Goal: Task Accomplishment & Management: Manage account settings

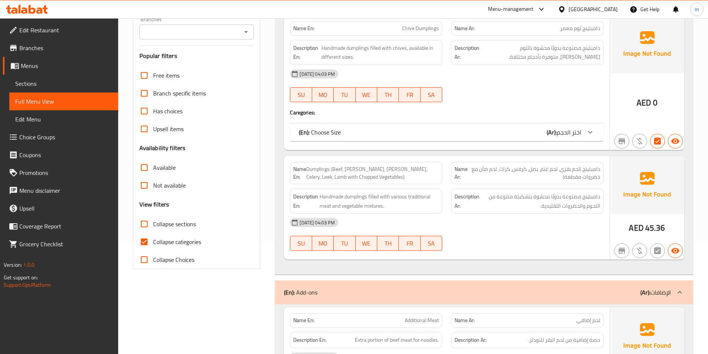
scroll to position [112, 0]
click at [56, 81] on span "Sections" at bounding box center [63, 83] width 97 height 9
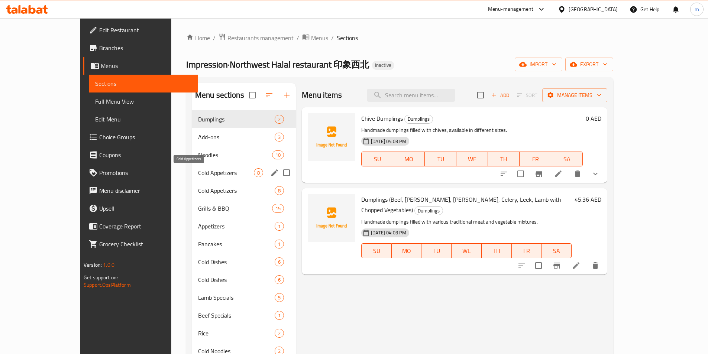
click at [201, 174] on span "Cold Appetizers" at bounding box center [226, 172] width 56 height 9
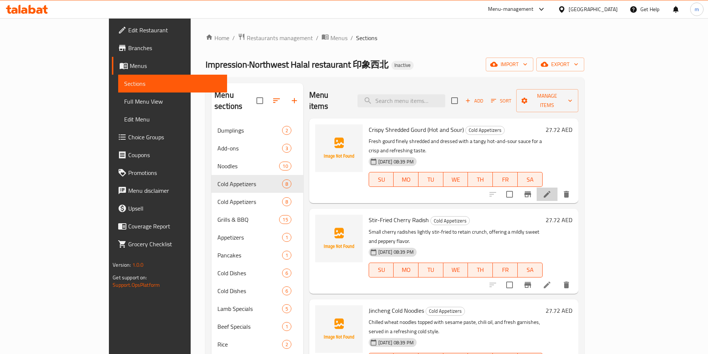
click at [552, 190] on icon at bounding box center [547, 194] width 9 height 9
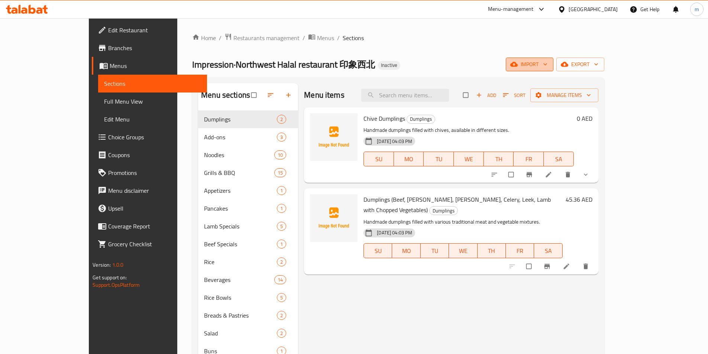
click at [553, 70] on button "import" at bounding box center [530, 65] width 48 height 14
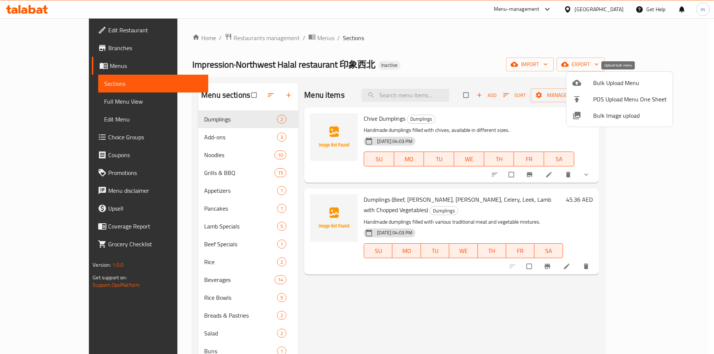
click at [607, 82] on span "Bulk Upload Menu" at bounding box center [630, 82] width 74 height 9
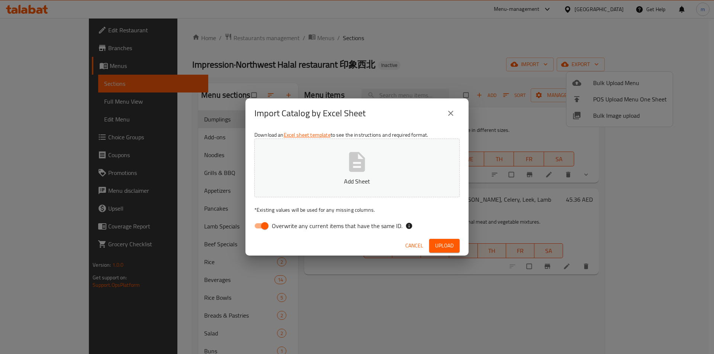
click at [290, 228] on span "Overwrite any current items that have the same ID." at bounding box center [337, 226] width 130 height 9
click at [286, 228] on input "Overwrite any current items that have the same ID." at bounding box center [264, 226] width 42 height 14
checkbox input "false"
click at [313, 154] on button "Add Sheet" at bounding box center [356, 168] width 205 height 59
click at [445, 249] on span "Upload" at bounding box center [444, 245] width 19 height 9
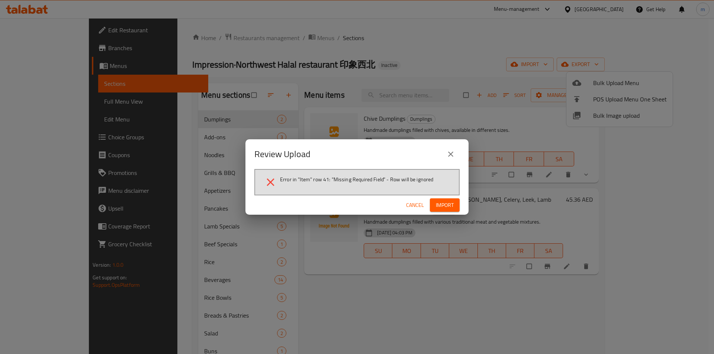
click at [443, 205] on span "Import" at bounding box center [445, 205] width 18 height 9
click at [449, 154] on icon "close" at bounding box center [450, 154] width 9 height 9
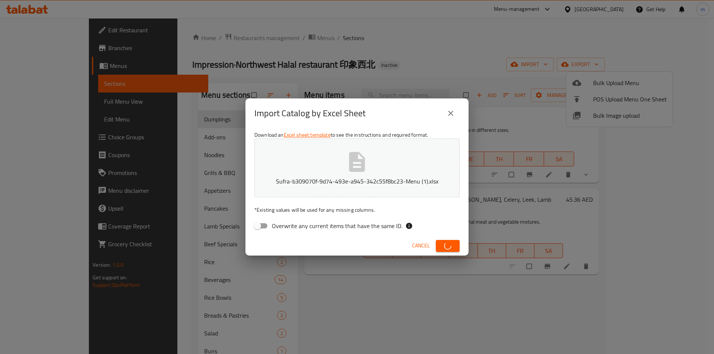
click at [453, 113] on icon "close" at bounding box center [450, 113] width 9 height 9
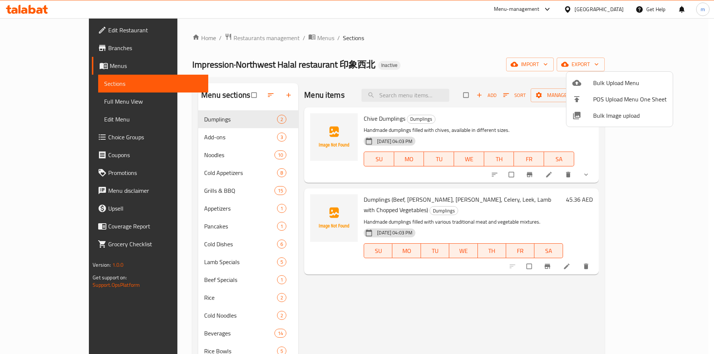
click at [377, 65] on div at bounding box center [357, 177] width 714 height 354
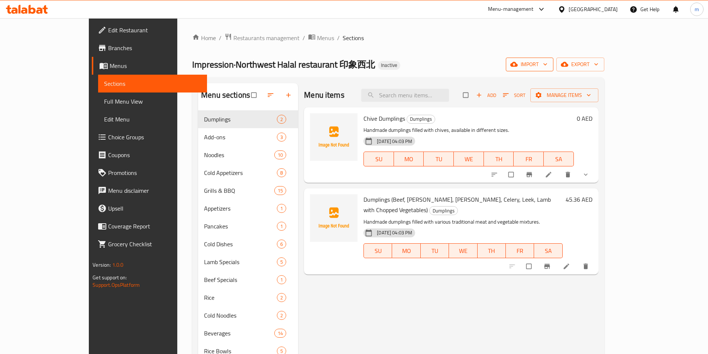
click at [548, 64] on span "import" at bounding box center [530, 64] width 36 height 9
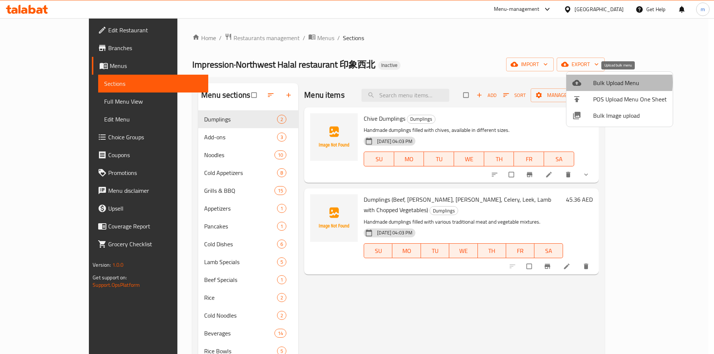
click at [604, 83] on span "Bulk Upload Menu" at bounding box center [630, 82] width 74 height 9
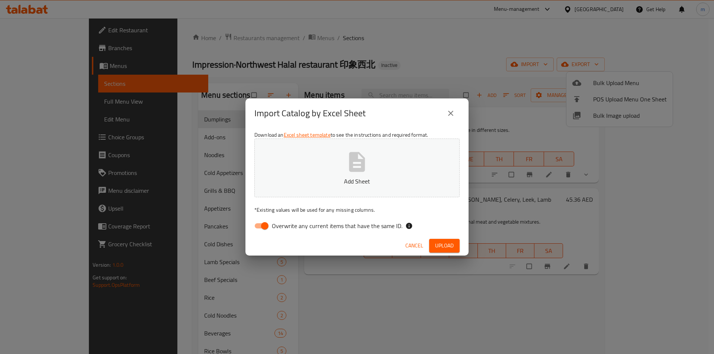
click at [325, 227] on span "Overwrite any current items that have the same ID." at bounding box center [337, 226] width 130 height 9
click at [286, 227] on input "Overwrite any current items that have the same ID." at bounding box center [264, 226] width 42 height 14
checkbox input "false"
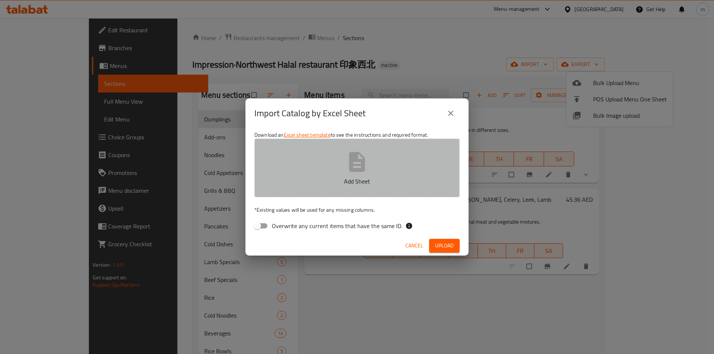
click at [339, 168] on button "Add Sheet" at bounding box center [356, 168] width 205 height 59
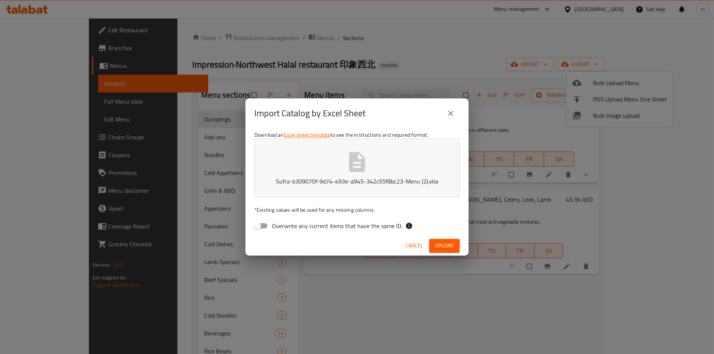
click at [443, 251] on button "Upload" at bounding box center [444, 246] width 30 height 14
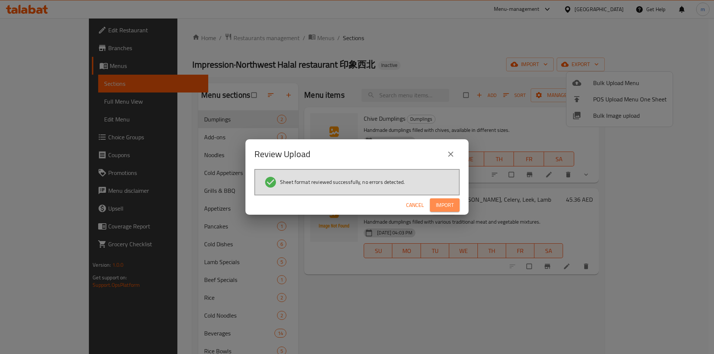
click at [439, 202] on span "Import" at bounding box center [445, 205] width 18 height 9
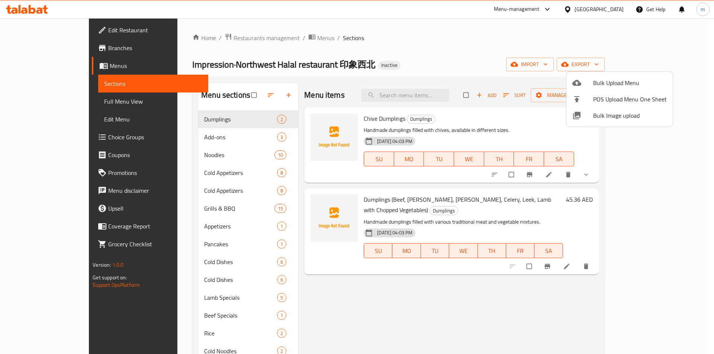
drag, startPoint x: 386, startPoint y: 346, endPoint x: 346, endPoint y: 303, distance: 58.7
click at [386, 346] on div at bounding box center [357, 177] width 714 height 354
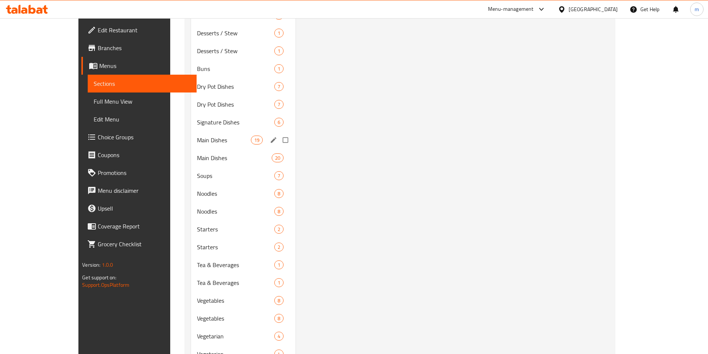
scroll to position [494, 0]
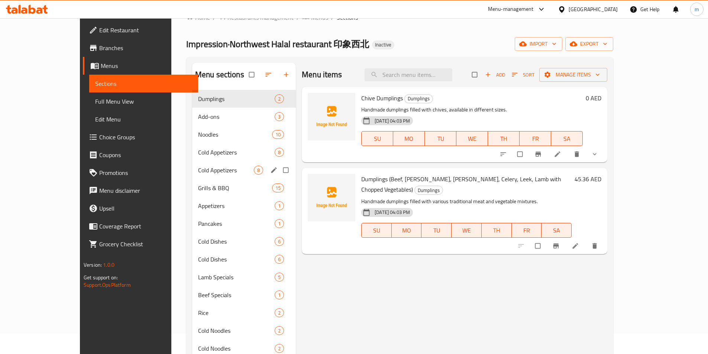
scroll to position [37, 0]
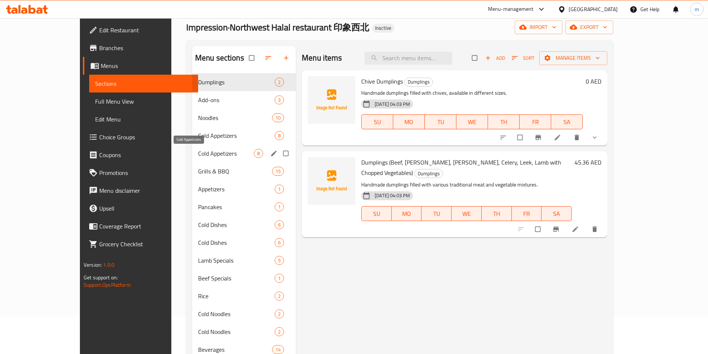
click at [198, 154] on span "Cold Appetizers" at bounding box center [226, 153] width 56 height 9
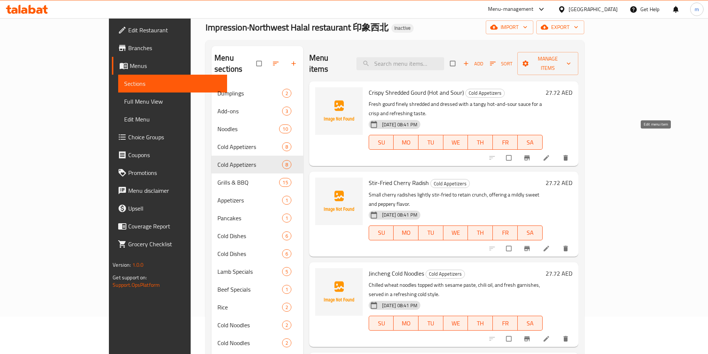
click at [550, 154] on icon at bounding box center [546, 157] width 7 height 7
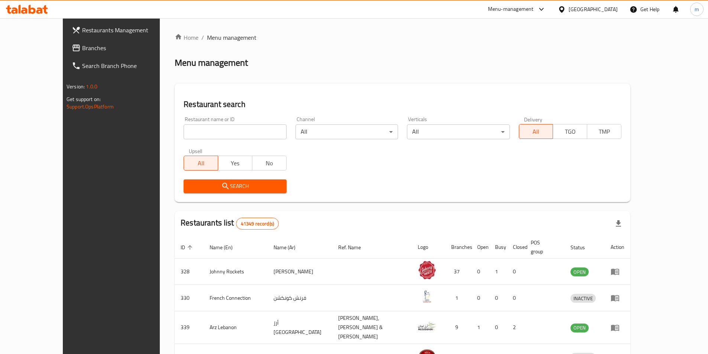
click at [82, 51] on span "Branches" at bounding box center [128, 47] width 93 height 9
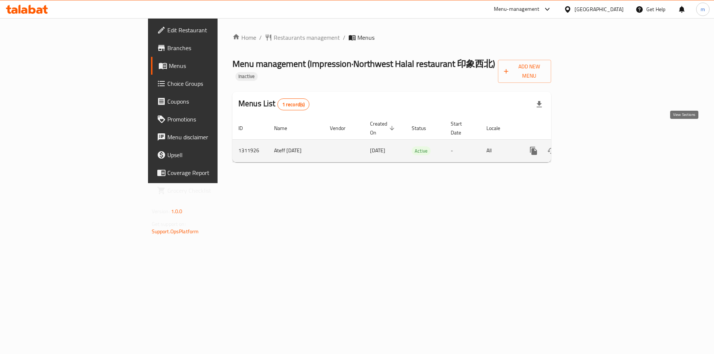
click at [591, 146] on icon "enhanced table" at bounding box center [586, 150] width 9 height 9
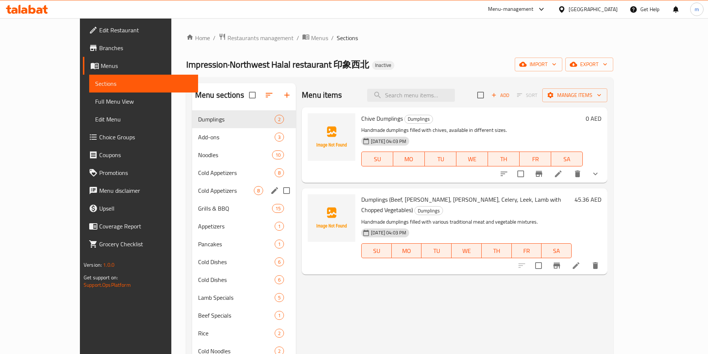
click at [279, 188] on input "Menu sections" at bounding box center [287, 191] width 16 height 16
checkbox input "true"
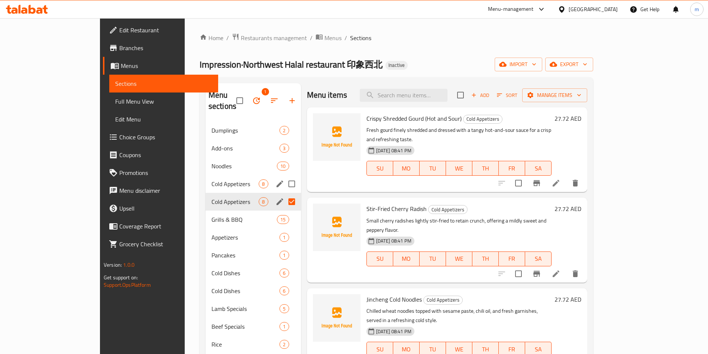
click at [284, 176] on input "Menu sections" at bounding box center [292, 184] width 16 height 16
checkbox input "true"
click at [284, 194] on input "Menu sections" at bounding box center [292, 202] width 16 height 16
checkbox input "false"
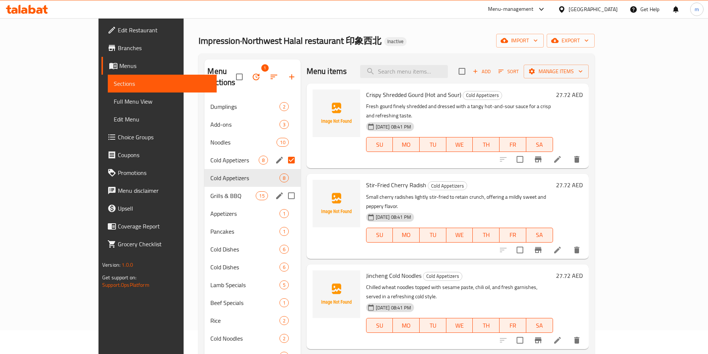
scroll to position [37, 0]
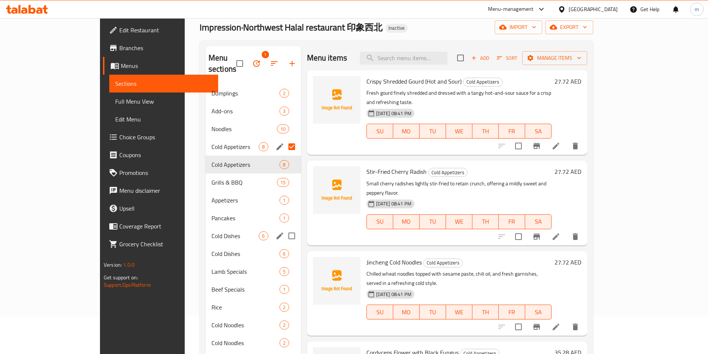
click at [284, 228] on input "Menu sections" at bounding box center [292, 236] width 16 height 16
checkbox input "true"
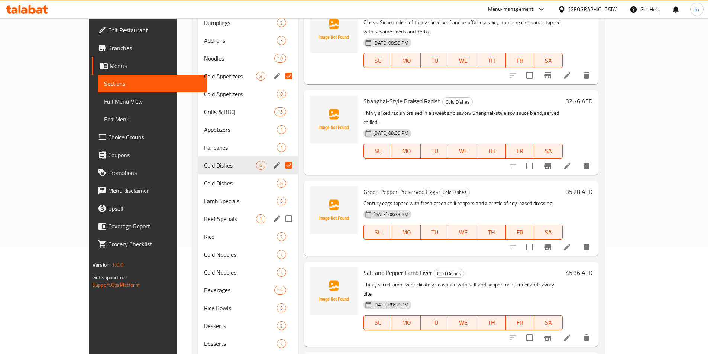
scroll to position [112, 0]
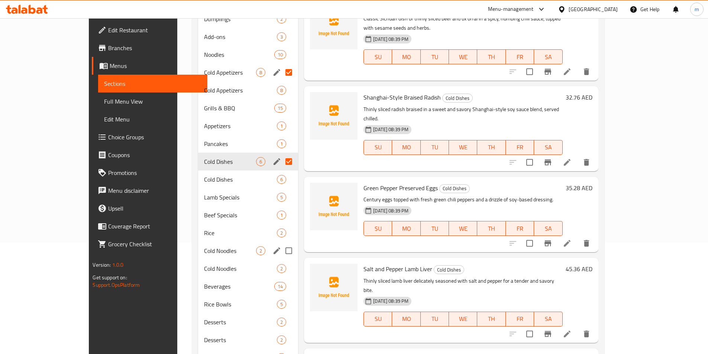
click at [281, 243] on input "Menu sections" at bounding box center [289, 251] width 16 height 16
checkbox input "true"
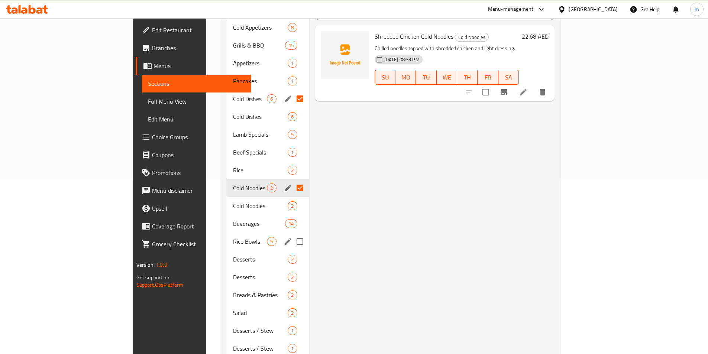
scroll to position [186, 0]
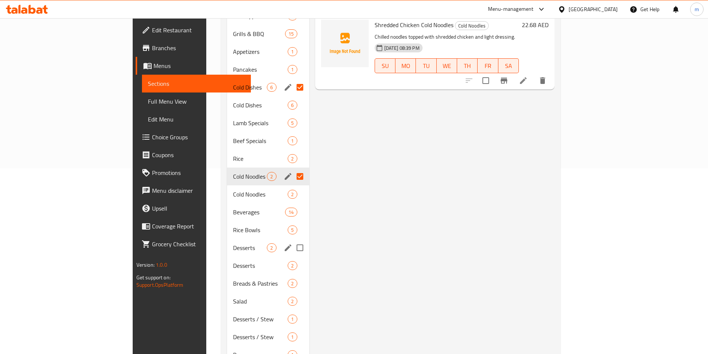
click at [292, 240] on input "Menu sections" at bounding box center [300, 248] width 16 height 16
checkbox input "true"
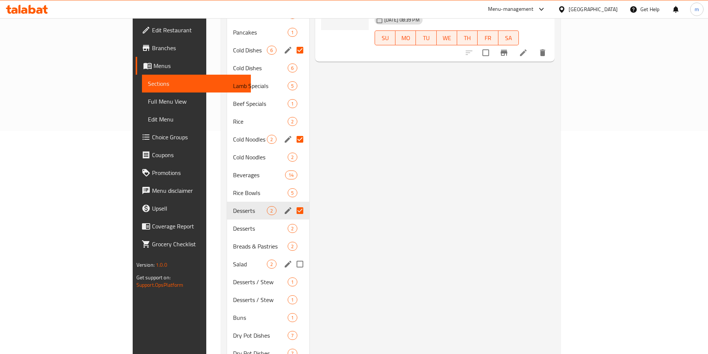
scroll to position [260, 0]
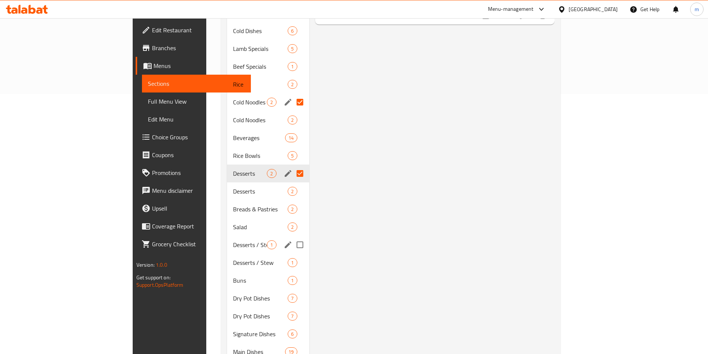
click at [292, 238] on input "Menu sections" at bounding box center [300, 245] width 16 height 16
checkbox input "true"
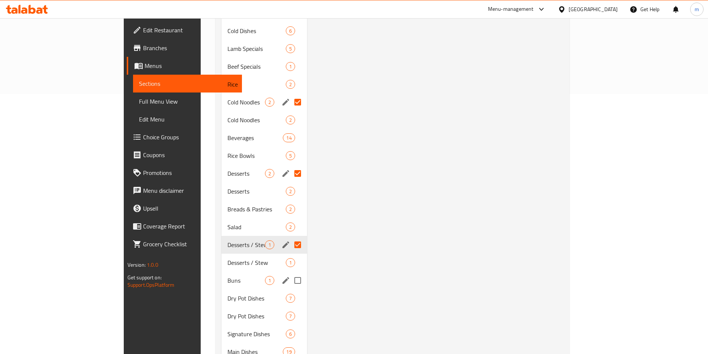
scroll to position [297, 0]
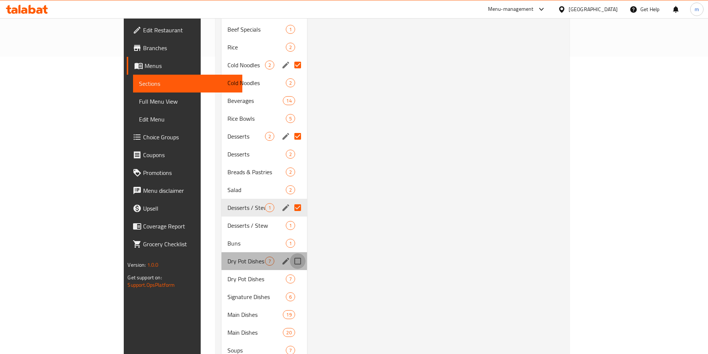
click at [290, 254] on input "Menu sections" at bounding box center [298, 262] width 16 height 16
checkbox input "true"
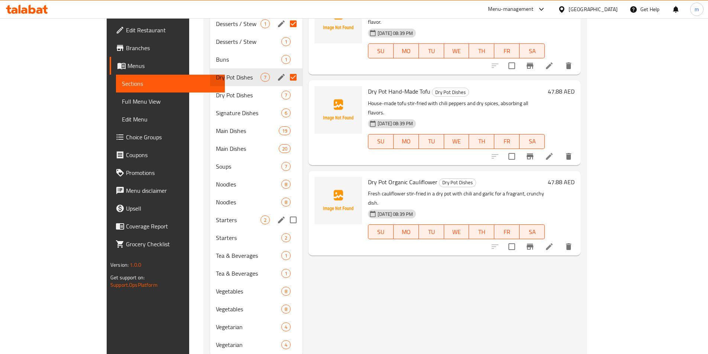
scroll to position [483, 0]
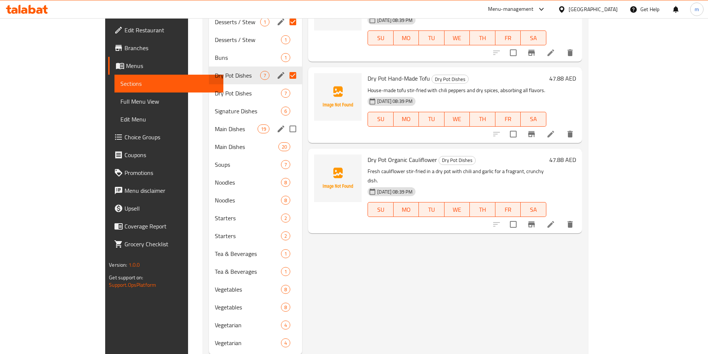
drag, startPoint x: 271, startPoint y: 115, endPoint x: 268, endPoint y: 118, distance: 4.0
click at [285, 121] on input "Menu sections" at bounding box center [293, 129] width 16 height 16
checkbox input "true"
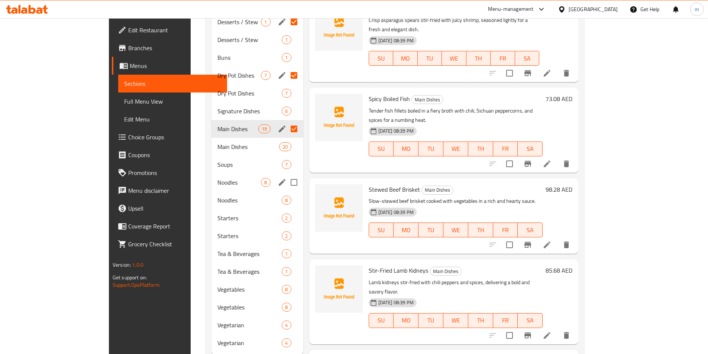
click at [286, 175] on input "Menu sections" at bounding box center [294, 183] width 16 height 16
checkbox input "true"
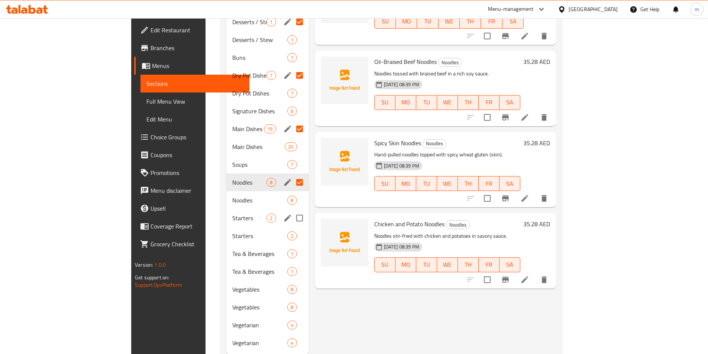
drag, startPoint x: 264, startPoint y: 206, endPoint x: 261, endPoint y: 209, distance: 5.0
click at [292, 210] on input "Menu sections" at bounding box center [300, 218] width 16 height 16
checkbox input "true"
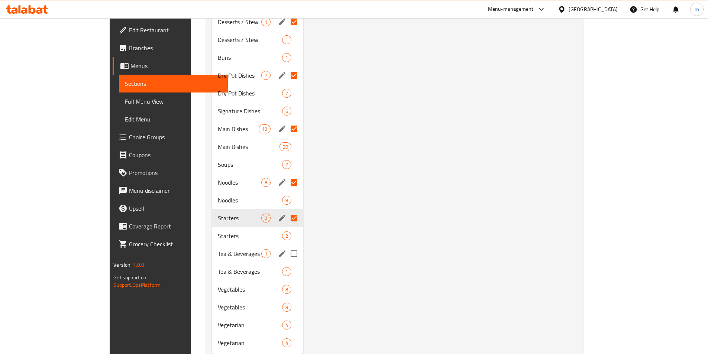
click at [286, 246] on input "Menu sections" at bounding box center [294, 254] width 16 height 16
checkbox input "true"
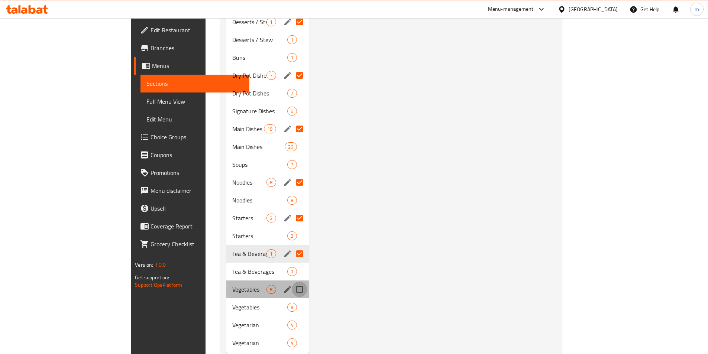
click at [292, 282] on input "Menu sections" at bounding box center [300, 290] width 16 height 16
checkbox input "true"
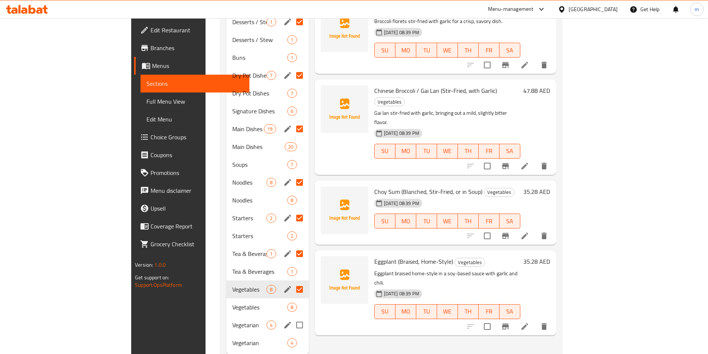
click at [292, 317] on input "Menu sections" at bounding box center [300, 325] width 16 height 16
checkbox input "true"
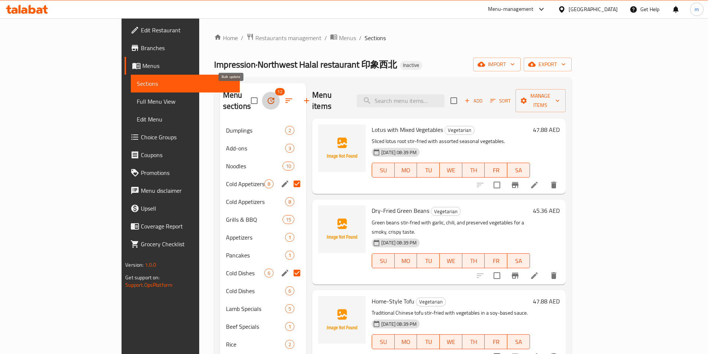
click at [267, 96] on icon "button" at bounding box center [271, 100] width 9 height 9
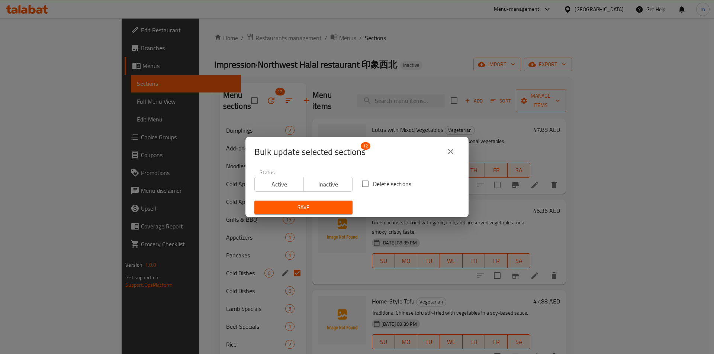
click at [358, 182] on input "Delete sections" at bounding box center [365, 184] width 16 height 16
checkbox input "true"
click at [337, 204] on span "Save" at bounding box center [303, 207] width 86 height 9
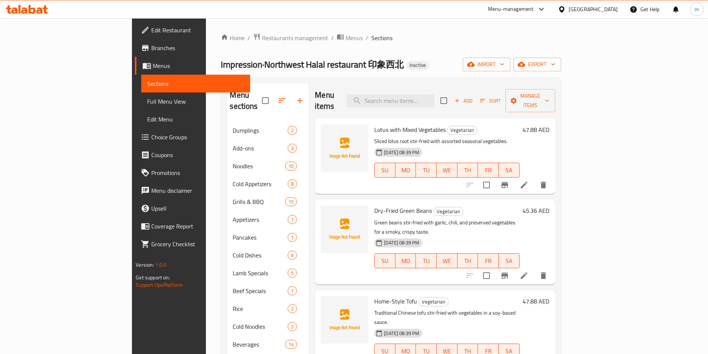
click at [221, 133] on div "Menu sections Dumplings 2 Add-ons 3 Noodles 10 Cold Appetizers 8 Grills & BBQ 1…" at bounding box center [391, 353] width 340 height 553
click at [361, 68] on div "Impression·Northwest Halal restaurant 印象西北 Inactive import export" at bounding box center [391, 65] width 340 height 14
click at [361, 86] on div "Menu items Add Sort Manage items" at bounding box center [435, 100] width 240 height 35
click at [409, 63] on div "Impression·Northwest Halal restaurant 印象西北 Inactive import export" at bounding box center [391, 65] width 340 height 14
click at [147, 103] on span "Full Menu View" at bounding box center [195, 101] width 97 height 9
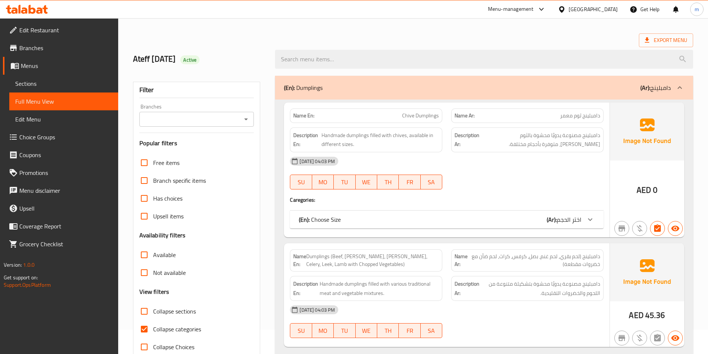
scroll to position [37, 0]
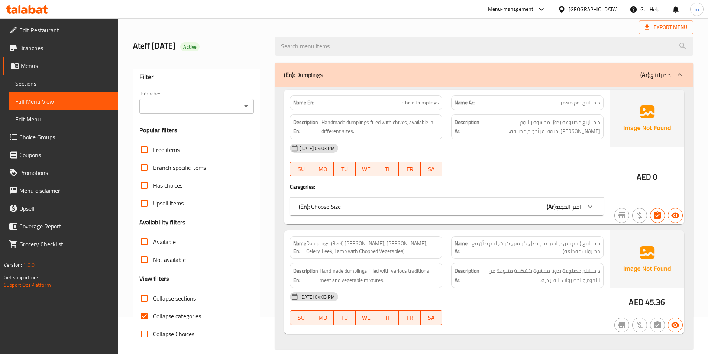
click at [156, 317] on span "Collapse categories" at bounding box center [177, 316] width 48 height 9
click at [153, 317] on input "Collapse categories" at bounding box center [144, 316] width 18 height 18
checkbox input "false"
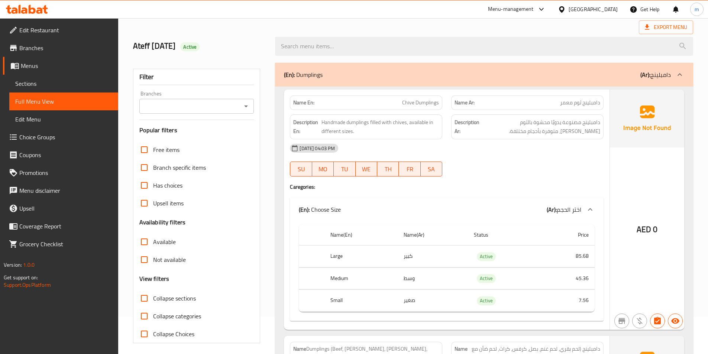
click at [465, 73] on div "(En): Dumplings (Ar): دامبلينج" at bounding box center [477, 74] width 387 height 9
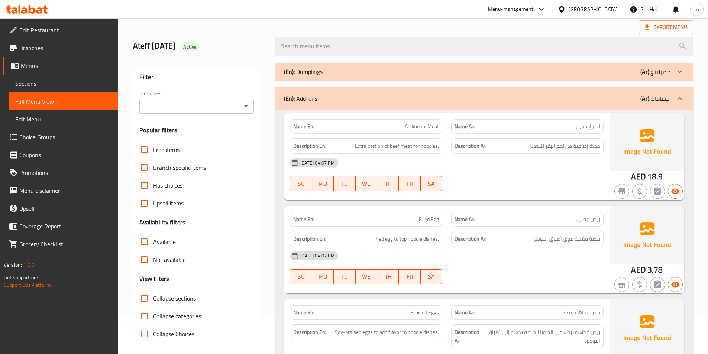
click at [465, 73] on div "(En): Dumplings (Ar): دامبلينج" at bounding box center [477, 71] width 387 height 9
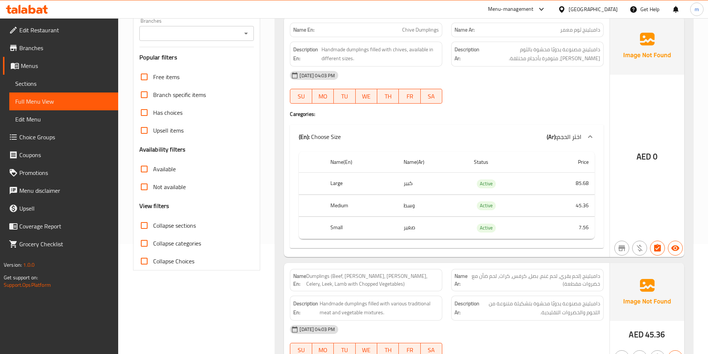
scroll to position [74, 0]
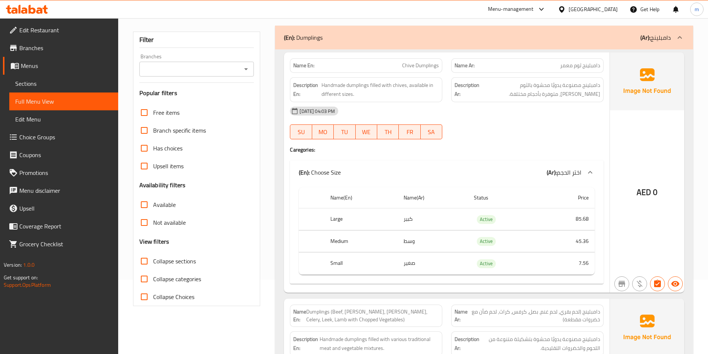
click at [540, 39] on div "(En): Dumplings (Ar): دامبلينج" at bounding box center [477, 37] width 387 height 9
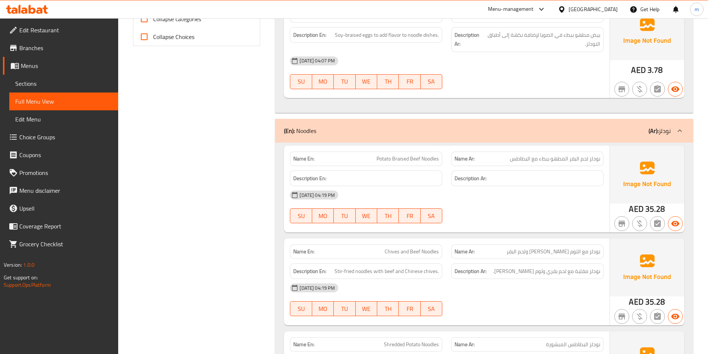
scroll to position [149, 0]
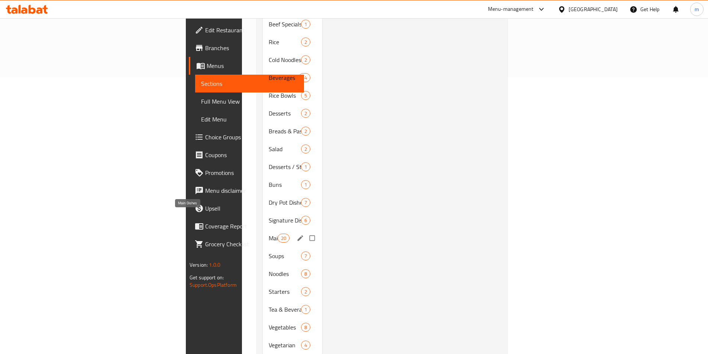
scroll to position [280, 0]
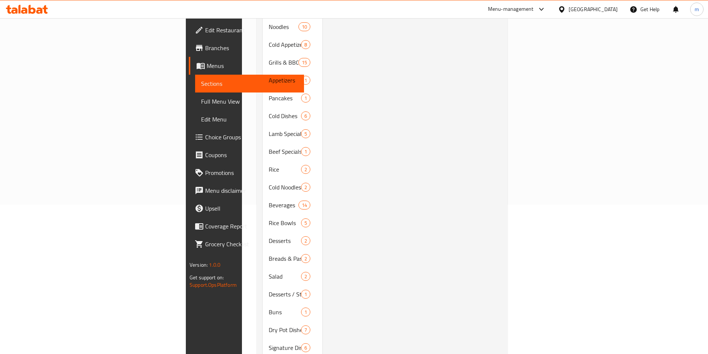
scroll to position [186, 0]
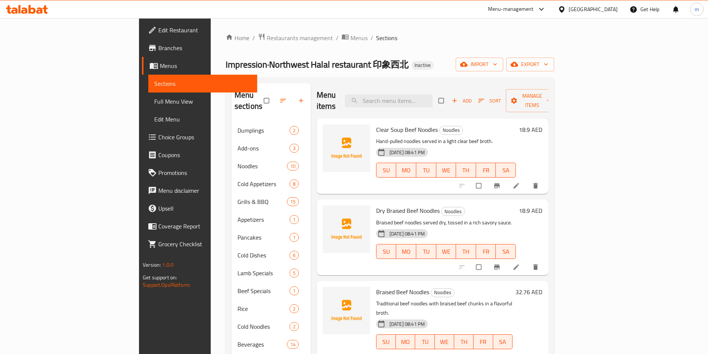
click at [450, 95] on input "checkbox" at bounding box center [442, 101] width 16 height 14
checkbox input "true"
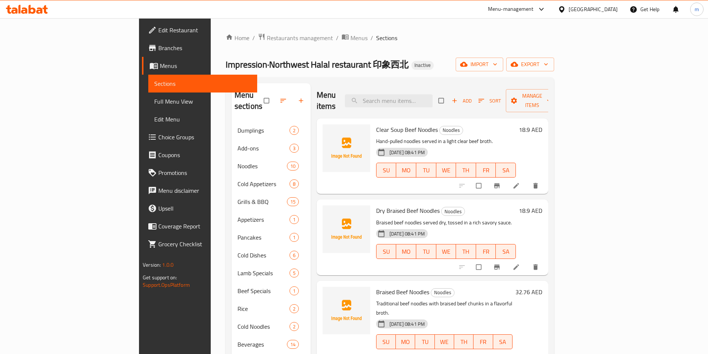
checkbox input "true"
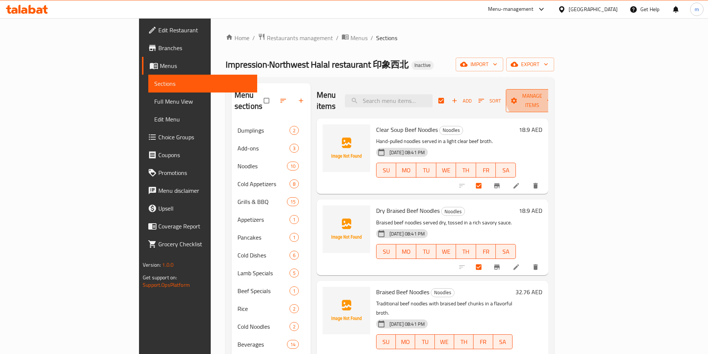
click at [553, 91] on span "Manage items" at bounding box center [532, 100] width 41 height 19
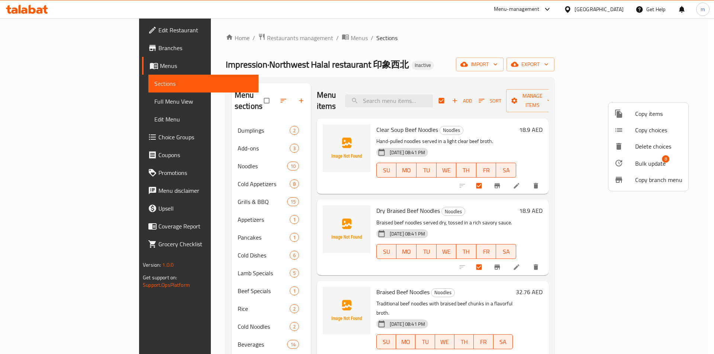
click at [646, 116] on span "Copy items" at bounding box center [658, 113] width 47 height 9
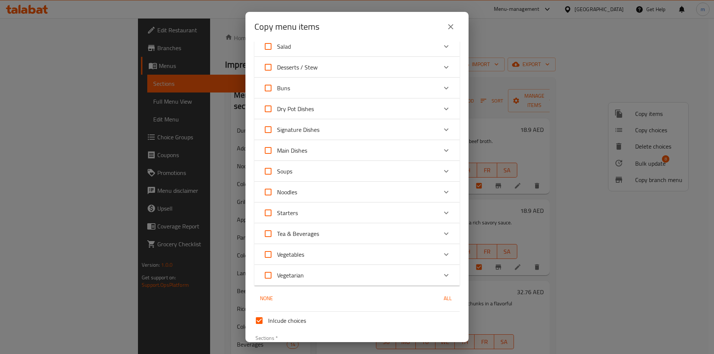
scroll to position [409, 0]
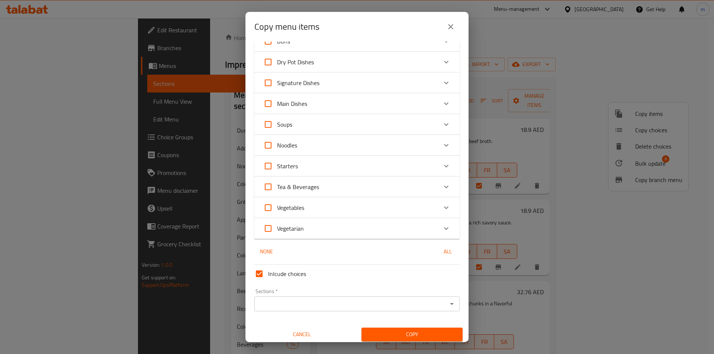
click at [325, 143] on div "Noodles" at bounding box center [350, 145] width 174 height 18
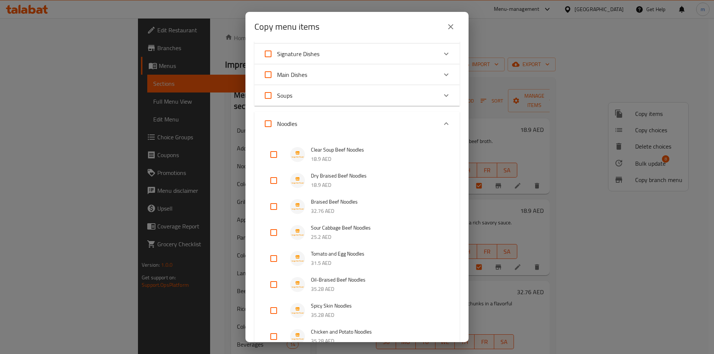
scroll to position [372, 0]
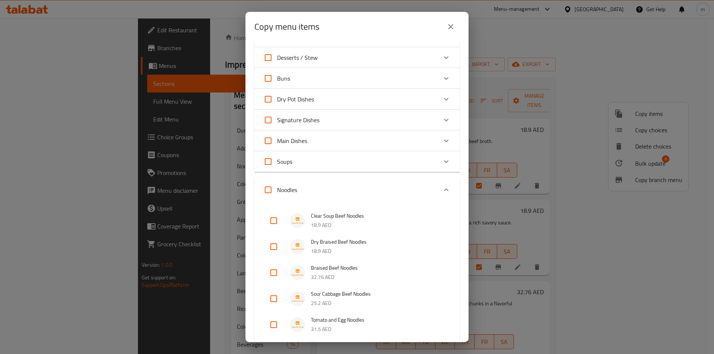
click at [387, 191] on div "Noodles" at bounding box center [350, 190] width 174 height 18
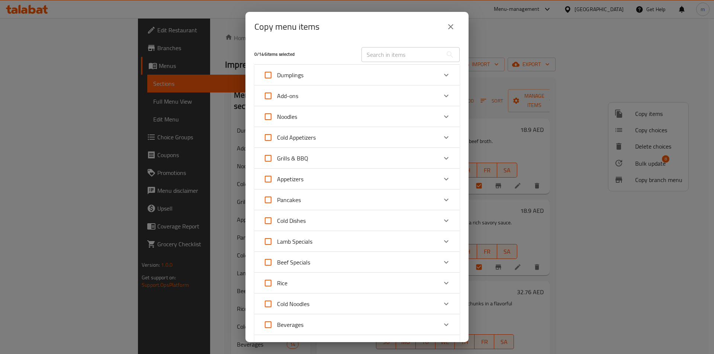
scroll to position [0, 0]
click at [420, 119] on div "Noodles" at bounding box center [350, 117] width 174 height 18
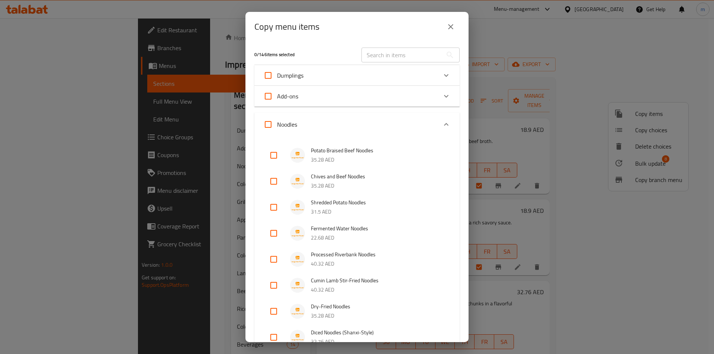
click at [420, 119] on div "Noodles" at bounding box center [350, 125] width 174 height 18
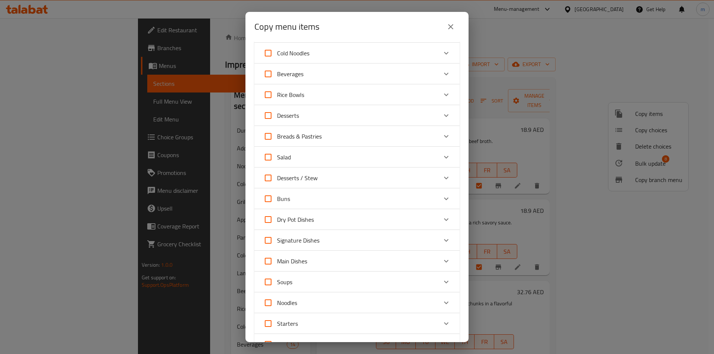
scroll to position [297, 0]
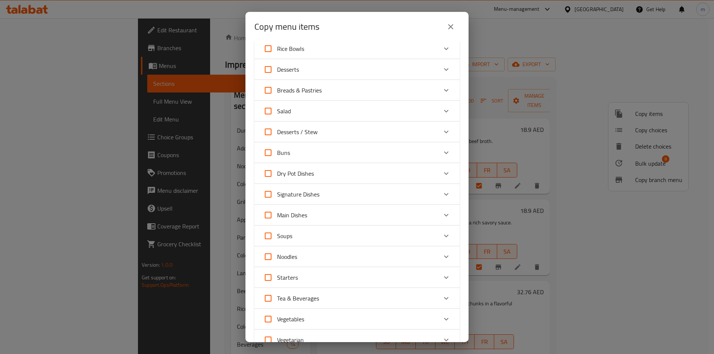
click at [311, 248] on div "Noodles" at bounding box center [350, 257] width 174 height 18
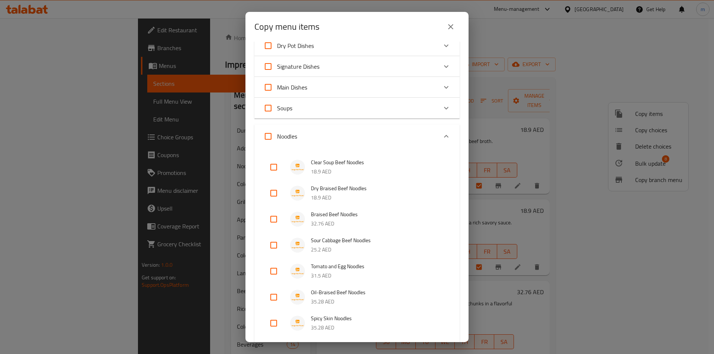
scroll to position [446, 0]
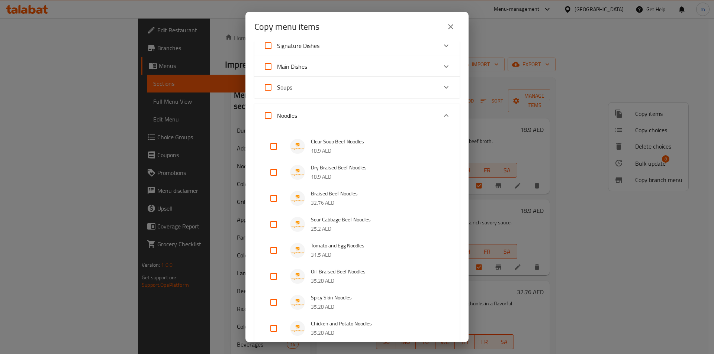
click at [277, 145] on input "checkbox" at bounding box center [274, 147] width 18 height 18
checkbox input "true"
click at [269, 173] on input "checkbox" at bounding box center [274, 173] width 18 height 18
checkbox input "true"
click at [276, 191] on input "checkbox" at bounding box center [274, 199] width 18 height 18
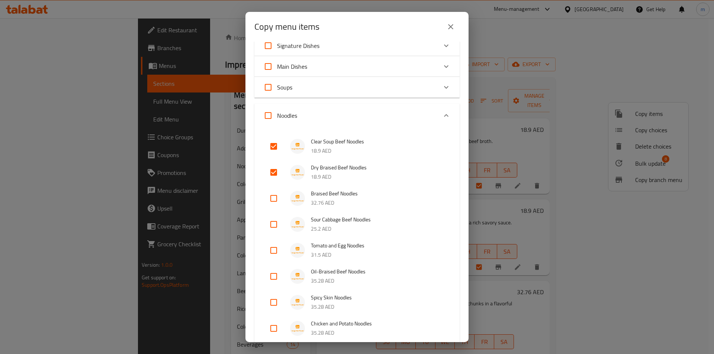
checkbox input "true"
click at [265, 119] on input "Noodles" at bounding box center [268, 116] width 18 height 18
checkbox input "true"
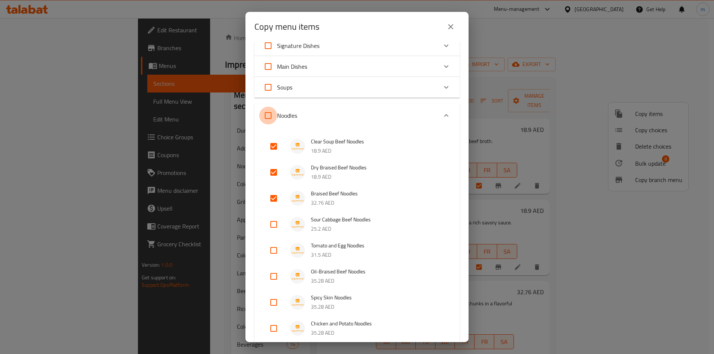
checkbox input "true"
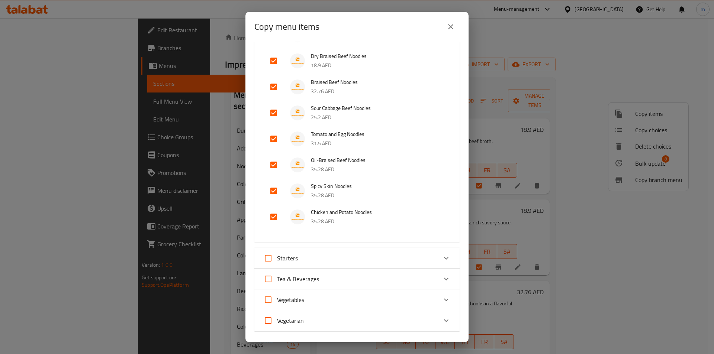
scroll to position [653, 0]
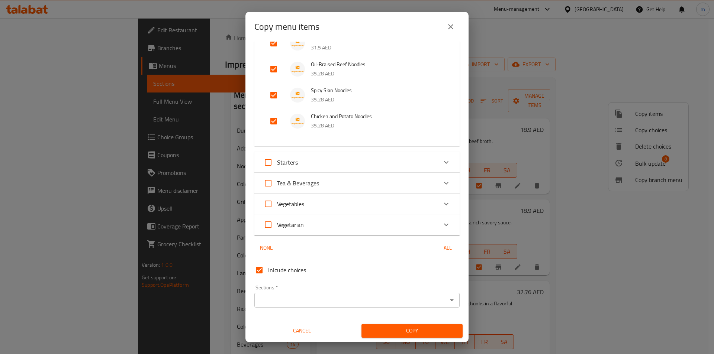
click at [311, 300] on input "Sections   *" at bounding box center [350, 300] width 188 height 10
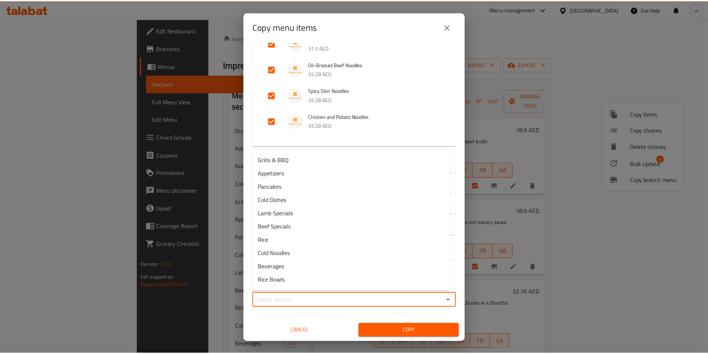
scroll to position [0, 0]
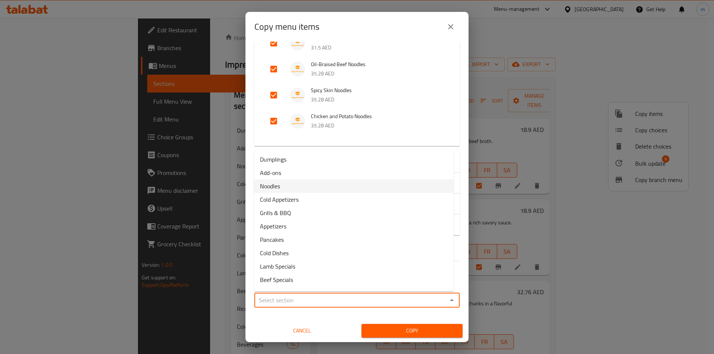
click at [317, 190] on li "Noodles" at bounding box center [354, 186] width 200 height 13
type input "Noodles"
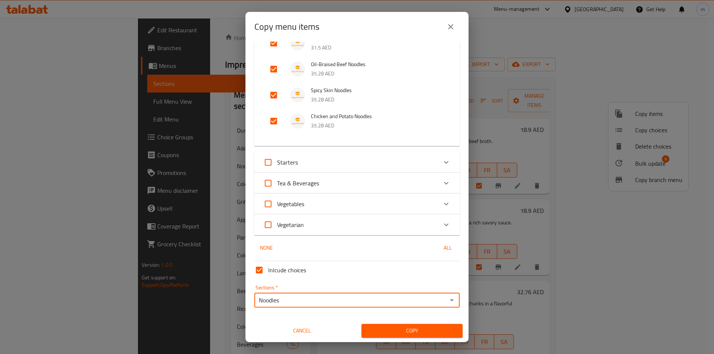
click at [394, 328] on span "Copy" at bounding box center [411, 330] width 89 height 9
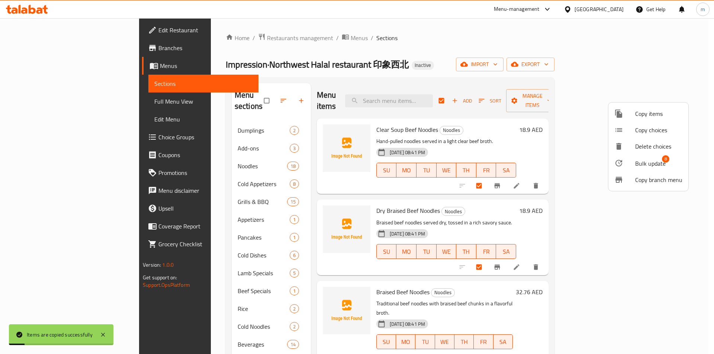
click at [209, 150] on div at bounding box center [357, 177] width 714 height 354
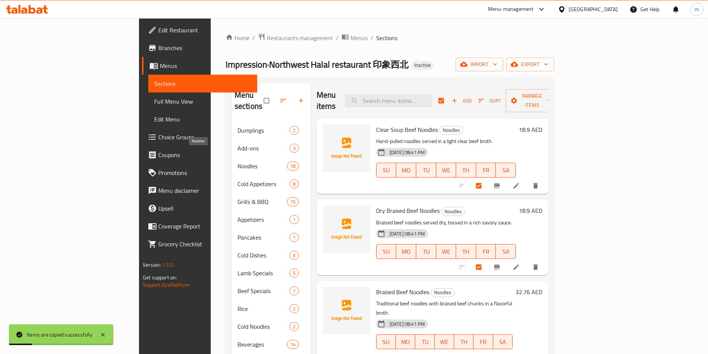
click at [238, 162] on span "Noodles" at bounding box center [262, 166] width 49 height 9
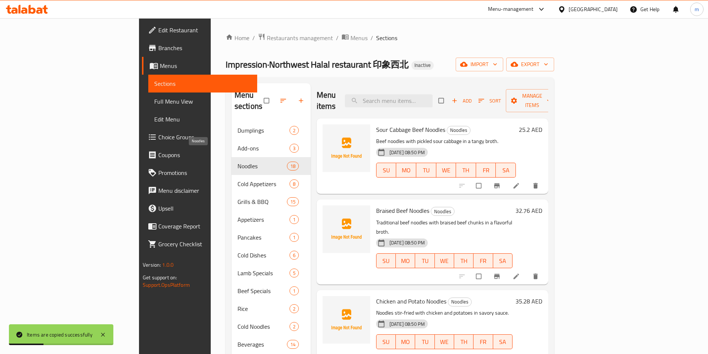
click at [238, 162] on span "Noodles" at bounding box center [262, 166] width 49 height 9
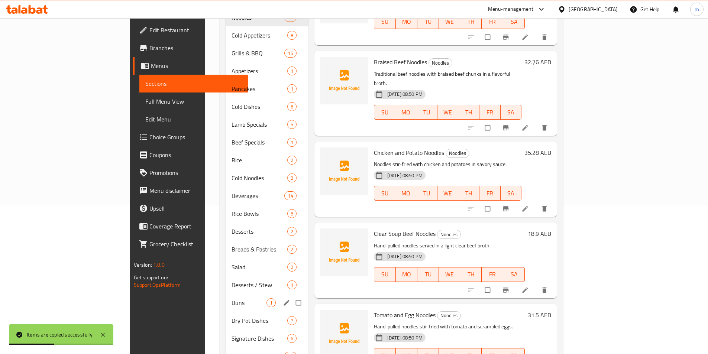
scroll to position [280, 0]
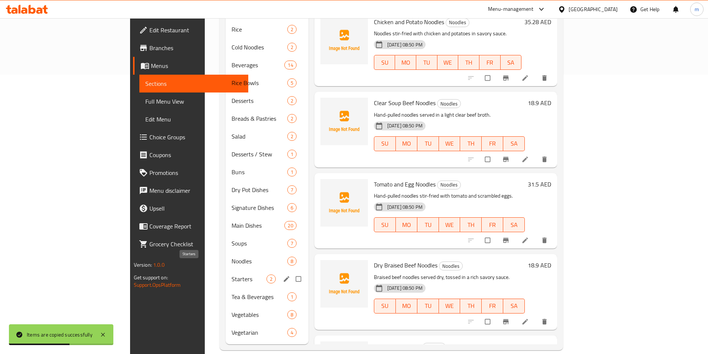
click at [232, 275] on span "Starters" at bounding box center [249, 279] width 35 height 9
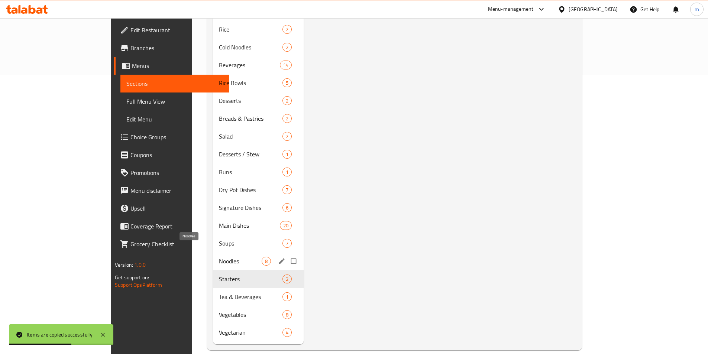
click at [219, 257] on span "Noodles" at bounding box center [240, 261] width 43 height 9
checkbox input "true"
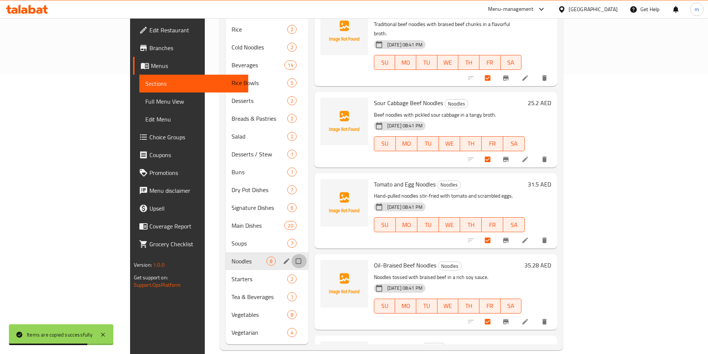
click at [291, 254] on input "Menu sections" at bounding box center [299, 261] width 16 height 14
checkbox input "true"
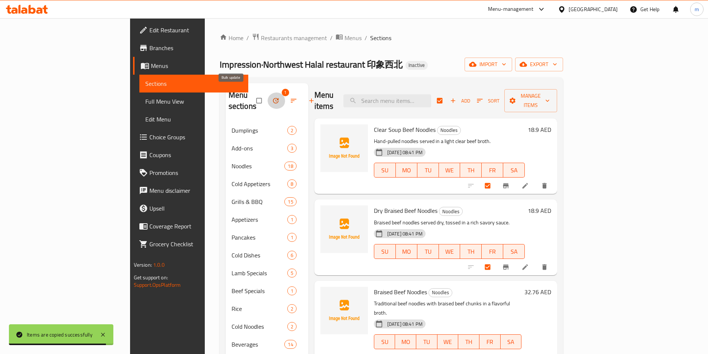
click at [268, 93] on button "button" at bounding box center [277, 101] width 18 height 16
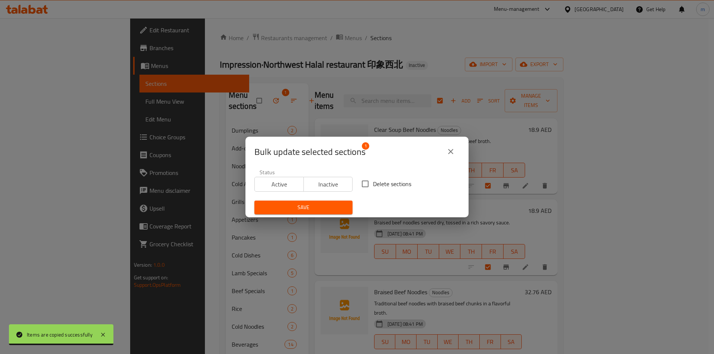
click at [376, 185] on span "Delete sections" at bounding box center [392, 184] width 38 height 9
click at [373, 185] on input "Delete sections" at bounding box center [365, 184] width 16 height 16
checkbox input "true"
click at [330, 207] on span "Save" at bounding box center [303, 207] width 86 height 9
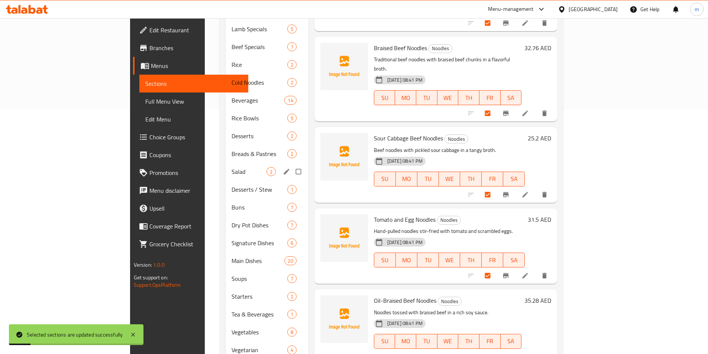
scroll to position [262, 0]
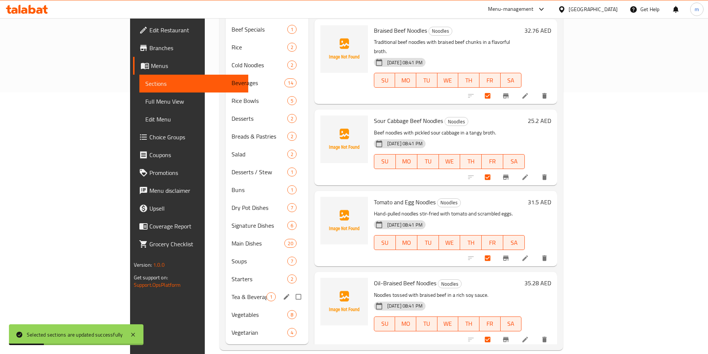
click at [232, 293] on span "Tea & Beverages" at bounding box center [249, 297] width 35 height 9
checkbox input "false"
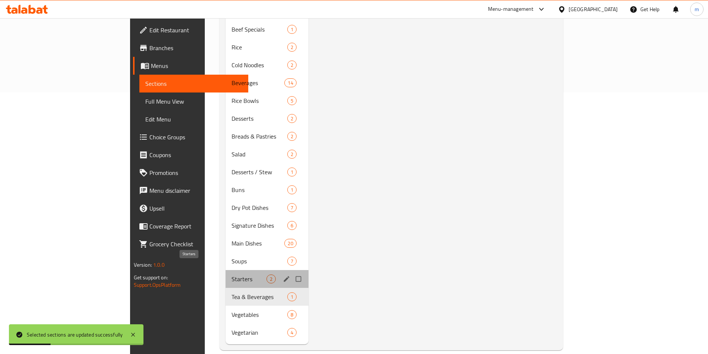
click at [232, 275] on span "Starters" at bounding box center [249, 279] width 35 height 9
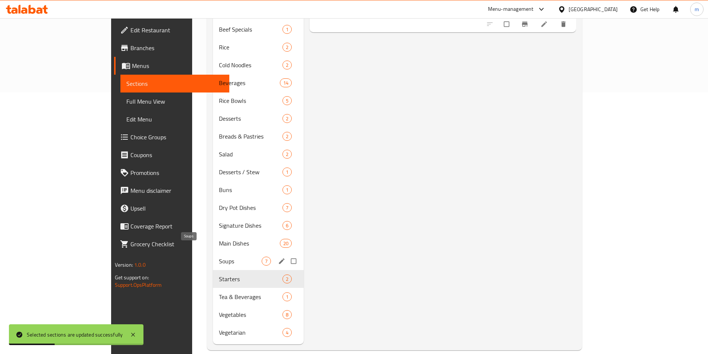
click at [217, 252] on div "Soups 7" at bounding box center [258, 261] width 91 height 18
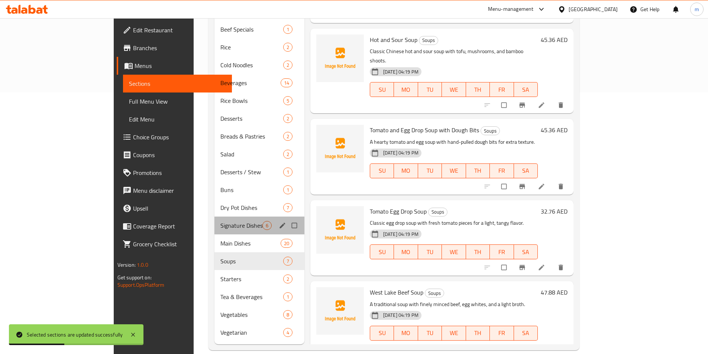
click at [222, 221] on div "Signature Dishes 6" at bounding box center [259, 226] width 90 height 18
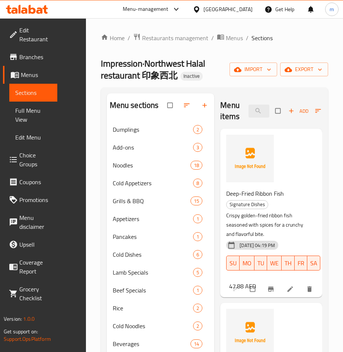
click at [208, 74] on h2 "Impression·Northwest Halal restaurant 印象西北 Inactive" at bounding box center [165, 70] width 129 height 24
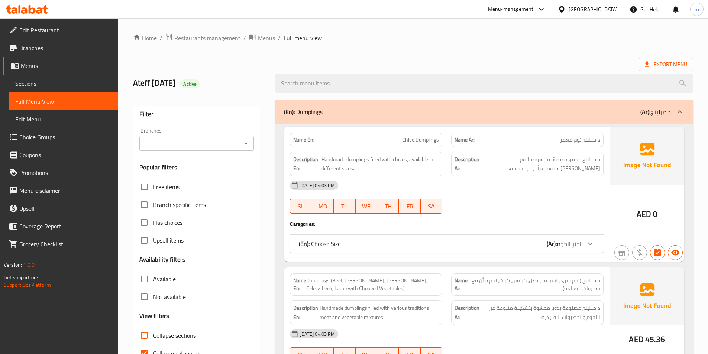
drag, startPoint x: 353, startPoint y: 119, endPoint x: 386, endPoint y: 137, distance: 37.6
click at [353, 119] on div "(En): Dumplings (Ar): دامبلينج" at bounding box center [484, 112] width 418 height 24
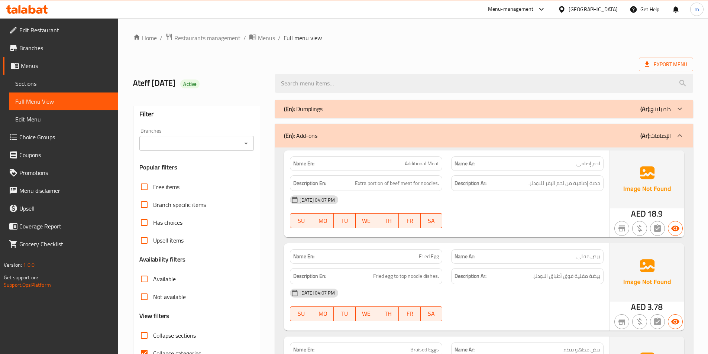
click at [479, 146] on div "(En): Add-ons (Ar): الإضافات" at bounding box center [484, 136] width 418 height 24
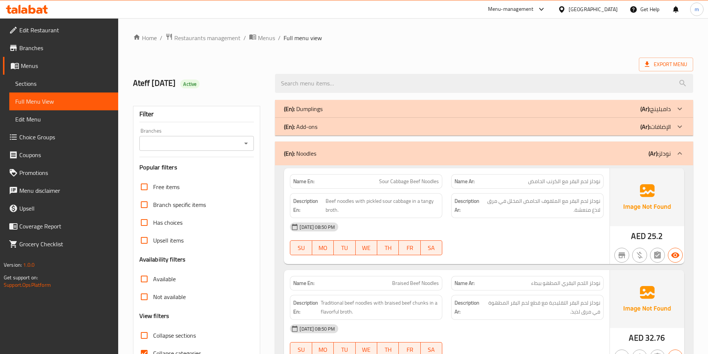
click at [479, 148] on div "(En): Noodles (Ar): نودلز" at bounding box center [484, 154] width 418 height 24
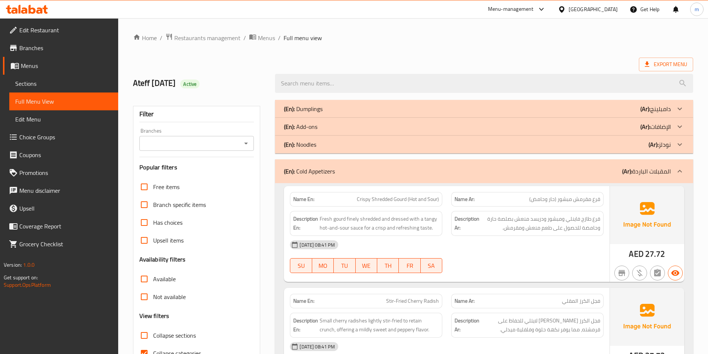
click at [476, 163] on div "(En): Cold Appetizers (Ar): المقبلات الباردة" at bounding box center [484, 171] width 418 height 24
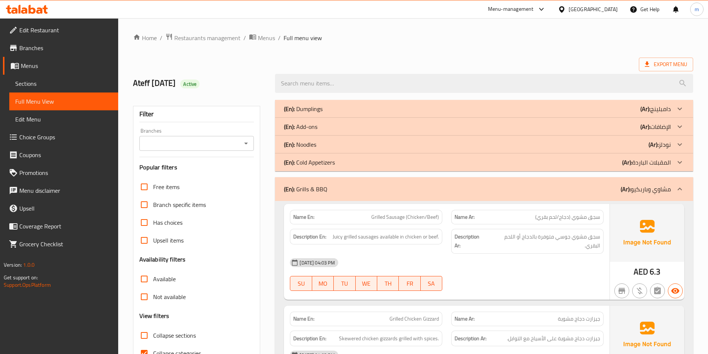
click at [464, 181] on div "(En): Grills & BBQ (Ar): مشاوي وباربكيو" at bounding box center [484, 189] width 418 height 24
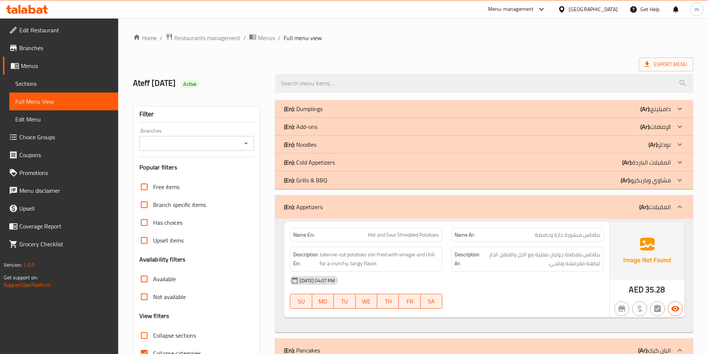
click at [453, 200] on div "(En): Appetizers (Ar): المقبلات" at bounding box center [484, 207] width 418 height 24
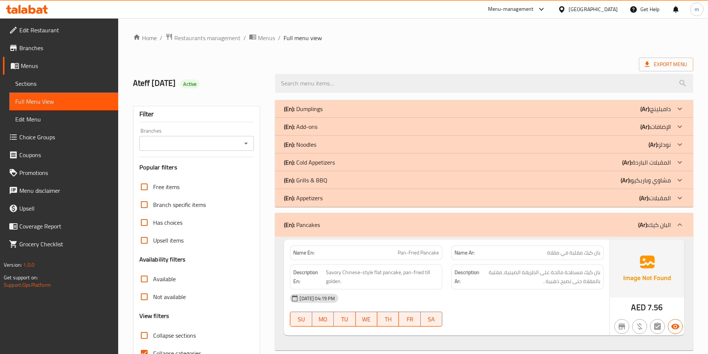
click at [452, 222] on div "(En): Pancakes (Ar): البان كيك" at bounding box center [477, 224] width 387 height 9
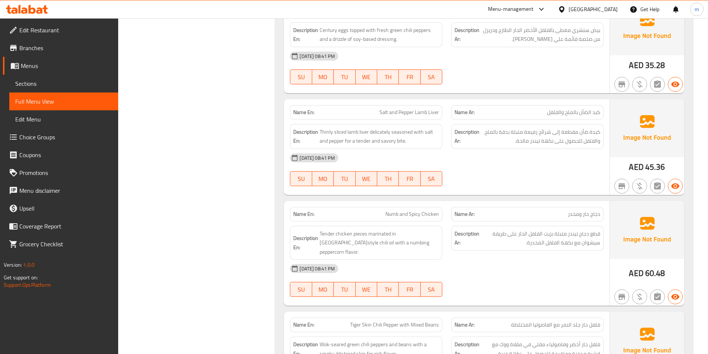
scroll to position [483, 0]
click at [562, 148] on div "[DATE] 08:41 PM" at bounding box center [446, 157] width 323 height 18
click at [581, 119] on div "Description Ar: كبدة ضأن مقطعة إلى شرائح رفيعة متبلة بدقة بالملح والفلفل للحصول…" at bounding box center [527, 136] width 161 height 34
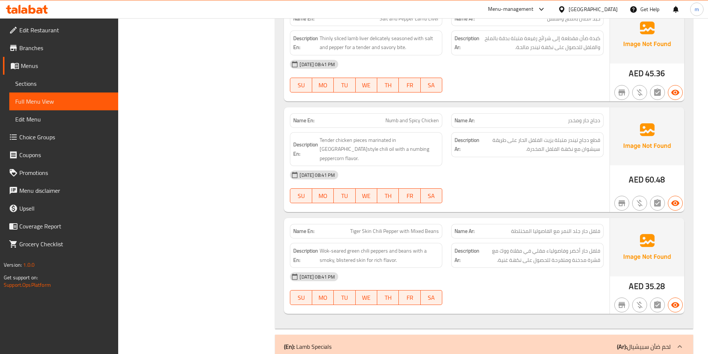
scroll to position [595, 0]
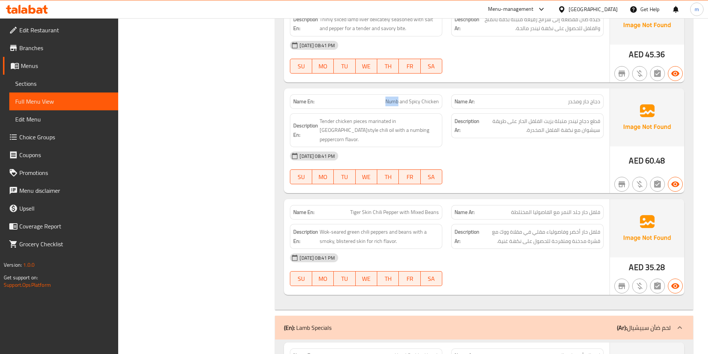
drag, startPoint x: 380, startPoint y: 93, endPoint x: 398, endPoint y: 89, distance: 19.0
click at [398, 98] on p "Name En: Numb and Spicy Chicken" at bounding box center [366, 102] width 146 height 8
copy span "Numb"
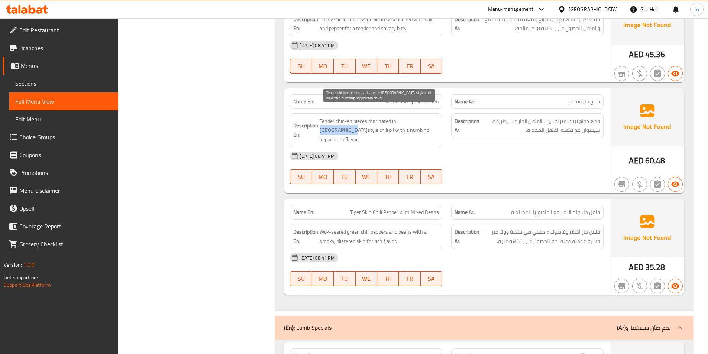
drag, startPoint x: 397, startPoint y: 112, endPoint x: 427, endPoint y: 112, distance: 30.5
click at [427, 117] on span "Tender chicken pieces marinated in Sichuan-style chili oil with a numbing peppe…" at bounding box center [379, 131] width 119 height 28
copy span "Sichuan-style"
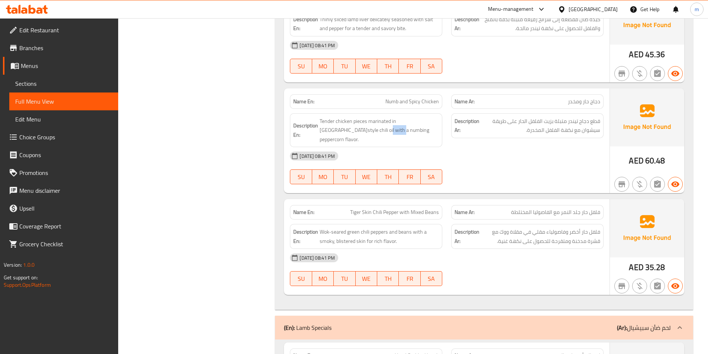
drag, startPoint x: 340, startPoint y: 122, endPoint x: 359, endPoint y: 127, distance: 19.4
click at [359, 127] on div "Description En: Tender chicken pieces marinated in Sichuan-style chili oil with…" at bounding box center [366, 130] width 152 height 34
copy span "numbing"
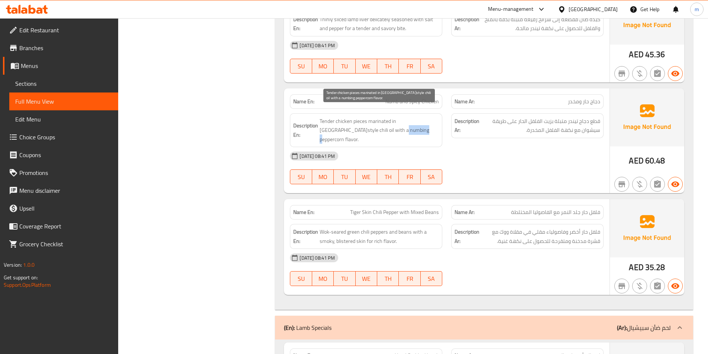
drag, startPoint x: 361, startPoint y: 121, endPoint x: 385, endPoint y: 122, distance: 23.5
click at [385, 122] on span "Tender chicken pieces marinated in Sichuan-style chili oil with a numbing peppe…" at bounding box center [379, 131] width 119 height 28
copy span "peppercorn"
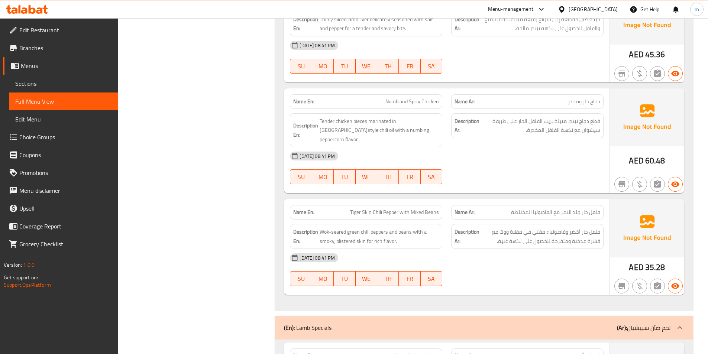
click at [414, 98] on span "Numb and Spicy Chicken" at bounding box center [412, 102] width 54 height 8
copy span "Numb and Spicy Chicken"
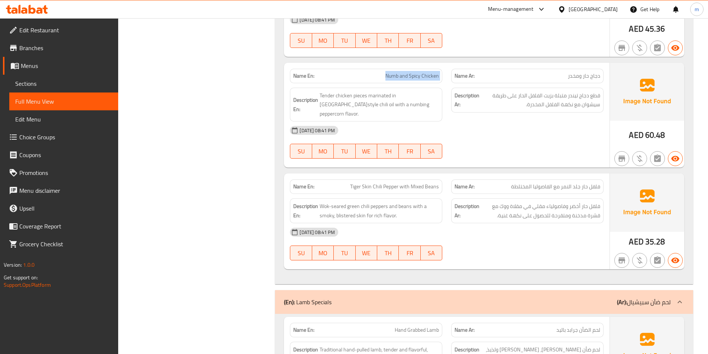
scroll to position [632, 0]
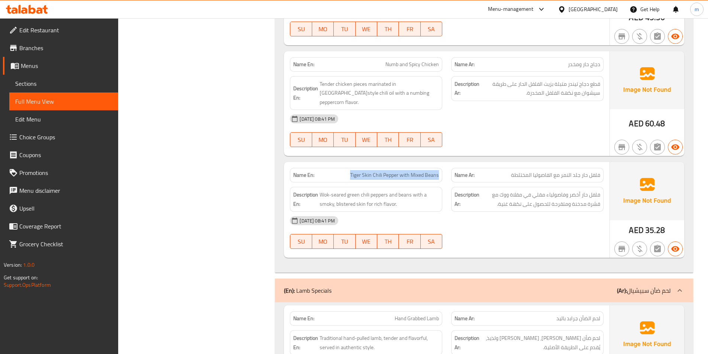
drag, startPoint x: 386, startPoint y: 158, endPoint x: 438, endPoint y: 158, distance: 52.0
click at [438, 171] on p "Name En: Tiger Skin Chili Pepper with Mixed Beans" at bounding box center [366, 175] width 146 height 8
copy span "Tiger Skin Chili Pepper with Mixed Beans"
click at [520, 245] on div at bounding box center [527, 249] width 161 height 9
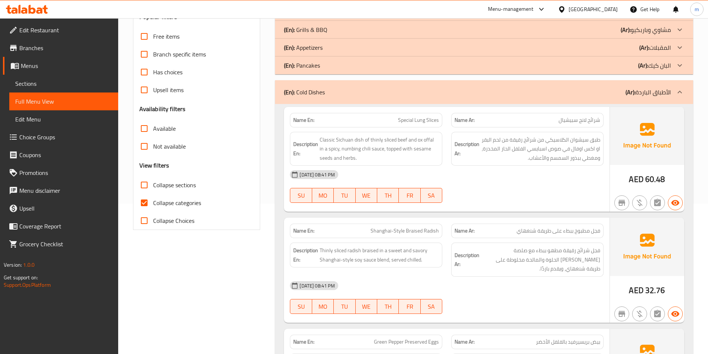
scroll to position [149, 0]
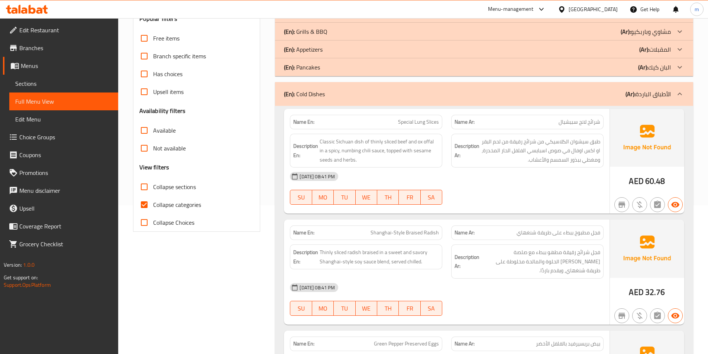
click at [578, 95] on div "(En): Cold Dishes (Ar): الأطباق الباردة" at bounding box center [477, 94] width 387 height 9
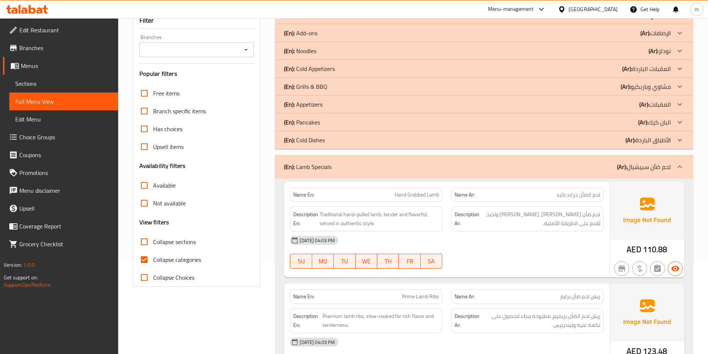
scroll to position [223, 0]
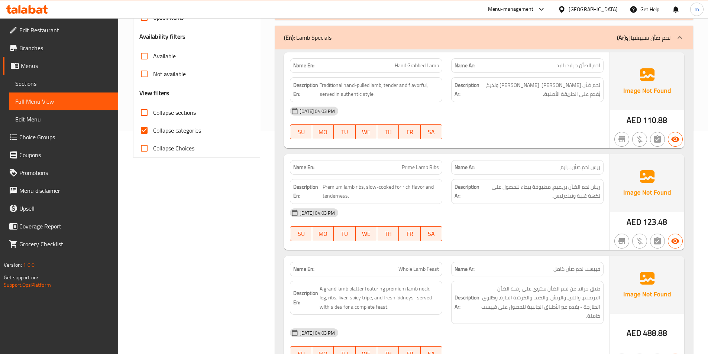
click at [578, 41] on div "(En): Lamb Specials (Ar): لحم ضأن سبيشيال" at bounding box center [477, 37] width 387 height 9
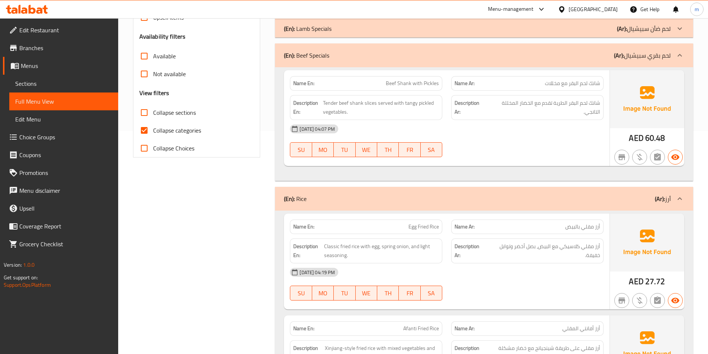
click at [575, 60] on div "(En): Beef Specials (Ar): لحم بقري سبيشيال" at bounding box center [484, 55] width 418 height 24
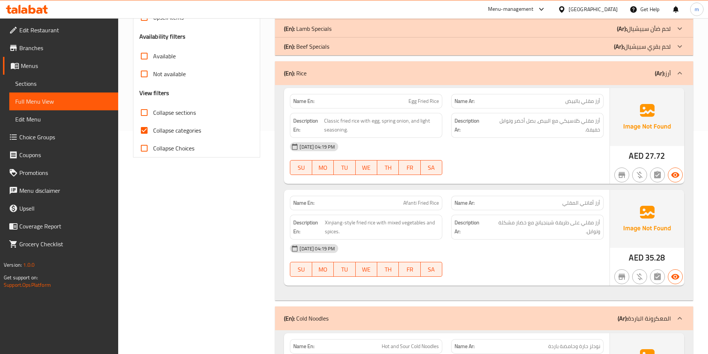
click at [575, 68] on div "(En): Rice (Ar): أرز" at bounding box center [484, 73] width 418 height 24
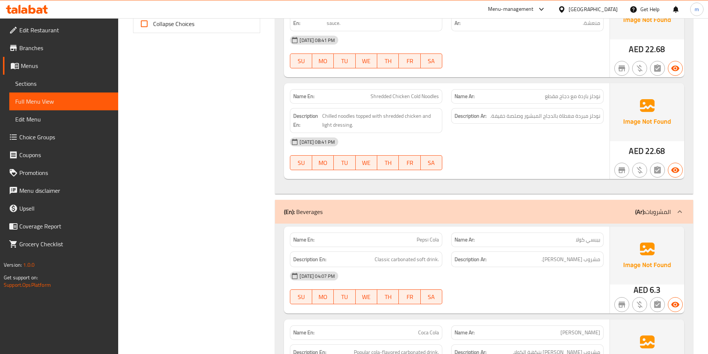
scroll to position [349, 0]
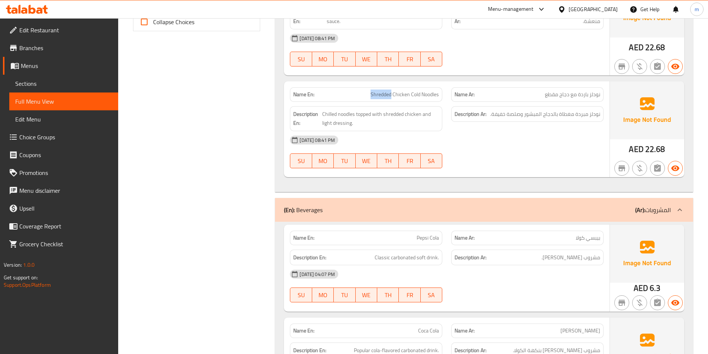
drag, startPoint x: 355, startPoint y: 92, endPoint x: 391, endPoint y: 89, distance: 36.1
click at [391, 89] on div "Name En: Shredded Chicken Cold Noodles" at bounding box center [366, 94] width 152 height 14
copy span "Shredded"
click at [572, 134] on div "15-09-2025 08:41 PM" at bounding box center [446, 140] width 323 height 18
click at [394, 93] on span "Shredded Chicken Cold Noodles" at bounding box center [405, 95] width 68 height 8
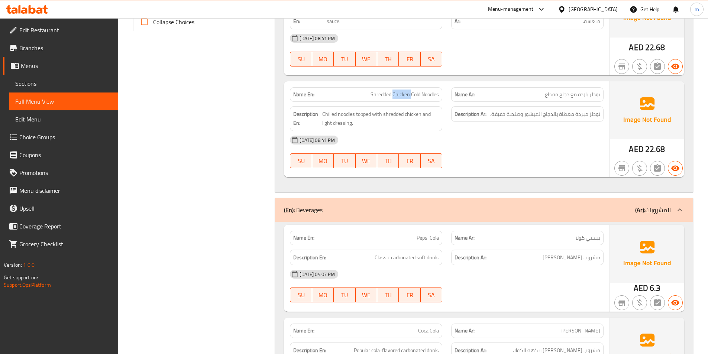
click at [394, 93] on span "Shredded Chicken Cold Noodles" at bounding box center [405, 95] width 68 height 8
copy span "Shredded Chicken Cold Noodles"
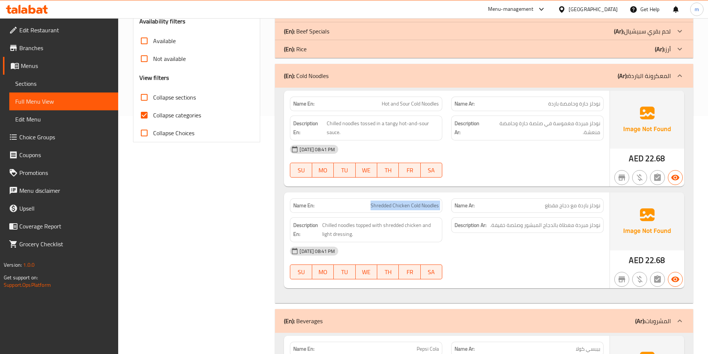
scroll to position [238, 0]
click at [530, 77] on div "(En): Cold Noodles (Ar): المعكرونة الباردة" at bounding box center [477, 76] width 387 height 9
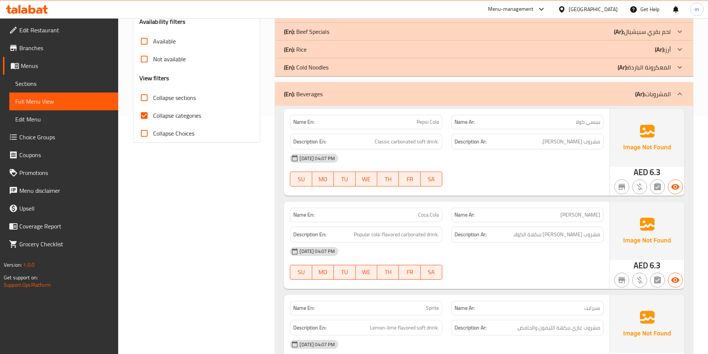
click at [603, 87] on div "(En): Beverages (Ar): المشروبات" at bounding box center [484, 94] width 418 height 24
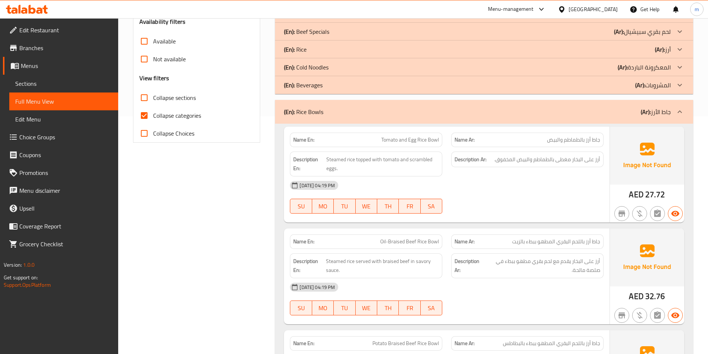
click at [611, 109] on div "(En): Rice Bowls (Ar): جاط الأرز" at bounding box center [477, 111] width 387 height 9
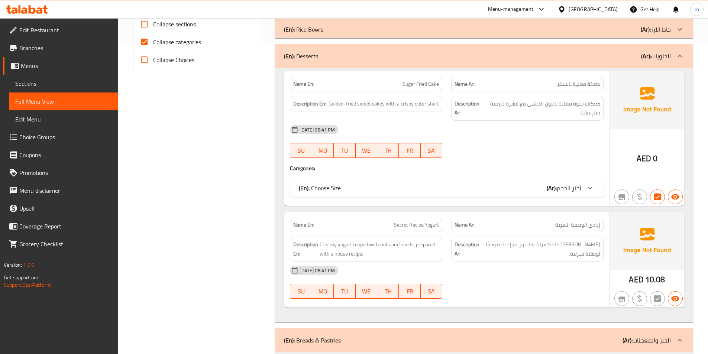
scroll to position [312, 0]
click at [413, 83] on span "Sugar Fried Cake" at bounding box center [421, 84] width 36 height 8
copy span "Sugar Fried Cake"
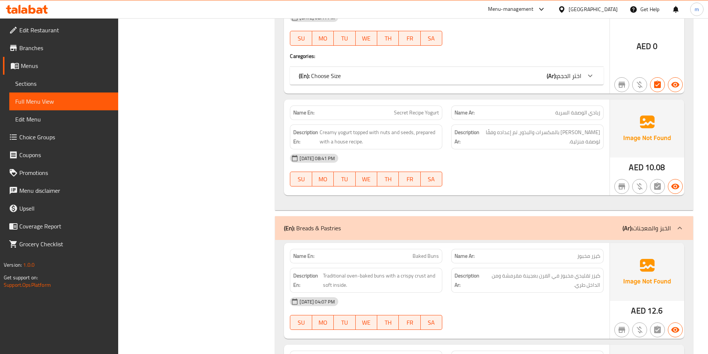
scroll to position [461, 0]
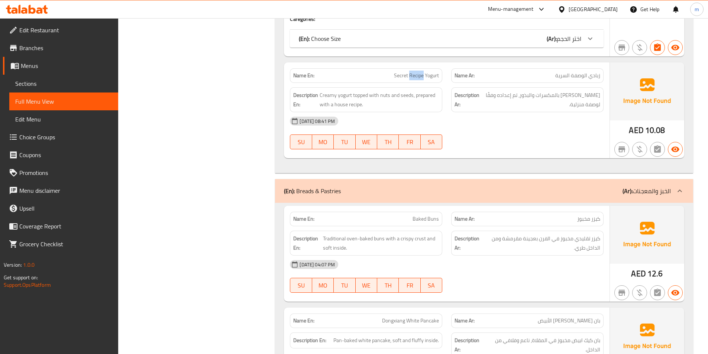
drag, startPoint x: 409, startPoint y: 75, endPoint x: 423, endPoint y: 74, distance: 13.9
click at [423, 74] on span "Secret Recipe Yogurt" at bounding box center [416, 76] width 45 height 8
copy span "Recipe"
click at [479, 133] on div "15-09-2025 08:41 PM SU MO TU WE TH FR SA" at bounding box center [446, 133] width 323 height 42
drag, startPoint x: 416, startPoint y: 96, endPoint x: 437, endPoint y: 96, distance: 20.5
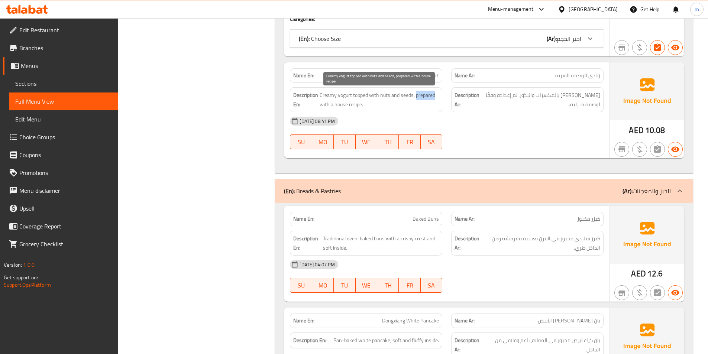
click at [437, 96] on span "Creamy yogurt topped with nuts and seeds, prepared with a house recipe." at bounding box center [379, 100] width 119 height 18
drag, startPoint x: 361, startPoint y: 108, endPoint x: 349, endPoint y: 112, distance: 12.8
click at [349, 112] on div "Description En: Creamy yogurt topped with nuts and seeds, prepared with a house…" at bounding box center [366, 99] width 152 height 25
click at [432, 79] on span "Secret Recipe Yogurt" at bounding box center [416, 76] width 45 height 8
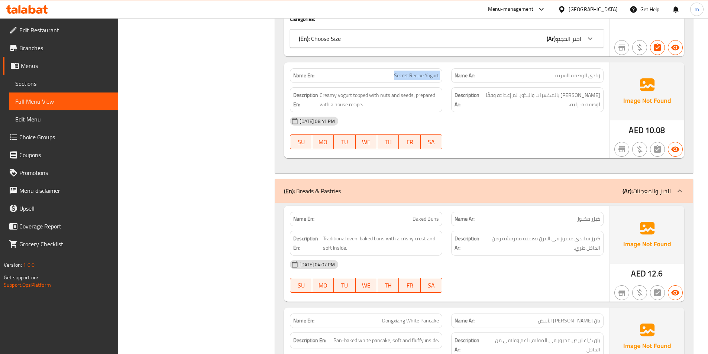
click at [432, 79] on span "Secret Recipe Yogurt" at bounding box center [416, 76] width 45 height 8
click at [427, 96] on span "Creamy yogurt topped with nuts and seeds, prepared with a house recipe." at bounding box center [379, 100] width 119 height 18
drag, startPoint x: 415, startPoint y: 94, endPoint x: 442, endPoint y: 95, distance: 27.2
click at [442, 95] on div "Description En: Creamy yogurt topped with nuts and seeds, prepared with a house…" at bounding box center [366, 99] width 152 height 25
click at [401, 72] on span "Secret Recipe Yogurt" at bounding box center [416, 76] width 45 height 8
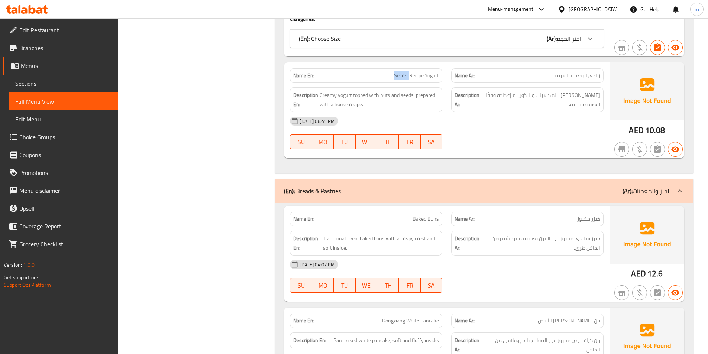
click at [401, 72] on span "Secret Recipe Yogurt" at bounding box center [416, 76] width 45 height 8
click at [469, 143] on div "15-09-2025 08:41 PM SU MO TU WE TH FR SA" at bounding box center [446, 133] width 323 height 42
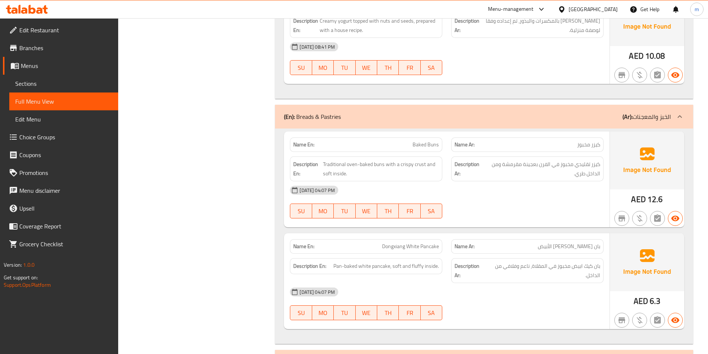
scroll to position [572, 0]
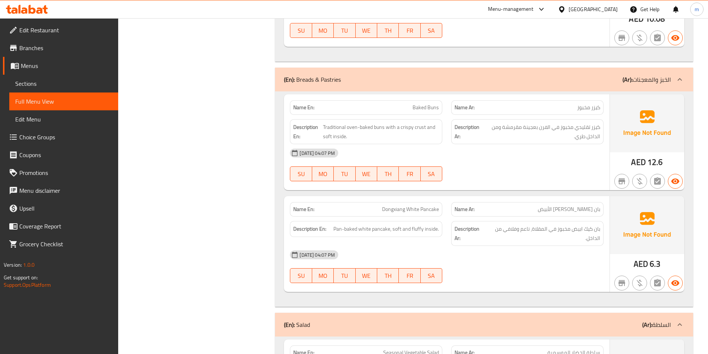
click at [526, 198] on div "Name Ar: بان كيك دونغشيانغ الأبيض" at bounding box center [527, 209] width 161 height 23
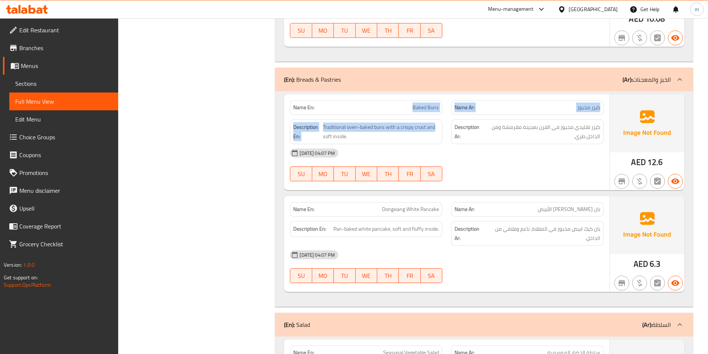
drag, startPoint x: 398, startPoint y: 107, endPoint x: 443, endPoint y: 122, distance: 47.5
click at [434, 122] on div "Name En: Baked Buns Name Ar: كيزر مخبوز Description En: Traditional oven-baked …" at bounding box center [447, 142] width 326 height 96
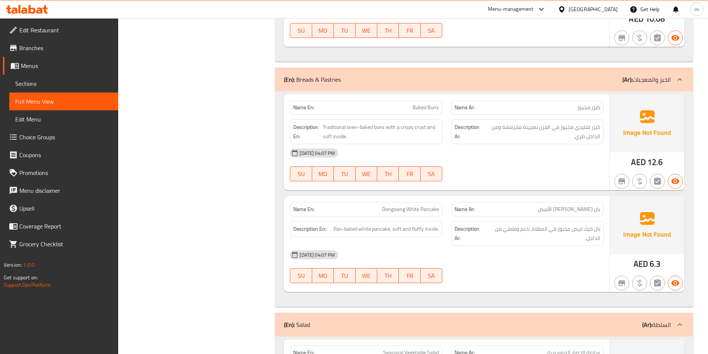
click at [478, 144] on div "Description Ar: كيزر تقليدي مخبوز في الفرن بعجينة مقرمشة ومن الداخل طري." at bounding box center [527, 131] width 152 height 25
click at [463, 161] on div "15-09-2025 04:07 PM" at bounding box center [446, 153] width 323 height 18
click at [600, 174] on div "15-09-2025 04:07 PM SU MO TU WE TH FR SA" at bounding box center [446, 165] width 323 height 42
click at [571, 155] on div "15-09-2025 04:07 PM" at bounding box center [446, 153] width 323 height 18
drag, startPoint x: 392, startPoint y: 105, endPoint x: 426, endPoint y: 109, distance: 33.6
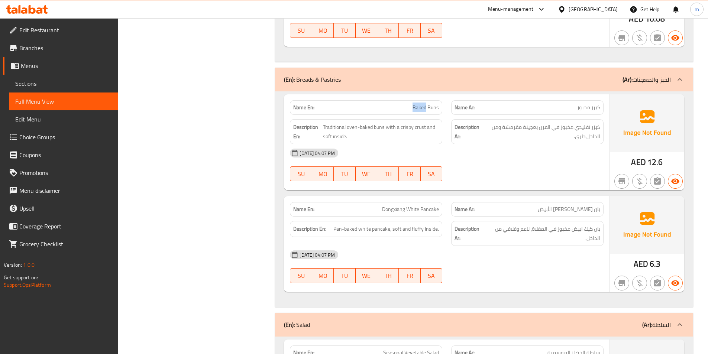
click at [426, 109] on p "Name En: Baked Buns" at bounding box center [366, 108] width 146 height 8
click at [407, 104] on p "Name En: Baked Buns" at bounding box center [366, 108] width 146 height 8
click at [517, 178] on div at bounding box center [527, 181] width 161 height 9
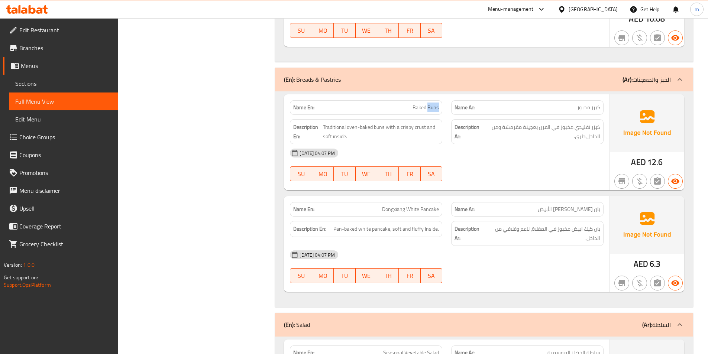
drag, startPoint x: 429, startPoint y: 106, endPoint x: 444, endPoint y: 102, distance: 15.6
click at [444, 102] on div "Name En: Baked Buns" at bounding box center [365, 107] width 161 height 23
click at [536, 151] on div "15-09-2025 04:07 PM" at bounding box center [446, 153] width 323 height 18
click at [550, 72] on div "(En): Breads & Pastries (Ar): الخبز والمعجنات" at bounding box center [484, 80] width 418 height 24
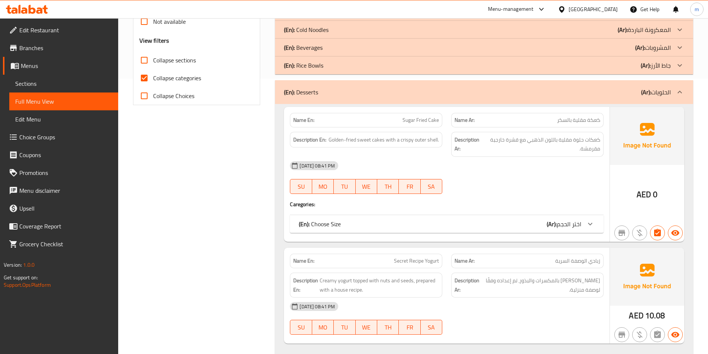
scroll to position [275, 0]
click at [594, 97] on div "(En): Desserts (Ar): الحلويات" at bounding box center [484, 93] width 418 height 24
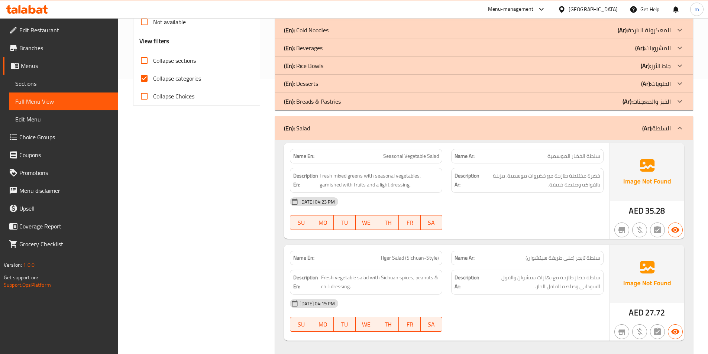
click at [539, 130] on div "(En): Salad (Ar): السلطة" at bounding box center [477, 128] width 387 height 9
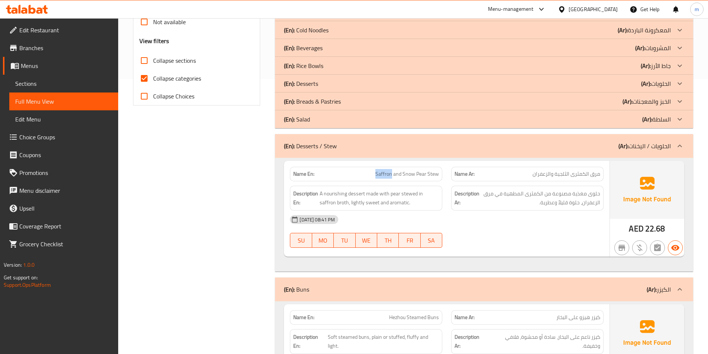
drag, startPoint x: 374, startPoint y: 175, endPoint x: 392, endPoint y: 180, distance: 18.4
click at [392, 180] on div "Name En: Saffron and Snow Pear Stew" at bounding box center [366, 174] width 152 height 14
drag, startPoint x: 404, startPoint y: 174, endPoint x: 426, endPoint y: 176, distance: 22.4
click at [426, 176] on span "Saffron and Snow Pear Stew" at bounding box center [407, 174] width 64 height 8
drag, startPoint x: 428, startPoint y: 172, endPoint x: 446, endPoint y: 175, distance: 18.6
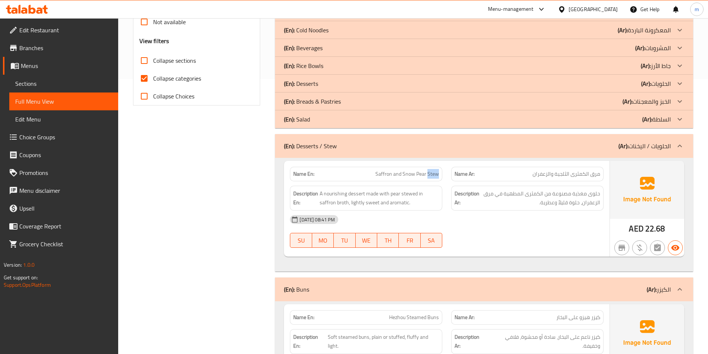
click at [446, 175] on div "Name En: Saffron and Snow Pear Stew" at bounding box center [365, 173] width 161 height 23
click at [396, 168] on div "Name En: Saffron and Snow Pear Stew" at bounding box center [366, 174] width 152 height 14
click at [587, 140] on div "(En): Desserts / Stew (Ar): الحلويات / اليخنات" at bounding box center [484, 146] width 418 height 24
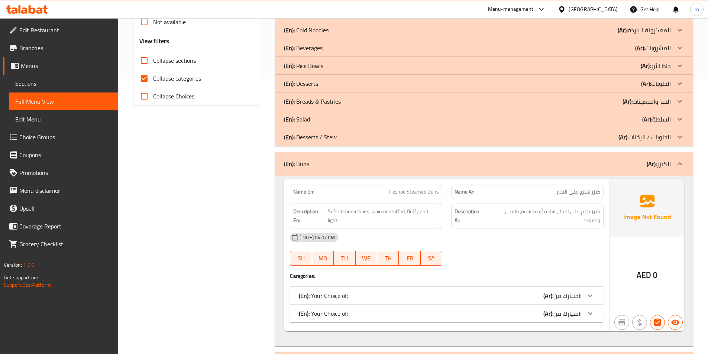
click at [606, 159] on div "(En): Buns (Ar): الكيزر" at bounding box center [477, 163] width 387 height 9
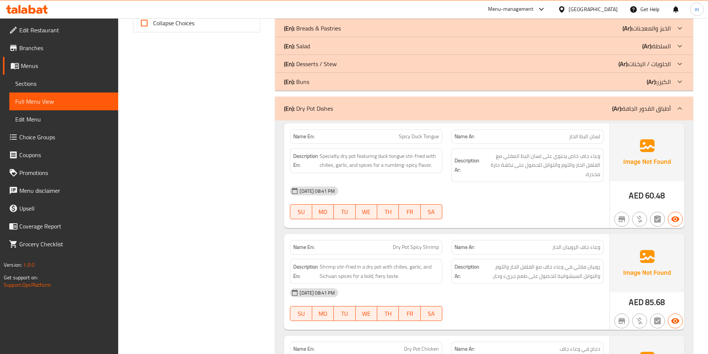
scroll to position [349, 0]
drag, startPoint x: 307, startPoint y: 106, endPoint x: 314, endPoint y: 107, distance: 7.1
click at [314, 107] on p "(En): Dry Pot Dishes" at bounding box center [308, 107] width 49 height 9
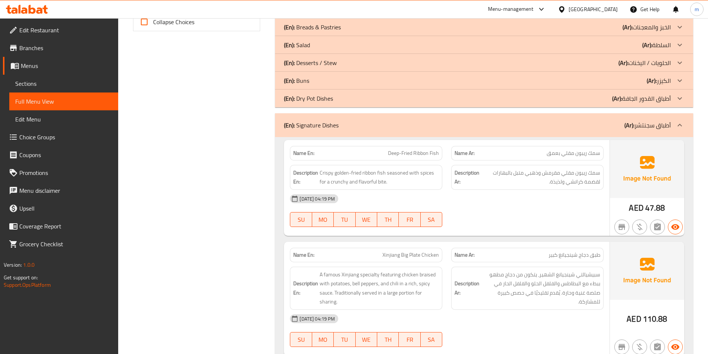
click at [500, 116] on div "(En): Signature Dishes (Ar): أطباق سجنتشر" at bounding box center [484, 125] width 418 height 24
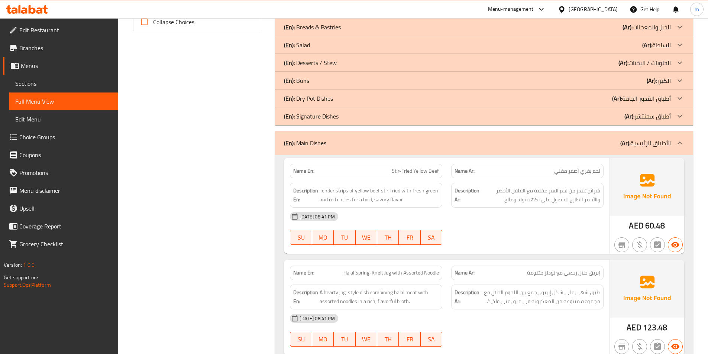
click at [519, 97] on div "(En): Dry Pot Dishes (Ar): أطباق القدور الجافة" at bounding box center [477, 98] width 387 height 9
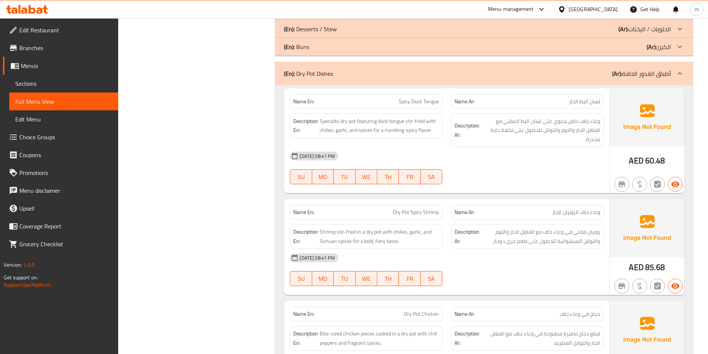
scroll to position [387, 0]
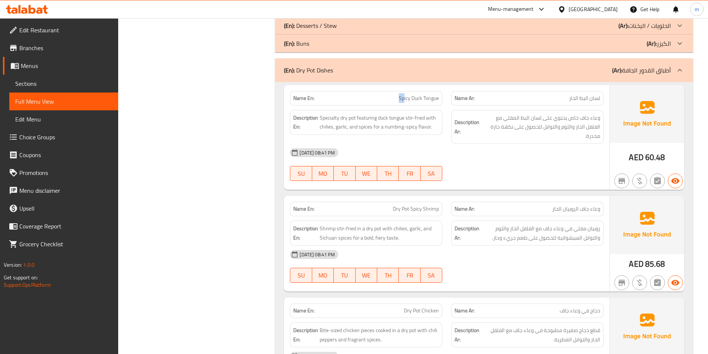
drag, startPoint x: 397, startPoint y: 99, endPoint x: 403, endPoint y: 99, distance: 5.6
click at [403, 99] on p "Name En: Spicy Duck Tongue" at bounding box center [366, 98] width 146 height 8
click at [404, 103] on div "Name En: Spicy Duck Tongue" at bounding box center [366, 98] width 152 height 14
drag, startPoint x: 423, startPoint y: 97, endPoint x: 431, endPoint y: 84, distance: 15.1
click at [443, 99] on div "Name En: Spicy Duck Tongue" at bounding box center [365, 98] width 161 height 23
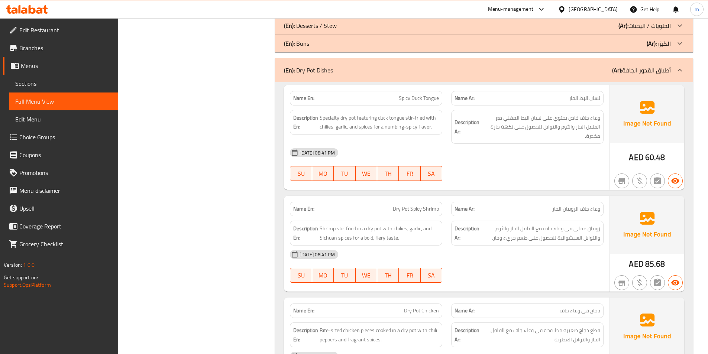
click at [533, 147] on div "15-09-2025 08:41 PM" at bounding box center [446, 153] width 323 height 18
click at [339, 117] on span "Specialty dry pot featuring duck tongue stir-fried with chilies, garlic, and sp…" at bounding box center [379, 122] width 119 height 18
click at [395, 100] on p "Name En: Spicy Duck Tongue" at bounding box center [366, 98] width 146 height 8
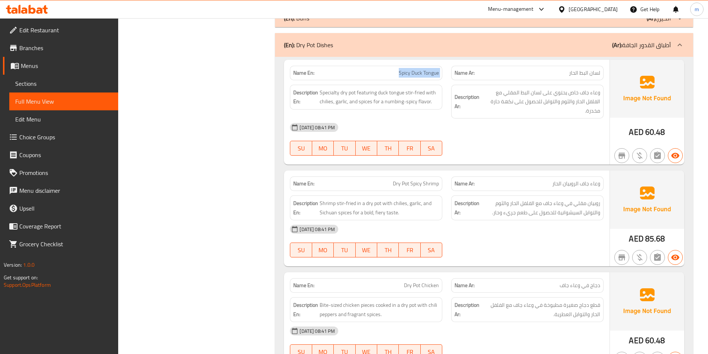
scroll to position [461, 0]
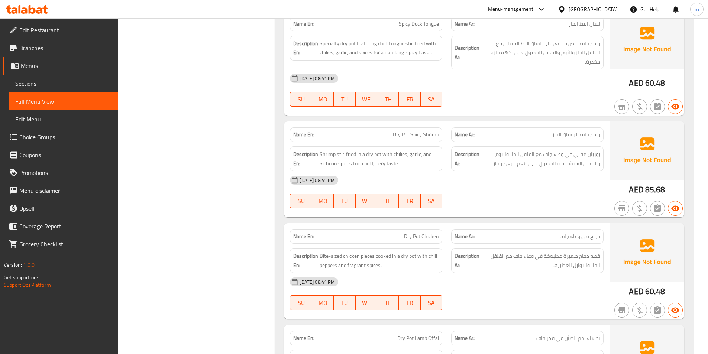
click at [575, 150] on span "روبيان مقلي في وعاء جاف مع الفلفل الحار والثوم والتوابل السيشوانية للحصول على ط…" at bounding box center [540, 159] width 119 height 18
click at [583, 142] on div "Description Ar: روبيان مقلي في وعاء جاف مع الفلفل الحار والثوم والتوابل السيشوا…" at bounding box center [527, 159] width 161 height 34
drag, startPoint x: 385, startPoint y: 127, endPoint x: 441, endPoint y: 127, distance: 56.5
click at [441, 127] on div "Name En: Dry Pot Spicy Shrimp" at bounding box center [366, 134] width 152 height 14
click at [435, 233] on span "Dry Pot Chicken" at bounding box center [421, 237] width 35 height 8
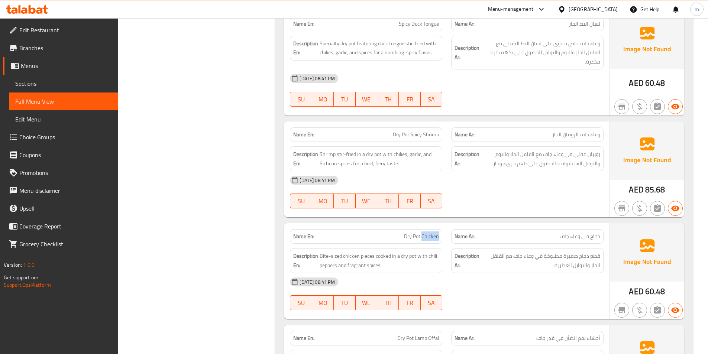
click at [435, 233] on span "Dry Pot Chicken" at bounding box center [421, 237] width 35 height 8
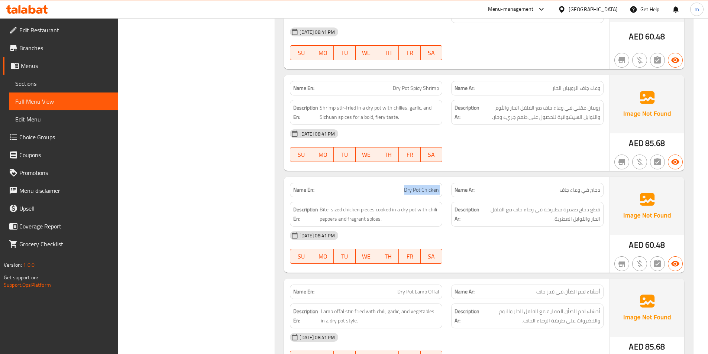
scroll to position [572, 0]
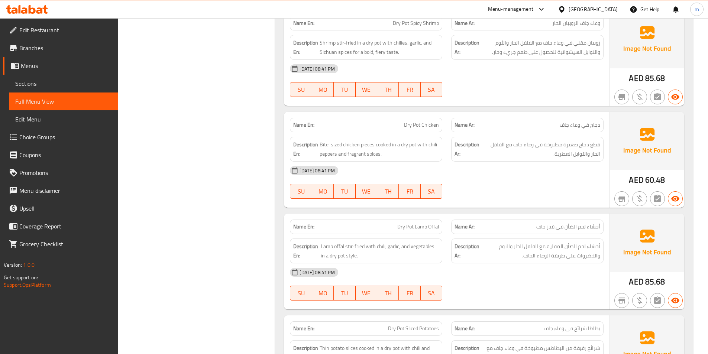
click at [429, 223] on span "Dry Pot Lamb Offal" at bounding box center [418, 227] width 42 height 8
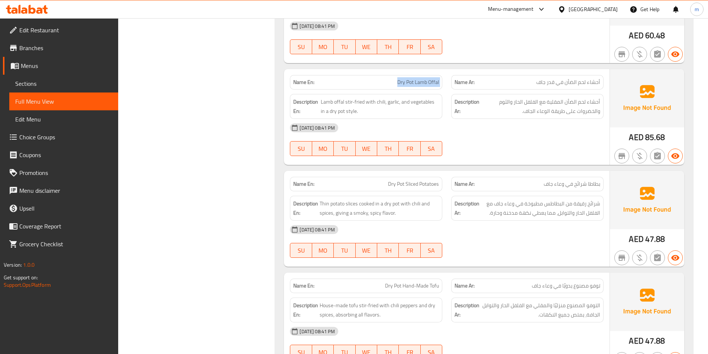
scroll to position [721, 0]
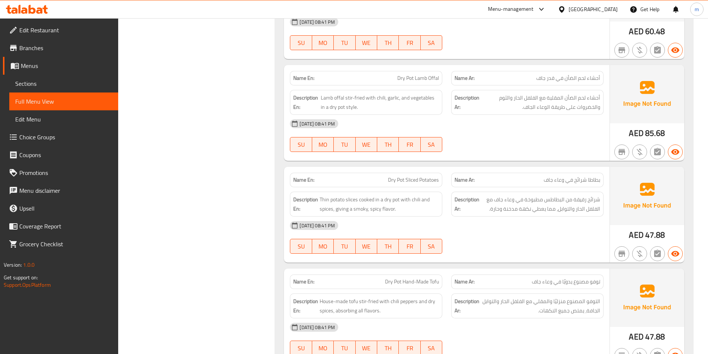
click at [417, 176] on span "Dry Pot Sliced Potatoes" at bounding box center [413, 180] width 51 height 8
click at [409, 278] on span "Dry Pot Hand-Made Tofu" at bounding box center [412, 282] width 54 height 8
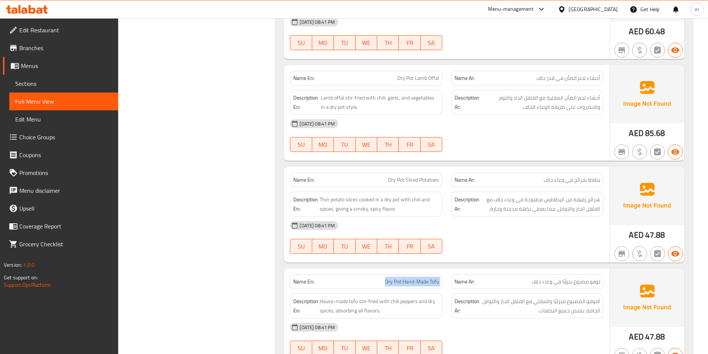
click at [409, 278] on span "Dry Pot Hand-Made Tofu" at bounding box center [412, 282] width 54 height 8
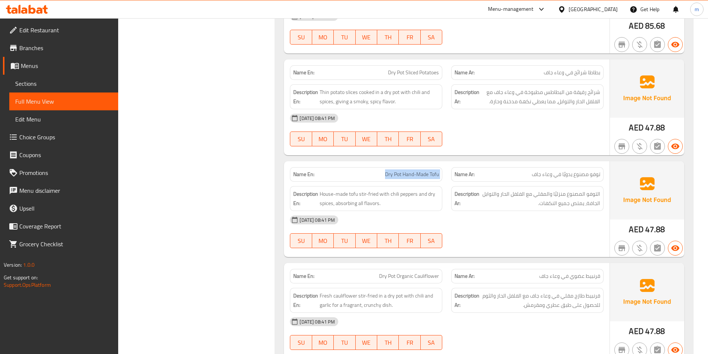
scroll to position [833, 0]
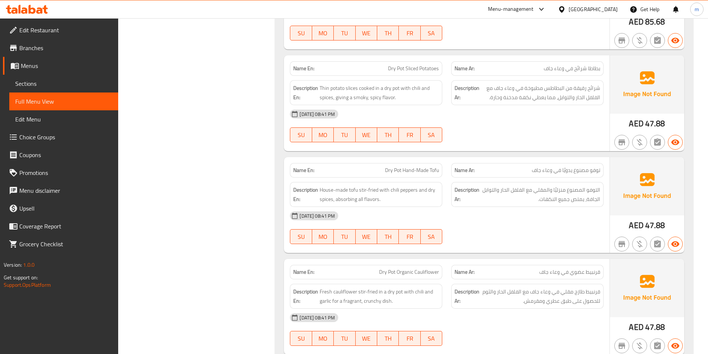
click at [424, 268] on span "Dry Pot Organic Cauliflower" at bounding box center [409, 272] width 60 height 8
click at [423, 268] on span "Dry Pot Organic Cauliflower" at bounding box center [409, 272] width 60 height 8
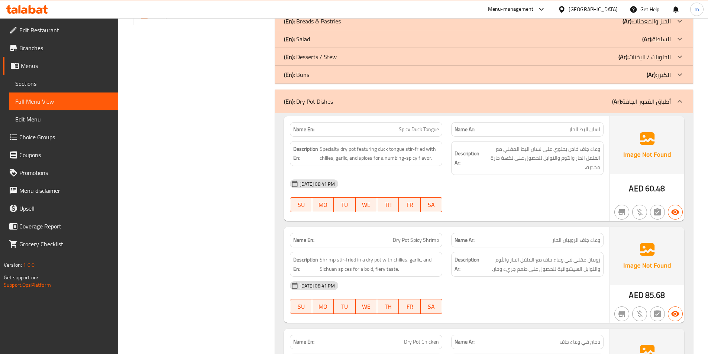
scroll to position [349, 0]
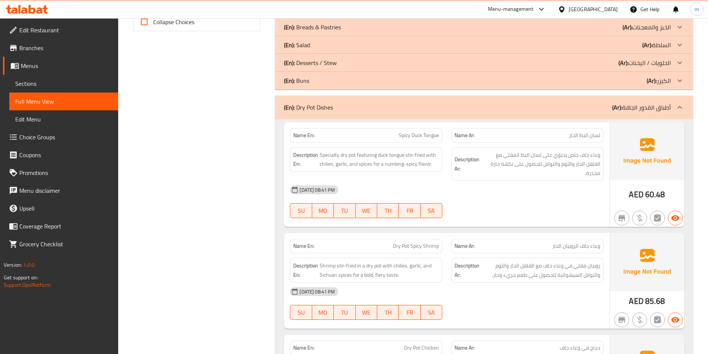
click at [592, 113] on div "(En): Dry Pot Dishes (Ar): أطباق القدور الجافة" at bounding box center [484, 108] width 418 height 24
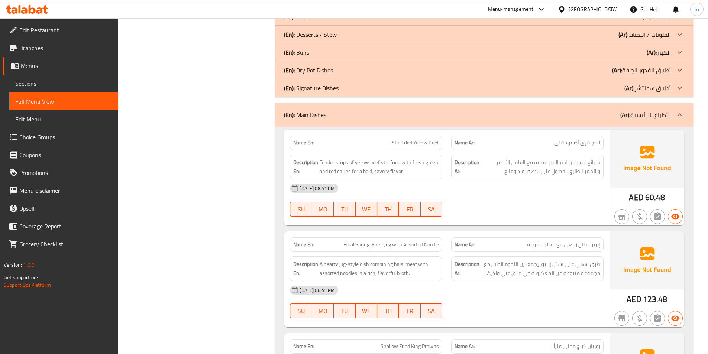
scroll to position [424, 0]
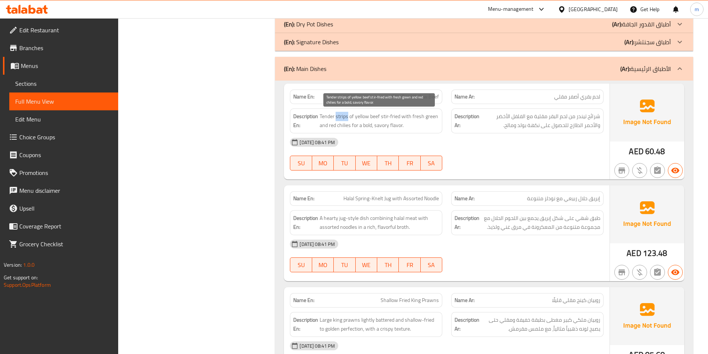
drag, startPoint x: 336, startPoint y: 117, endPoint x: 348, endPoint y: 115, distance: 12.4
click at [348, 115] on span "Tender strips of yellow beef stir-fried with fresh green and red chilies for a …" at bounding box center [379, 121] width 119 height 18
click at [394, 95] on span "Stir-Fried Yellow Beef" at bounding box center [415, 97] width 47 height 8
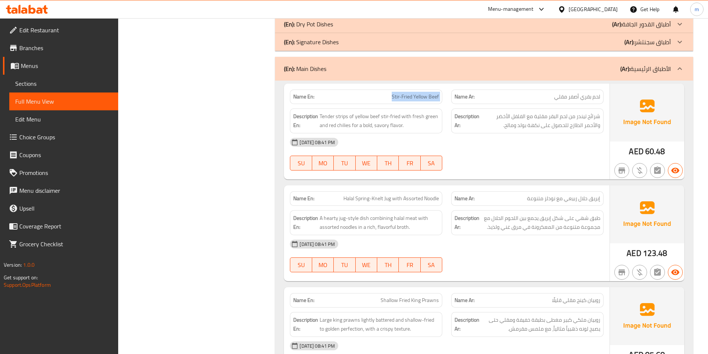
click at [394, 95] on span "Stir-Fried Yellow Beef" at bounding box center [415, 97] width 47 height 8
click at [419, 200] on span "Halal Spring-Knelt Jug with Assorted Noodle" at bounding box center [391, 199] width 96 height 8
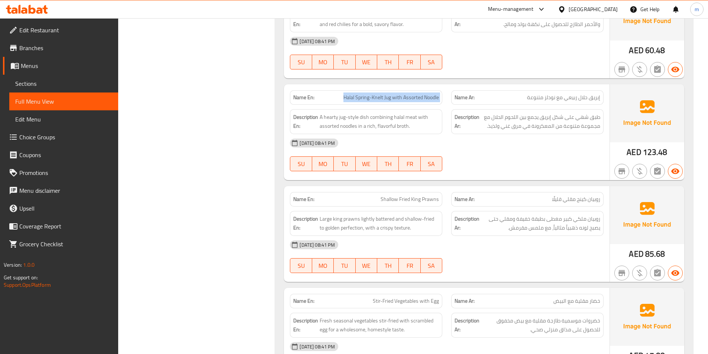
scroll to position [535, 0]
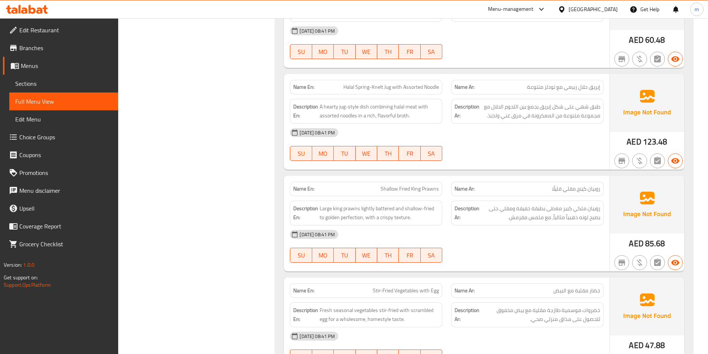
click at [415, 189] on span "Shallow Fried King Prawns" at bounding box center [410, 189] width 58 height 8
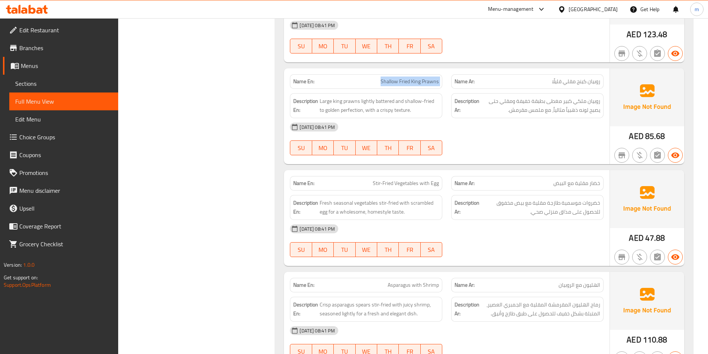
scroll to position [647, 0]
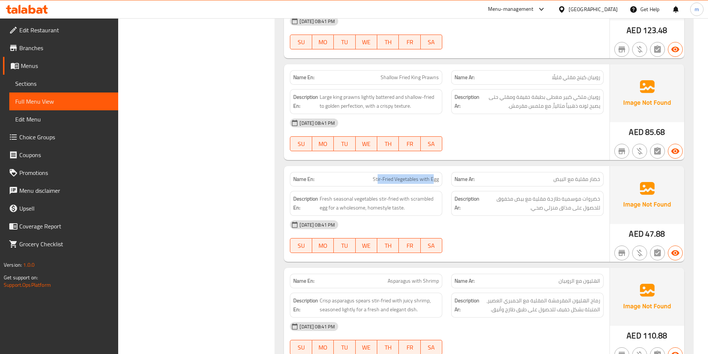
drag, startPoint x: 377, startPoint y: 180, endPoint x: 435, endPoint y: 183, distance: 57.7
click at [435, 183] on span "Stir-Fried Vegetables with Egg" at bounding box center [406, 179] width 66 height 8
click at [431, 182] on span "Stir-Fried Vegetables with Egg" at bounding box center [406, 179] width 66 height 8
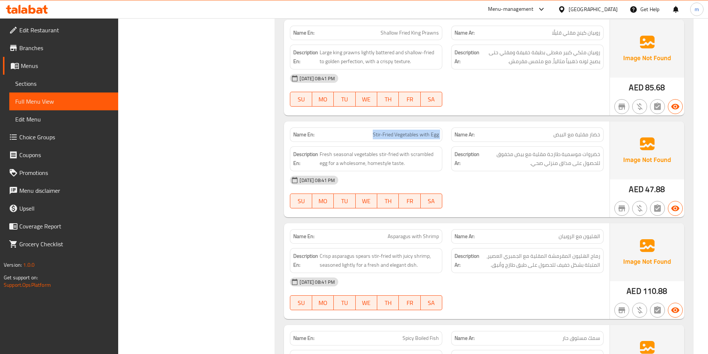
scroll to position [721, 0]
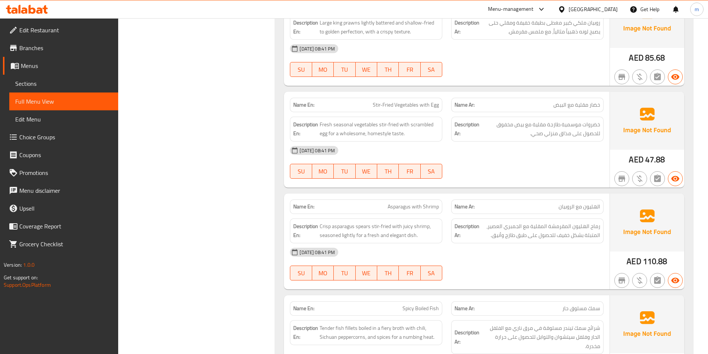
click at [411, 211] on span "Asparagus with Shrimp" at bounding box center [413, 207] width 51 height 8
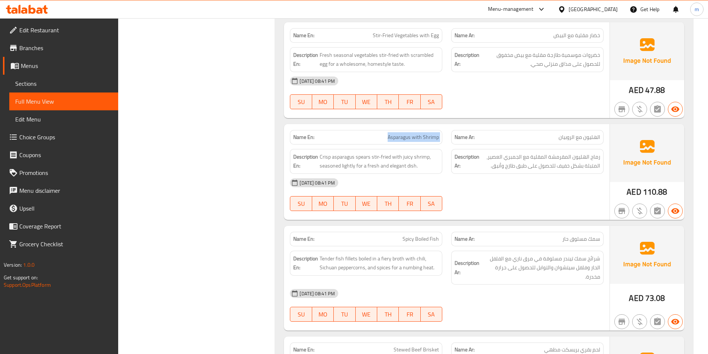
scroll to position [795, 0]
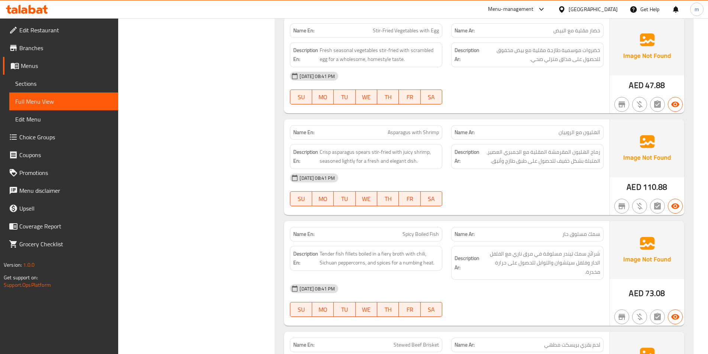
click at [411, 235] on span "Spicy Boiled Fish" at bounding box center [421, 234] width 36 height 8
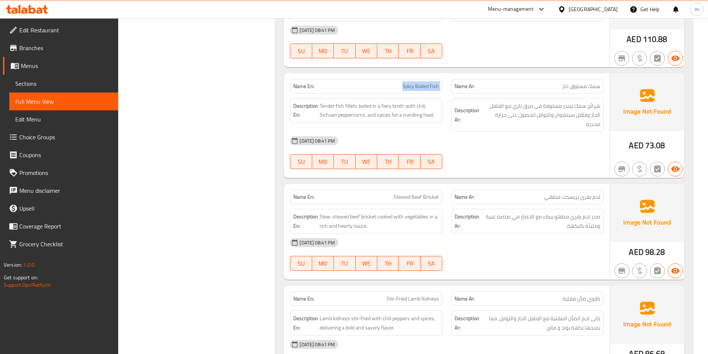
scroll to position [944, 0]
click at [422, 188] on div "Name En: Stewed Beef Brisket" at bounding box center [365, 196] width 161 height 23
click at [419, 196] on span "Stewed Beef Brisket" at bounding box center [416, 197] width 45 height 8
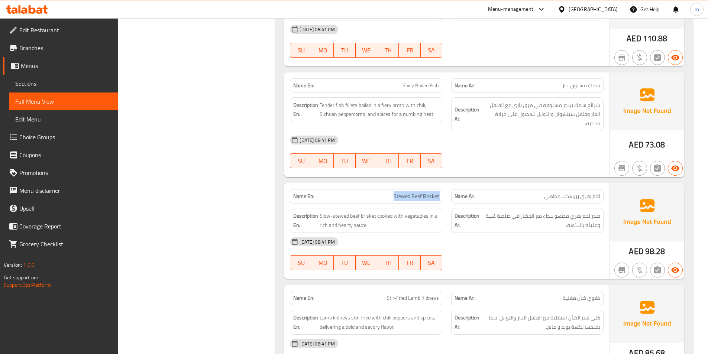
click at [419, 196] on span "Stewed Beef Brisket" at bounding box center [416, 197] width 45 height 8
click at [388, 197] on p "Name En: Stewed Beef Brisket" at bounding box center [366, 197] width 146 height 8
drag, startPoint x: 388, startPoint y: 198, endPoint x: 410, endPoint y: 196, distance: 22.5
click at [410, 196] on p "Name En: Stewed Beef Brisket" at bounding box center [366, 197] width 146 height 8
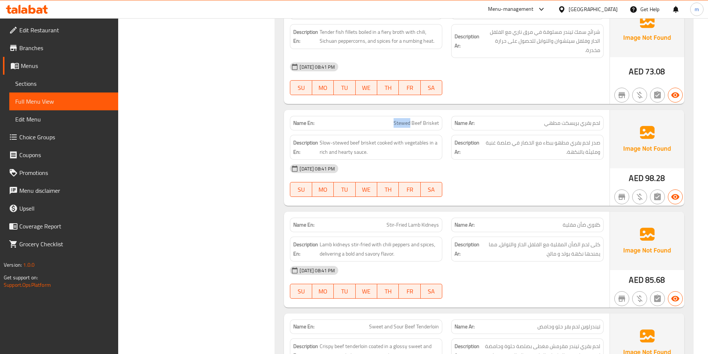
scroll to position [1018, 0]
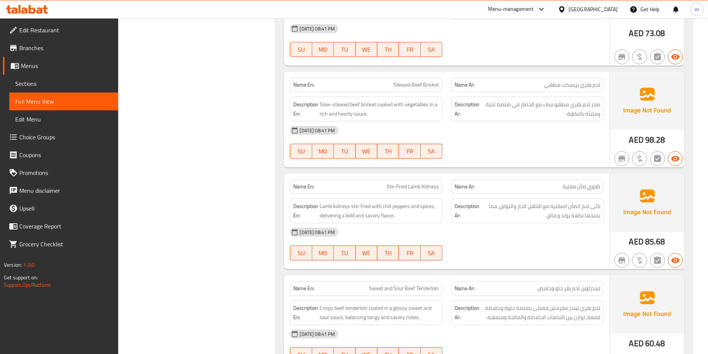
click at [486, 146] on div "15-09-2025 08:41 PM SU MO TU WE TH FR SA" at bounding box center [446, 143] width 323 height 42
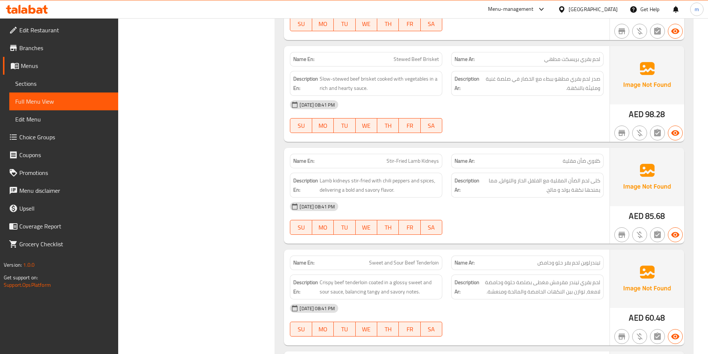
scroll to position [1093, 0]
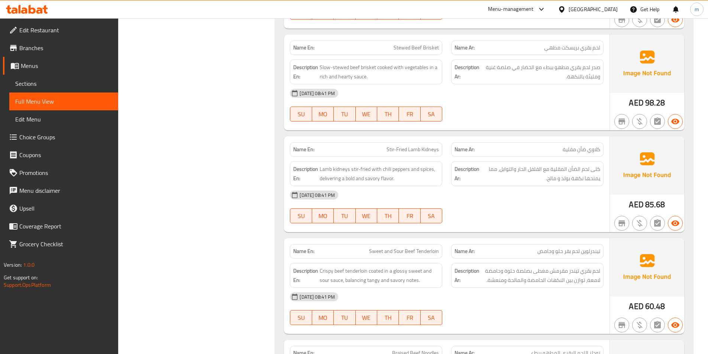
click at [406, 150] on span "Stir-Fried Lamb Kidneys" at bounding box center [413, 150] width 52 height 8
click at [404, 254] on span "Sweet and Sour Beef Tenderloin" at bounding box center [404, 252] width 70 height 8
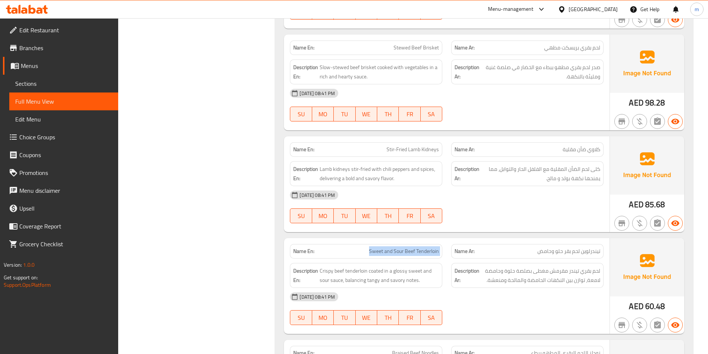
click at [404, 254] on span "Sweet and Sour Beef Tenderloin" at bounding box center [404, 252] width 70 height 8
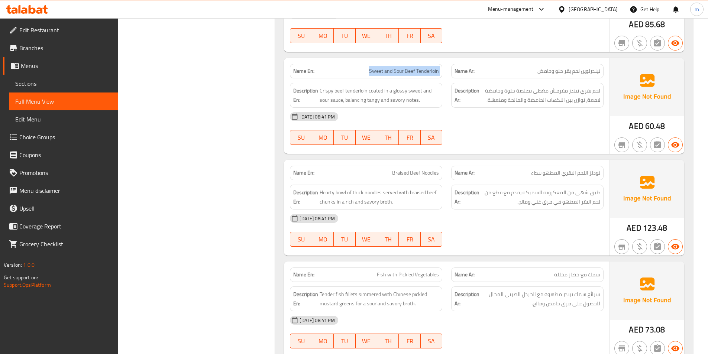
scroll to position [1279, 0]
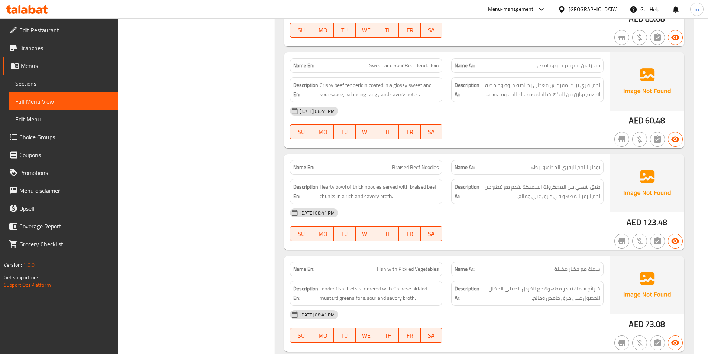
click at [421, 166] on span "Braised Beef Noodles" at bounding box center [415, 168] width 47 height 8
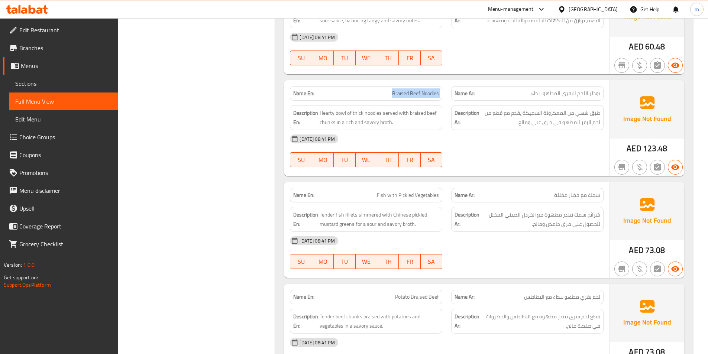
scroll to position [1353, 0]
click at [404, 200] on div "Name En: Fish with Pickled Vegetables" at bounding box center [366, 195] width 152 height 14
click at [405, 192] on span "Fish with Pickled Vegetables" at bounding box center [408, 195] width 62 height 8
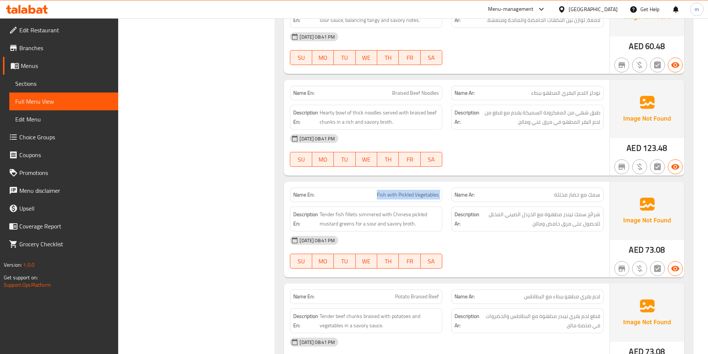
click at [405, 192] on span "Fish with Pickled Vegetables" at bounding box center [408, 195] width 62 height 8
click at [419, 299] on span "Potato Braised Beef" at bounding box center [417, 297] width 44 height 8
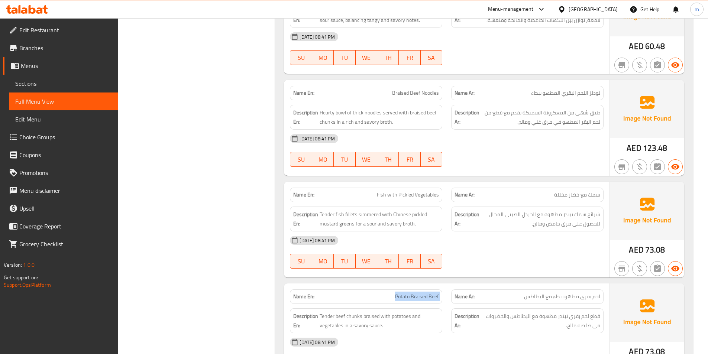
click at [419, 299] on span "Potato Braised Beef" at bounding box center [417, 297] width 44 height 8
drag, startPoint x: 345, startPoint y: 212, endPoint x: 356, endPoint y: 216, distance: 12.2
click at [356, 216] on span "Tender fish fillets simmered with Chinese pickled mustard greens for a sour and…" at bounding box center [379, 219] width 119 height 18
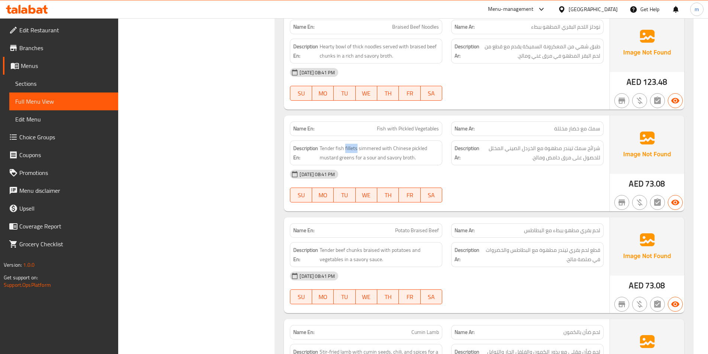
scroll to position [1427, 0]
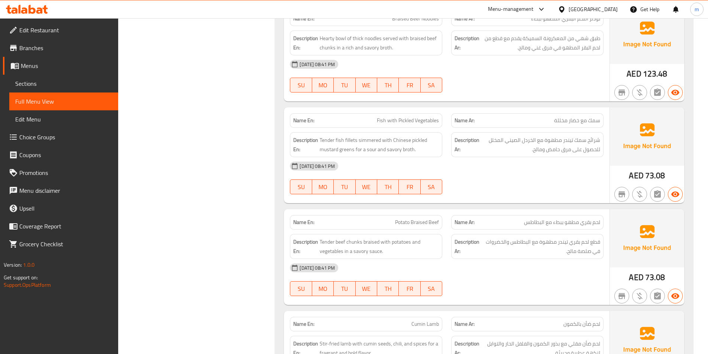
click at [399, 219] on span "Potato Braised Beef" at bounding box center [417, 223] width 44 height 8
click at [400, 223] on span "Potato Braised Beef" at bounding box center [417, 223] width 44 height 8
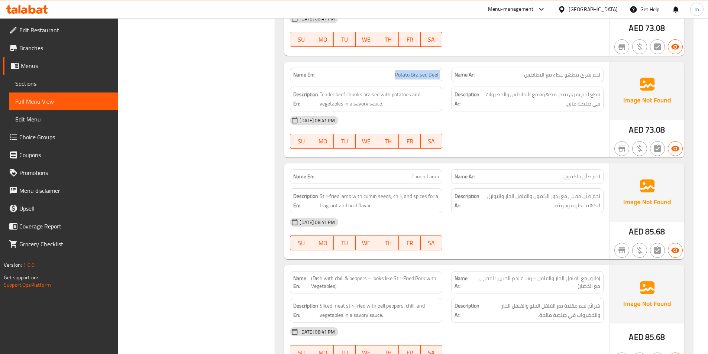
scroll to position [1576, 0]
click at [420, 176] on span "Cumin Lamb" at bounding box center [425, 176] width 28 height 8
click at [387, 278] on span "(Dish with chili & peppers – looks like Stir-Fried Pork with Vegetables)" at bounding box center [375, 282] width 128 height 16
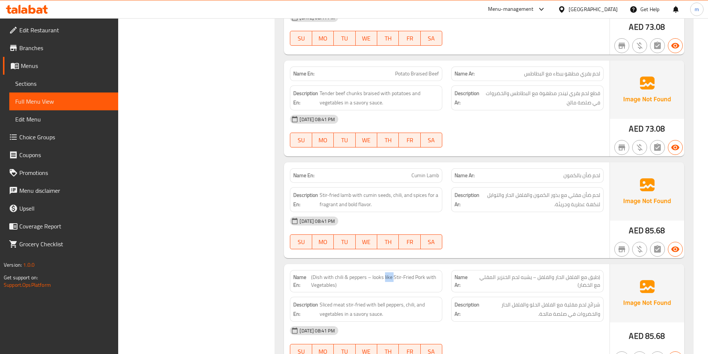
click at [387, 278] on span "(Dish with chili & peppers – looks like Stir-Fried Pork with Vegetables)" at bounding box center [375, 282] width 128 height 16
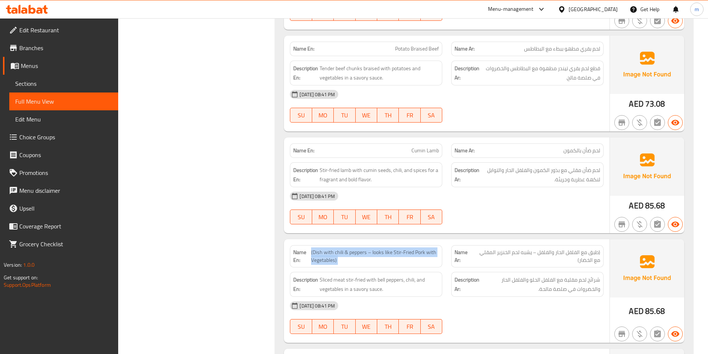
scroll to position [1613, 0]
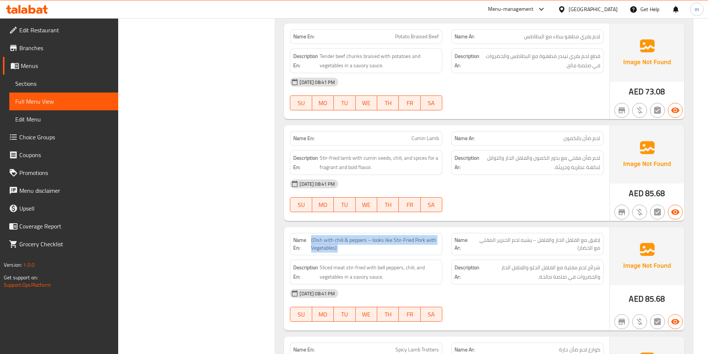
click at [415, 242] on span "(Dish with chili & peppers – looks like Stir-Fried Pork with Vegetables)" at bounding box center [375, 244] width 128 height 16
drag, startPoint x: 415, startPoint y: 239, endPoint x: 424, endPoint y: 238, distance: 9.0
click at [424, 238] on span "(Dish with chili & peppers – looks like Stir-Fried Pork with Vegetables)" at bounding box center [375, 244] width 128 height 16
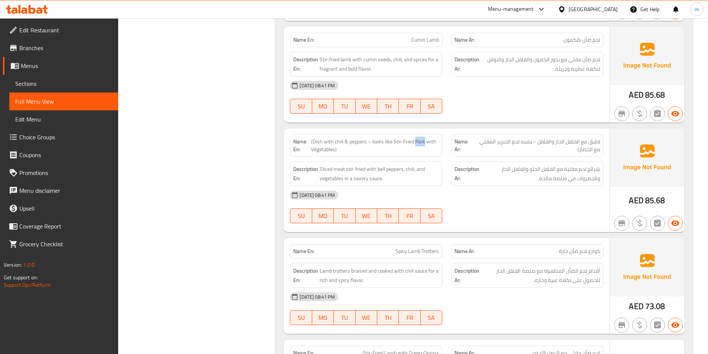
scroll to position [1725, 0]
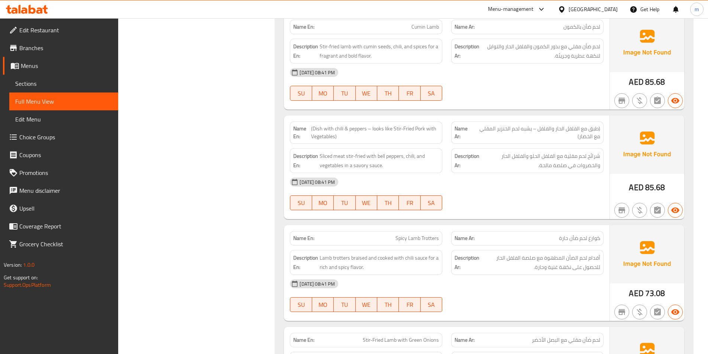
click at [402, 239] on span "Spicy Lamb Trotters" at bounding box center [416, 239] width 43 height 8
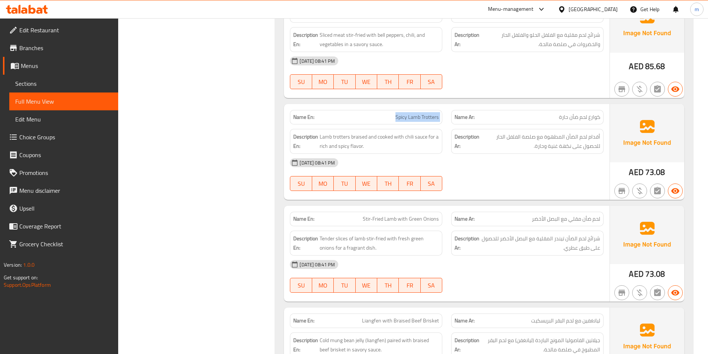
scroll to position [1873, 0]
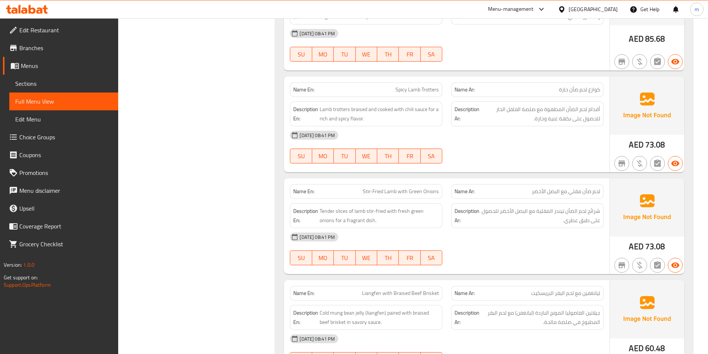
click at [410, 191] on span "Stir-Fried Lamb with Green Onions" at bounding box center [401, 192] width 76 height 8
click at [407, 291] on span "Liangfen with Braised Beef Brisket" at bounding box center [400, 294] width 77 height 8
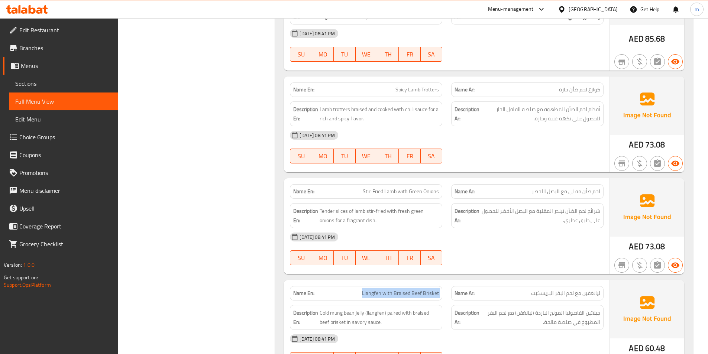
click at [407, 291] on span "Liangfen with Braised Beef Brisket" at bounding box center [400, 294] width 77 height 8
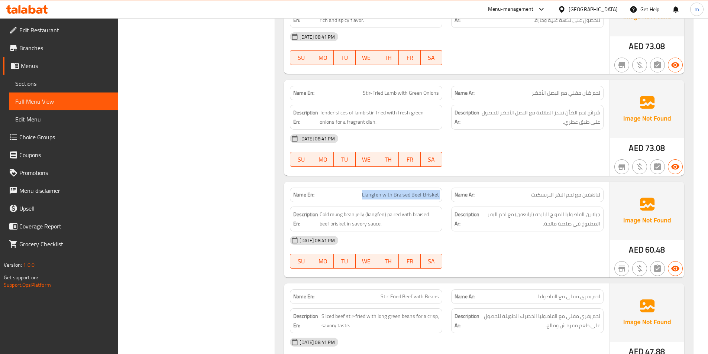
scroll to position [1985, 0]
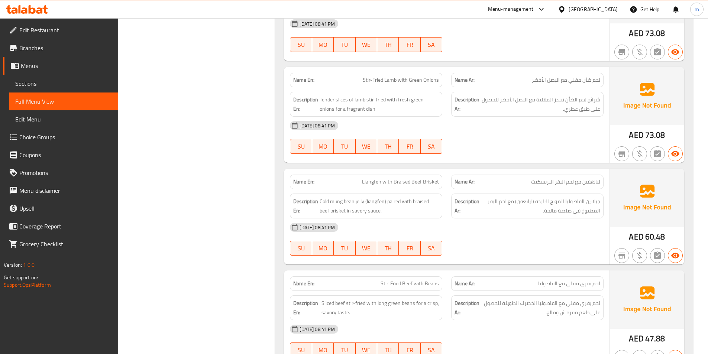
click at [423, 282] on span "Stir-Fried Beef with Beans" at bounding box center [410, 284] width 58 height 8
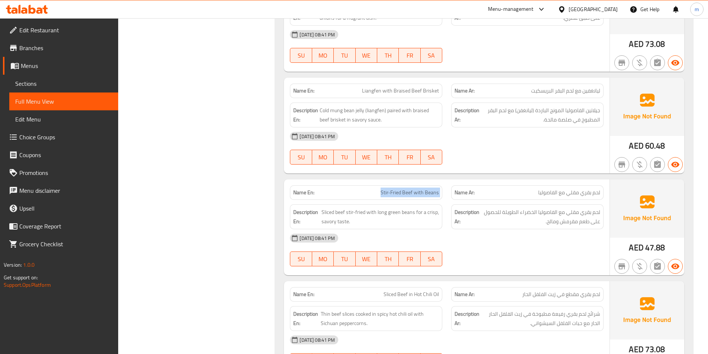
scroll to position [2096, 0]
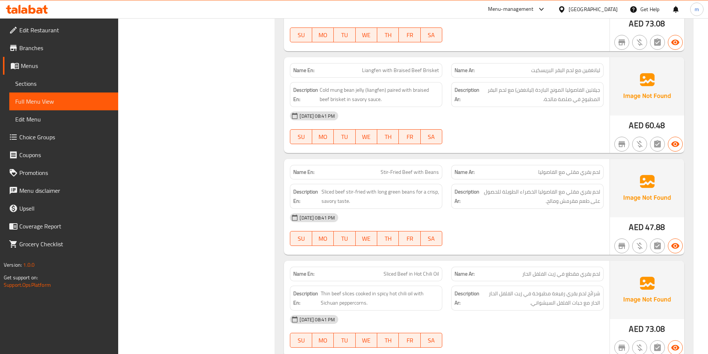
click at [417, 275] on span "Sliced Beef in Hot Chili Oil" at bounding box center [411, 274] width 55 height 8
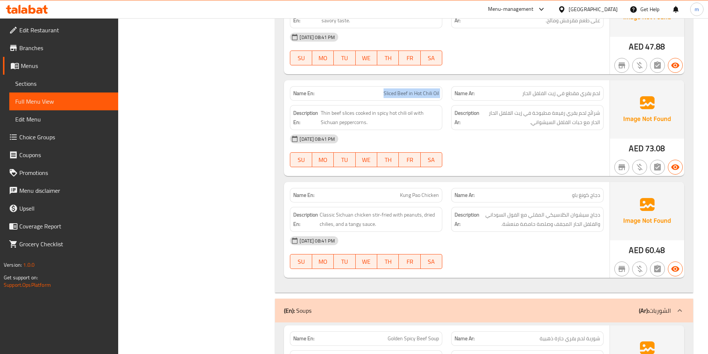
scroll to position [2319, 0]
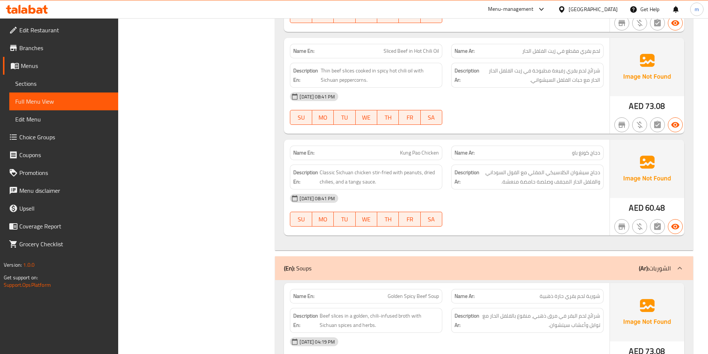
click at [427, 149] on span "Kung Pao Chicken" at bounding box center [419, 153] width 39 height 8
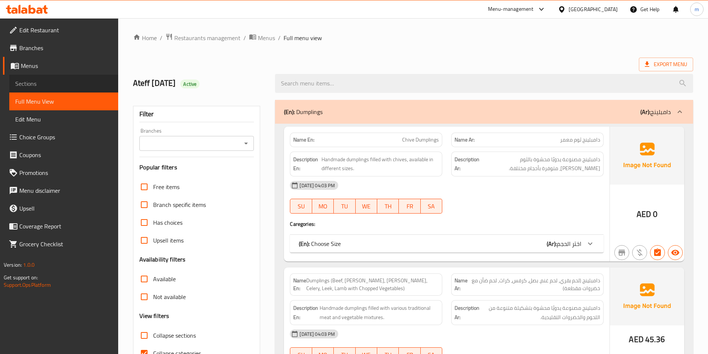
click at [60, 84] on span "Sections" at bounding box center [63, 83] width 97 height 9
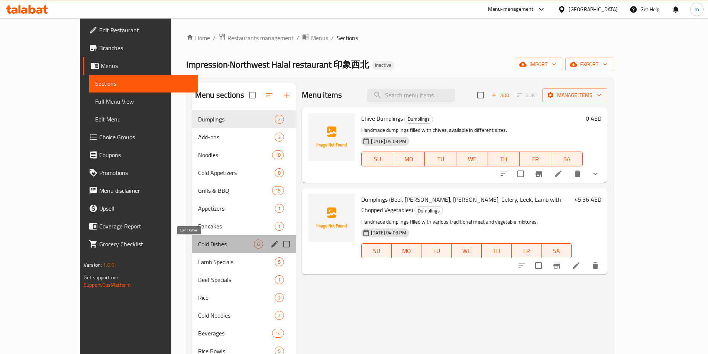
click at [198, 246] on span "Cold Dishes" at bounding box center [226, 244] width 56 height 9
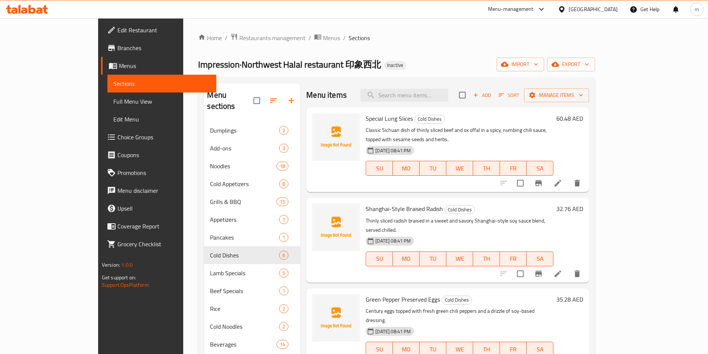
click at [436, 106] on div "Menu items Add Sort Manage items" at bounding box center [447, 95] width 283 height 24
click at [442, 98] on input "search" at bounding box center [405, 95] width 88 height 13
paste input "Numb and Spicy Chicken"
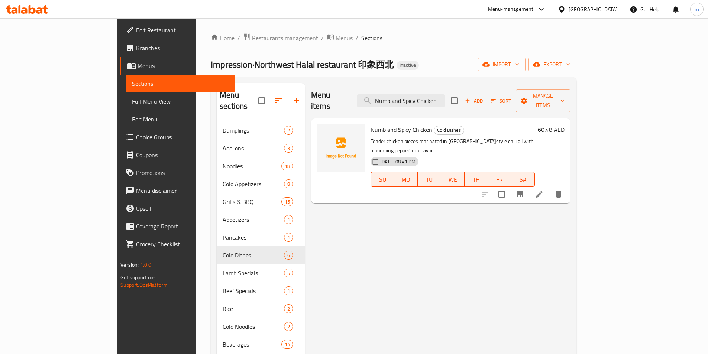
click at [439, 87] on div "Menu items Numb and Spicy Chicken Add Sort Manage items" at bounding box center [440, 100] width 259 height 35
click at [439, 94] on input "Numb and Spicy Chicken" at bounding box center [401, 100] width 88 height 13
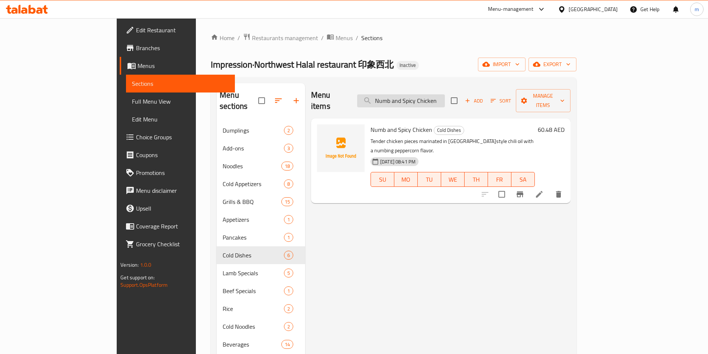
click at [439, 94] on input "Numb and Spicy Chicken" at bounding box center [401, 100] width 88 height 13
paste input "Tiger Skin Chili Pepper with Mixed Beans"
click at [439, 94] on input "Numb andTiger Skin Chili Pepper with Mixed BeansSpicy Chicken" at bounding box center [401, 100] width 88 height 13
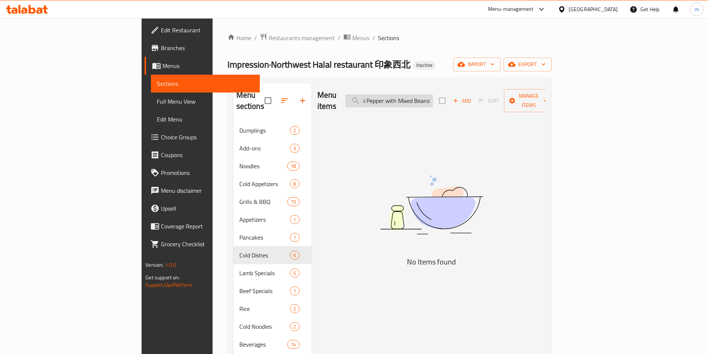
click at [433, 94] on input "Numb andTiger Skin Chili Pepper with Mixed BeansSpicy Chicken" at bounding box center [389, 100] width 88 height 13
paste input "Tiger Skin Chili Pepper with Mixed Beans"
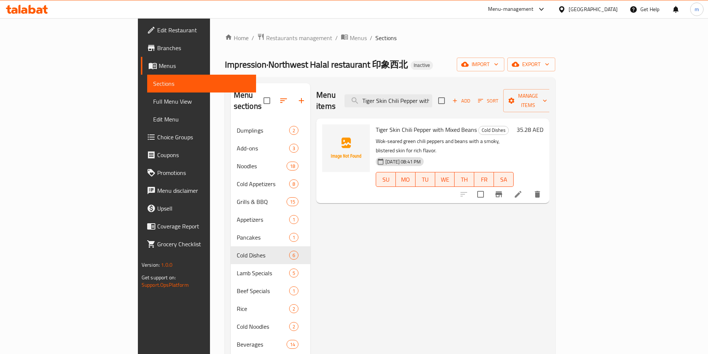
drag, startPoint x: 650, startPoint y: 174, endPoint x: 658, endPoint y: 202, distance: 28.4
click at [549, 202] on div "Menu items Tiger Skin Chili Pepper with Mixed Beans Add Sort Manage items Tiger…" at bounding box center [429, 344] width 239 height 523
click at [421, 88] on div "Menu items Tiger Skin Chili Pepper with Mixed Beans Add Sort Manage items" at bounding box center [432, 100] width 233 height 35
click at [422, 94] on input "Tiger Skin Chili Pepper with Mixed Beans" at bounding box center [389, 100] width 88 height 13
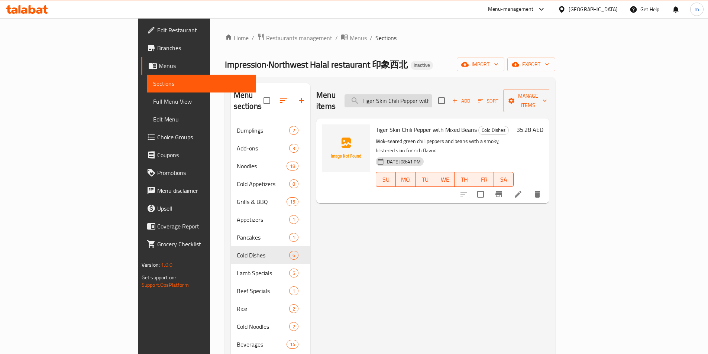
click at [422, 94] on input "Tiger Skin Chili Pepper with Mixed Beans" at bounding box center [389, 100] width 88 height 13
paste input "Shredded Chicken Cold Noodle"
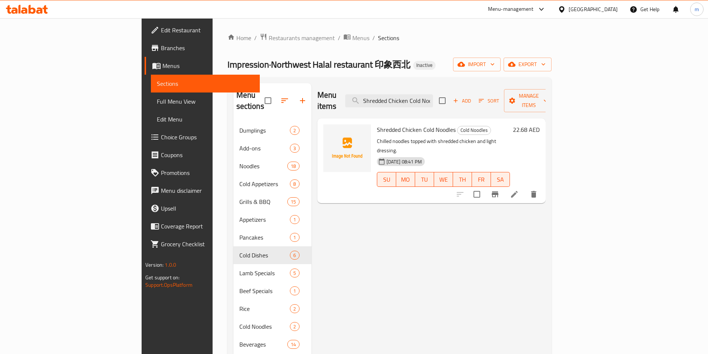
drag, startPoint x: 663, startPoint y: 176, endPoint x: 674, endPoint y: 198, distance: 24.6
click at [546, 206] on div "Menu items Shredded Chicken Cold Noodles Add Sort Manage items Shredded Chicken…" at bounding box center [428, 344] width 234 height 523
click at [424, 98] on input "Shredded Chicken Cold Noodles" at bounding box center [389, 100] width 88 height 13
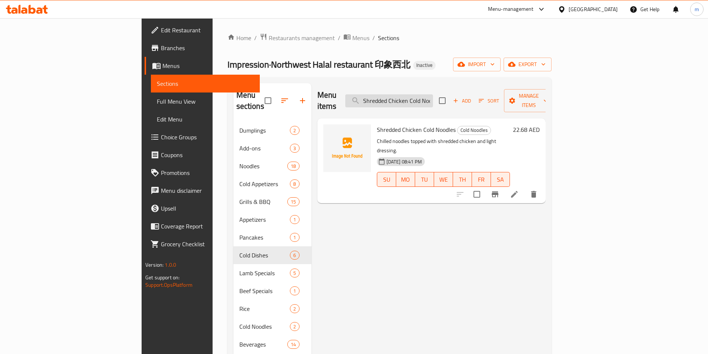
paste input "ugar Fried Cake"
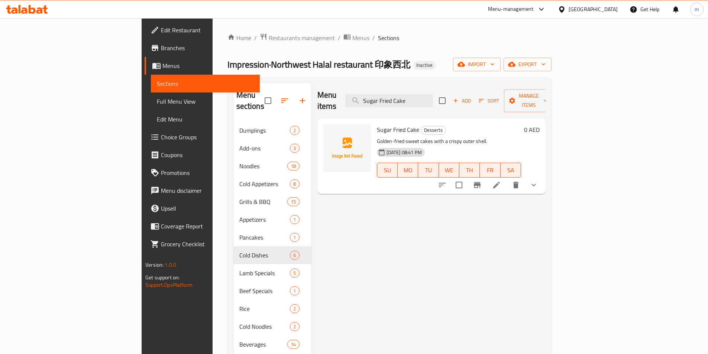
drag, startPoint x: 640, startPoint y: 180, endPoint x: 637, endPoint y: 173, distance: 7.0
click at [433, 94] on input "Sugar Fried Cake" at bounding box center [389, 100] width 88 height 13
paste input "ecret Recipe Yogurt"
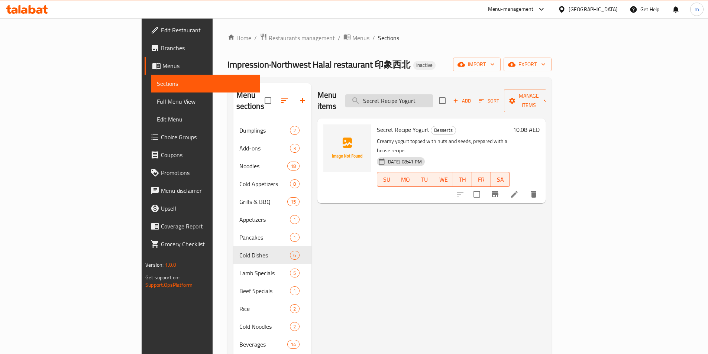
click at [430, 97] on input "Secret Recipe Yogurt" at bounding box center [389, 100] width 88 height 13
click at [333, 217] on div "Menu items Secret Recipe Yogurt Add Sort Manage items Secret Recipe Yogurt Dess…" at bounding box center [428, 344] width 234 height 523
click at [433, 100] on input "Secret Recipe Yogurt" at bounding box center [389, 100] width 88 height 13
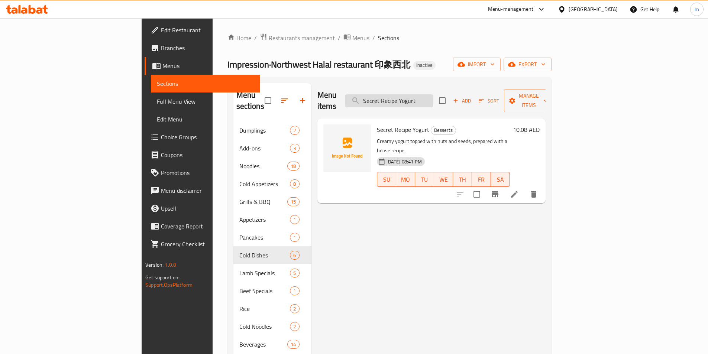
click at [433, 100] on input "Secret Recipe Yogurt" at bounding box center [389, 100] width 88 height 13
paste input "affron and Snow Pear Stew"
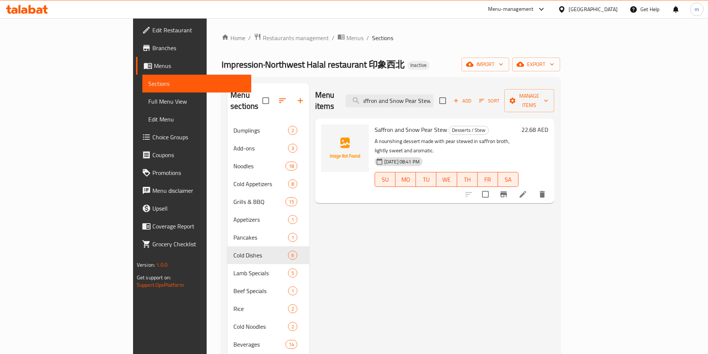
type input "Saffron and Snow Pear Stew"
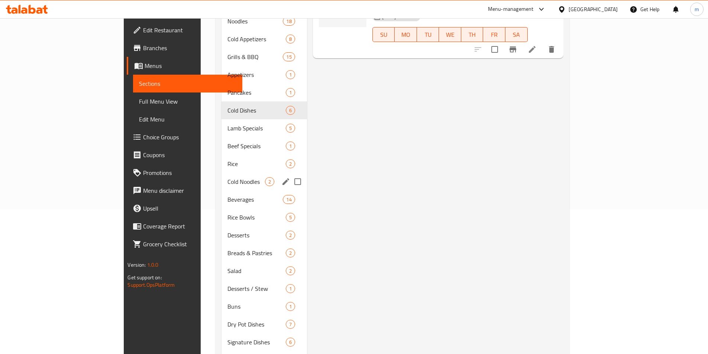
scroll to position [186, 0]
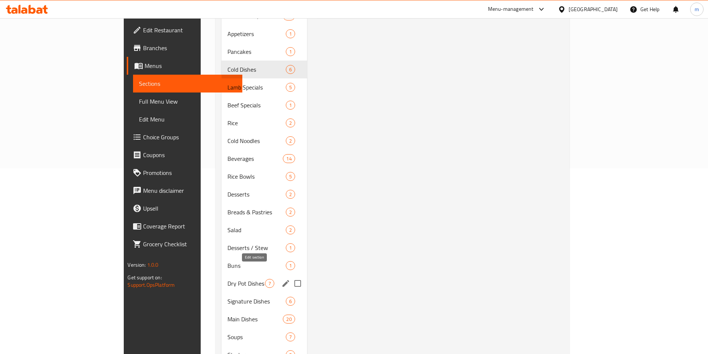
click at [281, 279] on icon "edit" at bounding box center [285, 283] width 9 height 9
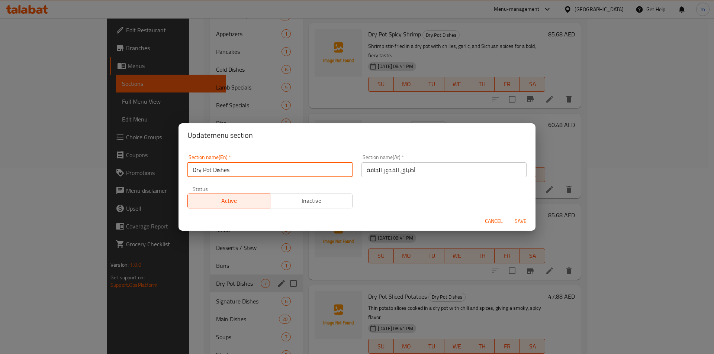
drag, startPoint x: 284, startPoint y: 175, endPoint x: 163, endPoint y: 181, distance: 121.0
click at [163, 181] on div "Update menu section Section name(En)   * Dry Pot Dishes Section name(En) * Sect…" at bounding box center [357, 177] width 714 height 354
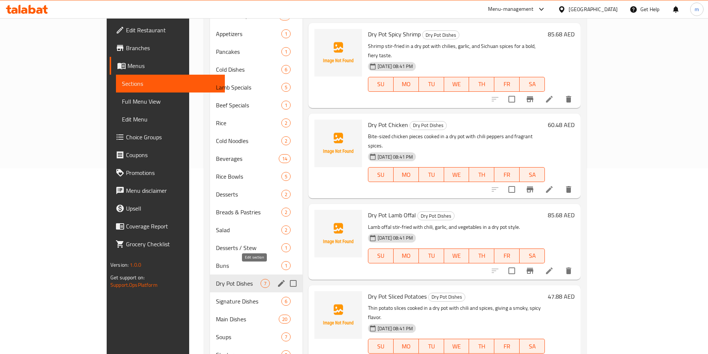
click at [278, 280] on icon "edit" at bounding box center [281, 283] width 7 height 7
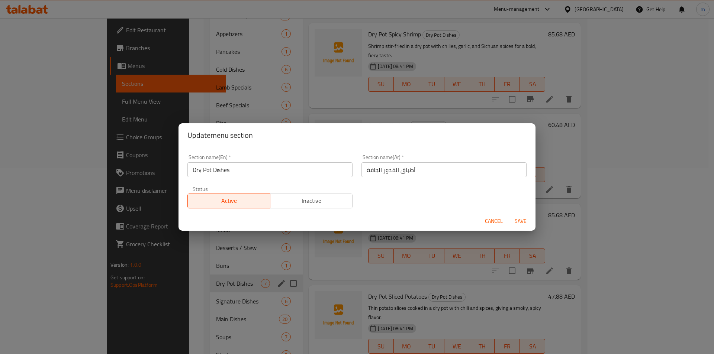
click at [250, 170] on input "Dry Pot Dishes" at bounding box center [269, 169] width 165 height 15
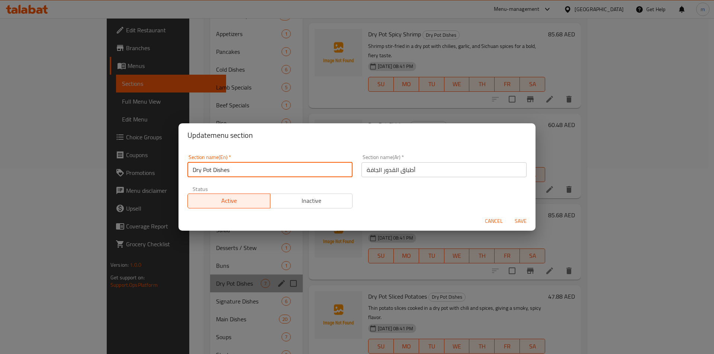
click at [250, 170] on input "Dry Pot Dishes" at bounding box center [269, 169] width 165 height 15
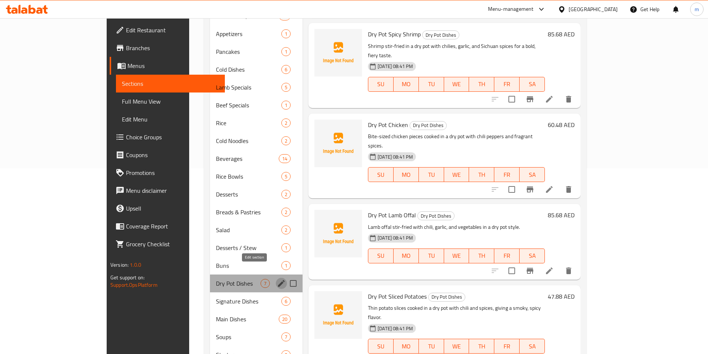
click at [278, 280] on icon "edit" at bounding box center [281, 283] width 7 height 7
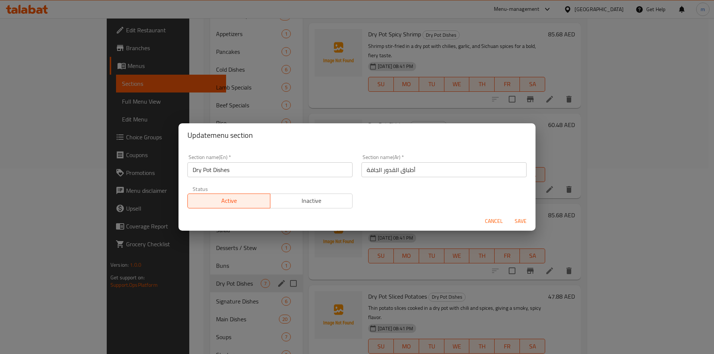
click at [394, 175] on input "أطباق القدور الجافة" at bounding box center [443, 169] width 165 height 15
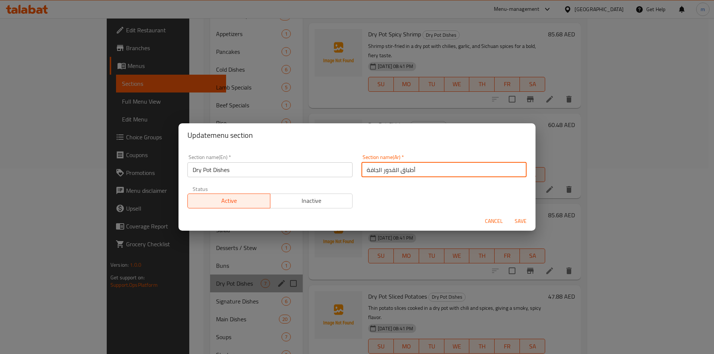
click at [394, 175] on input "أطباق القدور الجافة" at bounding box center [443, 169] width 165 height 15
paste input "أواني"
type input "أطباق الأواني الجافة"
click at [520, 220] on span "Save" at bounding box center [520, 221] width 18 height 9
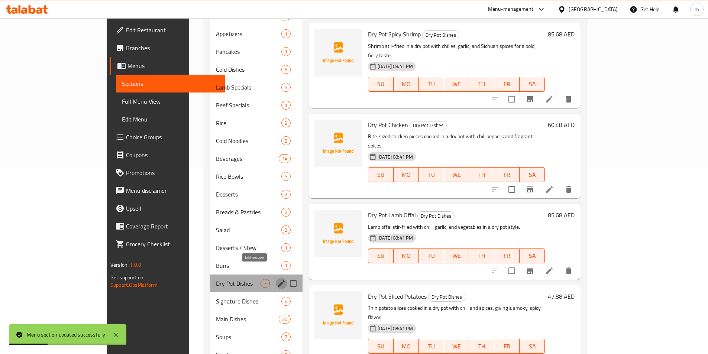
click at [278, 280] on icon "edit" at bounding box center [281, 283] width 7 height 7
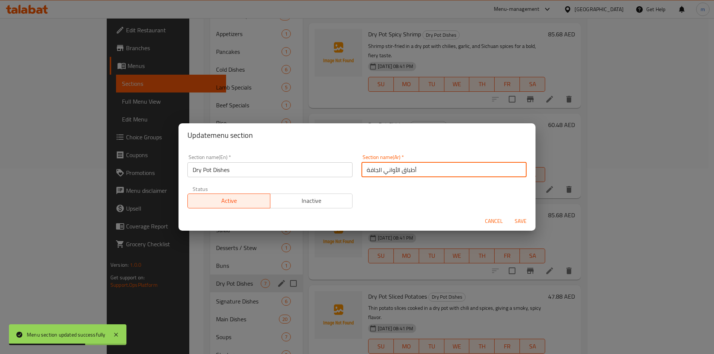
drag, startPoint x: 397, startPoint y: 169, endPoint x: 381, endPoint y: 174, distance: 16.9
click at [381, 174] on input "أطباق الأواني الجافة" at bounding box center [443, 169] width 165 height 15
type input "أطباق البوت الجافة"
click at [520, 222] on span "Save" at bounding box center [520, 221] width 18 height 9
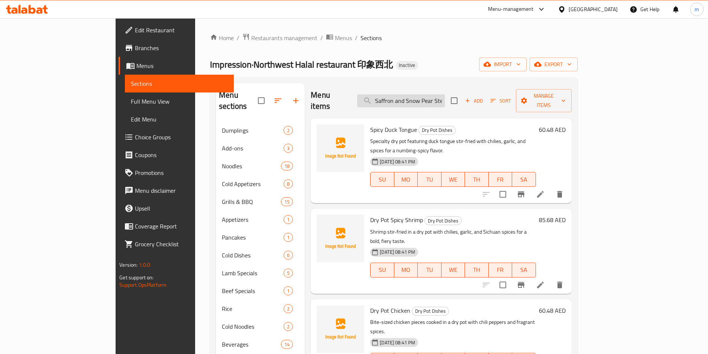
click at [432, 96] on input "Saffron and Snow Pear Stew" at bounding box center [401, 100] width 88 height 13
paste input "picy Duck Tongue"
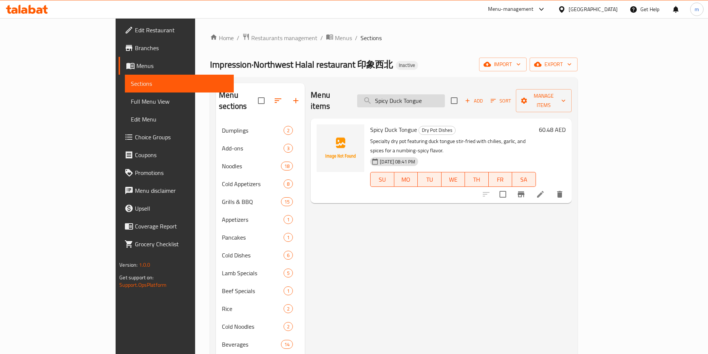
click at [427, 95] on input "Spicy Duck Tongue" at bounding box center [401, 100] width 88 height 13
paste input "Dry Pot Spicy Shrimp"
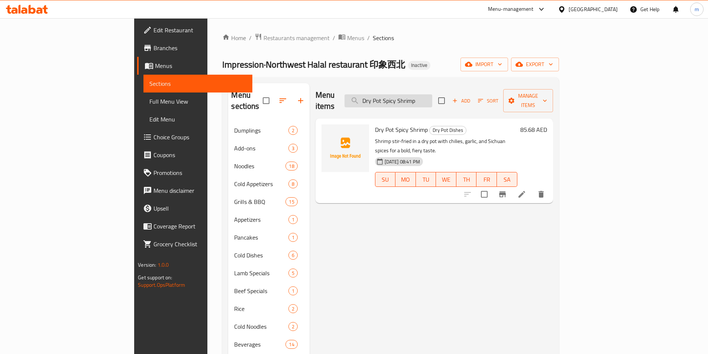
click at [422, 97] on input "Dry Pot Spicy Shrimp" at bounding box center [389, 100] width 88 height 13
paste input "Chicken"
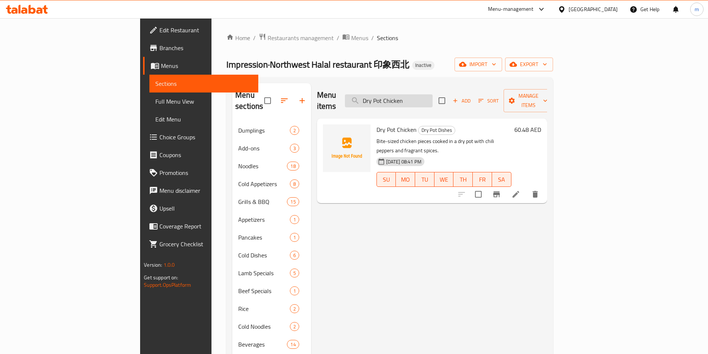
click at [420, 94] on input "Dry Pot Chicken" at bounding box center [389, 100] width 88 height 13
paste input "Lamb Offal"
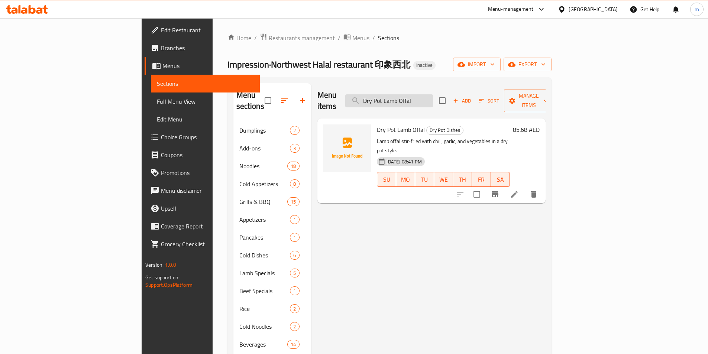
click at [433, 99] on input "Dry Pot Lamb Offal" at bounding box center [389, 100] width 88 height 13
paste input "Sliced Potatoes"
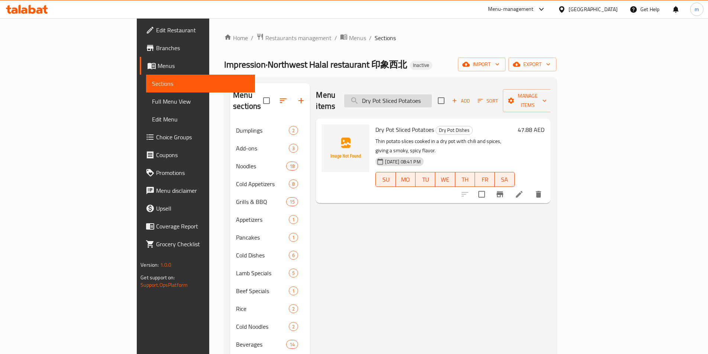
click at [426, 94] on input "Dry Pot Sliced Potatoes" at bounding box center [388, 100] width 88 height 13
paste input "Hand-Made Tofu"
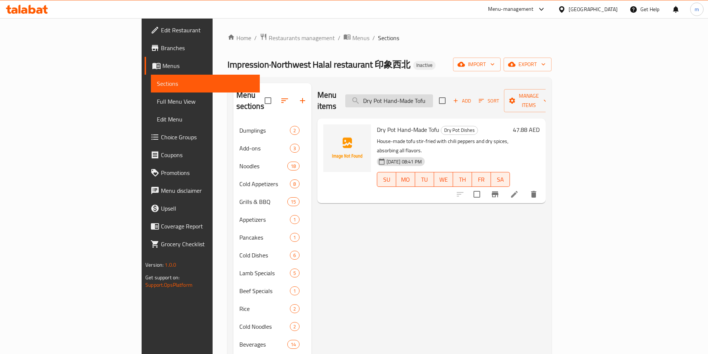
click at [432, 94] on input "Dry Pot Hand-Made Tofu" at bounding box center [389, 100] width 88 height 13
paste input "Organic Cauliflower"
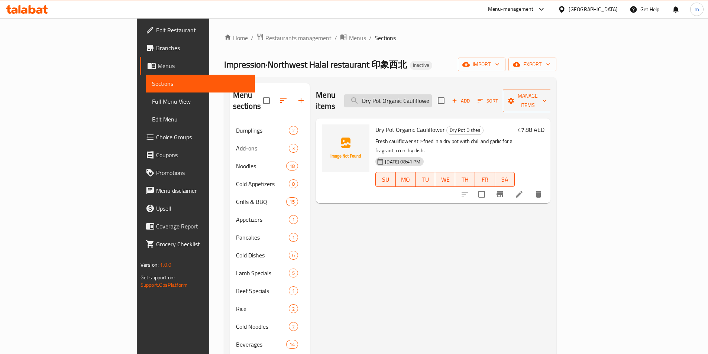
click at [432, 94] on input "Dry Pot Organic Cauliflower" at bounding box center [388, 100] width 88 height 13
paste input "Stir-Fried Yellow Beef"
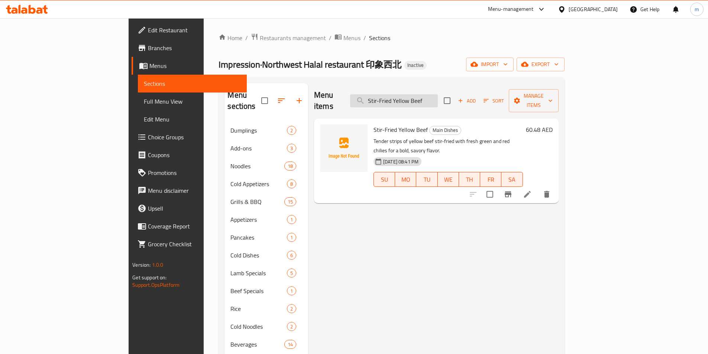
click at [425, 100] on input "Stir-Fried Yellow Beef" at bounding box center [394, 100] width 88 height 13
paste input "Halal Spring-Knelt Jug with Assorted Noodle"
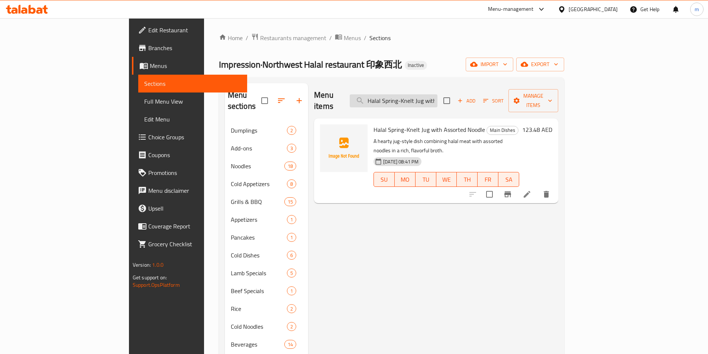
click at [422, 95] on input "Halal Spring-Knelt Jug with Assorted Noodle" at bounding box center [394, 100] width 88 height 13
paste input "Shallow Fried King Prawns"
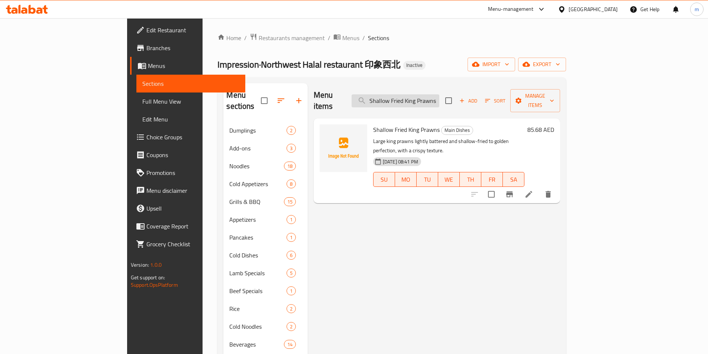
click at [427, 96] on input "Shallow Fried King Prawns" at bounding box center [396, 100] width 88 height 13
paste input "tir-Fried Vegetables with Egg"
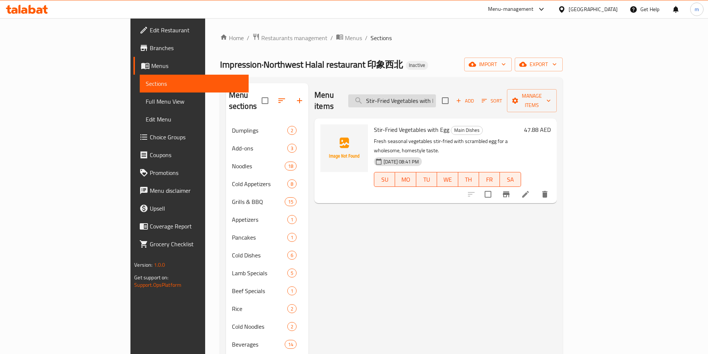
click at [436, 94] on input "Stir-Fried Vegetables with Egg" at bounding box center [392, 100] width 88 height 13
paste input "Asparagus with Shrimp"
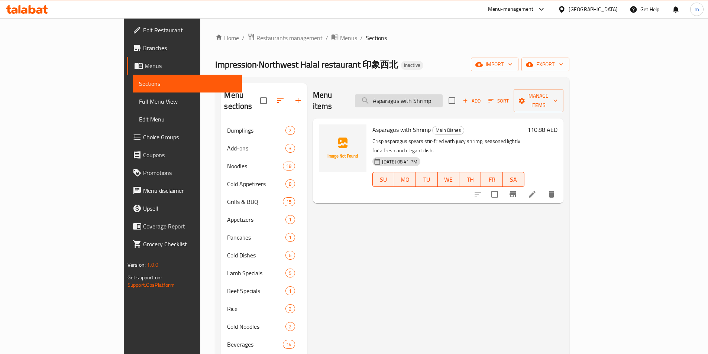
click at [443, 94] on input "Asparagus with Shrimp" at bounding box center [399, 100] width 88 height 13
paste input "Spicy Boiled Fish"
click at [443, 96] on input "Asparagus Spicy Boiled FishShrimp" at bounding box center [399, 100] width 88 height 13
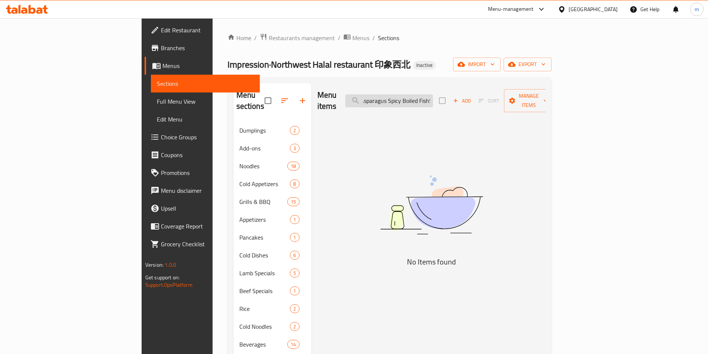
click at [433, 96] on input "Asparagus Spicy Boiled FishShrimp" at bounding box center [389, 100] width 88 height 13
paste input "Spicy Boiled Fish"
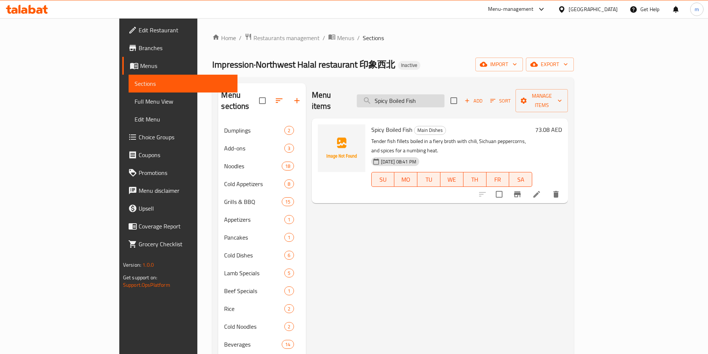
click at [445, 98] on input "Spicy Boiled Fish" at bounding box center [401, 100] width 88 height 13
paste input "tewed Beef Brisket"
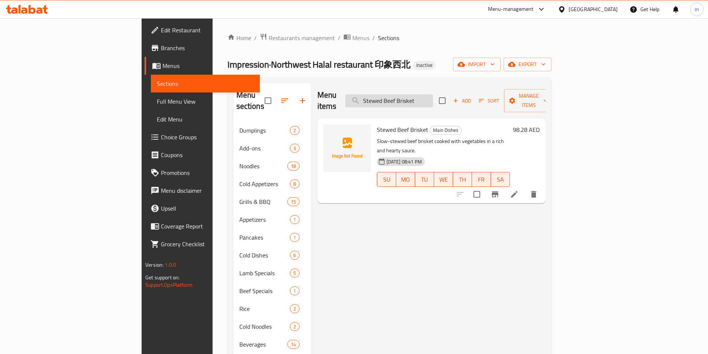
click at [433, 94] on input "Stewed Beef Brisket" at bounding box center [389, 100] width 88 height 13
paste input "affron and Snow Pear Stew"
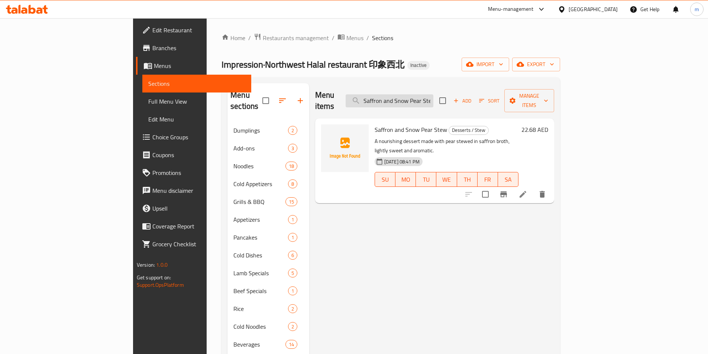
click at [433, 94] on input "Saffron and Snow Pear Stew" at bounding box center [390, 100] width 88 height 13
paste input "tir-Fried Lamb Kidneys"
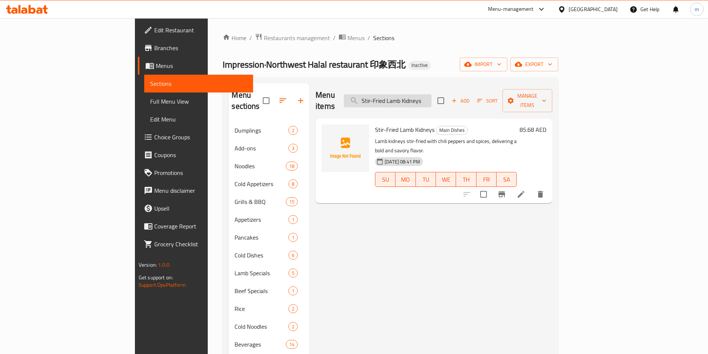
click at [417, 95] on input "Stir-Fried Lamb Kidneys" at bounding box center [388, 100] width 88 height 13
paste input "weet and Sour Beef Tenderloin"
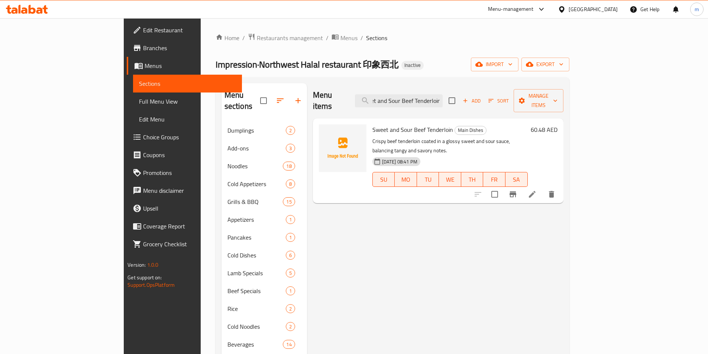
click at [520, 125] on h6 "Sweet and Sour Beef Tenderloin Main Dishes" at bounding box center [449, 130] width 155 height 10
click at [423, 100] on input "Sweet and Sour Beef Tenderloin" at bounding box center [399, 100] width 88 height 13
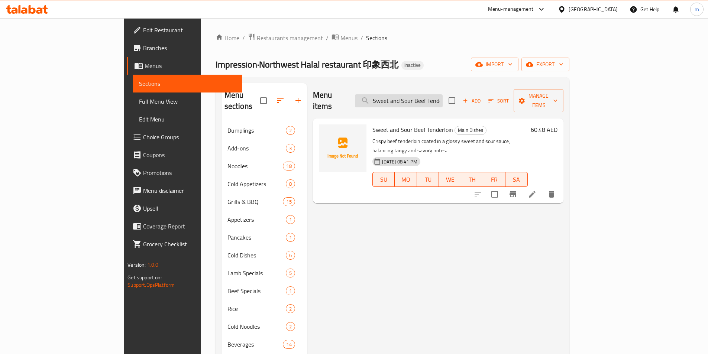
paste input "Braised Beef Noodles"
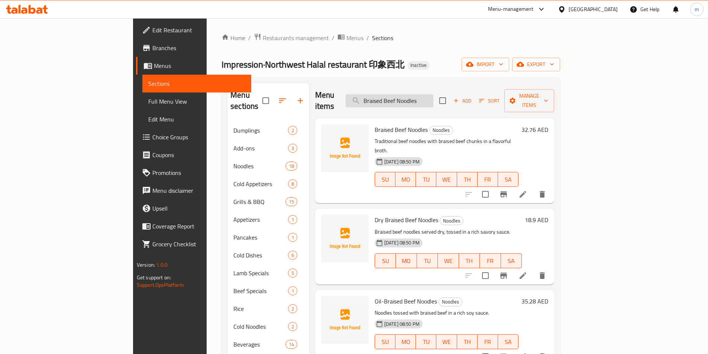
click at [423, 94] on input "Braised Beef Noodles" at bounding box center [390, 100] width 88 height 13
paste input "Fish with Pickled Vegetab"
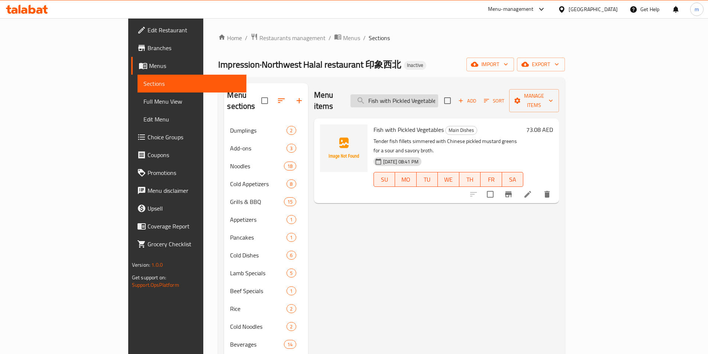
click at [433, 94] on input "Fish with Pickled Vegetables" at bounding box center [395, 100] width 88 height 13
paste input "Potato Braised Beef"
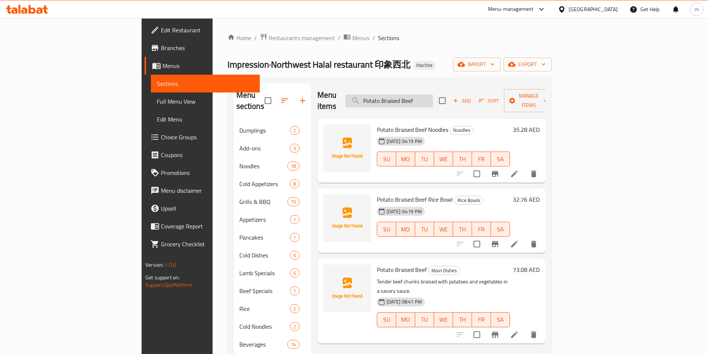
click at [427, 97] on input "Potato Braised Beef" at bounding box center [389, 100] width 88 height 13
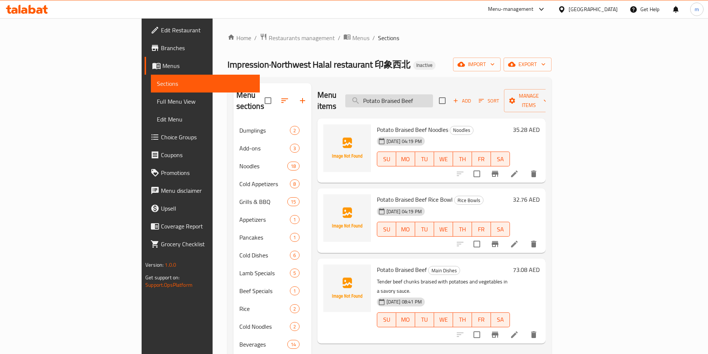
paste input "epper Flavoured Fish"
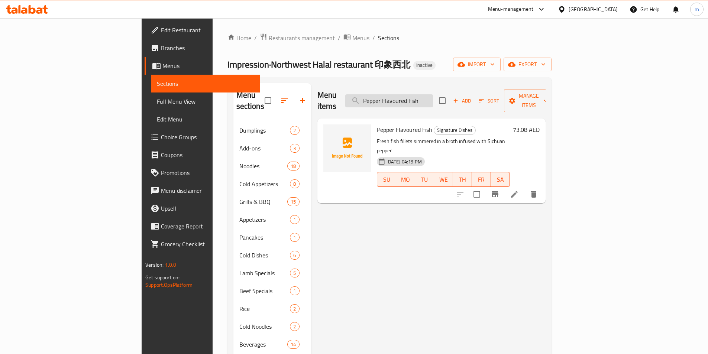
click at [433, 96] on input "Pepper Flavoured Fish" at bounding box center [389, 100] width 88 height 13
click at [433, 97] on input "Pepper Flavoured Fish" at bounding box center [389, 100] width 88 height 13
paste input "Spicy Boil"
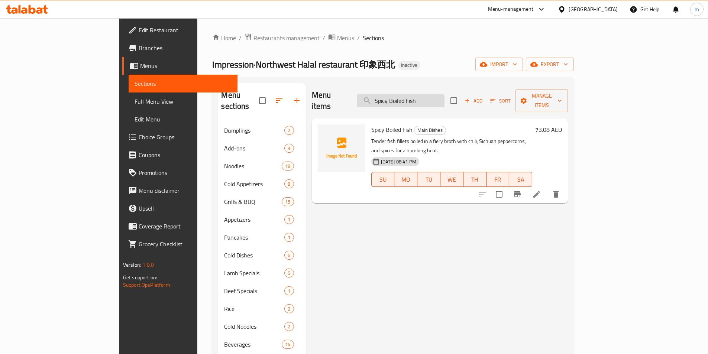
click at [445, 94] on input "Spicy Boiled Fish" at bounding box center [401, 100] width 88 height 13
paste input "Potato Braised Beef"
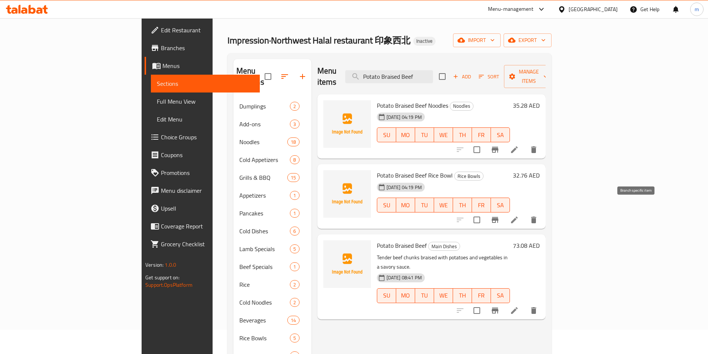
scroll to position [37, 0]
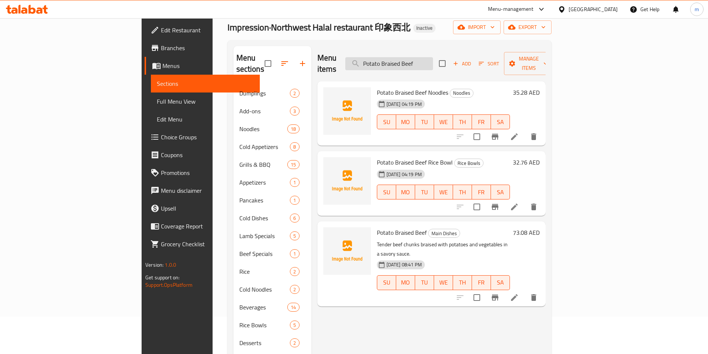
click at [433, 59] on input "Potato Braised Beef" at bounding box center [389, 63] width 88 height 13
click at [433, 60] on input "Potato Braised Beef" at bounding box center [389, 63] width 88 height 13
paste input "Cumin Lamb"
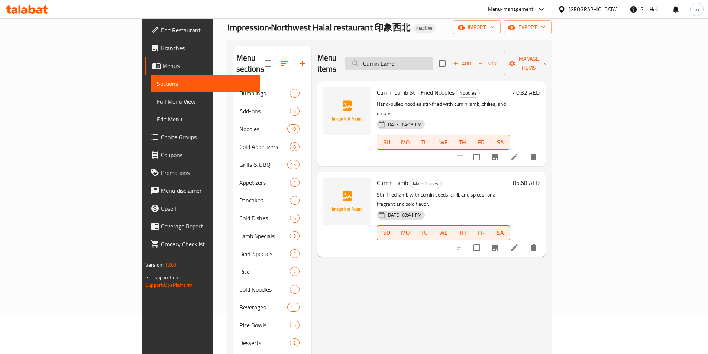
click at [433, 57] on input "Cumin Lamb" at bounding box center [389, 63] width 88 height 13
paste input "(Dish with chili & peppers – looks like Stir-Fried Pork with Vegetables)"
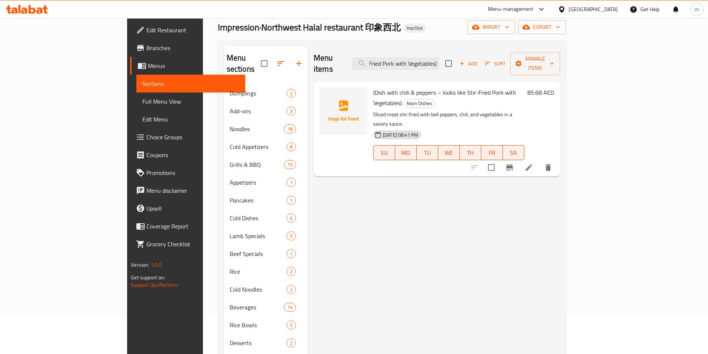
scroll to position [0, 0]
drag, startPoint x: 656, startPoint y: 132, endPoint x: 659, endPoint y: 139, distance: 7.5
click at [553, 163] on icon "delete" at bounding box center [548, 167] width 9 height 9
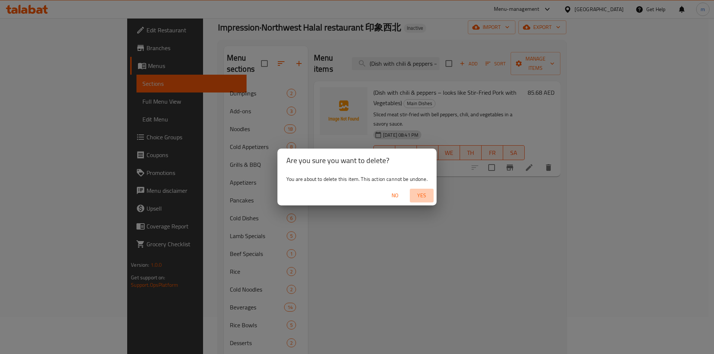
click at [426, 198] on span "Yes" at bounding box center [422, 195] width 18 height 9
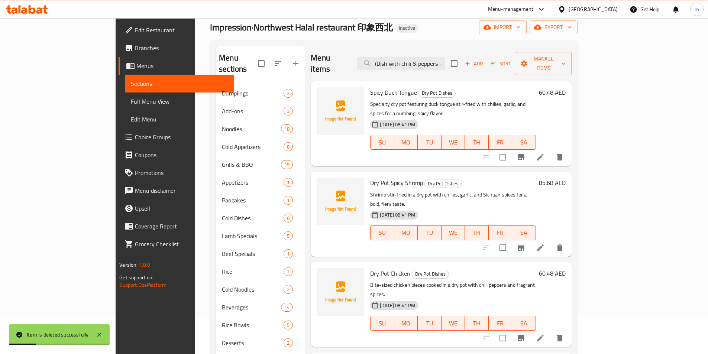
click at [431, 65] on div "Menu items (Dish with chili & peppers – looks like Stir-Fried Pork with Vegetab…" at bounding box center [441, 63] width 261 height 35
click at [431, 61] on input "(Dish with chili & peppers – looks like Stir-Fried Pork with Vegetables)" at bounding box center [401, 63] width 88 height 13
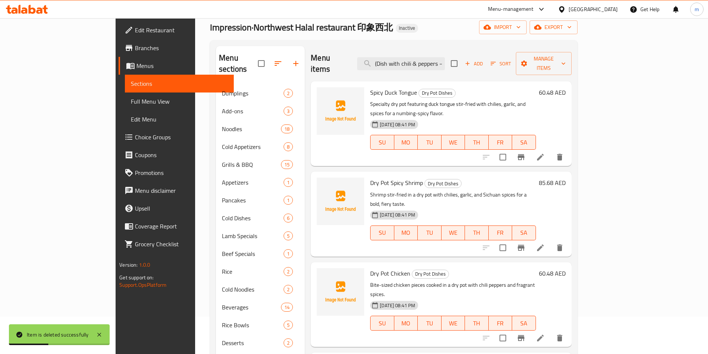
paste input "Spicy Lamb Trotters"
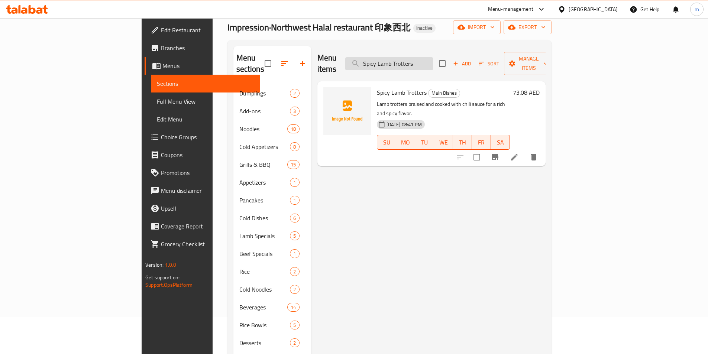
click at [433, 57] on input "Spicy Lamb Trotters" at bounding box center [389, 63] width 88 height 13
paste input "tir-Fried Lamb with Green Onion"
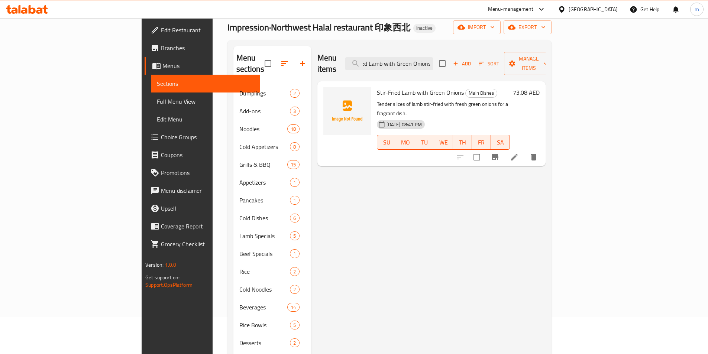
type input "Stir-Fried Lamb with Green Onions"
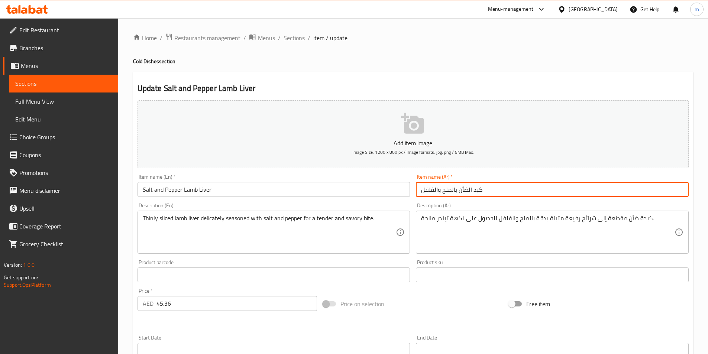
drag, startPoint x: 498, startPoint y: 194, endPoint x: 628, endPoint y: 193, distance: 130.1
click at [628, 193] on input "كبد الضأن بالملح والفلفل" at bounding box center [552, 189] width 273 height 15
click at [676, 190] on input "كبد الضأن بالملح والفلفل" at bounding box center [552, 189] width 273 height 15
click at [675, 188] on input "كبد الضأن بالملح والفلفل" at bounding box center [552, 189] width 273 height 15
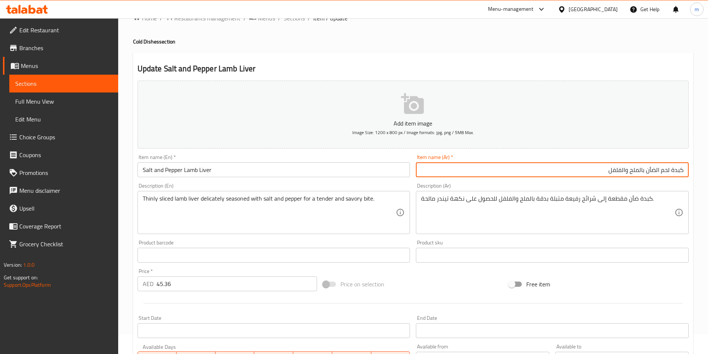
scroll to position [37, 0]
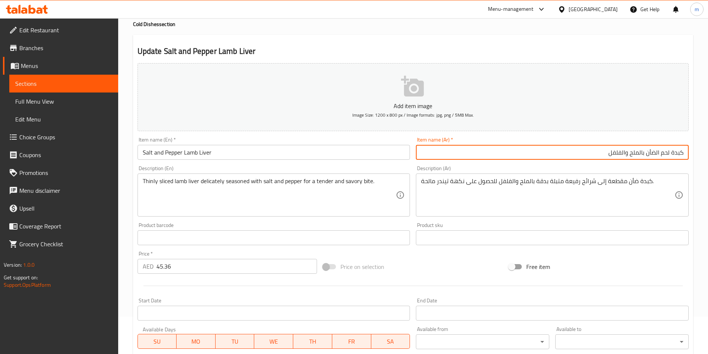
type input "كبدة لحم الضأن بالملح والفلفل"
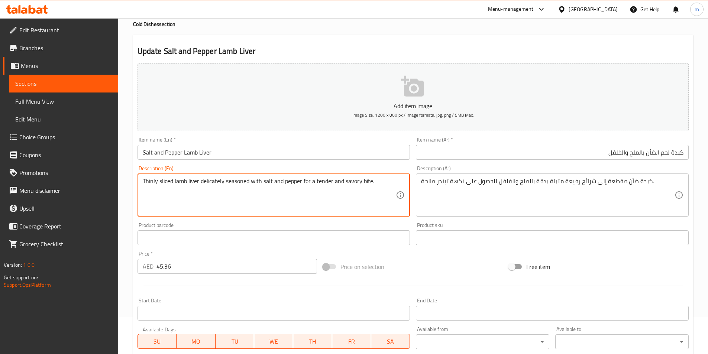
drag, startPoint x: 249, startPoint y: 180, endPoint x: 110, endPoint y: 187, distance: 138.4
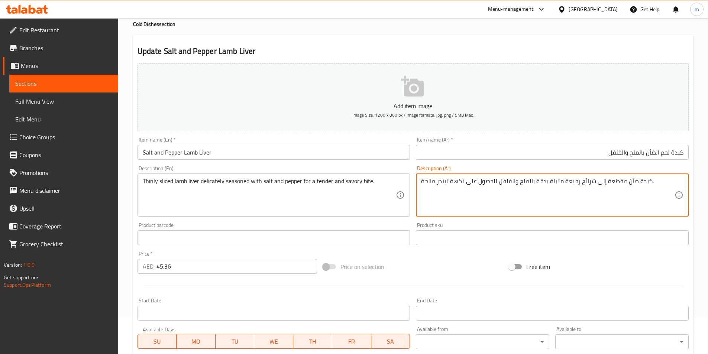
drag, startPoint x: 649, startPoint y: 180, endPoint x: 633, endPoint y: 188, distance: 17.8
click at [621, 191] on textarea "كبدة ضأن مقطعة إلى شرائح رفيعة متبلة بدقة بالملح والفلفل للحصول على نكهة تيندر …" at bounding box center [548, 195] width 254 height 35
click at [637, 181] on textarea "كبدة ضأن مقطعة إلى شرائح رفيعة متبلة بدقة بالملح والفلفل للحصول على نكهة تيندر …" at bounding box center [548, 195] width 254 height 35
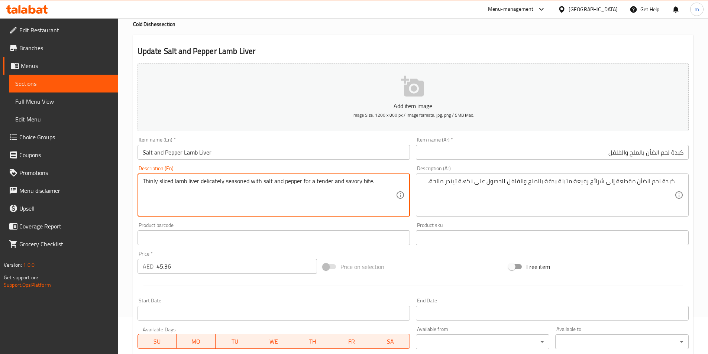
drag, startPoint x: 199, startPoint y: 184, endPoint x: 224, endPoint y: 182, distance: 24.6
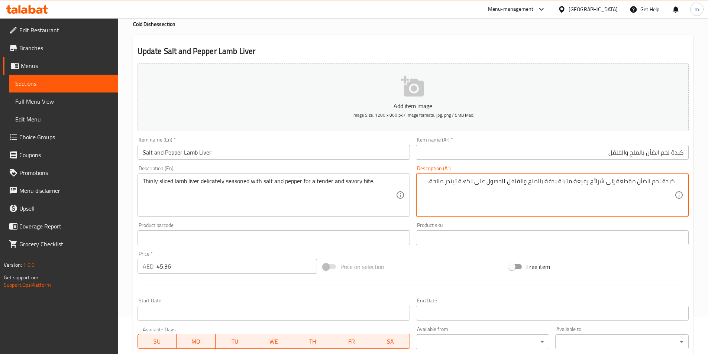
drag, startPoint x: 608, startPoint y: 181, endPoint x: 637, endPoint y: 183, distance: 29.1
click at [478, 180] on textarea "كبدة لحم الضأن شرائح رفيعة متبلة بدقة بالملح والفلفل للحصول على نكهة تيندر مالح…" at bounding box center [548, 195] width 254 height 35
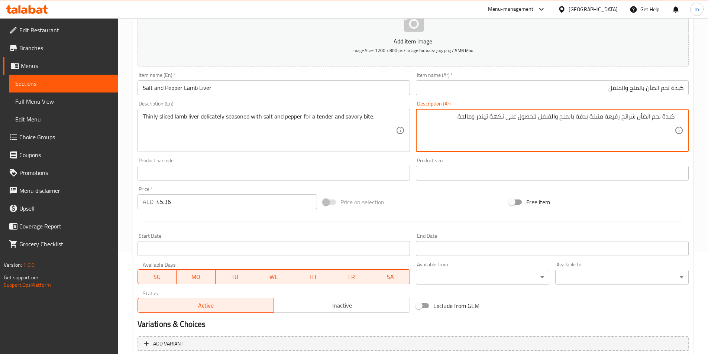
scroll to position [171, 0]
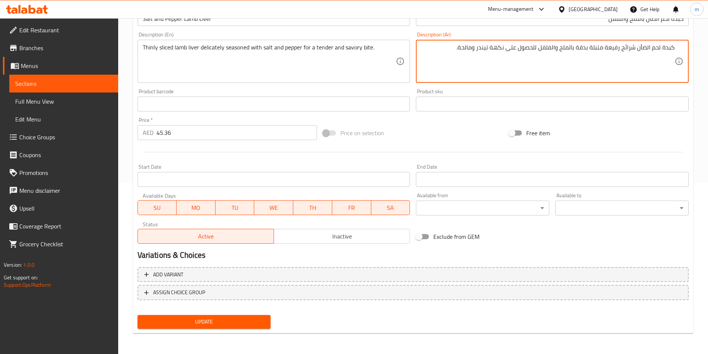
type textarea "كبدة لحم الضأن شرائح رفيعة متبلة بدقة بالملح والفلفل للحصول على نكهة تيندر ومال…"
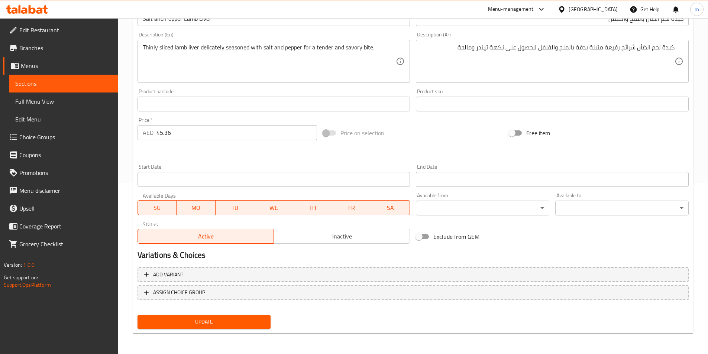
click at [256, 332] on div "Update Salt and Pepper Lamb Liver Add item image Image Size: 1200 x 800 px / Im…" at bounding box center [413, 117] width 560 height 433
click at [257, 326] on span "Update" at bounding box center [204, 321] width 122 height 9
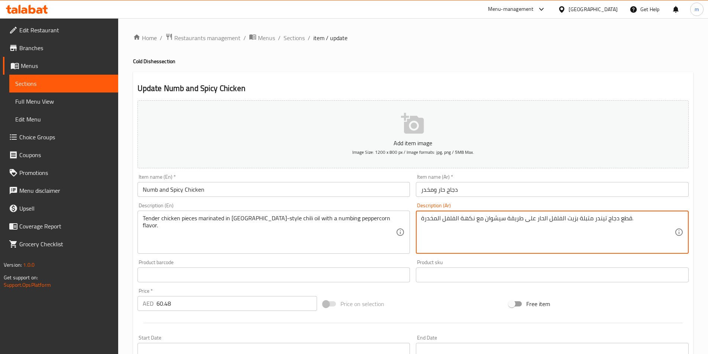
drag, startPoint x: 464, startPoint y: 227, endPoint x: 562, endPoint y: 231, distance: 97.5
click at [562, 231] on textarea "قطع دجاج تيندر متبلة بزيت الفلفل الحار على طريقة سيشوان مع نكهة الفلفل المخدرة." at bounding box center [548, 232] width 254 height 35
paste textarea "[PERSON_NAME]"
click at [501, 229] on textarea "قطع دجاج تيندر متبلة بزيت الفلفل الحار على طريقة سيشوان مع نكهة حبوب فلفل مخدرة." at bounding box center [548, 232] width 254 height 35
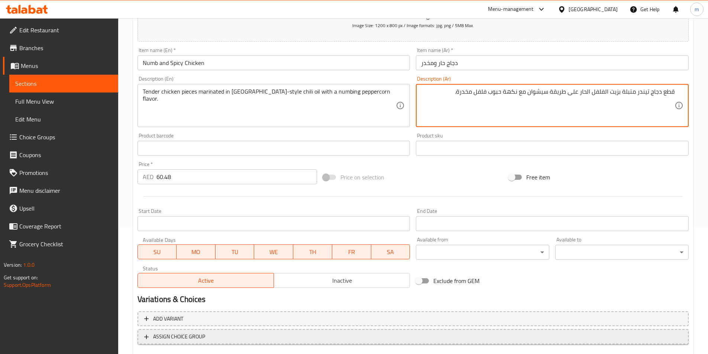
scroll to position [171, 0]
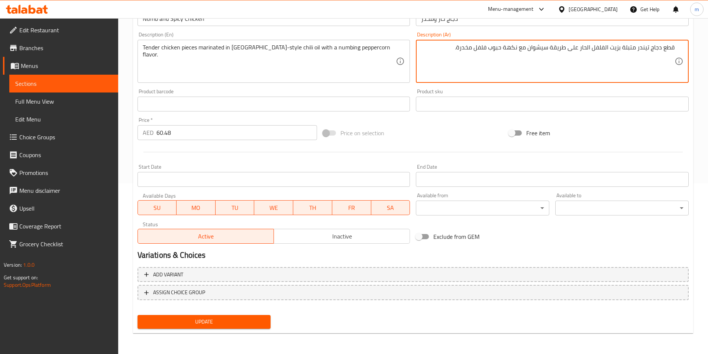
type textarea "قطع دجاج تيندر متبلة بزيت الفلفل الحار على طريقة سيشوان مع نكهة حبوب فلفل مخدرة."
click at [185, 329] on button "Update" at bounding box center [204, 322] width 133 height 14
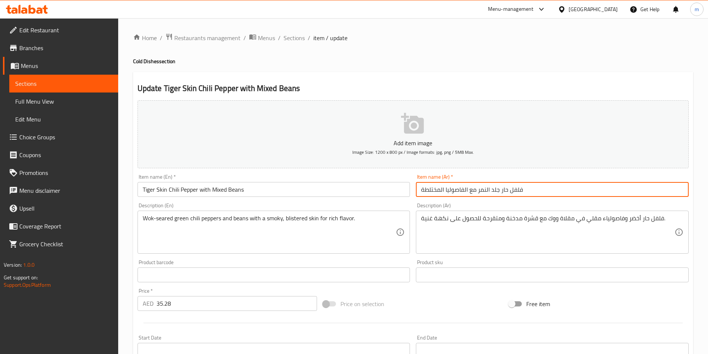
click at [555, 191] on input "فلفل حار جلد النمر مع الفاصوليا المختلطة" at bounding box center [552, 189] width 273 height 15
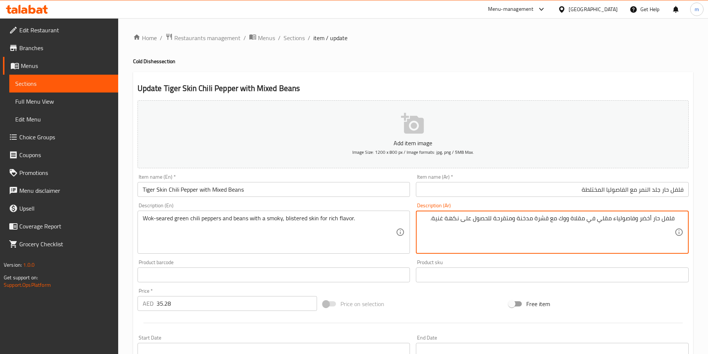
click at [550, 242] on textarea "فلفل حار أخضر وفاصولياء مقلي في مقلاة ووك مع قشرة مدخنة ومتقرحة للحصول على نكهة…" at bounding box center [548, 232] width 254 height 35
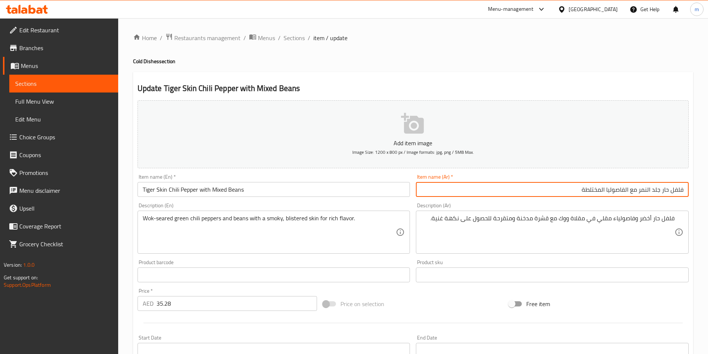
drag, startPoint x: 639, startPoint y: 189, endPoint x: 652, endPoint y: 190, distance: 13.4
click at [652, 190] on input "فلفل حار جلد النمر مع الفاصوليا المختلطة" at bounding box center [552, 189] width 273 height 15
drag, startPoint x: 653, startPoint y: 191, endPoint x: 664, endPoint y: 191, distance: 10.4
click at [654, 191] on input "فلفل حار جلد النمر مع الفاصوليا المختلطة" at bounding box center [552, 189] width 273 height 15
click at [662, 187] on input "فلفل حار جلد النمر مع الفاصوليا المختلطة" at bounding box center [552, 189] width 273 height 15
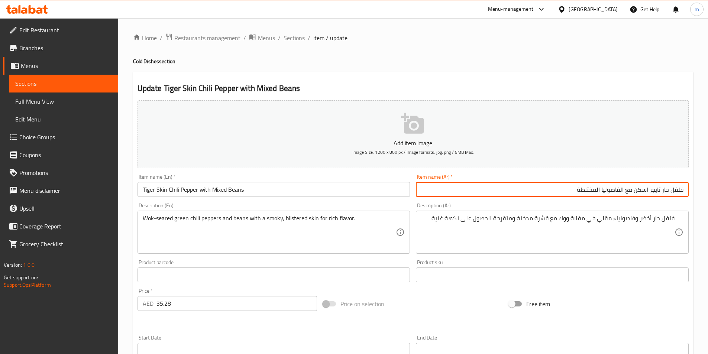
click at [616, 203] on div "Description (Ar) فلفل حار أخضر وفاصولياء مقلي في مقلاة ووك مع قشرة مدخنة ومتقرح…" at bounding box center [552, 228] width 273 height 51
drag, startPoint x: 576, startPoint y: 189, endPoint x: 593, endPoint y: 194, distance: 17.4
click at [593, 194] on input "فلفل حار تايجر اسكن مع الفاصوليا المختلطة" at bounding box center [552, 189] width 273 height 15
type input "فلفل حار تايجر اسكن مع الفاصوليا المشكلة"
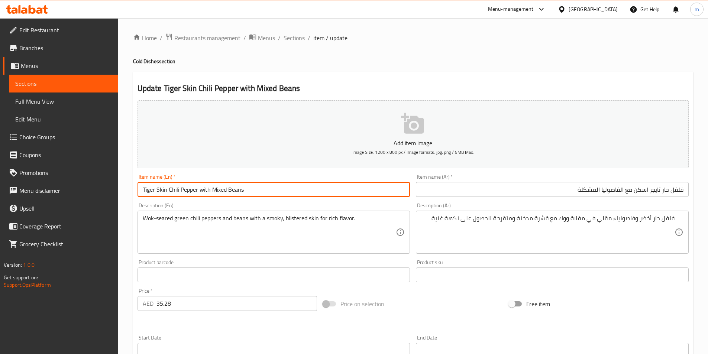
drag, startPoint x: 320, startPoint y: 190, endPoint x: 228, endPoint y: 196, distance: 91.6
click at [228, 196] on input "Tiger Skin Chili Pepper with Mixed Beans" at bounding box center [274, 189] width 273 height 15
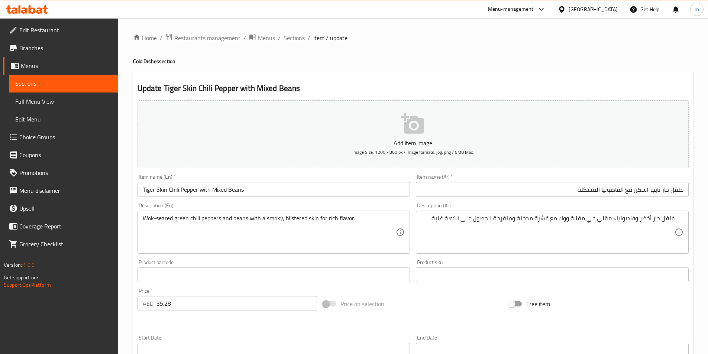
click at [562, 173] on div "Item name (Ar)   * [PERSON_NAME] اسكن مع الفاصوليا المشكلة Item name (Ar) *" at bounding box center [552, 185] width 279 height 29
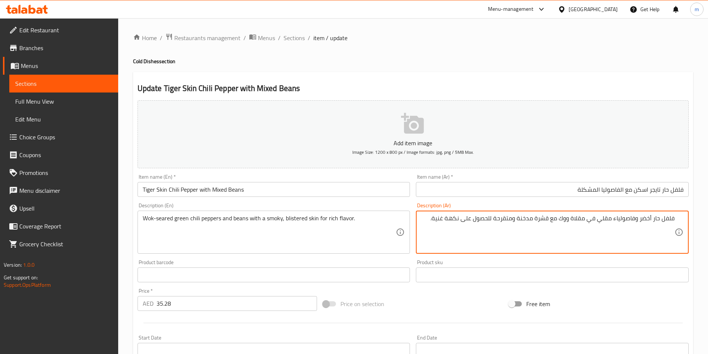
drag, startPoint x: 560, startPoint y: 247, endPoint x: 529, endPoint y: 225, distance: 38.4
click at [529, 225] on textarea "فلفل حار أخضر وفاصولياء مقلي في مقلاة ووك مع قشرة مدخنة ومتقرحة للحصول على نكهة…" at bounding box center [548, 232] width 254 height 35
click at [524, 240] on textarea "فلفل حار أخضر وفاصولياء مقلي في مقلاة ووك مع قشرة مدخنة ومتقرحة للحصول على نكهة…" at bounding box center [548, 232] width 254 height 35
click at [677, 212] on div "فلفل حار أخضر وفاصولياء مقلي في مقلاة ووك مع قشرة مدخنة ومتقرحة للحصول على نكهة…" at bounding box center [552, 232] width 273 height 43
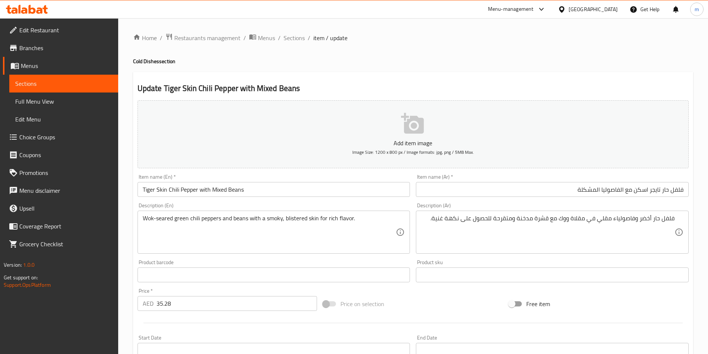
click at [678, 221] on div "فلفل حار أخضر وفاصولياء مقلي في مقلاة ووك مع قشرة مدخنة ومتقرحة للحصول على نكهة…" at bounding box center [552, 232] width 273 height 43
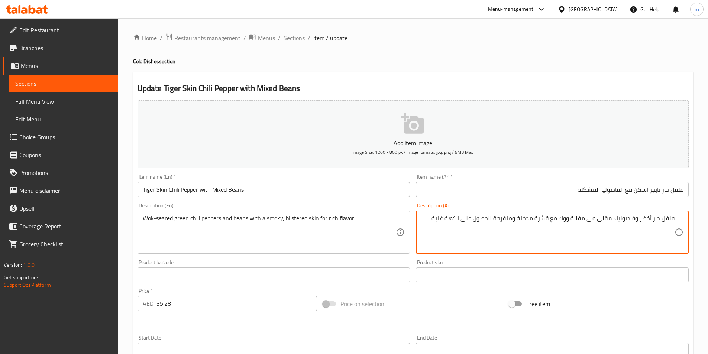
click at [678, 221] on div "فلفل حار أخضر وفاصولياء مقلي في مقلاة ووك مع قشرة مدخنة ومتقرحة للحصول على نكهة…" at bounding box center [552, 232] width 273 height 43
click at [656, 230] on textarea "فلفل حار أخضر وفاصولياء مقلي في مقلاة ووك مع قشرة مدخنة ومتقرحة للحصول على نكهة…" at bounding box center [548, 232] width 254 height 35
click at [619, 247] on textarea "فلفل حار أخضر وفاصولياء مقلي في مقلاة ووك مع قشرة مدخنة ومتقرحة للحصول على نكهة…" at bounding box center [548, 232] width 254 height 35
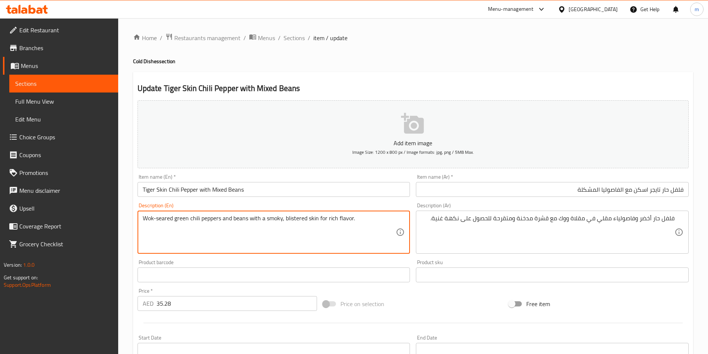
drag, startPoint x: 172, startPoint y: 216, endPoint x: 139, endPoint y: 223, distance: 33.5
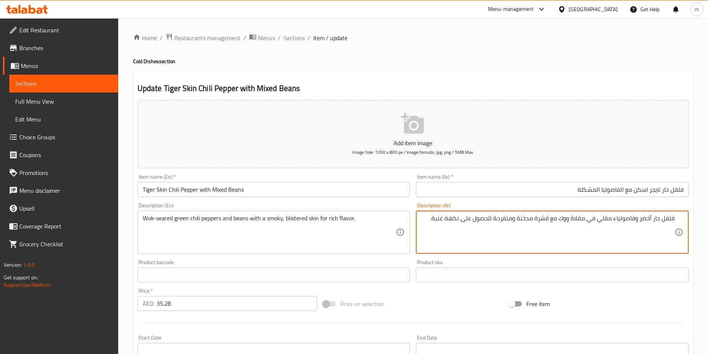
drag, startPoint x: 613, startPoint y: 217, endPoint x: 574, endPoint y: 228, distance: 40.8
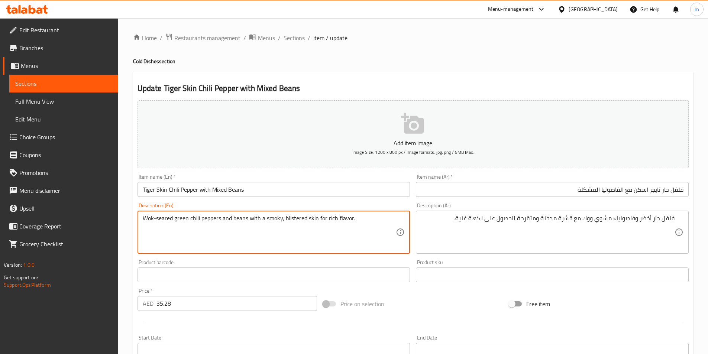
drag, startPoint x: 286, startPoint y: 219, endPoint x: 307, endPoint y: 214, distance: 21.7
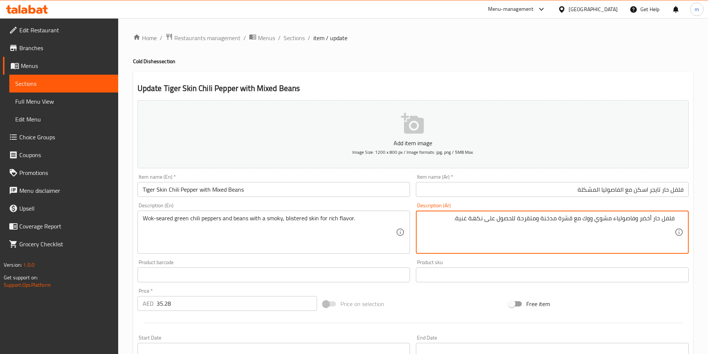
drag, startPoint x: 519, startPoint y: 218, endPoint x: 539, endPoint y: 217, distance: 19.3
drag, startPoint x: 559, startPoint y: 219, endPoint x: 574, endPoint y: 222, distance: 14.4
click at [574, 222] on textarea "فلفل حار أخضر وفاصولياء مشوي ووك مع قشرة مدخنة وبليسترد للحصول على نكهة غنية." at bounding box center [548, 232] width 254 height 35
type textarea "فلفل حار أخضر وفاصولياء مشوي ووك مع سكن مدخنة وبليسترد للحصول على نكهة غنية."
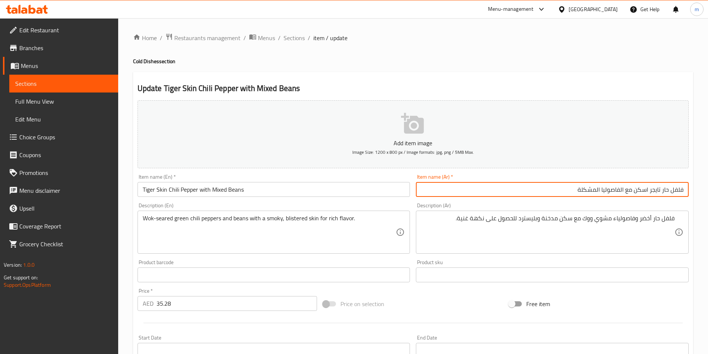
click at [635, 190] on input "فلفل حار تايجر اسكن مع الفاصوليا المشكلة" at bounding box center [552, 189] width 273 height 15
click at [648, 190] on input "فلفل حار تايجر اسكن مع الفاصوليا المشكلة" at bounding box center [552, 189] width 273 height 15
type input "فلفل حار تايجر سكن مع الفاصوليا المشكلة"
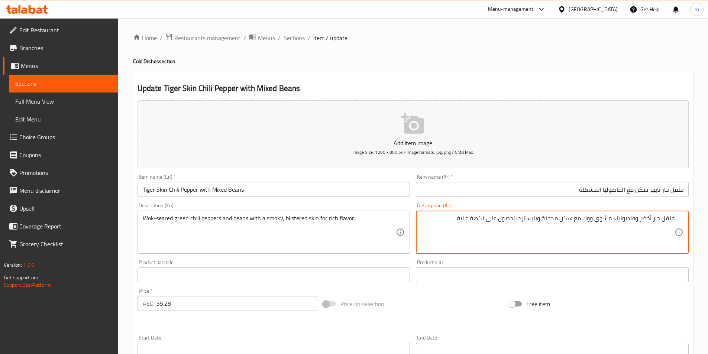
drag, startPoint x: 487, startPoint y: 223, endPoint x: 517, endPoint y: 227, distance: 30.4
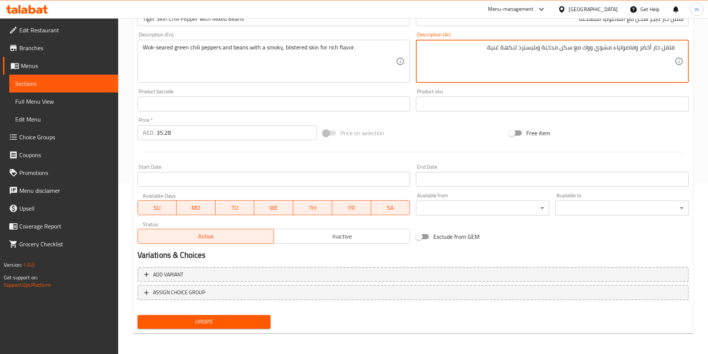
type textarea "فلفل حار أخضر وفاصولياء مشوي ووك مع سكن مدخنة وبليسترد لنكهة غنية."
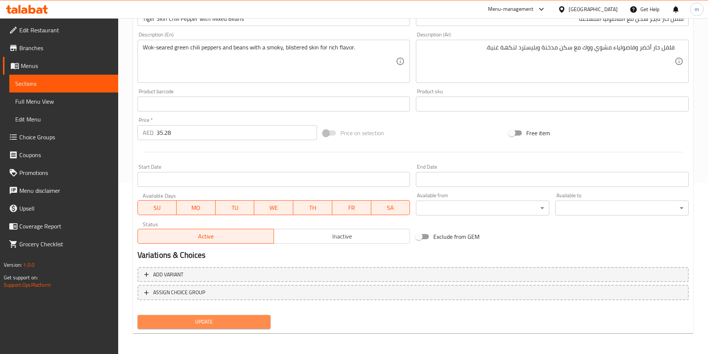
click at [240, 325] on span "Update" at bounding box center [204, 321] width 122 height 9
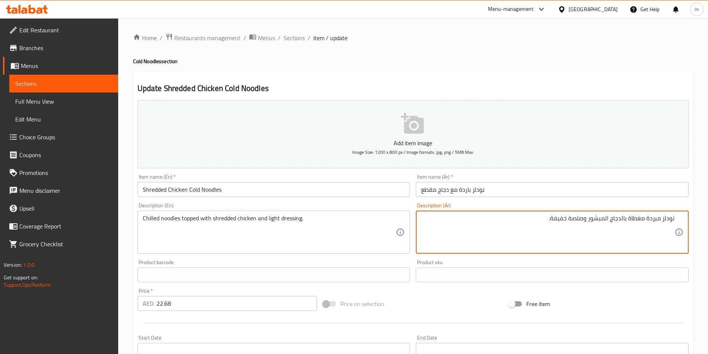
drag, startPoint x: 569, startPoint y: 218, endPoint x: 584, endPoint y: 226, distance: 16.6
click at [584, 226] on textarea "نودلز مبردة مغطاة بالدجاج المبشور وصلصة خفيفة." at bounding box center [548, 232] width 254 height 35
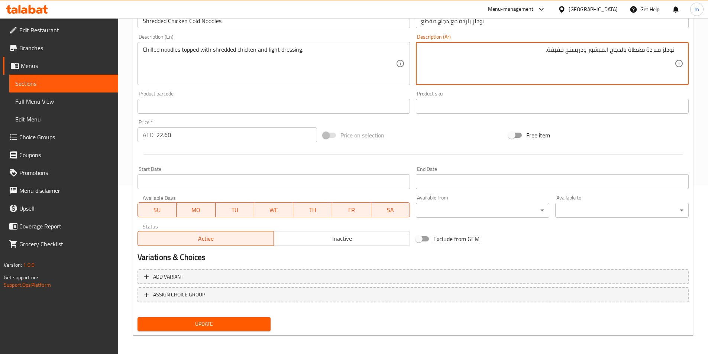
scroll to position [171, 0]
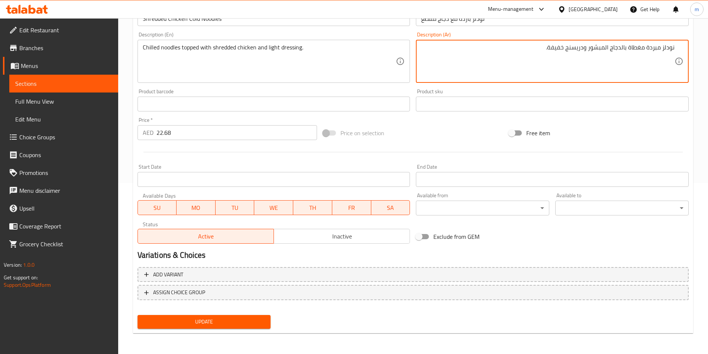
type textarea "نودلز مبردة مغطاة بالدجاج المبشور ودريسنج خفيفة."
click at [151, 330] on div "Update" at bounding box center [204, 322] width 139 height 20
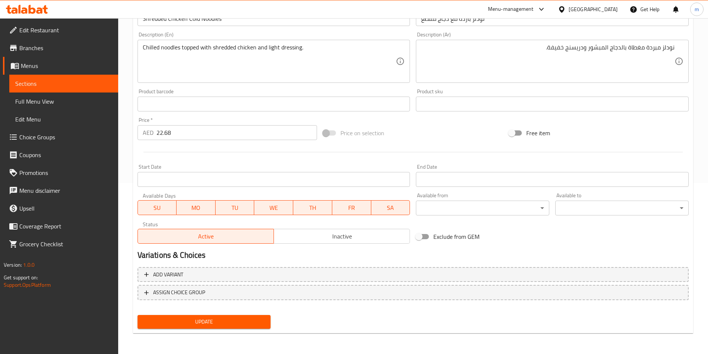
click at [170, 320] on span "Update" at bounding box center [204, 321] width 122 height 9
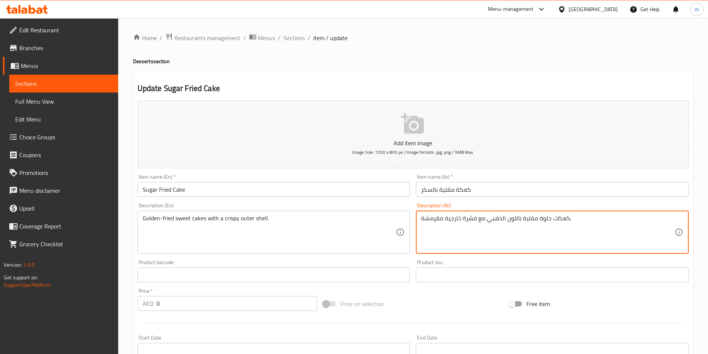
drag, startPoint x: 567, startPoint y: 224, endPoint x: 599, endPoint y: 239, distance: 35.7
click at [599, 239] on textarea "كعكات حلوة مقلية باللون الذهبي مع قشرة خارجية مقرمشة." at bounding box center [548, 232] width 254 height 35
click at [656, 219] on textarea "كعكات حلوة مقلية باللون الذهبي مع قشرة خارجية مقرمشة." at bounding box center [548, 232] width 254 height 35
click at [650, 217] on textarea "كعك حلوة مقلية باللون الذهبي مع قشرة خارجية مقرمشة." at bounding box center [548, 232] width 254 height 35
type textarea "كعك حلو مقلي ذهبي مع قشرة خارجية مقرمشة."
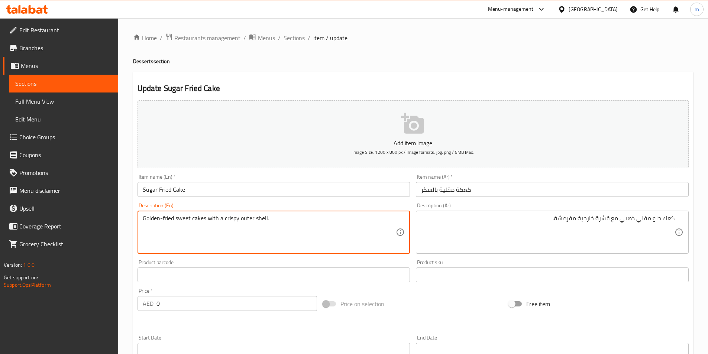
drag, startPoint x: 174, startPoint y: 217, endPoint x: 138, endPoint y: 219, distance: 36.8
drag, startPoint x: 254, startPoint y: 220, endPoint x: 265, endPoint y: 217, distance: 12.4
click at [265, 217] on textarea "Golden-fried sweet cakes with a crispy outer shell." at bounding box center [270, 232] width 254 height 35
click at [266, 217] on textarea "Golden-fried sweet cakes with a crispy outer shell." at bounding box center [270, 232] width 254 height 35
drag, startPoint x: 225, startPoint y: 218, endPoint x: 266, endPoint y: 220, distance: 41.3
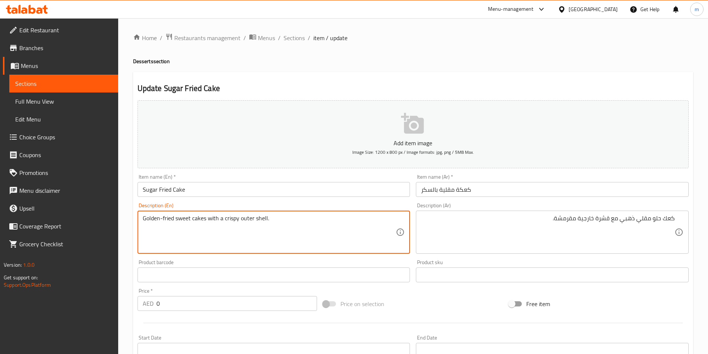
click at [266, 220] on textarea "Golden-fried sweet cakes with a crispy outer shell." at bounding box center [270, 232] width 254 height 35
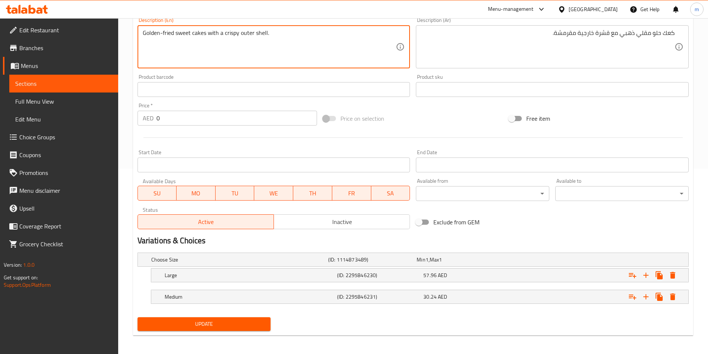
scroll to position [188, 0]
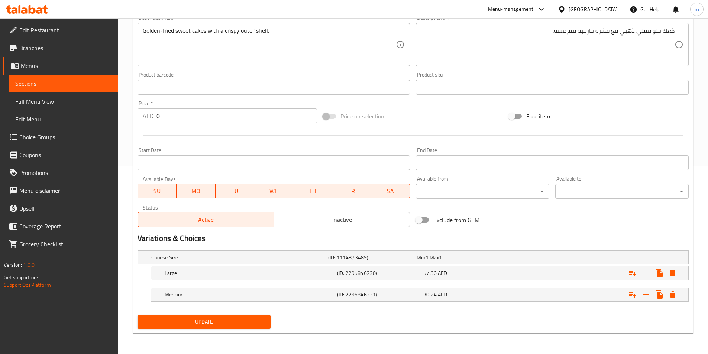
click at [380, 303] on nav at bounding box center [413, 306] width 551 height 6
click at [386, 287] on div "Medium (ID: 2295846231) 30.24 AED" at bounding box center [422, 295] width 518 height 16
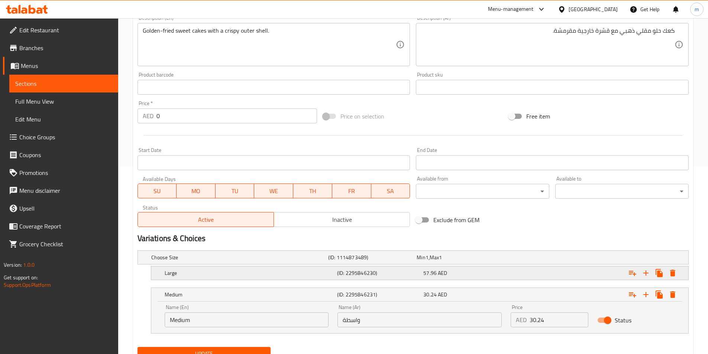
click at [387, 277] on div "(ID: 2295846230)" at bounding box center [379, 273] width 86 height 10
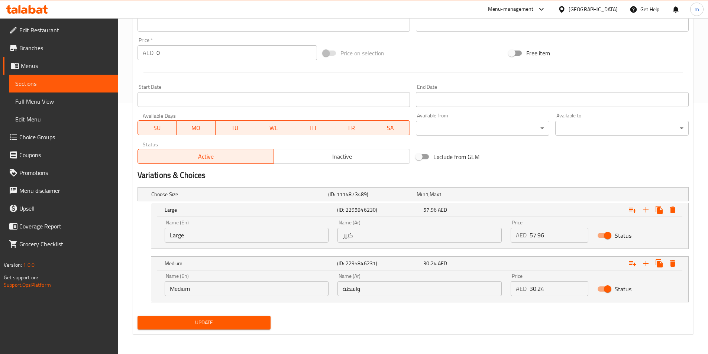
scroll to position [252, 0]
click at [356, 288] on input "واسطة" at bounding box center [420, 288] width 164 height 15
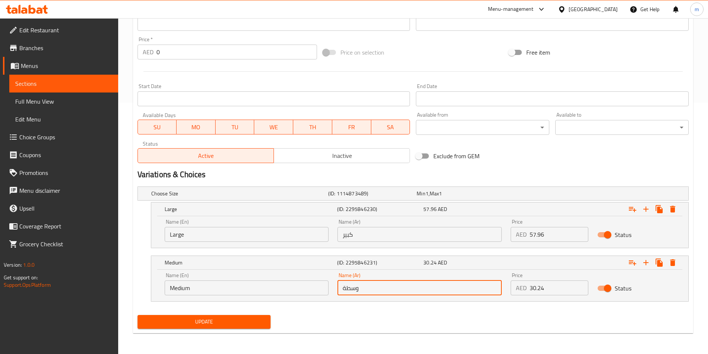
drag, startPoint x: 345, startPoint y: 288, endPoint x: 340, endPoint y: 290, distance: 5.5
click at [340, 290] on input "وسطة" at bounding box center [420, 288] width 164 height 15
type input "وسط"
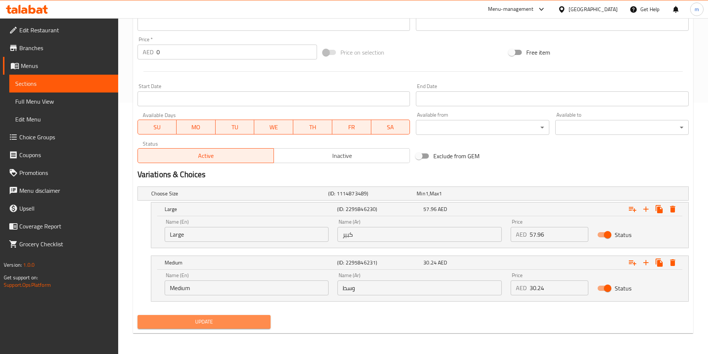
click at [211, 320] on span "Update" at bounding box center [204, 321] width 122 height 9
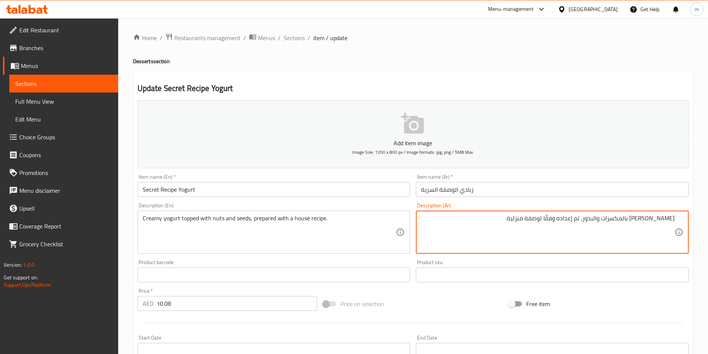
click at [625, 221] on textarea "[PERSON_NAME] بالمكسرات والبذور، تم إعداده وفقًا لوصفة منزلية." at bounding box center [548, 232] width 254 height 35
click at [610, 221] on textarea "[PERSON_NAME] بالمكسرات والبذور، تم إعداده وفقًا لوصفة منزلية." at bounding box center [548, 232] width 254 height 35
drag, startPoint x: 539, startPoint y: 218, endPoint x: 575, endPoint y: 223, distance: 36.1
click at [575, 223] on textarea "[PERSON_NAME] بالمكسرات والبذور، تم إعداده وفقًا لوصفة منزلية." at bounding box center [548, 232] width 254 height 35
paste textarea "مُعد"
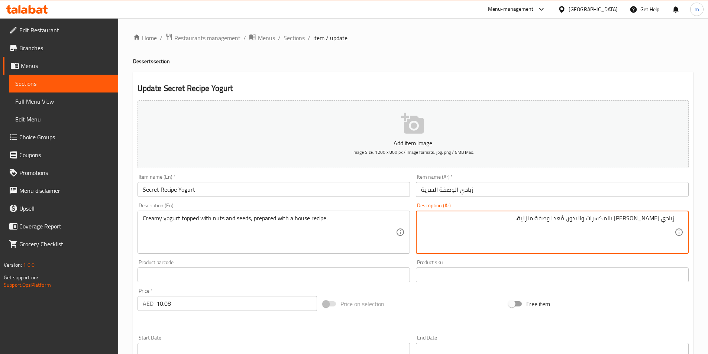
type textarea "زبادي [PERSON_NAME] بالمكسرات والبذور، مُعد لوصفة منزلية."
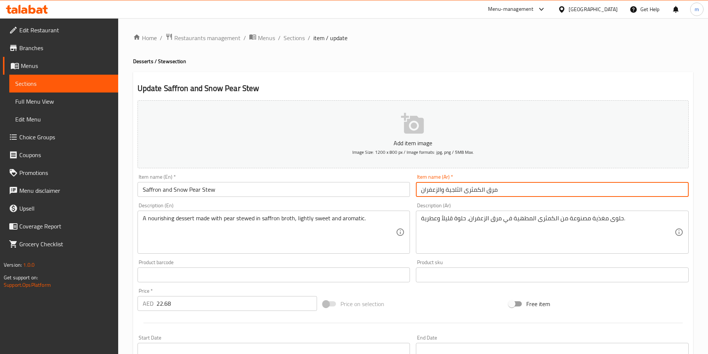
click at [518, 186] on input "مرق الكمثرى الثلجية والزعفران" at bounding box center [552, 189] width 273 height 15
drag, startPoint x: 672, startPoint y: 190, endPoint x: 692, endPoint y: 190, distance: 20.4
click at [692, 190] on div "Update Saffron and Snow Pear Stew Add item image Image Size: 1200 x 800 px / Im…" at bounding box center [413, 288] width 560 height 433
type input "حساء الكمثرى الثلجية والزعفران"
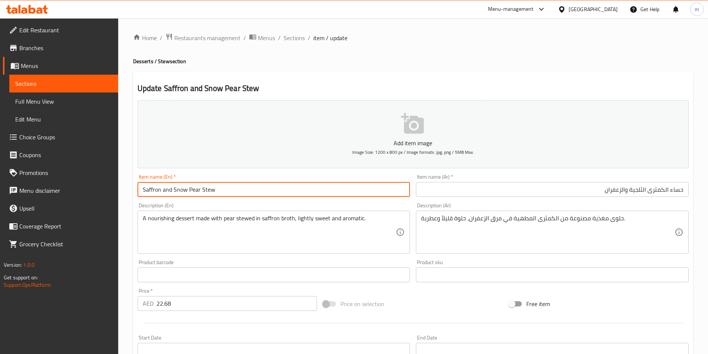
drag, startPoint x: 187, startPoint y: 188, endPoint x: 196, endPoint y: 186, distance: 9.1
click at [196, 186] on input "Saffron and Snow Pear Stew" at bounding box center [274, 189] width 273 height 15
click at [209, 195] on input "Saffron and Snow Pear Stew" at bounding box center [274, 189] width 273 height 15
drag, startPoint x: 188, startPoint y: 190, endPoint x: 200, endPoint y: 195, distance: 12.5
click at [200, 195] on input "Saffron and Snow Pear Stew" at bounding box center [274, 189] width 273 height 15
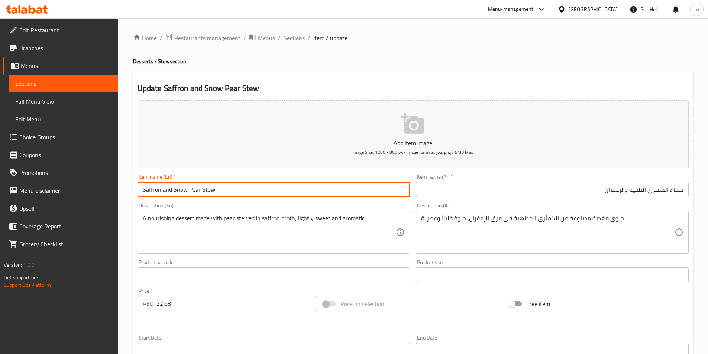
click at [613, 199] on div "Item name (Ar)   * حساء الكمثرى الثلجية والزعفران Item name (Ar) *" at bounding box center [552, 185] width 279 height 29
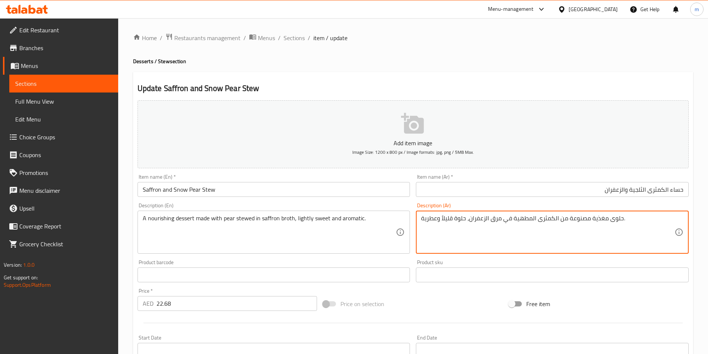
click at [596, 233] on textarea "حلوى مغذية مصنوعة من الكمثرى المطهية في مرق الزعفران، حلوة قليلاً وعطرية." at bounding box center [548, 232] width 254 height 35
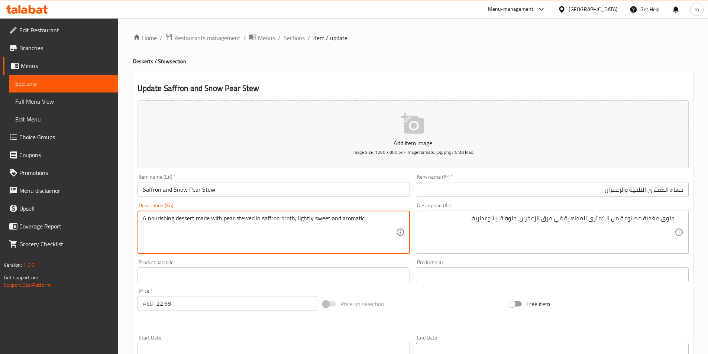
drag, startPoint x: 148, startPoint y: 219, endPoint x: 173, endPoint y: 215, distance: 25.5
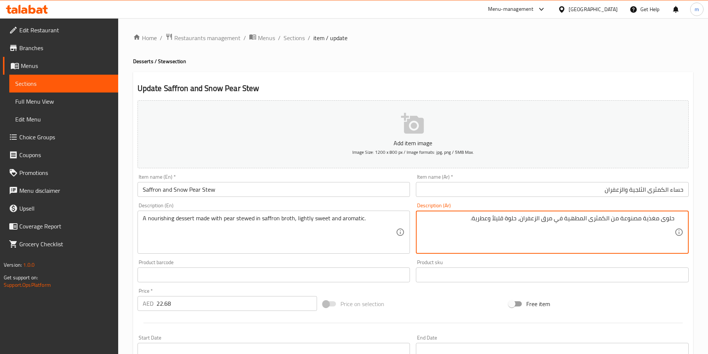
drag, startPoint x: 543, startPoint y: 218, endPoint x: 553, endPoint y: 218, distance: 9.7
drag, startPoint x: 565, startPoint y: 218, endPoint x: 591, endPoint y: 221, distance: 26.6
click at [591, 221] on textarea "حلوى مغذية مصنوعة من الكمثرى المطهية في حساء الزعفران، حلوة قليلاً وعطرية." at bounding box center [548, 232] width 254 height 35
click at [543, 222] on textarea "حلوى مغذية مصنوعة من الكمثرى في حساء الزعفران، حلوة قليلاً وعطرية." at bounding box center [548, 232] width 254 height 35
click at [564, 237] on textarea "حلوى مغذية مصنوعة من الكمثرى في حساء الزعفران، حلوة قليلاً وعطرية." at bounding box center [548, 232] width 254 height 35
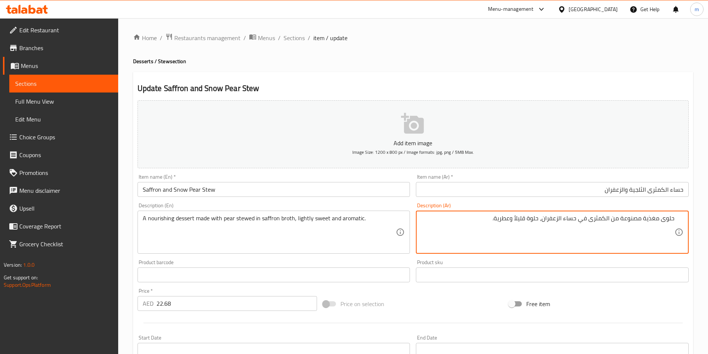
drag, startPoint x: 566, startPoint y: 215, endPoint x: 578, endPoint y: 217, distance: 11.4
click at [578, 217] on textarea "حلوى مغذية مصنوعة من الكمثرى في حساء الزعفران، حلوة قليلاً وعطرية." at bounding box center [548, 232] width 254 height 35
click at [611, 219] on textarea "حلوى مغذية مصنوعة من الكمثرى في حساء الزعفران، حلوة قليلاً وعطرية." at bounding box center [548, 232] width 254 height 35
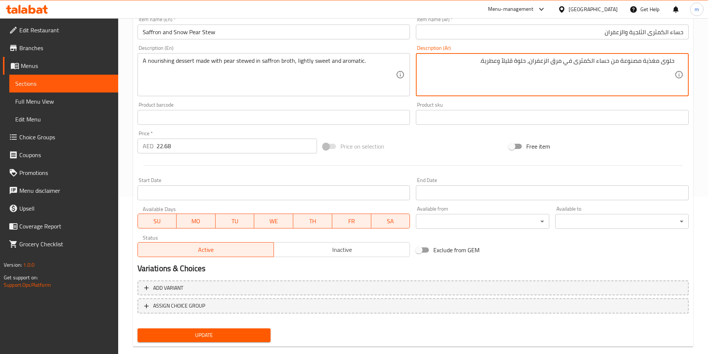
scroll to position [171, 0]
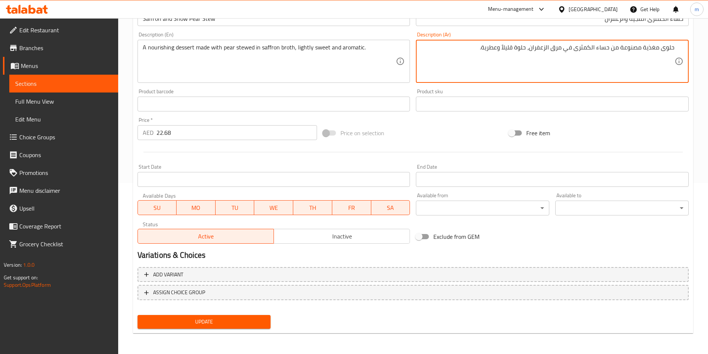
type textarea "حلوى مغذية مصنوعة من حساء الكمثرى في مرق الزعفران، حلوة قليلاً وعطرية."
click at [227, 319] on span "Update" at bounding box center [204, 321] width 122 height 9
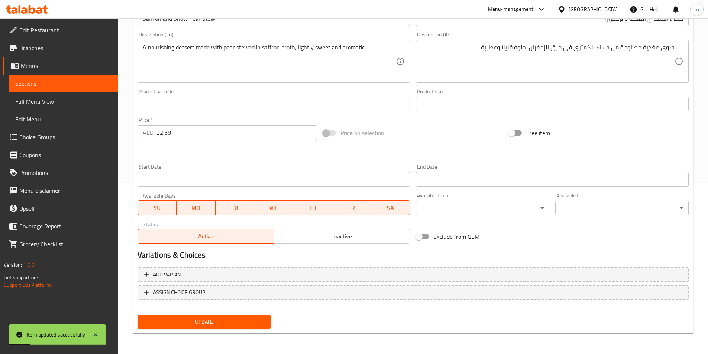
scroll to position [0, 0]
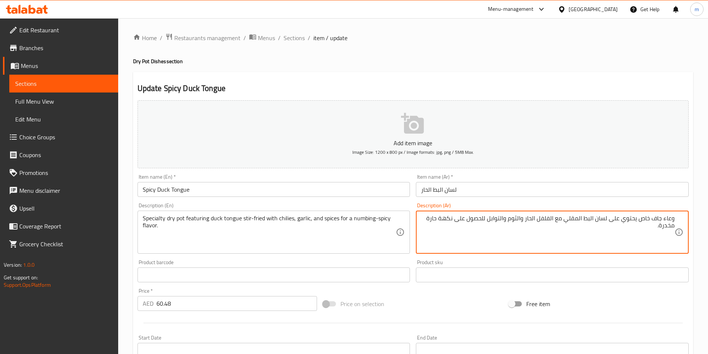
click at [664, 219] on textarea "وعاء جاف خاص يحتوي على لسان البط المقلي مع الفلفل الحار والثوم والتوابل للحصول …" at bounding box center [548, 232] width 254 height 35
drag, startPoint x: 651, startPoint y: 218, endPoint x: 643, endPoint y: 220, distance: 8.1
click at [643, 220] on textarea "بوت جاف خاص يحتوي على لسان البط المقلي مع الفلفل الحار والثوم والتوابل للحصول ع…" at bounding box center [548, 232] width 254 height 35
type textarea "بوت جاف سبيشيالتي يحتوي على لسان البط المقلي مع الفلفل الحار والثوم والتوابل لل…"
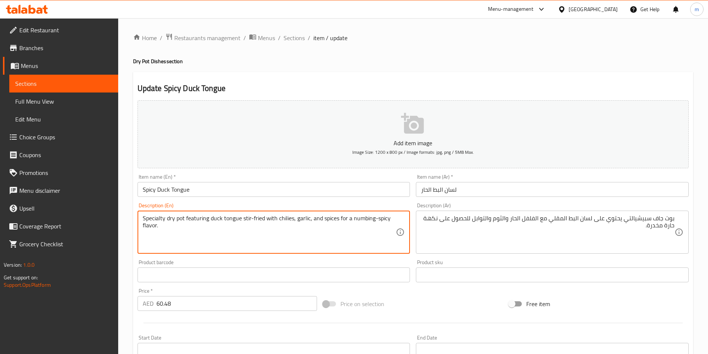
drag, startPoint x: 242, startPoint y: 219, endPoint x: 249, endPoint y: 219, distance: 7.8
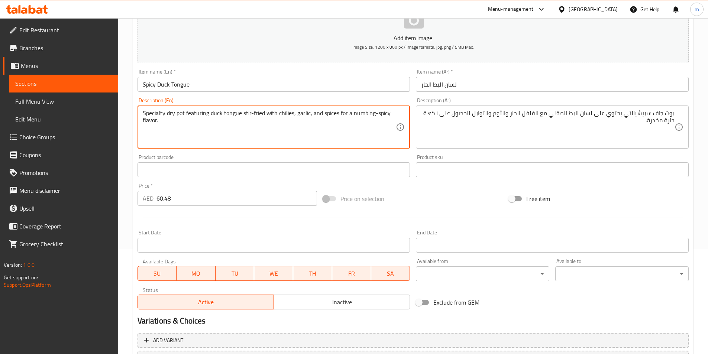
scroll to position [171, 0]
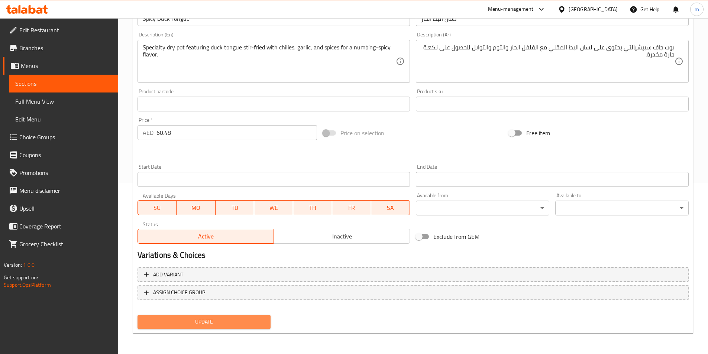
click at [271, 320] on button "Update" at bounding box center [204, 322] width 133 height 14
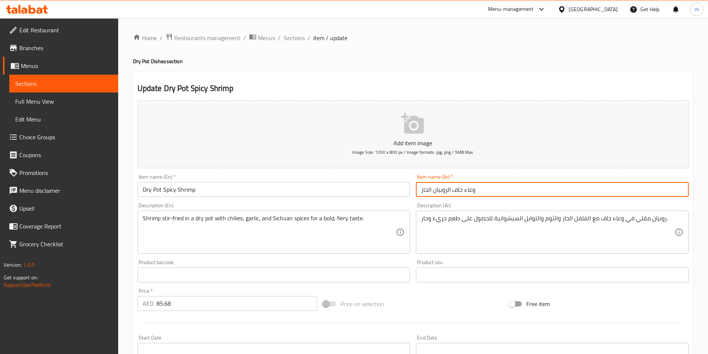
drag, startPoint x: 486, startPoint y: 189, endPoint x: 465, endPoint y: 197, distance: 22.4
click at [465, 197] on div "Item name (Ar)   * وعاء جاف الروبيان الحار Item name (Ar) *" at bounding box center [552, 185] width 279 height 29
type input "بوت جاف الروبيان الحار"
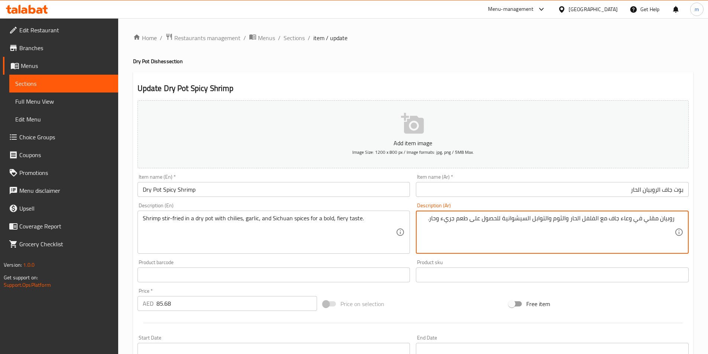
drag, startPoint x: 623, startPoint y: 216, endPoint x: 632, endPoint y: 219, distance: 9.6
click at [632, 219] on textarea "روبيان مقلي في وعاء جاف مع الفلفل الحار والثوم والتوابل السيشوانية للحصول على ط…" at bounding box center [548, 232] width 254 height 35
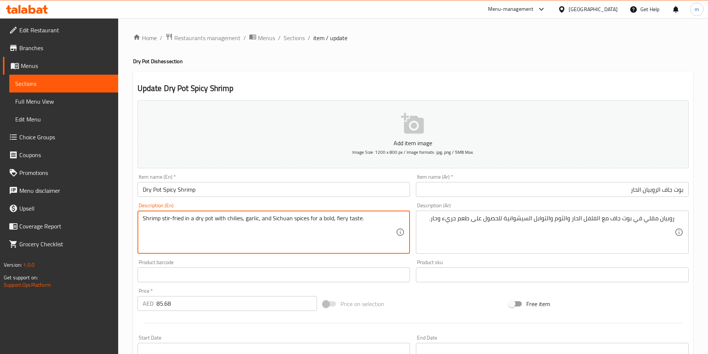
drag, startPoint x: 271, startPoint y: 217, endPoint x: 290, endPoint y: 217, distance: 18.6
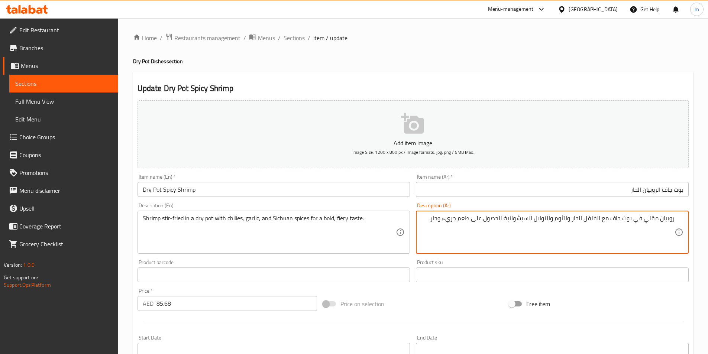
drag, startPoint x: 506, startPoint y: 217, endPoint x: 523, endPoint y: 223, distance: 18.1
click at [516, 219] on textarea "روبيان مقلي في بوت جاف مع الفلفل الحار والثوم والتوابل السيشوانية للحصول على طع…" at bounding box center [548, 232] width 254 height 35
drag, startPoint x: 448, startPoint y: 220, endPoint x: 455, endPoint y: 223, distance: 7.8
click at [455, 223] on textarea "روبيان مقلي في بوت جاف مع الفلفل الحار والثوم والتوابل السيشوانية للحصول على طع…" at bounding box center [548, 232] width 254 height 35
drag, startPoint x: 445, startPoint y: 219, endPoint x: 458, endPoint y: 223, distance: 13.4
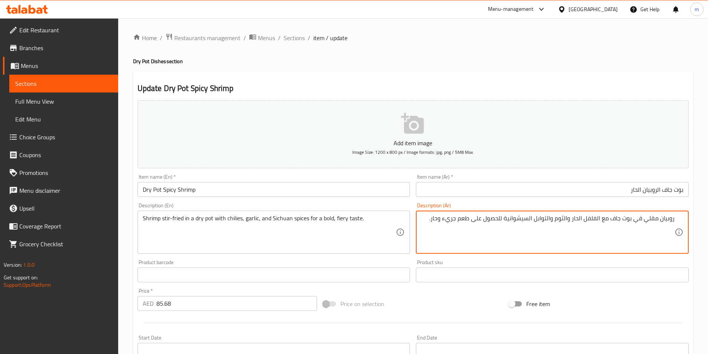
click at [458, 223] on textarea "روبيان مقلي في بوت جاف مع الفلفل الحار والثوم والتوابل السيشوانية للحصول على طع…" at bounding box center [548, 232] width 254 height 35
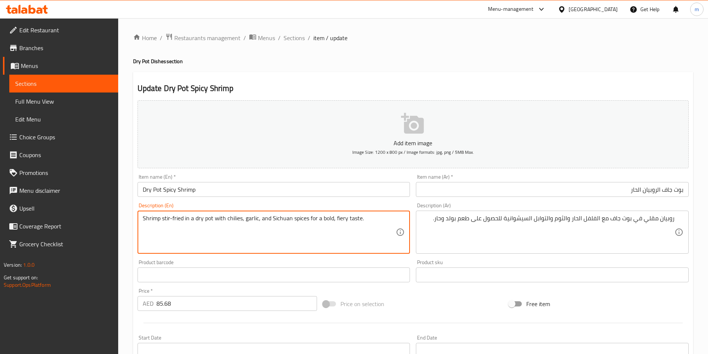
drag, startPoint x: 335, startPoint y: 219, endPoint x: 345, endPoint y: 219, distance: 10.0
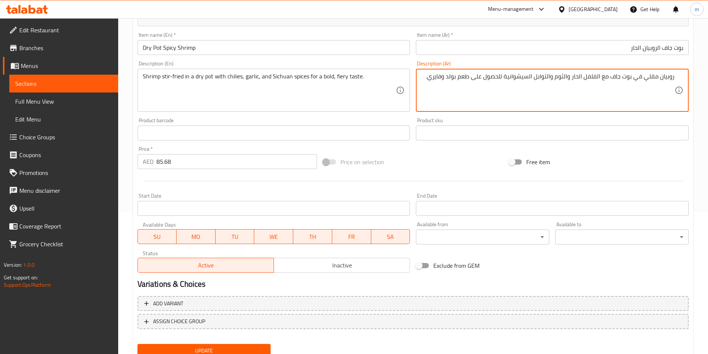
scroll to position [171, 0]
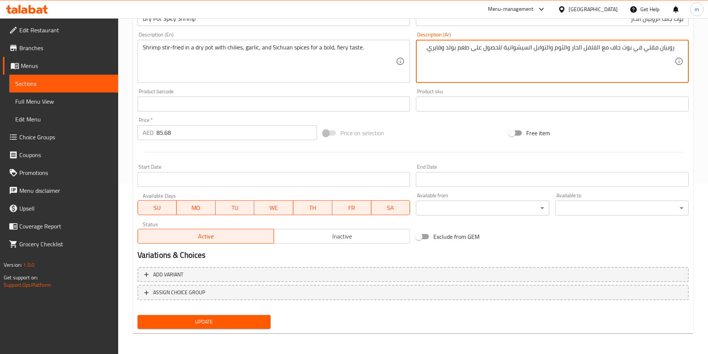
type textarea "روبيان مقلي في بوت جاف مع الفلفل الحار والثوم والتوابل السيشوانية للحصول على طع…"
click at [193, 329] on button "Update" at bounding box center [204, 322] width 133 height 14
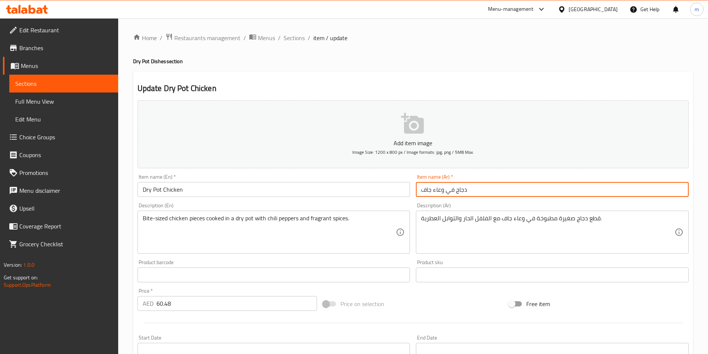
drag, startPoint x: 444, startPoint y: 188, endPoint x: 433, endPoint y: 196, distance: 13.5
click at [433, 196] on input "دجاج في وعاء جاف" at bounding box center [552, 189] width 273 height 15
type input "دجاج في بوت جاف"
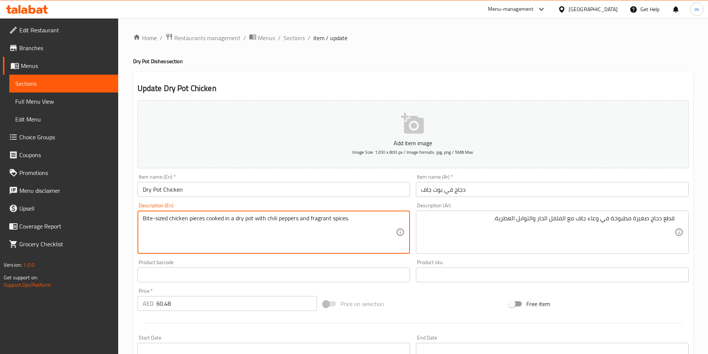
drag, startPoint x: 152, startPoint y: 215, endPoint x: 134, endPoint y: 220, distance: 18.0
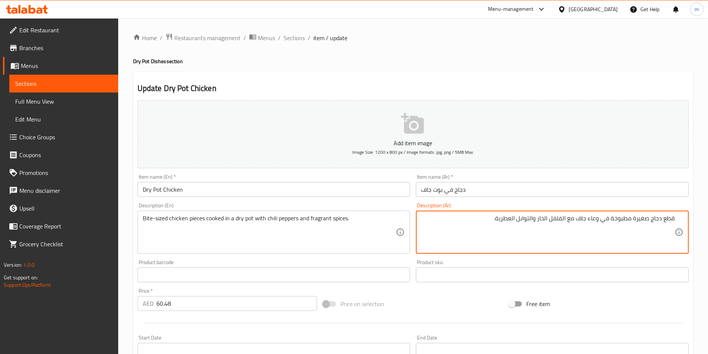
click at [662, 220] on textarea "قطع دجاج صغيرة مطبوخة في وعاء جاف مع الفلفل الحار والتوابل العطرية." at bounding box center [548, 232] width 254 height 35
click at [662, 219] on textarea "قطع دجاج صغيرة مطبوخة في وعاء جاف مع الفلفل الحار والتوابل العطرية." at bounding box center [548, 232] width 254 height 35
drag, startPoint x: 578, startPoint y: 219, endPoint x: 589, endPoint y: 222, distance: 10.7
click at [589, 222] on textarea "قطع بايت دجاج صغيرة مطبوخة في وعاء جاف مع الفلفل الحار والتوابل العطرية." at bounding box center [548, 232] width 254 height 35
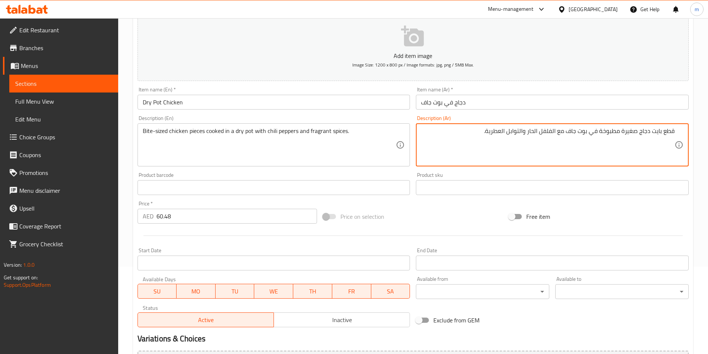
scroll to position [171, 0]
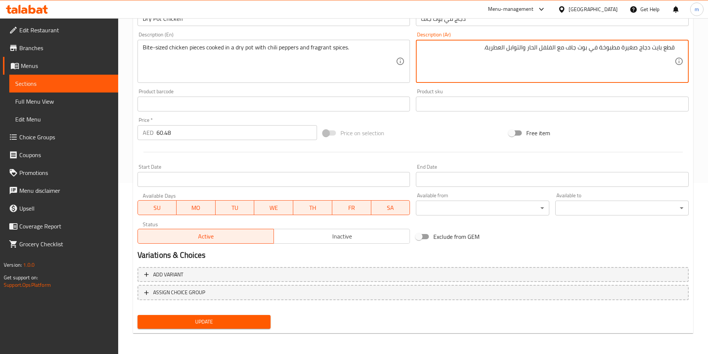
type textarea "قطع بايت دجاج صغيرة مطبوخة في بوت جاف مع الفلفل الحار والتوابل العطرية."
click at [223, 324] on span "Update" at bounding box center [204, 321] width 122 height 9
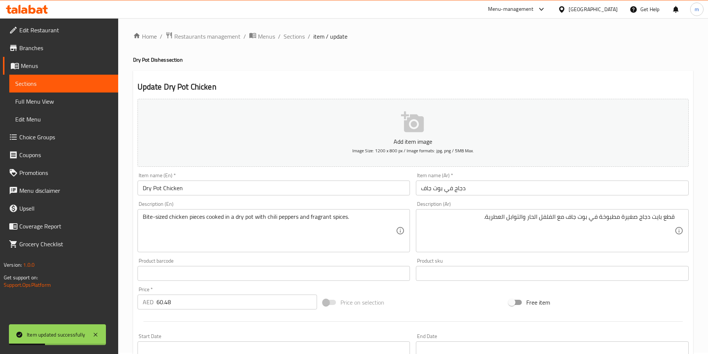
scroll to position [0, 0]
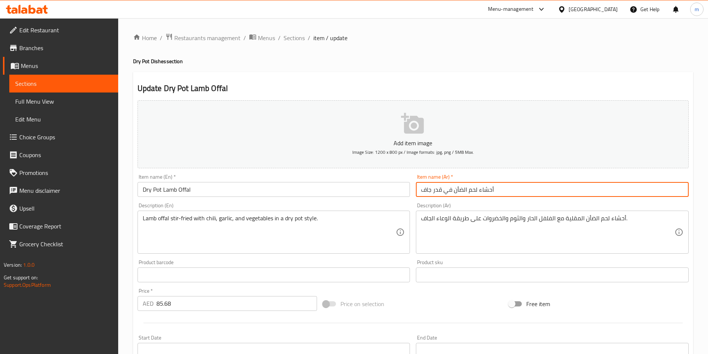
click at [508, 190] on input "أحشاء لحم الضأن في قدر جاف" at bounding box center [552, 189] width 273 height 15
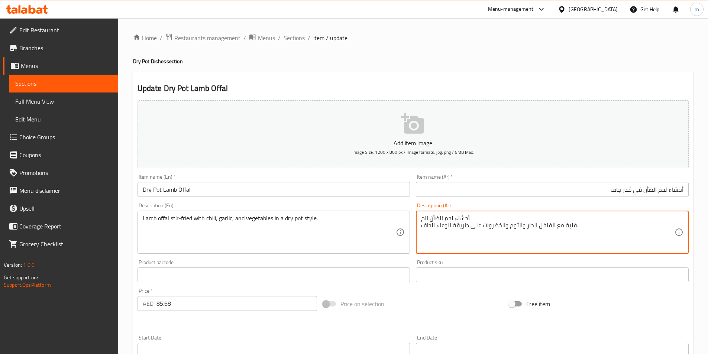
type textarea "أحشاء لحم الضأن المقلية مع الفلفل الحار والثوم والخضروات على طريقة الوعاء الجاف."
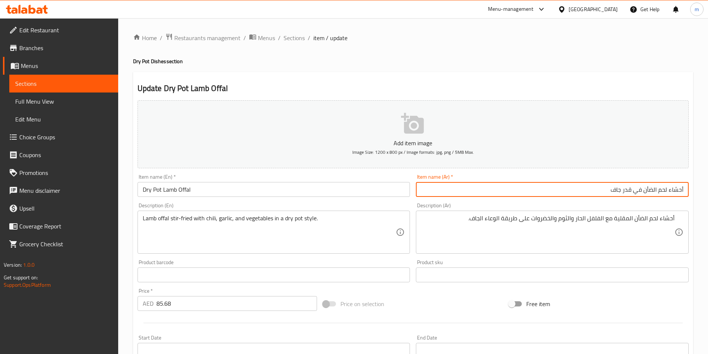
click at [643, 189] on input "أحشاء لحم الضأن في قدر جاف" at bounding box center [552, 189] width 273 height 15
drag, startPoint x: 624, startPoint y: 188, endPoint x: 632, endPoint y: 188, distance: 7.8
click at [632, 188] on input "أحشاء لحم الضأن في قدر جاف" at bounding box center [552, 189] width 273 height 15
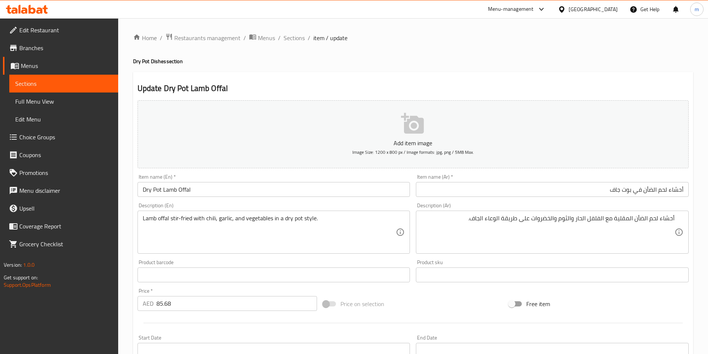
drag, startPoint x: 224, startPoint y: 198, endPoint x: 194, endPoint y: 193, distance: 30.2
click at [194, 193] on div "Item name (En)   * Dry Pot Lamb Offal Item name (En) *" at bounding box center [274, 185] width 279 height 29
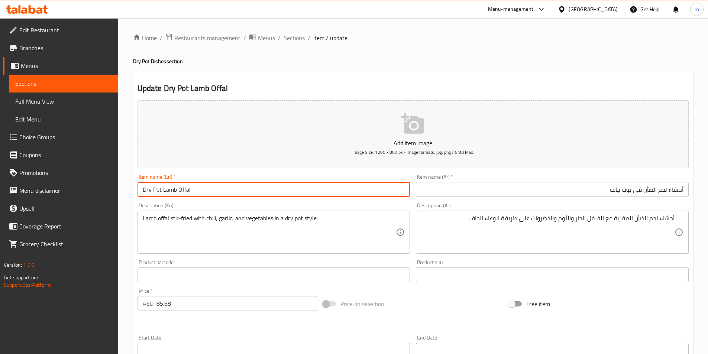
drag, startPoint x: 195, startPoint y: 190, endPoint x: 178, endPoint y: 188, distance: 16.8
click at [178, 188] on input "Dry Pot Lamb Offal" at bounding box center [274, 189] width 273 height 15
drag, startPoint x: 671, startPoint y: 190, endPoint x: 674, endPoint y: 196, distance: 6.2
click at [671, 190] on input "أحشاء لحم الضأن في بوت جاف" at bounding box center [552, 189] width 273 height 15
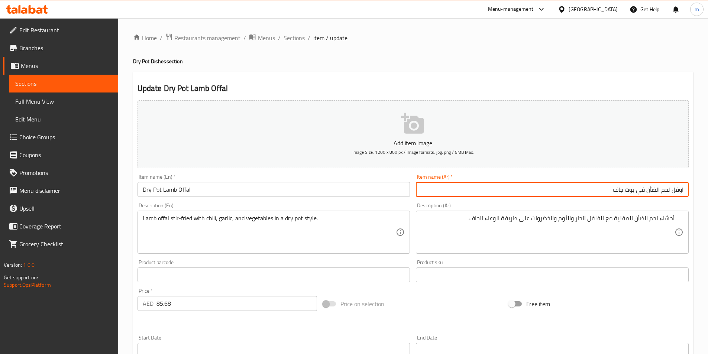
type input "اوفل لحم الضأن في بوت جاف"
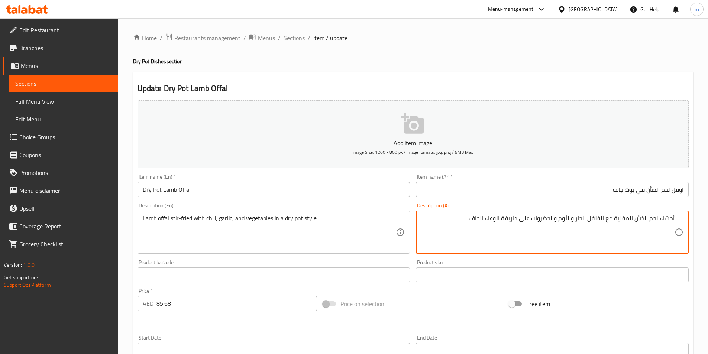
click at [663, 227] on textarea "أحشاء لحم الضأن المقلية مع الفلفل الحار والثوم والخضروات على طريقة الوعاء الجاف." at bounding box center [548, 232] width 254 height 35
drag, startPoint x: 659, startPoint y: 217, endPoint x: 679, endPoint y: 214, distance: 20.3
click at [679, 214] on div "أحشاء لحم الضأن المقلية مع الفلفل الحار والثوم والخضروات على طريقة الوعاء الجاف…" at bounding box center [552, 232] width 273 height 43
drag, startPoint x: 491, startPoint y: 217, endPoint x: 505, endPoint y: 217, distance: 14.1
click at [505, 217] on textarea "اوفل لحم الضأن المقلية مع الفلفل الحار والثوم والخضروات على طريقة الوعاء الجاف." at bounding box center [548, 232] width 254 height 35
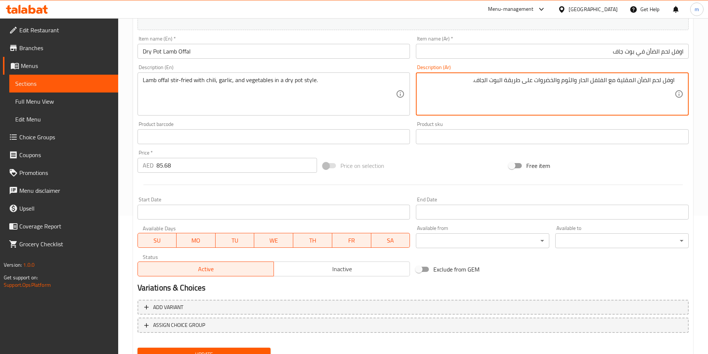
scroll to position [171, 0]
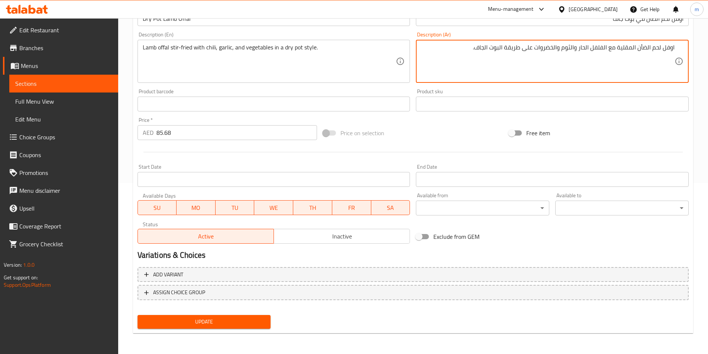
type textarea "اوفل لحم الضأن المقلية مع الفلفل الحار والثوم والخضروات على طريقة البوت الجاف."
click at [256, 313] on div "Update" at bounding box center [204, 322] width 139 height 20
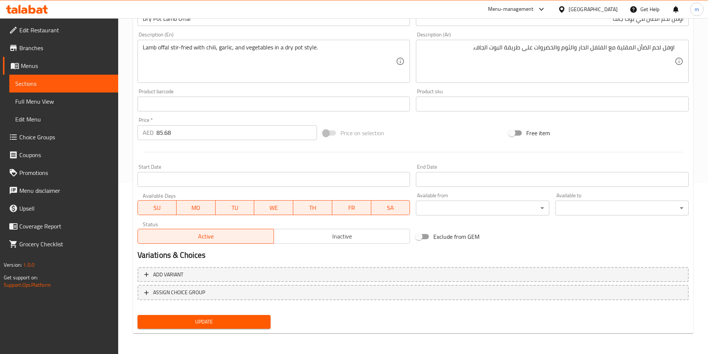
click at [252, 324] on span "Update" at bounding box center [204, 321] width 122 height 9
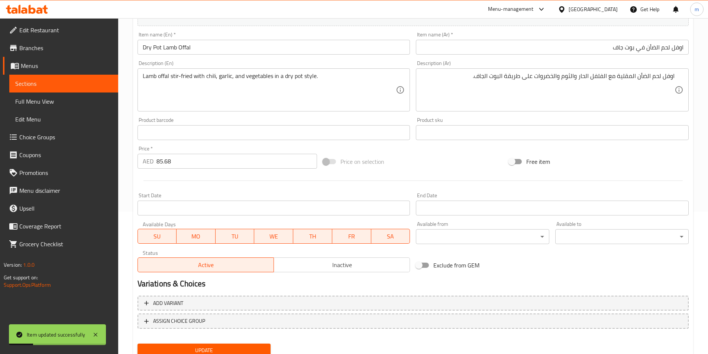
scroll to position [134, 0]
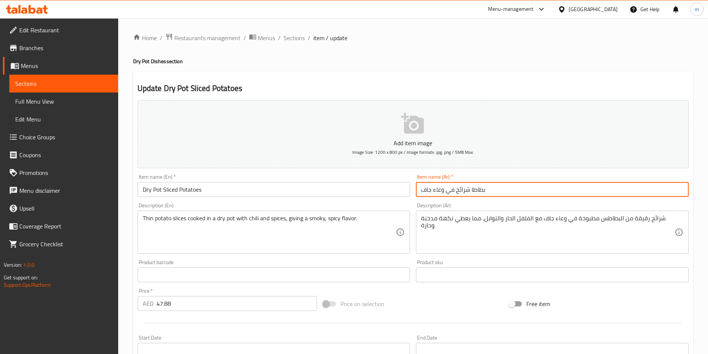
drag, startPoint x: 443, startPoint y: 189, endPoint x: 433, endPoint y: 193, distance: 10.4
click at [433, 193] on input "بطاطا شرائح في وعاء جاف" at bounding box center [552, 189] width 273 height 15
click at [497, 188] on input "بطاطا شرائح في بوت جاف" at bounding box center [552, 189] width 273 height 15
type input "بطاطا شرائح في بوت جاف"
click at [543, 192] on input "بطاطا شرائح في بوت جاف" at bounding box center [552, 189] width 273 height 15
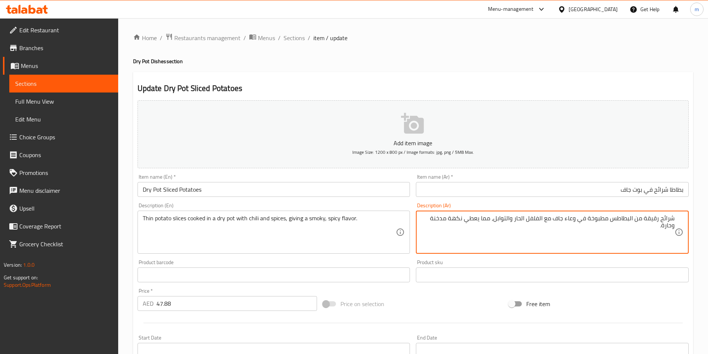
click at [565, 238] on textarea "شرائح رقيقة من البطاطس مطبوخة في وعاء جاف مع الفلفل الحار والتوابل، مما يعطي نك…" at bounding box center [548, 232] width 254 height 35
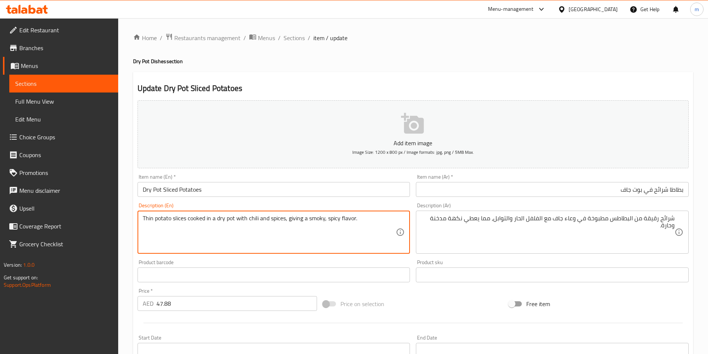
drag, startPoint x: 151, startPoint y: 217, endPoint x: 138, endPoint y: 183, distance: 36.4
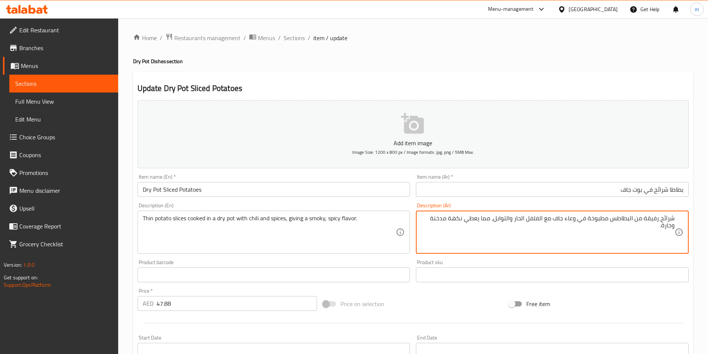
click at [649, 217] on textarea "شرائح رفيقة من البطاطس مطبوخة في وعاء جاف مع الفلفل الحار والتوابل، مما يعطي نك…" at bounding box center [548, 232] width 254 height 35
drag, startPoint x: 566, startPoint y: 219, endPoint x: 576, endPoint y: 219, distance: 10.0
click at [576, 219] on textarea "شرائح رفيعة من البطاطس مطبوخة في وعاء جاف مع الفلفل الحار والتوابل، مما يعطي نك…" at bounding box center [548, 232] width 254 height 35
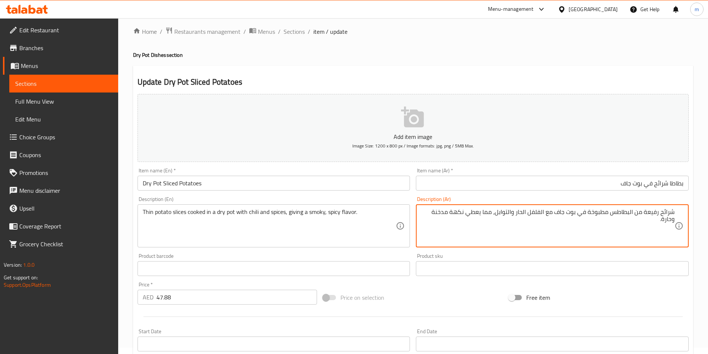
scroll to position [171, 0]
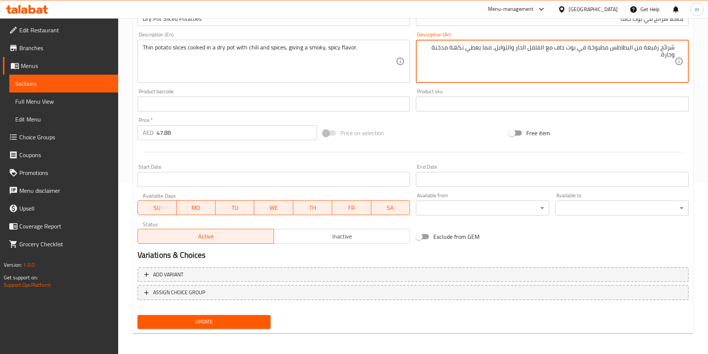
type textarea "شرائح رفيعة من البطاطس مطبوخة في بوت جاف مع الفلفل الحار والتوابل، مما يعطي نكه…"
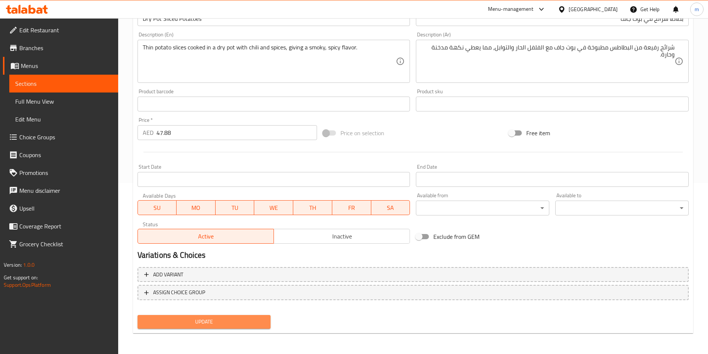
click at [260, 320] on span "Update" at bounding box center [204, 321] width 122 height 9
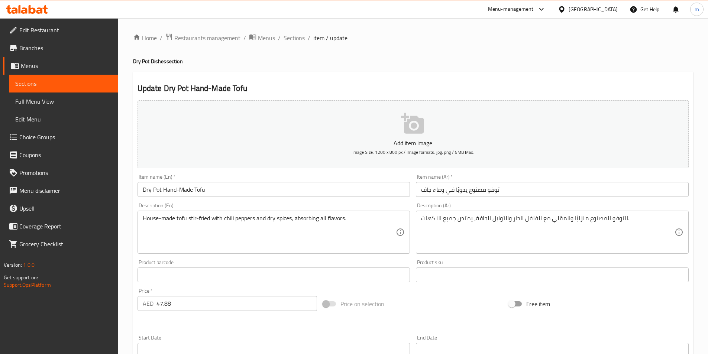
click at [564, 204] on div "Description (Ar) التوفو المصنوع منزليًا والمقلي مع الفلفل الحار والتوابل الجافة…" at bounding box center [552, 228] width 273 height 51
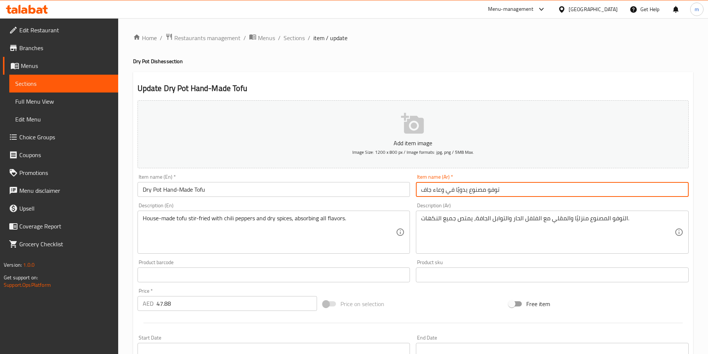
click at [560, 185] on input "توفو مصنوع يدويًا في وعاء جاف" at bounding box center [552, 189] width 273 height 15
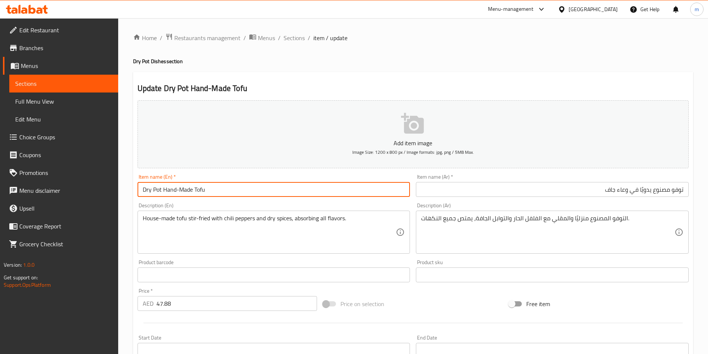
drag, startPoint x: 236, startPoint y: 185, endPoint x: 193, endPoint y: 200, distance: 45.4
click at [193, 200] on div "Add item image Image Size: 1200 x 800 px / Image formats: jpg, png / 5MB Max. I…" at bounding box center [413, 257] width 557 height 320
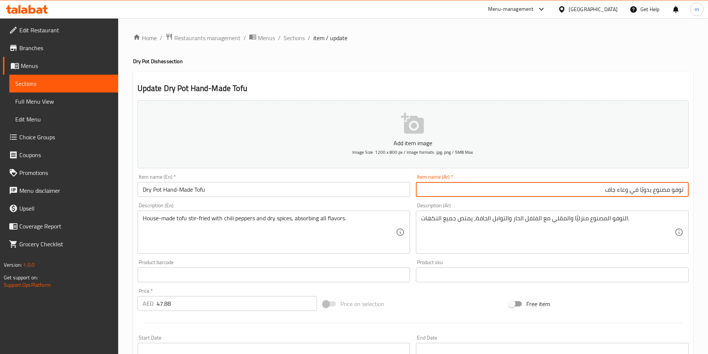
drag, startPoint x: 629, startPoint y: 191, endPoint x: 619, endPoint y: 195, distance: 10.8
click at [619, 195] on input "توفو مصنوع يدويًا في وعاء جاف" at bounding box center [552, 189] width 273 height 15
type input "توفو مصنوع يدويًا في بوت جاف"
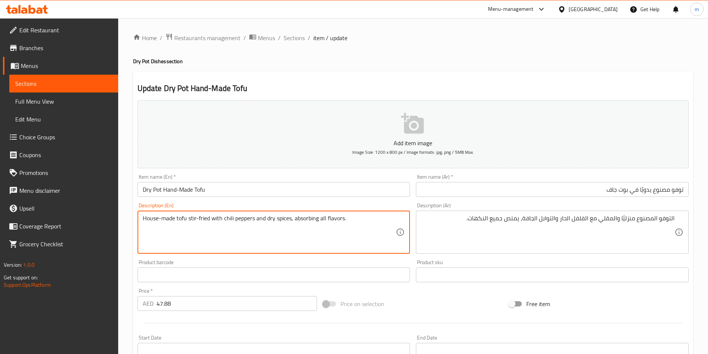
drag, startPoint x: 296, startPoint y: 216, endPoint x: 318, endPoint y: 218, distance: 22.0
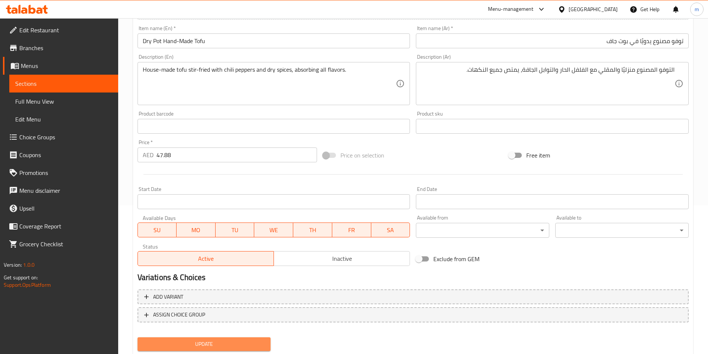
click at [246, 344] on span "Update" at bounding box center [204, 344] width 122 height 9
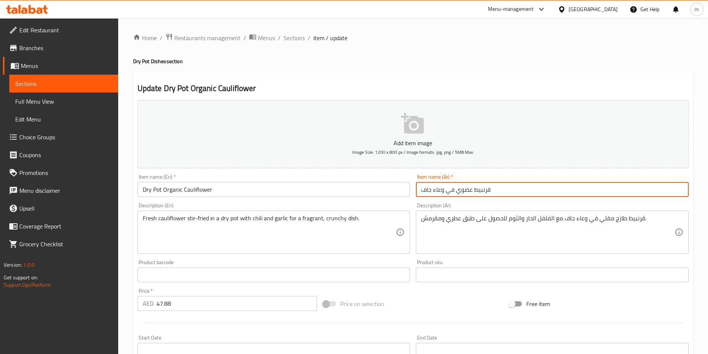
click at [538, 196] on input "قرنبيط عضوي في وعاء جاف" at bounding box center [552, 189] width 273 height 15
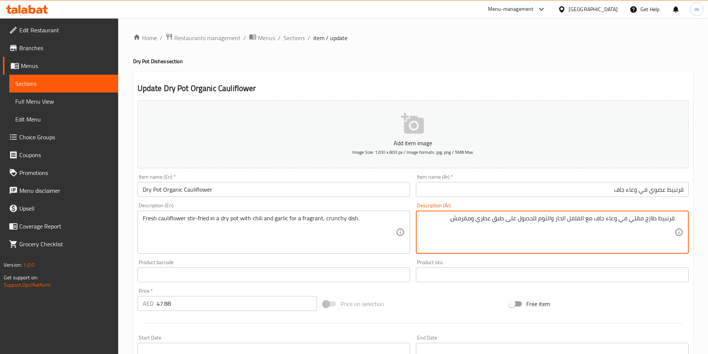
click at [563, 226] on textarea "قرنبيط طازج مقلي في وعاء جاف مع الفلفل الحار والثوم للحصول على طبق عطري ومقرمش." at bounding box center [548, 232] width 254 height 35
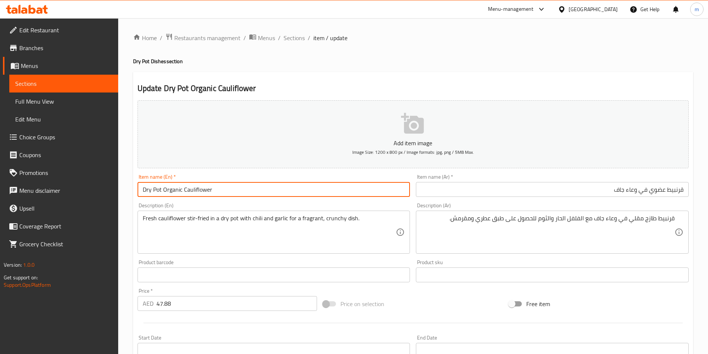
drag, startPoint x: 183, startPoint y: 189, endPoint x: 220, endPoint y: 185, distance: 37.4
click at [220, 185] on input "Dry Pot Organic Cauliflower" at bounding box center [274, 189] width 273 height 15
drag, startPoint x: 165, startPoint y: 189, endPoint x: 174, endPoint y: 186, distance: 8.9
click at [180, 190] on input "Dry Pot Organic Cauliflower" at bounding box center [274, 189] width 273 height 15
drag, startPoint x: 162, startPoint y: 188, endPoint x: 239, endPoint y: 183, distance: 76.4
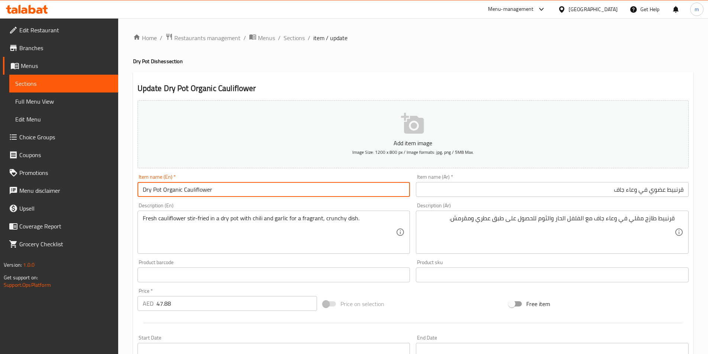
click at [224, 187] on input "Dry Pot Organic Cauliflower" at bounding box center [274, 189] width 273 height 15
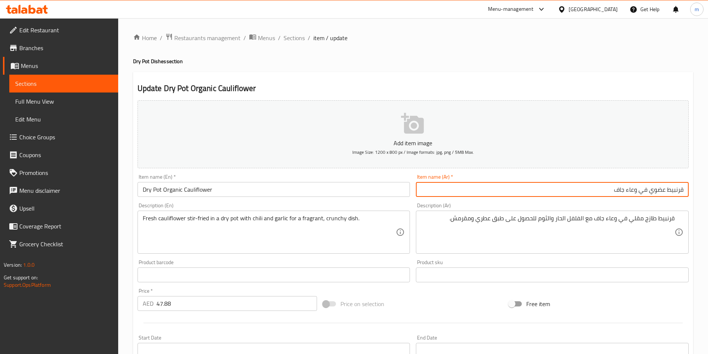
drag, startPoint x: 650, startPoint y: 189, endPoint x: 664, endPoint y: 189, distance: 14.1
click at [664, 189] on input "قرنبيط عضوي في وعاء جاف" at bounding box center [552, 189] width 273 height 15
type input "قرنبيط اورجانك في بوت جاف"
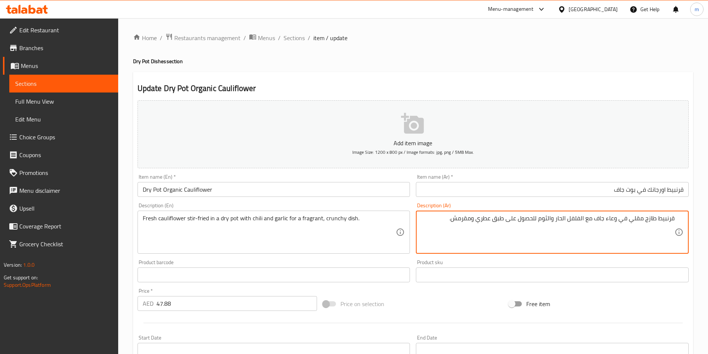
click at [618, 218] on textarea "قرنبيط طازج مقلي في وعاء جاف مع الفلفل الحار والثوم للحصول على طبق عطري ومقرمش." at bounding box center [548, 232] width 254 height 35
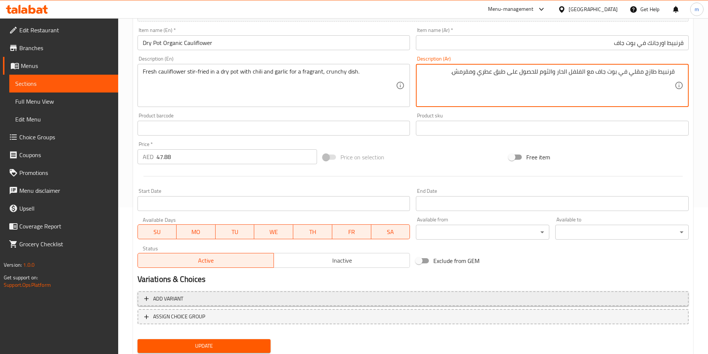
scroll to position [149, 0]
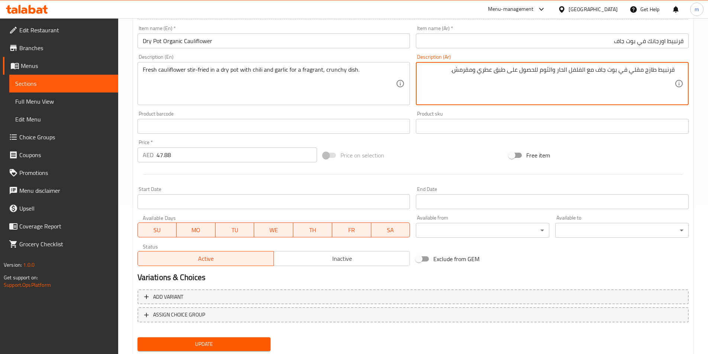
type textarea "قرنبيط طازج مقلي في بوت جاف مع الفلفل الحار والثوم للحصول على طبق عطري ومقرمش."
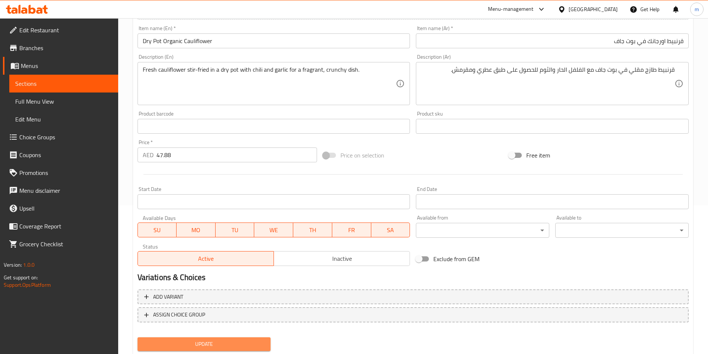
click at [239, 338] on button "Update" at bounding box center [204, 345] width 133 height 14
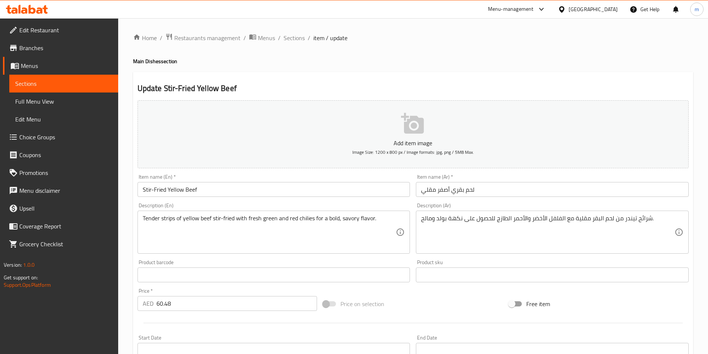
click at [512, 186] on input "لحم بقري أصفر مقلي" at bounding box center [552, 189] width 273 height 15
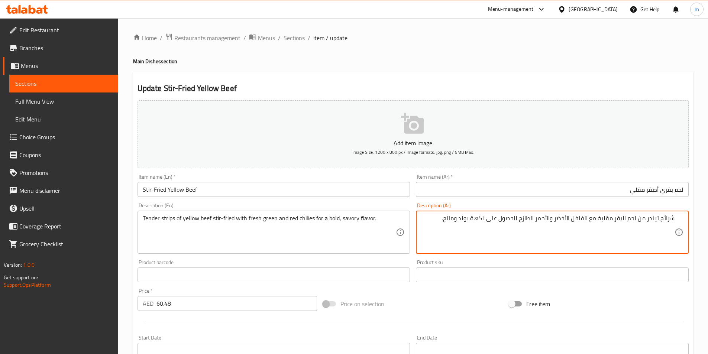
drag, startPoint x: 661, startPoint y: 217, endPoint x: 673, endPoint y: 217, distance: 12.3
click at [673, 217] on textarea "شرائح تيندر من لحم البقر مقلية مع الفلفل الأخضر والأحمر الطازج للحصول على نكهة …" at bounding box center [548, 232] width 254 height 35
click at [672, 230] on textarea "ستريبس تيندر من لحم البقر مقلية مع الفلفل الأخضر والأحمر الطازج للحصول على نكهة…" at bounding box center [548, 232] width 254 height 35
click at [662, 229] on textarea "ستريبس تيندر من لحم البقر مقلية مع الفلفل الأخضر والأحمر الطازج للحصول على نكهة…" at bounding box center [548, 232] width 254 height 35
click at [633, 230] on textarea "ستريبس تيندر من لحم البقر مقلية مع الفلفل الأخضر والأحمر الطازج للحصول على نكهة…" at bounding box center [548, 232] width 254 height 35
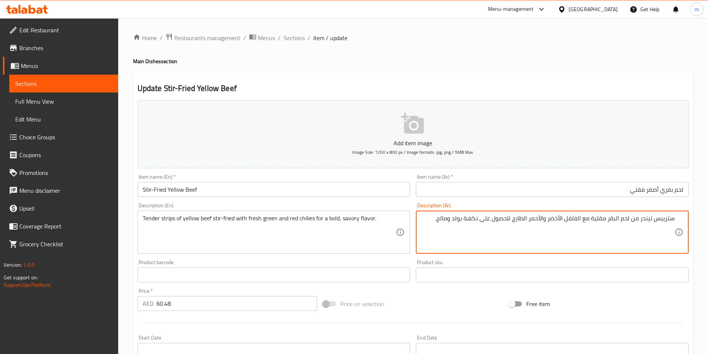
click at [627, 230] on textarea "ستريبس تيندر من لحم البقر مقلية مع الفلفل الأخضر والأحمر الطازج للحصول على نكهة…" at bounding box center [548, 232] width 254 height 35
type textarea "ستريبس تيندر من لحم البقر مقلية مع الفلفل الأخضر والأحمر الطازج للحصول على نكهة…"
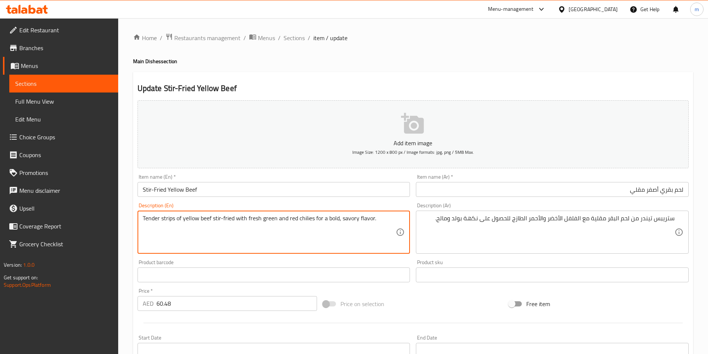
drag, startPoint x: 161, startPoint y: 218, endPoint x: 174, endPoint y: 215, distance: 13.1
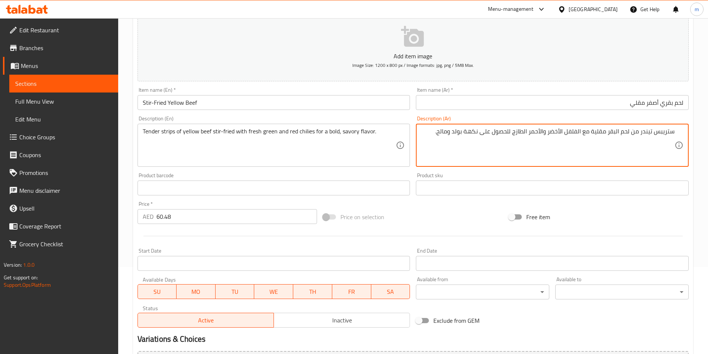
scroll to position [171, 0]
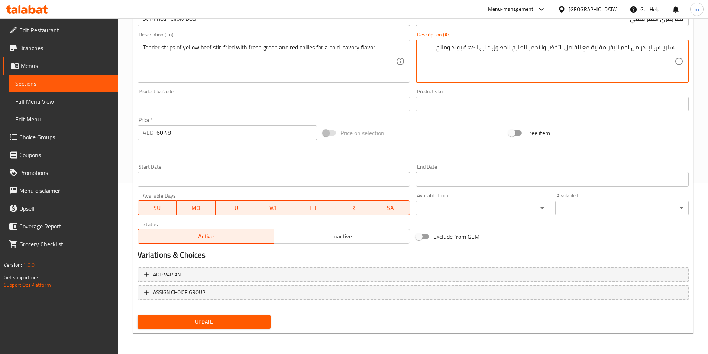
click at [230, 317] on button "Update" at bounding box center [204, 322] width 133 height 14
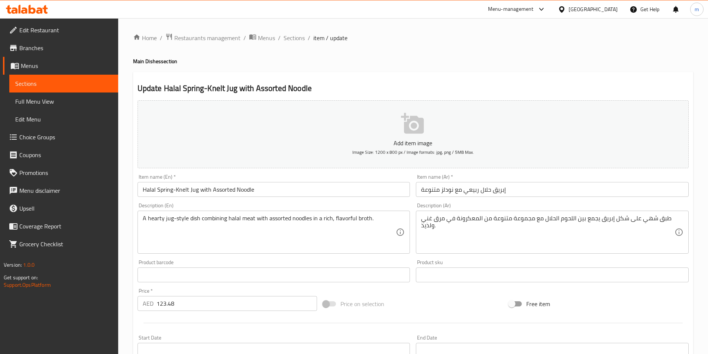
click at [548, 196] on input "إبريق حلال ربيعي مع نودلز متنوعة" at bounding box center [552, 189] width 273 height 15
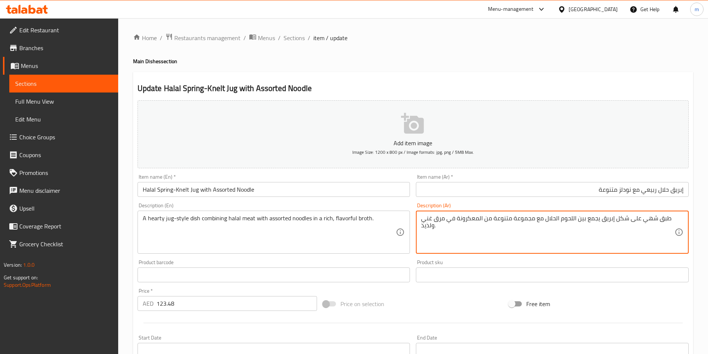
click at [558, 227] on textarea "طبق شهي على شكل إبريق يجمع بين اللحوم الحلال مع مجموعة متنوعة من المعكرونة في م…" at bounding box center [548, 232] width 254 height 35
click at [565, 237] on textarea "طبق شهي على شكل إبريق يجمع بين اللحوم الحلال مع مجموعة متنوعة من المعكرونة في م…" at bounding box center [548, 232] width 254 height 35
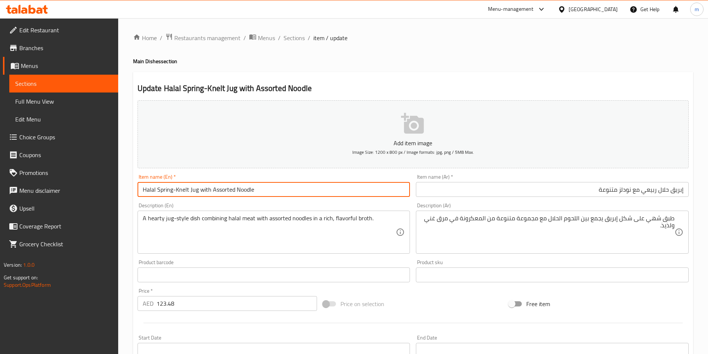
drag, startPoint x: 157, startPoint y: 188, endPoint x: 172, endPoint y: 190, distance: 15.7
click at [172, 190] on input "Halal Spring-Knelt Jug with Assorted Noodle" at bounding box center [274, 189] width 273 height 15
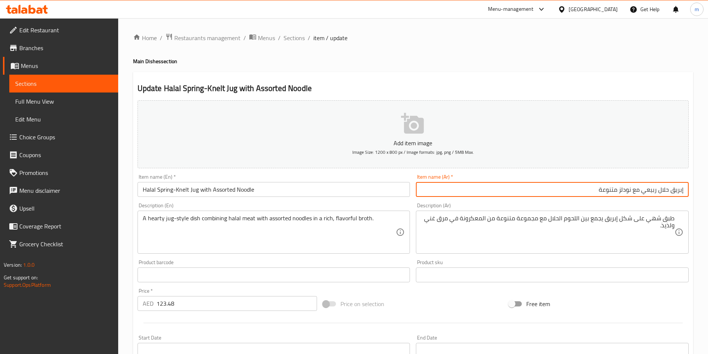
drag, startPoint x: 644, startPoint y: 189, endPoint x: 657, endPoint y: 189, distance: 12.6
click at [657, 189] on input "إبريق حلال ربيعي مع نودلز متنوعة" at bounding box center [552, 189] width 273 height 15
paste input "برينج"
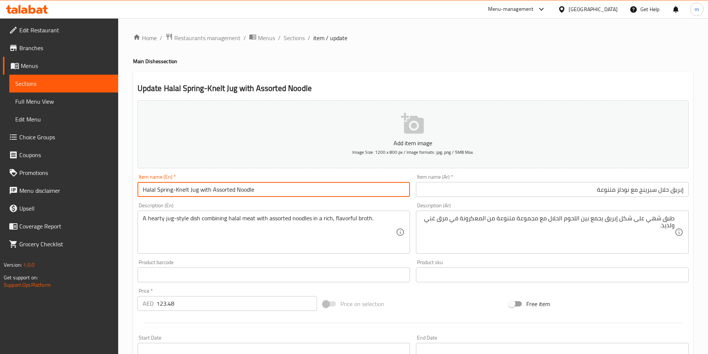
drag, startPoint x: 190, startPoint y: 188, endPoint x: 197, endPoint y: 187, distance: 7.9
click at [197, 187] on input "Halal Spring-Knelt Jug with Assorted Noodle" at bounding box center [274, 189] width 273 height 15
drag, startPoint x: 175, startPoint y: 191, endPoint x: 188, endPoint y: 189, distance: 13.6
click at [188, 189] on input "Halal Spring-Knelt Jug with Assorted Noodle" at bounding box center [274, 189] width 273 height 15
click at [641, 188] on input "إبريق حلال سبرينج مع نودلز متنوعة" at bounding box center [552, 189] width 273 height 15
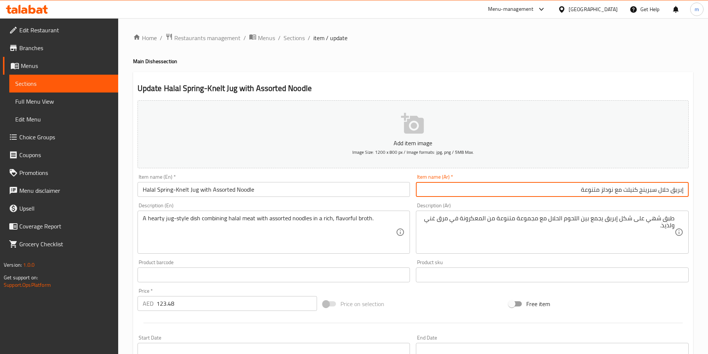
type input "إبريق حلال سبرينج كنيلت مع نودلز متنوعة"
click at [518, 250] on div "طبق شهي على شكل إبريق يجمع بين اللحوم الحلال مع مجموعة متنوعة من المعكرونة في م…" at bounding box center [552, 232] width 273 height 43
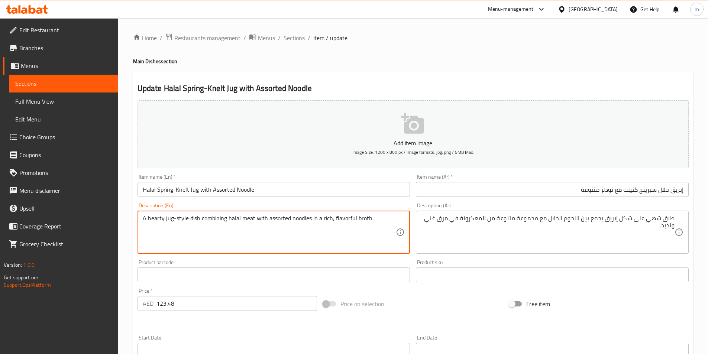
click at [165, 215] on textarea "A hearty jug-style dish combining halal meat with assorted noodles in a rich, f…" at bounding box center [270, 232] width 254 height 35
click at [163, 214] on div "A hearty jug-style dish combining halal meat with assorted noodles in a rich, f…" at bounding box center [274, 232] width 273 height 43
drag, startPoint x: 200, startPoint y: 217, endPoint x: 226, endPoint y: 215, distance: 26.1
click at [226, 215] on textarea "A hearty jug-style dish combining halal meat with assorted noodles in a rich, f…" at bounding box center [270, 232] width 254 height 35
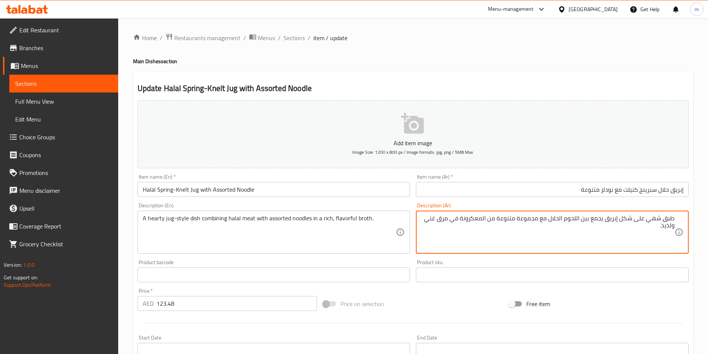
drag, startPoint x: 463, startPoint y: 216, endPoint x: 487, endPoint y: 214, distance: 24.6
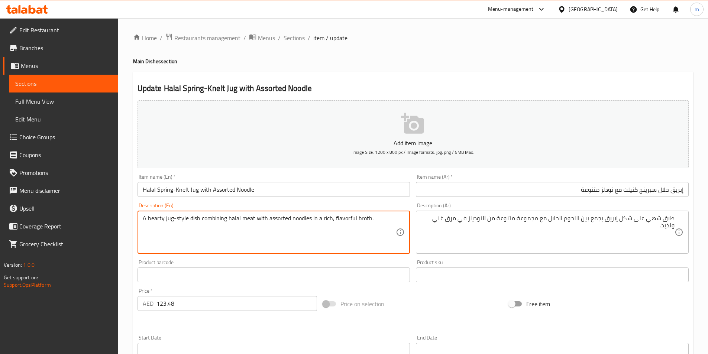
drag, startPoint x: 334, startPoint y: 216, endPoint x: 353, endPoint y: 214, distance: 19.7
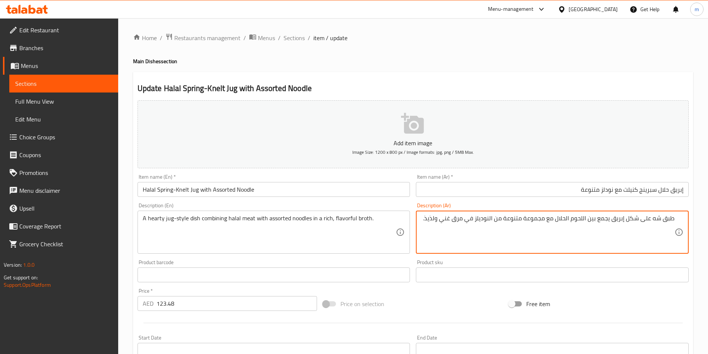
type textarea "طبق شهي على شكل إبريق يجمع بين اللحوم الحلال مع مجموعة متنوعة من النوديلز في مر…"
click at [641, 230] on textarea "طبق شهي على شكل إبريق يجمع بين اللحوم الحلال مع مجموعة متنوعة من النوديلز في مر…" at bounding box center [548, 232] width 254 height 35
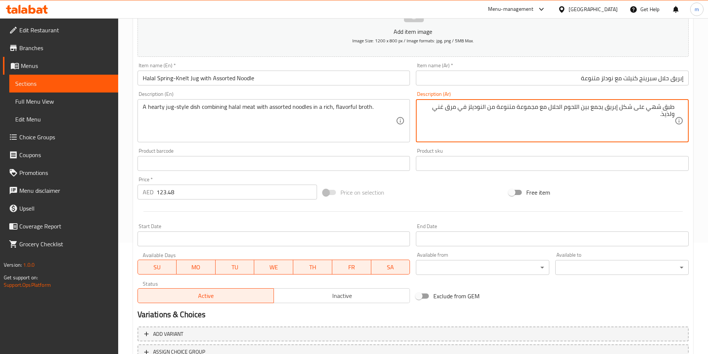
scroll to position [171, 0]
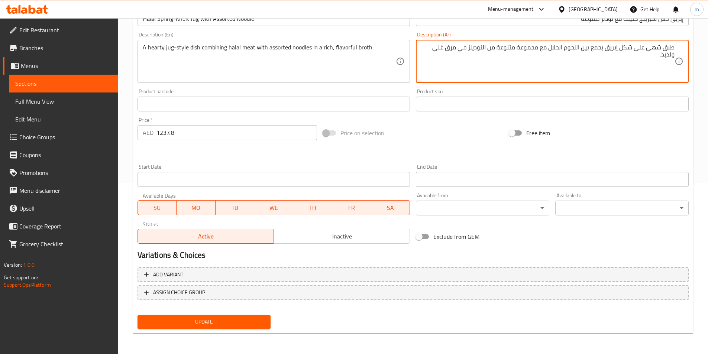
click at [261, 321] on span "Update" at bounding box center [204, 321] width 122 height 9
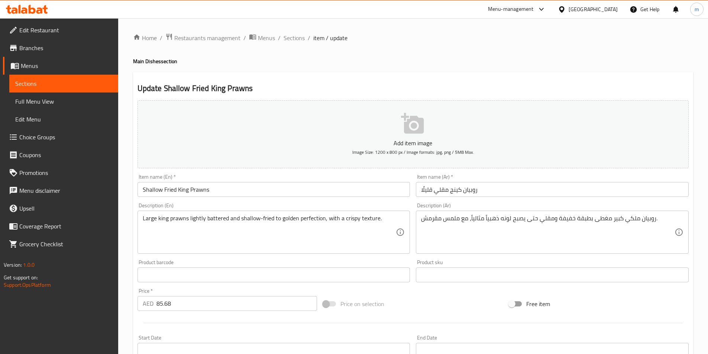
click at [538, 192] on input "روبيان كينج مقلي قليلًا" at bounding box center [552, 189] width 273 height 15
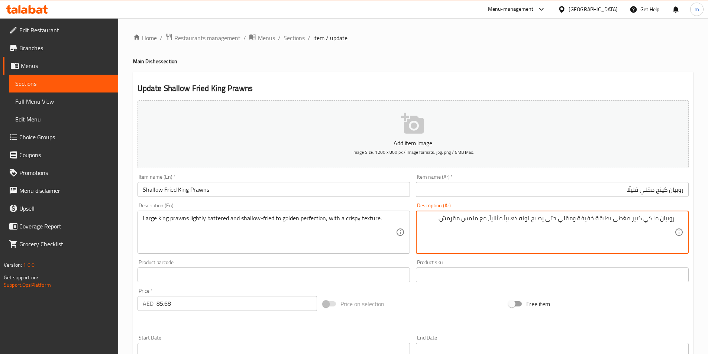
click at [661, 234] on textarea "روبيان ملكي كبير مغطى بطبقة خفيفة ومقلي حتى يصبح لونه ذهبياً مثالياً، مع ملمس م…" at bounding box center [548, 232] width 254 height 35
click at [162, 190] on input "Shallow Fried King Prawns" at bounding box center [274, 189] width 273 height 15
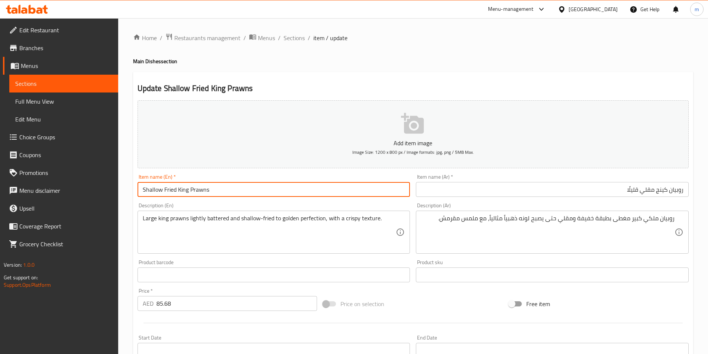
drag, startPoint x: 249, startPoint y: 196, endPoint x: 190, endPoint y: 185, distance: 60.6
click at [190, 185] on input "Shallow Fried King Prawns" at bounding box center [274, 189] width 273 height 15
drag, startPoint x: 162, startPoint y: 190, endPoint x: 137, endPoint y: 196, distance: 25.7
click at [137, 196] on div "Item name (En)   * Shallow Fried King Prawns Item name (En) *" at bounding box center [274, 185] width 279 height 29
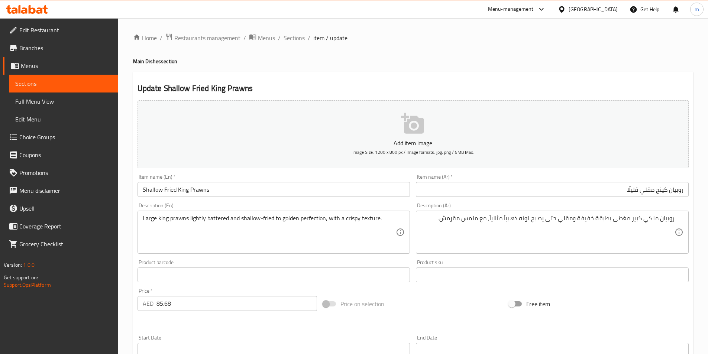
click at [592, 181] on div "Item name (Ar)   * [PERSON_NAME] مقلي قليلًا Item name (Ar) *" at bounding box center [552, 185] width 273 height 23
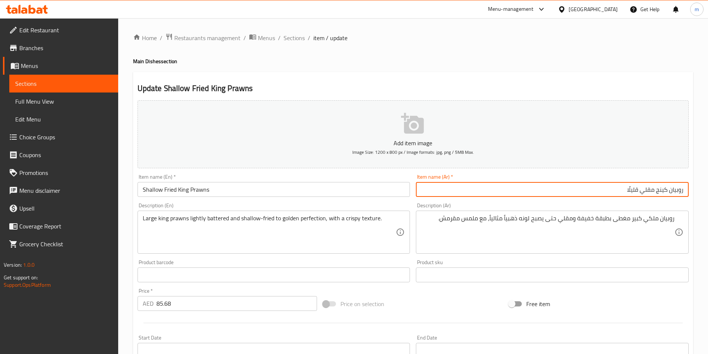
drag, startPoint x: 602, startPoint y: 187, endPoint x: 638, endPoint y: 193, distance: 36.1
click at [638, 193] on input "روبيان كينج مقلي قليلًا" at bounding box center [552, 189] width 273 height 15
type input "روبيان [PERSON_NAME]"
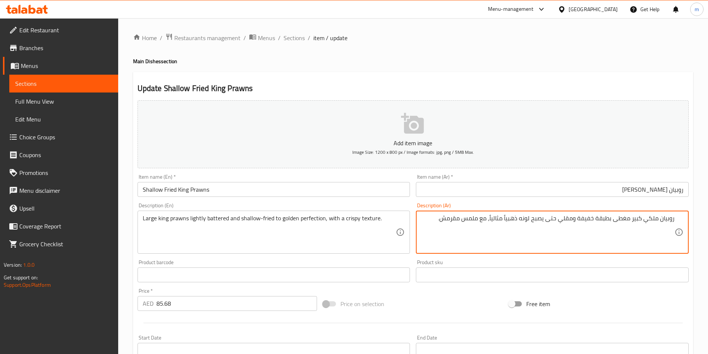
click at [633, 238] on textarea "روبيان ملكي كبير مغطى بطبقة خفيفة ومقلي حتى يصبح لونه ذهبياً مثالياً، مع ملمس م…" at bounding box center [548, 232] width 254 height 35
click at [652, 231] on textarea "روبيان ملكي كبير مغطى بطبقة خفيفة ومقلي حتى يصبح لونه ذهبياً مثالياً، مع ملمس م…" at bounding box center [548, 232] width 254 height 35
drag, startPoint x: 646, startPoint y: 219, endPoint x: 658, endPoint y: 217, distance: 11.2
click at [658, 217] on textarea "روبيان ملكي كبير مغطى بطبقة خفيفة ومقلي حتى يصبح لونه ذهبياً مثالياً، مع ملمس م…" at bounding box center [548, 232] width 254 height 35
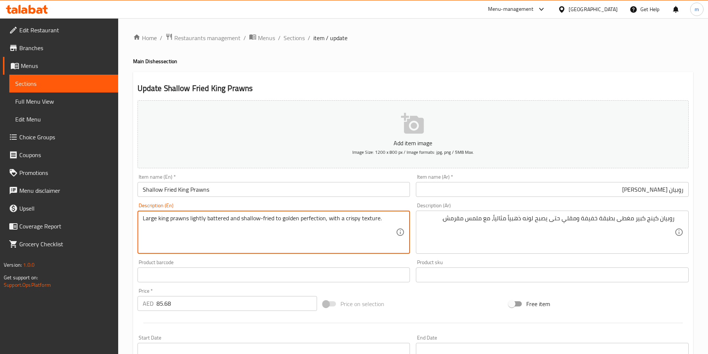
drag, startPoint x: 206, startPoint y: 218, endPoint x: 226, endPoint y: 215, distance: 20.3
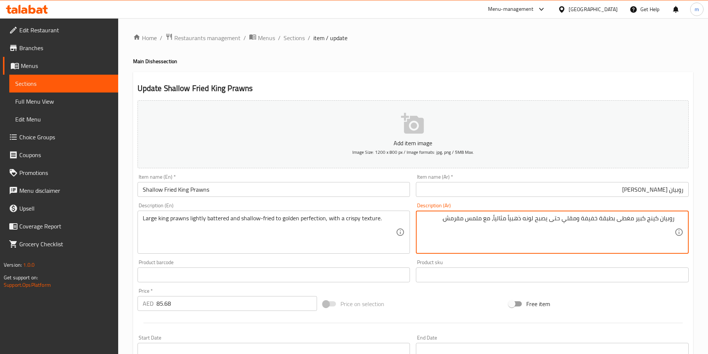
drag, startPoint x: 600, startPoint y: 217, endPoint x: 633, endPoint y: 226, distance: 35.0
paste textarea "باتيريد"
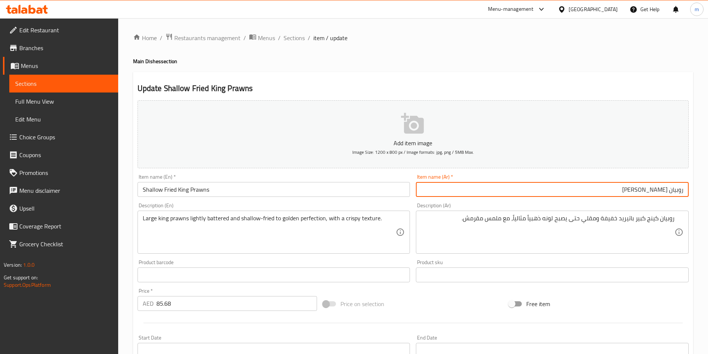
drag, startPoint x: 611, startPoint y: 193, endPoint x: 637, endPoint y: 188, distance: 26.5
click at [637, 188] on input "روبيان [PERSON_NAME]" at bounding box center [552, 189] width 273 height 15
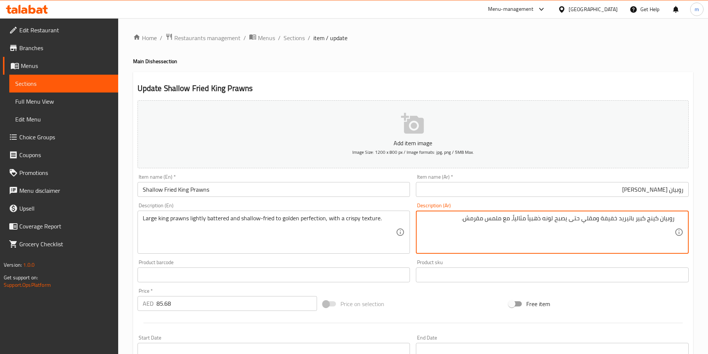
paste textarea "شالوو"
drag, startPoint x: 530, startPoint y: 219, endPoint x: 542, endPoint y: 223, distance: 13.3
click at [542, 223] on textarea "روبيان كينج كبير باتيريد خفيفة وشالوو مقلي حتى يصبح لونه ذهبياً مثالياً، مع ملم…" at bounding box center [548, 232] width 254 height 35
type textarea "روبيان كينج كبير باتيريد خفيفة وشالوو مقلي حتى يصبح ذهبياً مثالياً، مع ملمس مقر…"
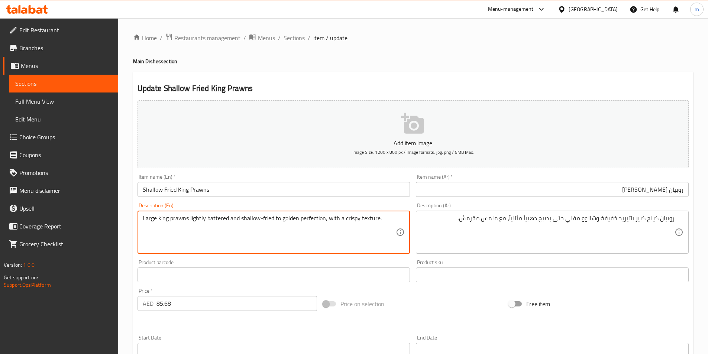
drag, startPoint x: 358, startPoint y: 220, endPoint x: 377, endPoint y: 221, distance: 19.0
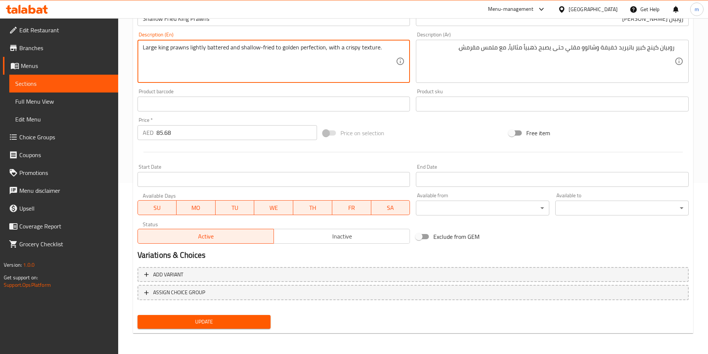
click at [243, 321] on span "Update" at bounding box center [204, 321] width 122 height 9
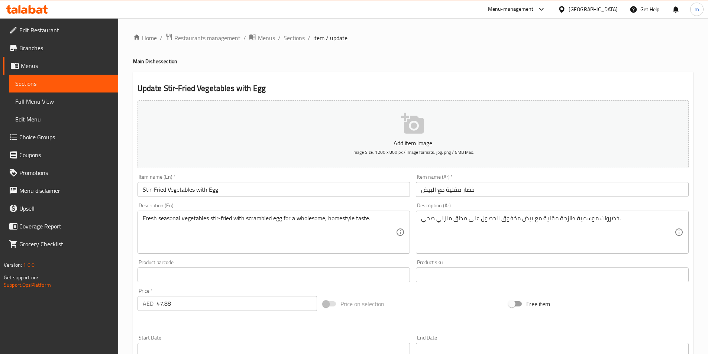
click at [483, 188] on input "خضار مقلية مع البيض" at bounding box center [552, 189] width 273 height 15
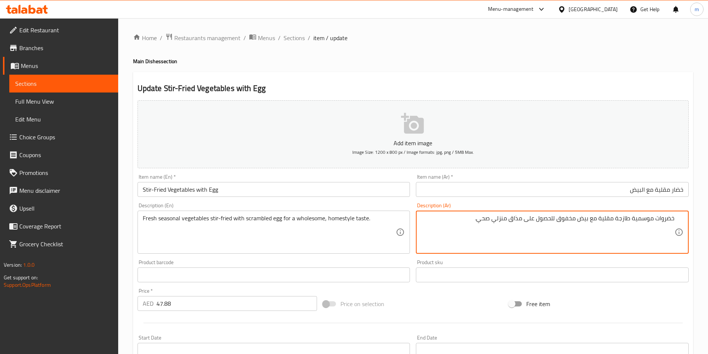
click at [598, 226] on textarea "خضروات موسمية طازجة مقلية مع بيض مخفوق للحصول على مذاق منزلي صحي." at bounding box center [548, 232] width 254 height 35
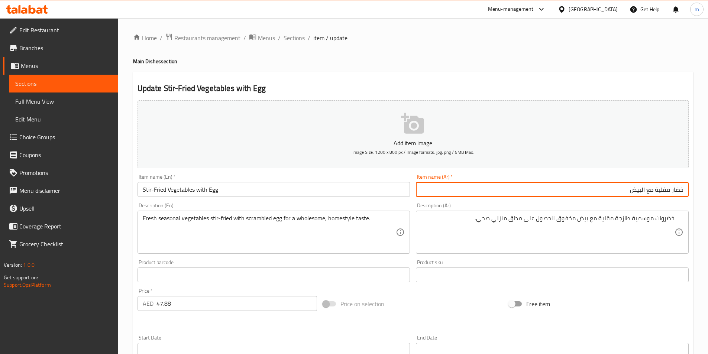
click at [625, 194] on input "خضار مقلية مع البيض" at bounding box center [552, 189] width 273 height 15
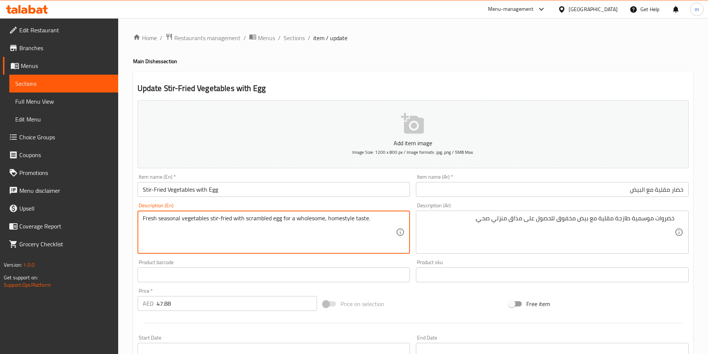
drag, startPoint x: 296, startPoint y: 218, endPoint x: 324, endPoint y: 223, distance: 28.4
click at [324, 223] on textarea "Fresh seasonal vegetables stir-fried with scrambled egg for a wholesome, homest…" at bounding box center [270, 232] width 254 height 35
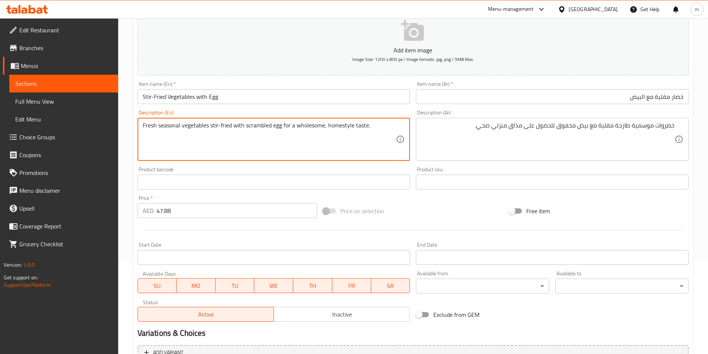
scroll to position [149, 0]
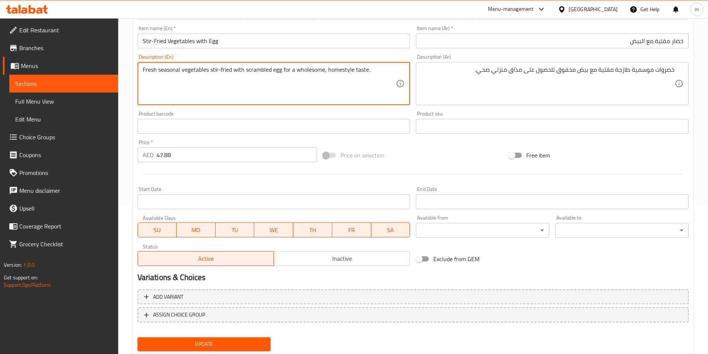
click at [246, 341] on span "Update" at bounding box center [204, 344] width 122 height 9
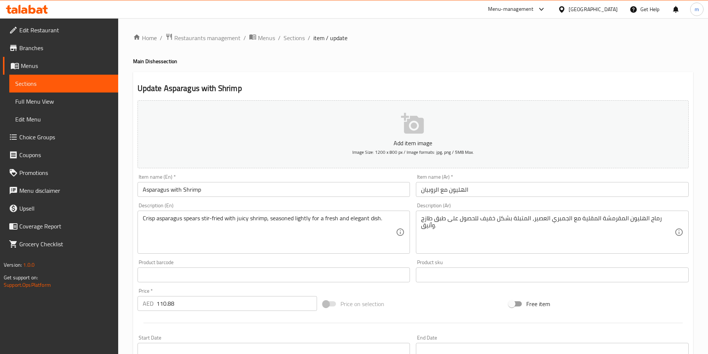
click at [556, 195] on input "الهليون مع الروبيان" at bounding box center [552, 189] width 273 height 15
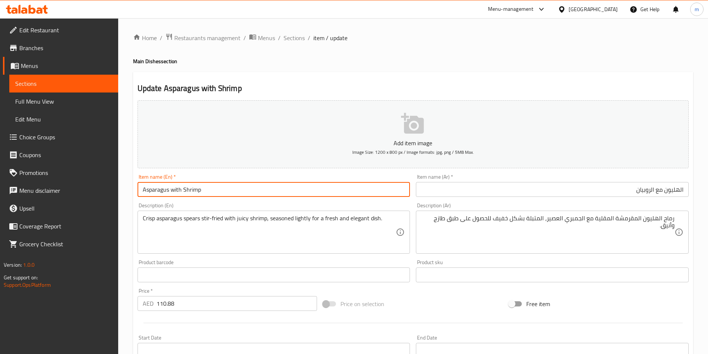
drag, startPoint x: 142, startPoint y: 191, endPoint x: 167, endPoint y: 193, distance: 24.9
click at [167, 193] on input "Asparagus with Shrimp" at bounding box center [274, 189] width 273 height 15
type input "Asparagus with Shrimp"
click at [170, 189] on input "Asparagus with Shrimp" at bounding box center [274, 189] width 273 height 15
click at [169, 188] on input "Asparagus with Shrimp" at bounding box center [274, 189] width 273 height 15
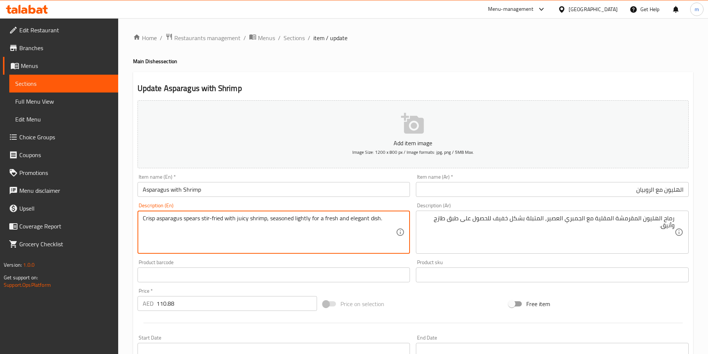
drag, startPoint x: 183, startPoint y: 220, endPoint x: 200, endPoint y: 226, distance: 18.0
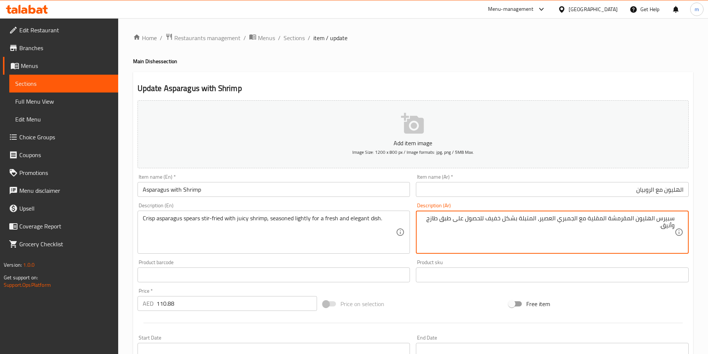
click at [542, 218] on textarea "سبيرس الهليون المقرمشة المقلية مع الجمبري العصير، المتبلة بشكل خفيف للحصول على …" at bounding box center [548, 232] width 254 height 35
click at [500, 220] on textarea "سبيرس الهليون المقرمشة المقلية مع الجمبري [PERSON_NAME]، المتبلة بشكل خفيف للحص…" at bounding box center [548, 232] width 254 height 35
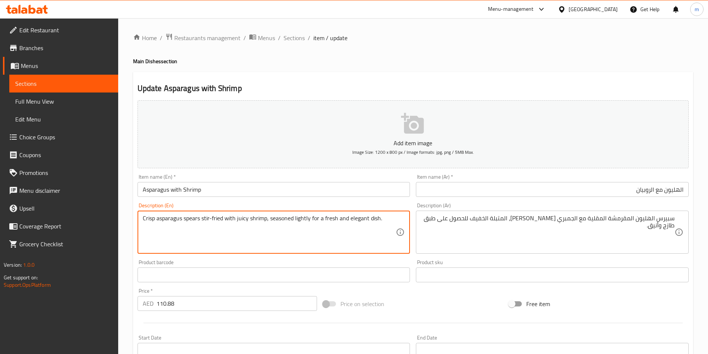
drag, startPoint x: 350, startPoint y: 217, endPoint x: 367, endPoint y: 218, distance: 17.2
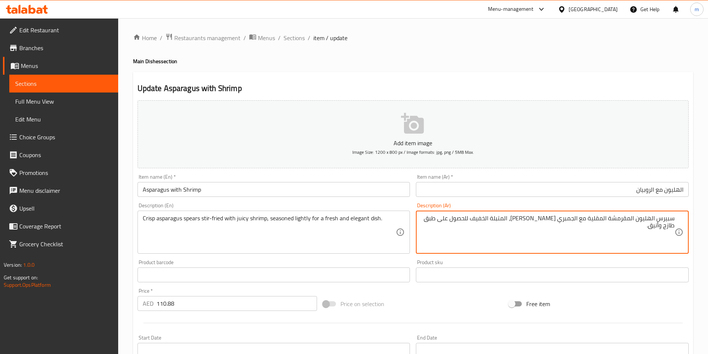
drag, startPoint x: 662, startPoint y: 226, endPoint x: 667, endPoint y: 237, distance: 12.2
click at [667, 238] on textarea "سبيرس الهليون المقرمشة المقلية مع الجمبري [PERSON_NAME]، المتبلة الخفيف للحصول …" at bounding box center [548, 232] width 254 height 35
click at [633, 242] on textarea "سبيرس الهليون المقرمشة المقلية مع الجمبري [PERSON_NAME]، المتبلة الخفيف للحصول …" at bounding box center [548, 232] width 254 height 35
drag, startPoint x: 660, startPoint y: 226, endPoint x: 669, endPoint y: 229, distance: 10.2
click at [669, 229] on textarea "سبيرس الهليون المقرمشة المقلية مع الجمبري [PERSON_NAME]، المتبلة الخفيف للحصول …" at bounding box center [548, 232] width 254 height 35
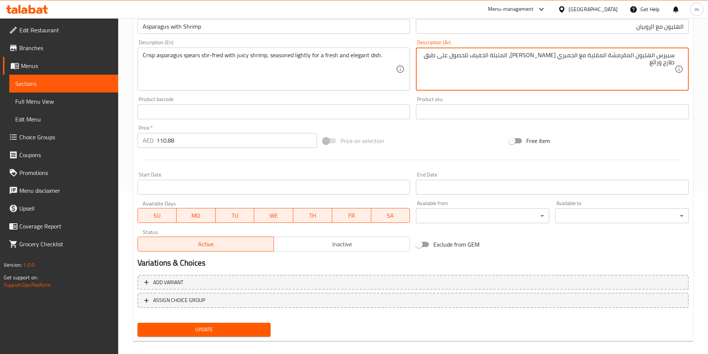
scroll to position [171, 0]
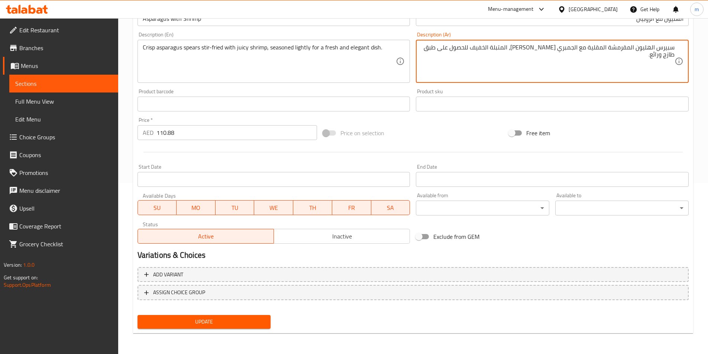
type textarea "سبيرس الهليون المقرمشة المقلية مع الجمبري [PERSON_NAME]، المتبلة الخفيف للحصول …"
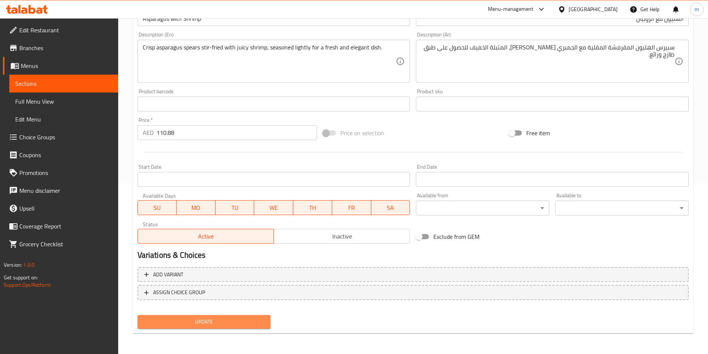
click at [240, 324] on span "Update" at bounding box center [204, 321] width 122 height 9
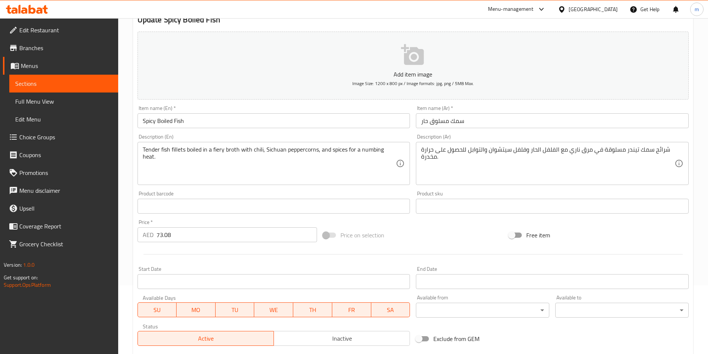
scroll to position [74, 0]
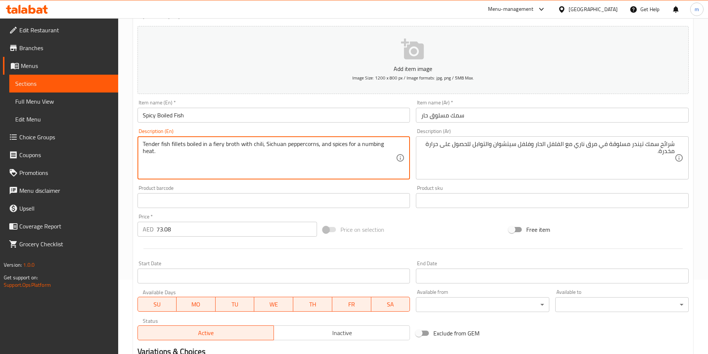
drag, startPoint x: 172, startPoint y: 144, endPoint x: 184, endPoint y: 142, distance: 12.5
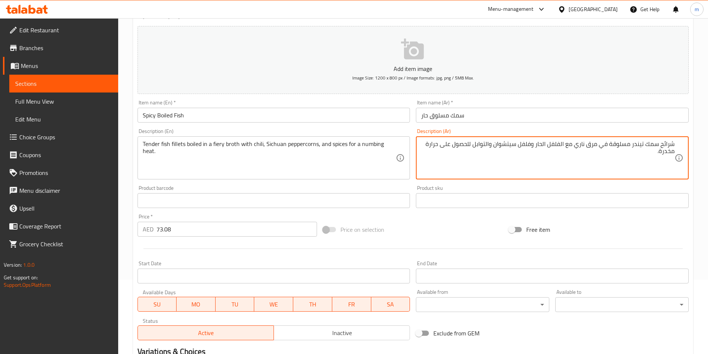
drag, startPoint x: 661, startPoint y: 143, endPoint x: 676, endPoint y: 141, distance: 15.3
click at [661, 141] on textarea "سمك تيندر مسلوقة في مرق ناري مع الفلفل الحار وفلفل سيتشوان والتوابل للحصول على …" at bounding box center [548, 158] width 254 height 35
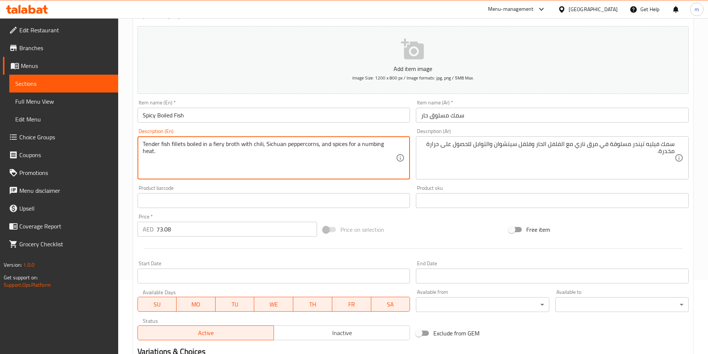
drag, startPoint x: 226, startPoint y: 143, endPoint x: 239, endPoint y: 140, distance: 13.3
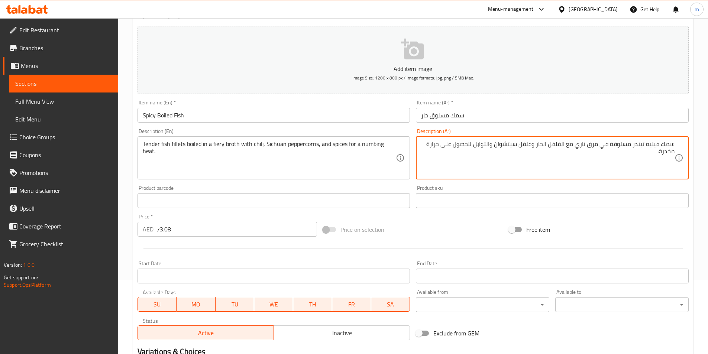
drag, startPoint x: 577, startPoint y: 143, endPoint x: 587, endPoint y: 147, distance: 10.7
click at [573, 148] on textarea "سمك فيليه تيندر مسلوقة في مرق ناري مع الفلفل الحار وفلفل سيتشوان والتوابل للحصو…" at bounding box center [548, 158] width 254 height 35
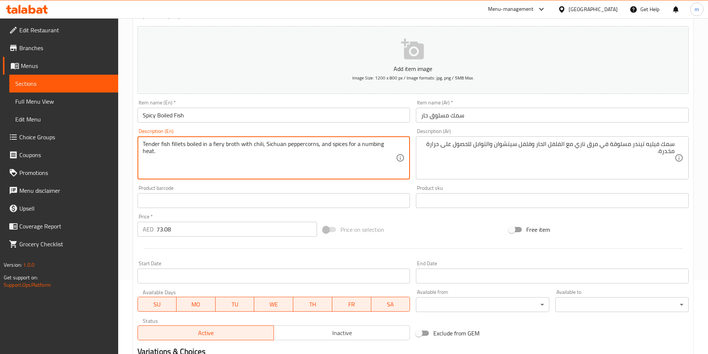
drag, startPoint x: 265, startPoint y: 141, endPoint x: 284, endPoint y: 141, distance: 19.3
drag, startPoint x: 286, startPoint y: 148, endPoint x: 317, endPoint y: 155, distance: 31.7
click at [317, 155] on textarea "Tender fish fillets boiled in a fiery broth with chili, Sichuan peppercorns, an…" at bounding box center [270, 158] width 254 height 35
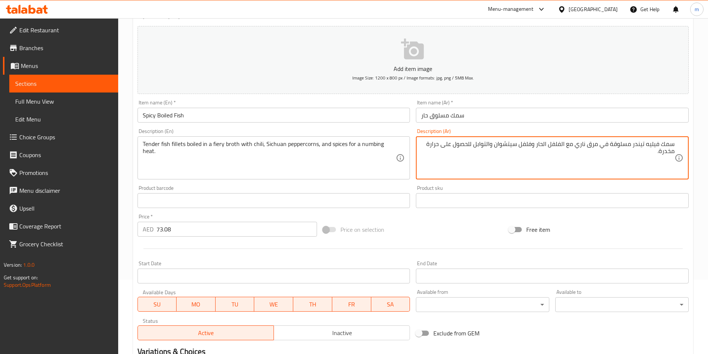
click at [535, 143] on textarea "سمك فيليه تيندر مسلوقة في مرق ناري مع الفلفل الحار وفلفل سيتشوان والتوابل للحصو…" at bounding box center [548, 158] width 254 height 35
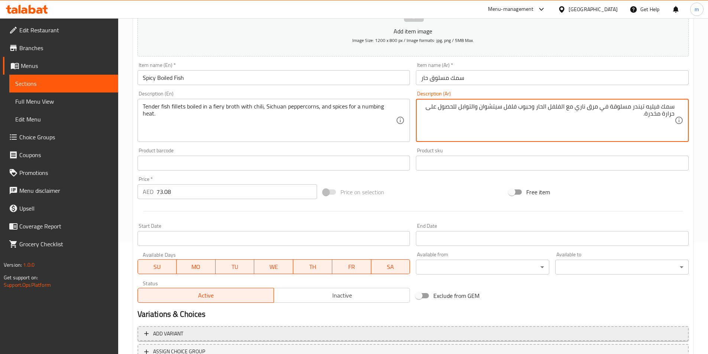
scroll to position [171, 0]
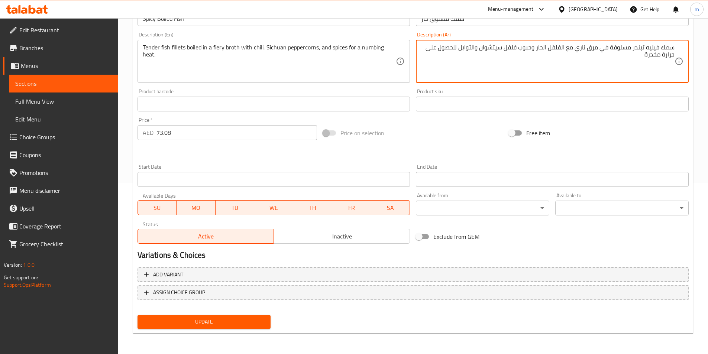
type textarea "سمك فيليه تيندر مسلوقة في مرق ناري مع الفلفل الحار وحبوب فلفل سيتشوان والتوابل …"
click at [246, 317] on button "Update" at bounding box center [204, 322] width 133 height 14
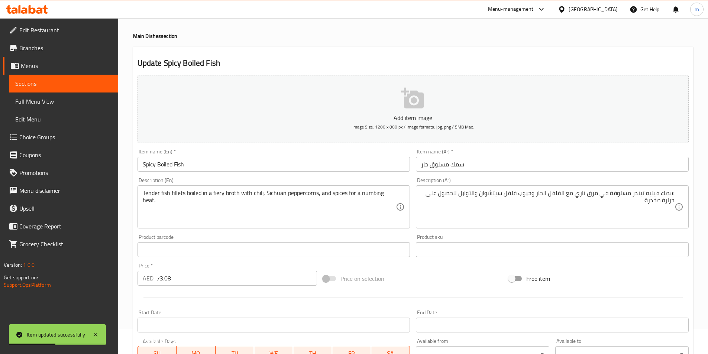
scroll to position [22, 0]
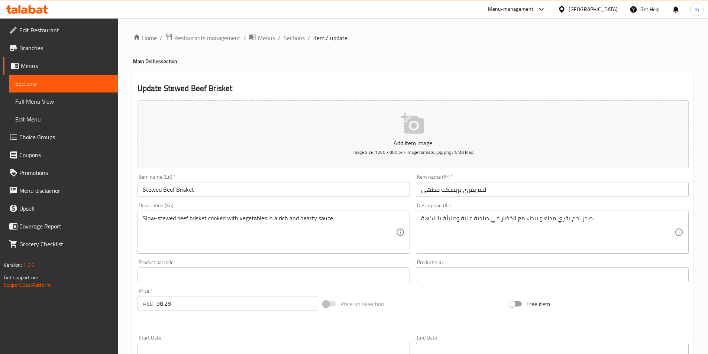
click at [423, 172] on div "Item name (Ar)   * لحم بقري بريسكت مطهي Item name (Ar) *" at bounding box center [552, 185] width 279 height 29
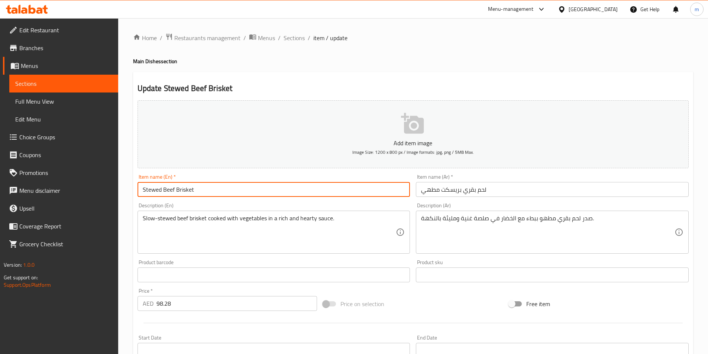
drag, startPoint x: 161, startPoint y: 191, endPoint x: 134, endPoint y: 199, distance: 27.9
click at [135, 199] on div "Item name (En)   * Stewed Beef Brisket Item name (En) *" at bounding box center [274, 185] width 279 height 29
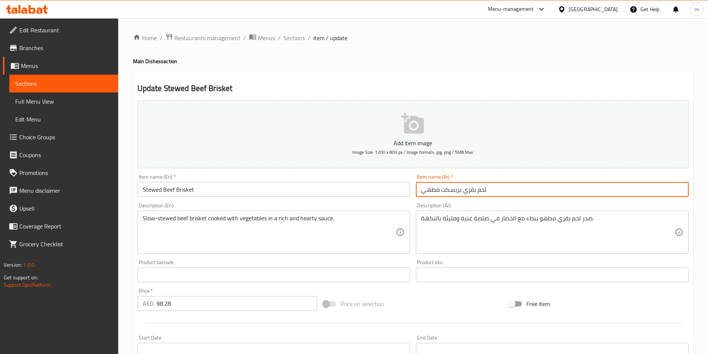
drag, startPoint x: 439, startPoint y: 188, endPoint x: 415, endPoint y: 198, distance: 26.0
click at [415, 198] on div "Item name (Ar)   * لحم بقري بريسكت مطهي Item name (Ar) *" at bounding box center [552, 185] width 279 height 29
click at [513, 192] on input "لحم بقري بريسكت مطهي" at bounding box center [552, 189] width 273 height 15
drag, startPoint x: 598, startPoint y: 189, endPoint x: 624, endPoint y: 200, distance: 28.2
click at [624, 200] on div "Item name (Ar)   * حساء لحم بقري بريسكت مطهي Item name (Ar) *" at bounding box center [552, 185] width 279 height 29
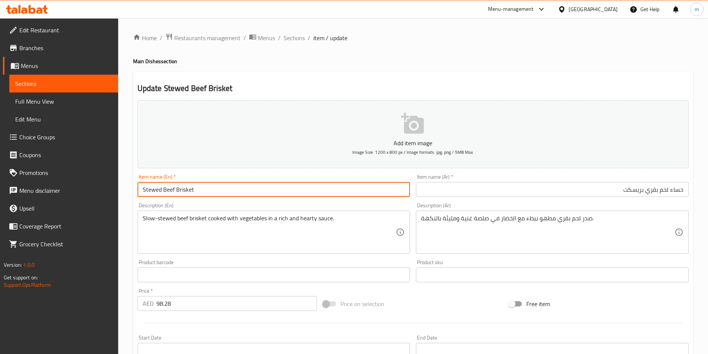
drag, startPoint x: 210, startPoint y: 188, endPoint x: 177, endPoint y: 196, distance: 33.6
click at [177, 196] on input "Stewed Beef Brisket" at bounding box center [274, 189] width 273 height 15
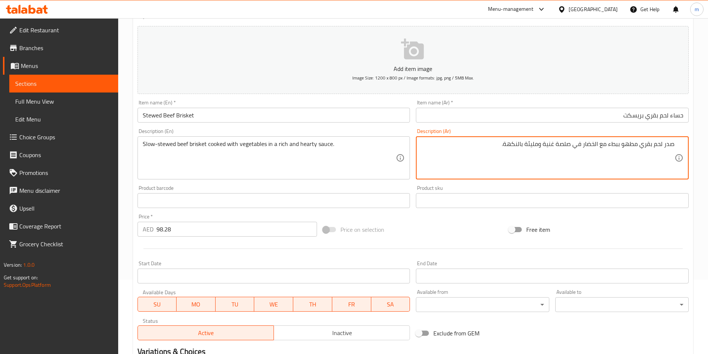
click at [578, 161] on textarea "صدر لحم بقري مطهو ببطء مع الخضار في صلصة غنية ومليئة بالنكهة." at bounding box center [548, 158] width 254 height 35
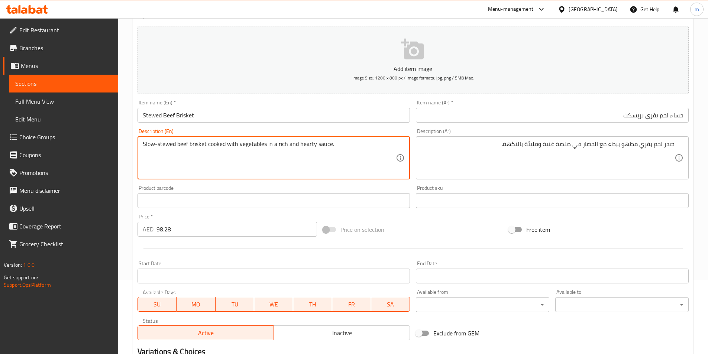
drag, startPoint x: 175, startPoint y: 142, endPoint x: 140, endPoint y: 148, distance: 35.0
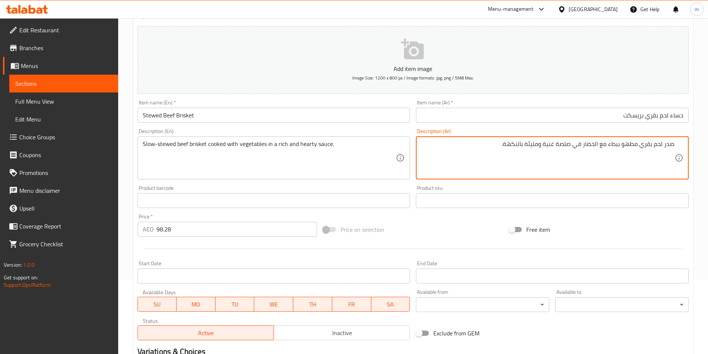
click at [670, 114] on input "حساء لحم بقري بريسكت" at bounding box center [552, 115] width 273 height 15
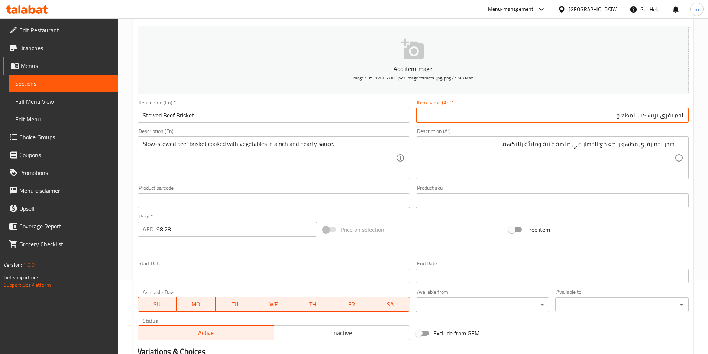
type input "لحم بقري بريسكت المطهو"
drag, startPoint x: 639, startPoint y: 117, endPoint x: 659, endPoint y: 124, distance: 20.8
click at [659, 124] on div "Item name (Ar)   * لحم بقري بريسكت المطهو Item name (Ar) *" at bounding box center [552, 111] width 279 height 29
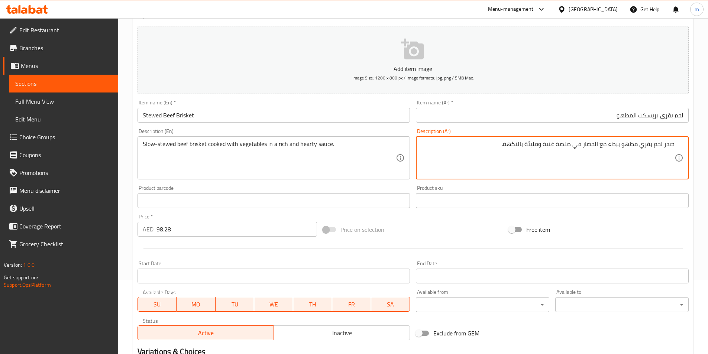
drag, startPoint x: 665, startPoint y: 144, endPoint x: 677, endPoint y: 142, distance: 11.7
paste textarea "ريسكت"
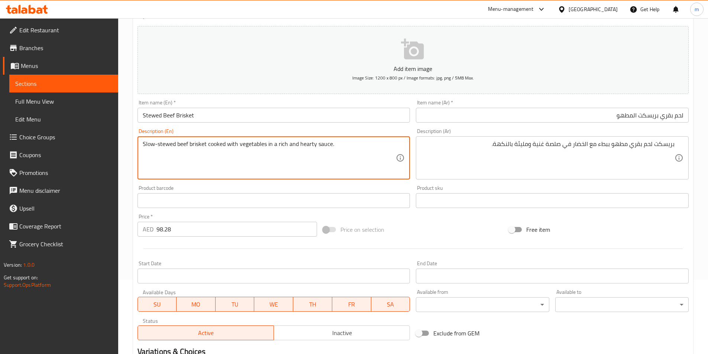
drag, startPoint x: 299, startPoint y: 145, endPoint x: 315, endPoint y: 146, distance: 15.7
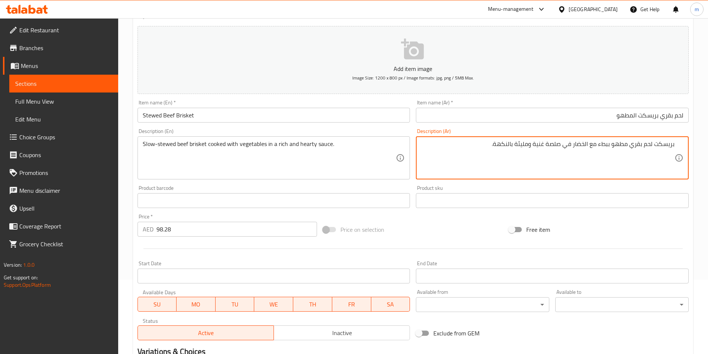
drag, startPoint x: 516, startPoint y: 145, endPoint x: 531, endPoint y: 154, distance: 17.3
click at [473, 141] on textarea "بريسكت لحم بقري مطهو ببطء مع الخضار في صلصة غنية وشهية بالنكهة." at bounding box center [548, 158] width 254 height 35
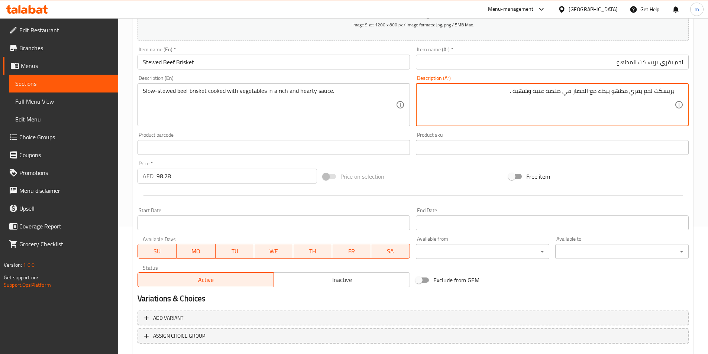
scroll to position [171, 0]
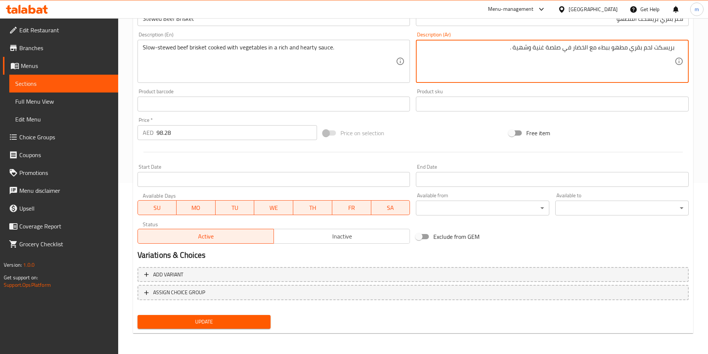
type textarea "بريسكت لحم بقري مطهو ببطء مع الخضار في صلصة غنية وشهية ."
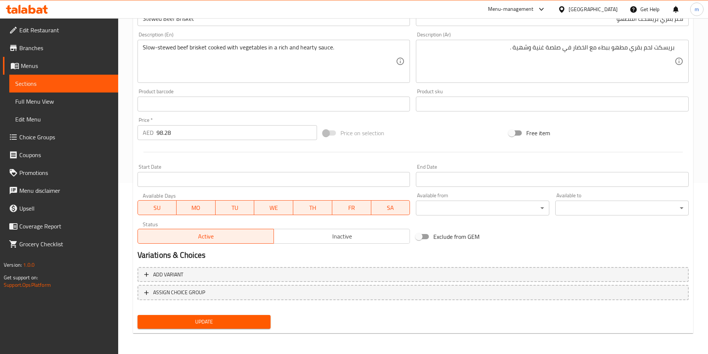
click at [198, 314] on div "Update" at bounding box center [204, 322] width 139 height 20
click at [194, 320] on span "Update" at bounding box center [204, 321] width 122 height 9
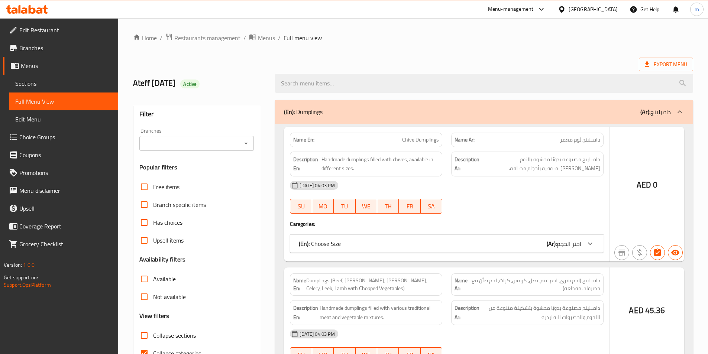
click at [407, 146] on div at bounding box center [354, 177] width 708 height 354
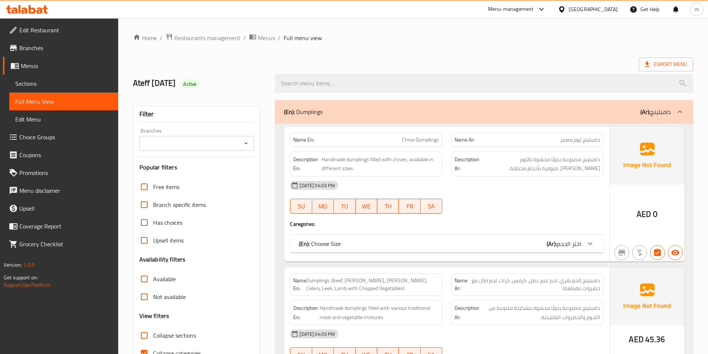
click at [185, 168] on div at bounding box center [354, 177] width 708 height 354
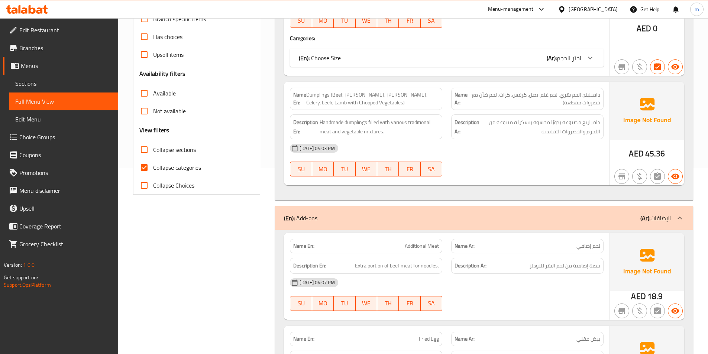
click at [180, 174] on label "Collapse categories" at bounding box center [168, 168] width 66 height 18
click at [153, 174] on input "Collapse categories" at bounding box center [144, 168] width 18 height 18
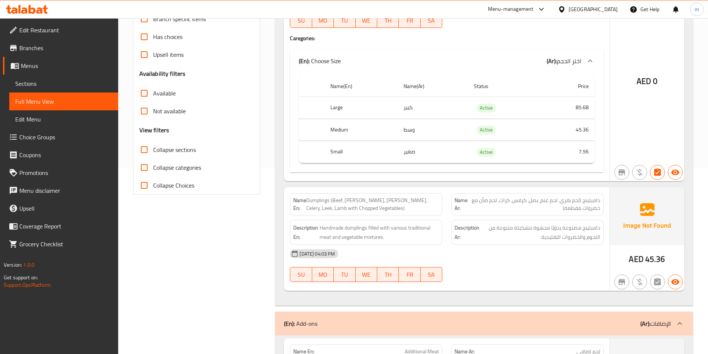
click at [139, 168] on input "Collapse categories" at bounding box center [144, 168] width 18 height 18
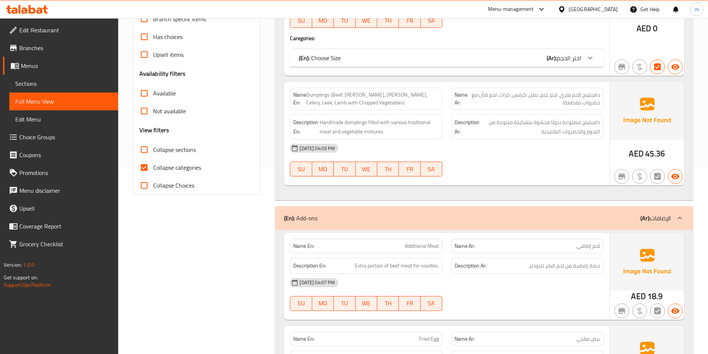
click at [142, 168] on input "Collapse categories" at bounding box center [144, 168] width 18 height 18
checkbox input "false"
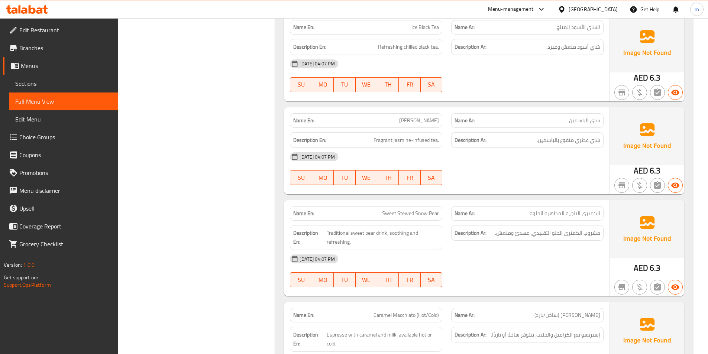
scroll to position [9971, 0]
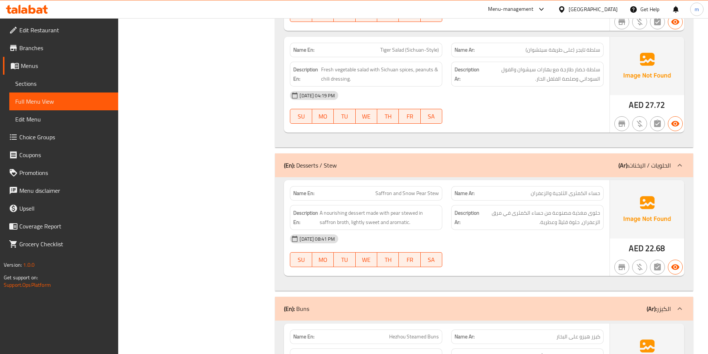
click at [411, 190] on span "Saffron and Snow Pear Stew" at bounding box center [407, 194] width 64 height 8
copy span "Saffron and Snow Pear Stew"
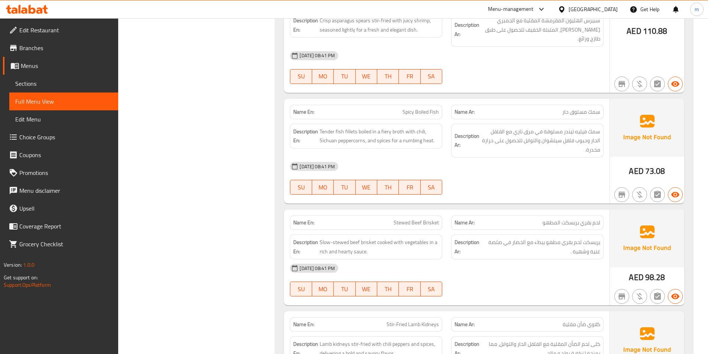
click at [577, 158] on div "15-09-2025 08:41 PM" at bounding box center [446, 167] width 323 height 18
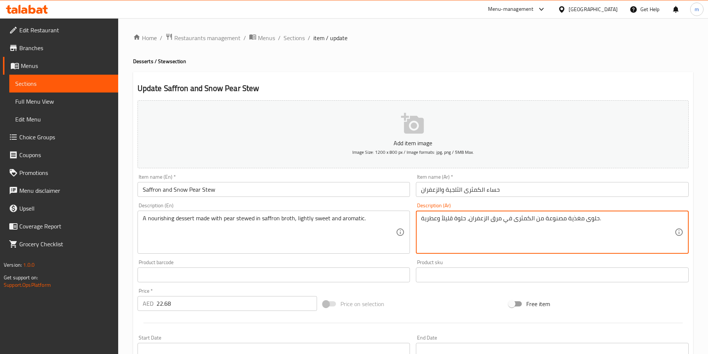
click at [514, 221] on textarea "حلوى مغذية مصنوعة من الكمثرى في مرق الزعفران، حلوة قليلاً وعطرية." at bounding box center [548, 232] width 254 height 35
type textarea "حلوى مغذية مصنوعة من الكمثرى المطهوه في مرق الزعفران، حلوة قليلاً وعطرية."
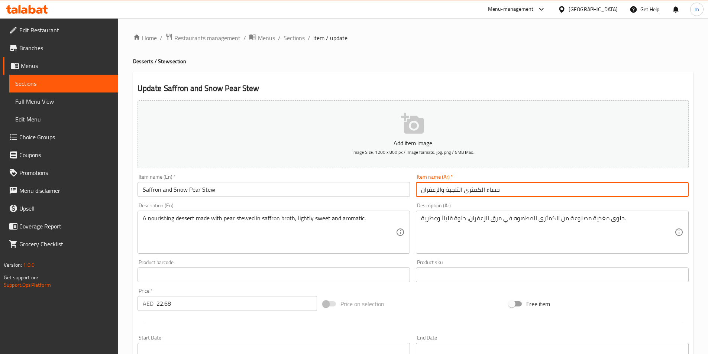
drag, startPoint x: 514, startPoint y: 188, endPoint x: 488, endPoint y: 195, distance: 27.4
click at [488, 195] on input "حساء الكمثرى الثلجية والزعفران" at bounding box center [552, 189] width 273 height 15
click at [508, 194] on input "حساء الكمثرى الثلجية والزعفران" at bounding box center [552, 189] width 273 height 15
click at [671, 190] on input "حساء الكمثرى الثلجية والزعفران" at bounding box center [552, 189] width 273 height 15
click at [581, 194] on input "الكمثرى الثلجية والزعفران" at bounding box center [552, 189] width 273 height 15
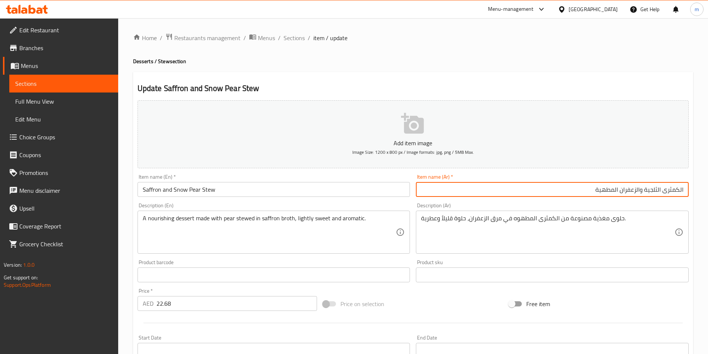
scroll to position [171, 0]
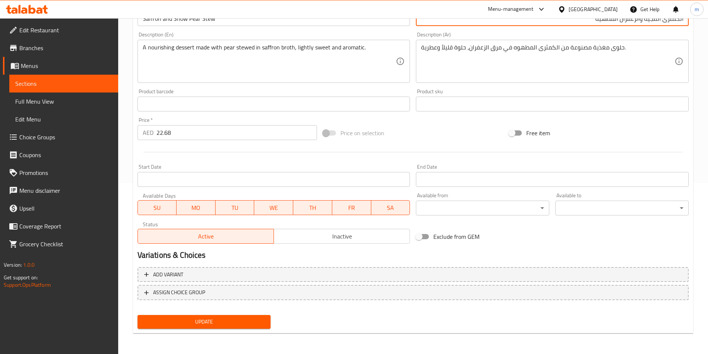
type input "الكمثرى الثلجية والزعفران المطهية"
click at [272, 314] on div "Update" at bounding box center [204, 322] width 139 height 20
click at [267, 320] on button "Update" at bounding box center [204, 322] width 133 height 14
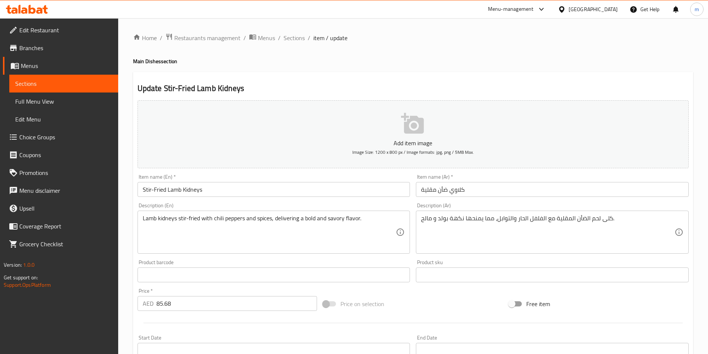
click at [499, 197] on div "Item name (Ar)   * كلاوي ضأن مقلية Item name (Ar) *" at bounding box center [552, 185] width 279 height 29
click at [500, 192] on input "كلاوي ضأن مقلية" at bounding box center [552, 189] width 273 height 15
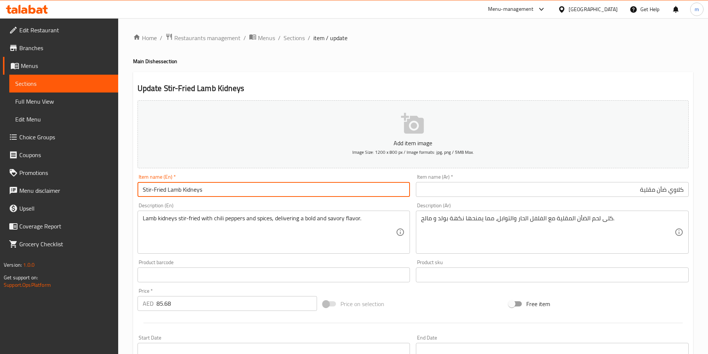
drag, startPoint x: 209, startPoint y: 190, endPoint x: 183, endPoint y: 198, distance: 28.1
click at [183, 198] on div "Item name (En)   * Stir-Fried Lamb Kidneys Item name (En) *" at bounding box center [274, 185] width 279 height 29
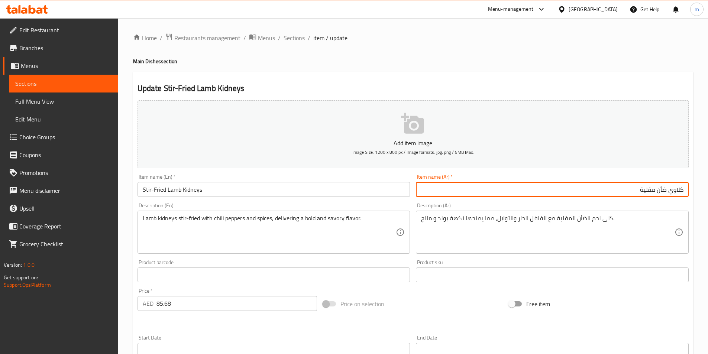
click at [667, 190] on input "كلاوي ضأن مقلية" at bounding box center [552, 189] width 273 height 15
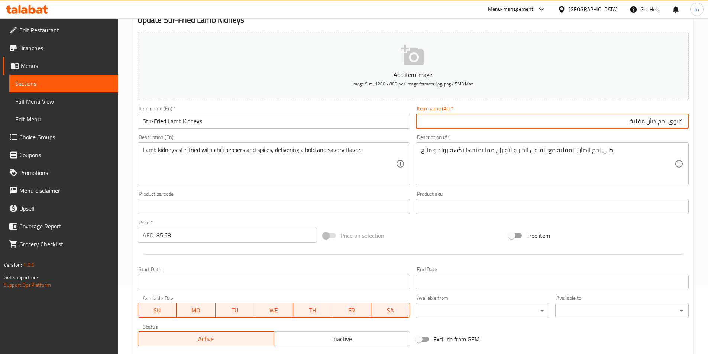
scroll to position [74, 0]
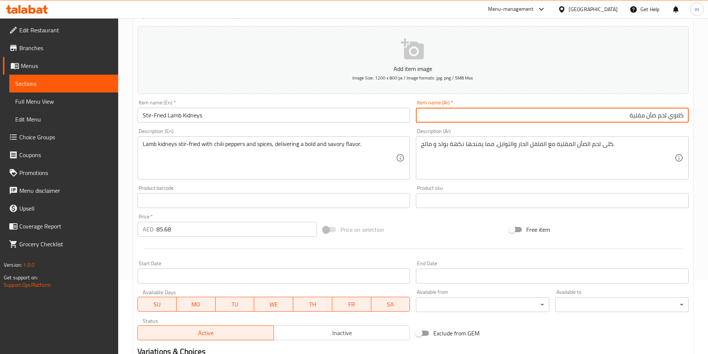
type input "كلاوي لحم ضأن مقلية"
drag, startPoint x: 670, startPoint y: 116, endPoint x: 703, endPoint y: 115, distance: 32.4
click at [703, 115] on div "Home / Restaurants management / Menus / Sections / item / update Main Dishes se…" at bounding box center [413, 197] width 590 height 507
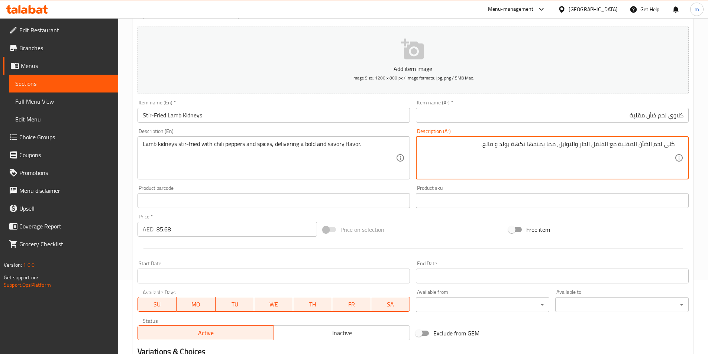
drag, startPoint x: 664, startPoint y: 146, endPoint x: 702, endPoint y: 143, distance: 38.0
paste textarea "اوي"
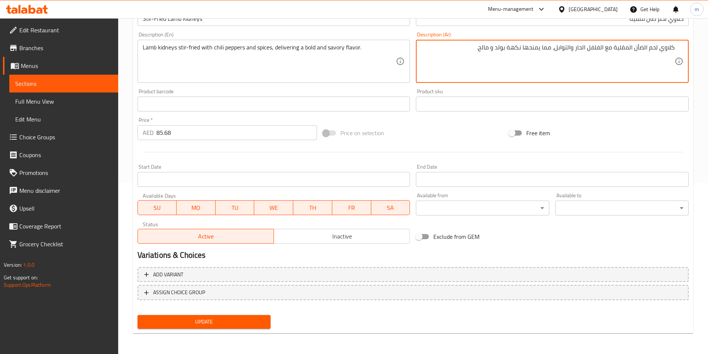
type textarea "كلاوي لحم الضأن المقلية مع الفلفل الحار والتوابل، مما يمنحها نكهة بولد و مالح."
click at [239, 316] on button "Update" at bounding box center [204, 322] width 133 height 14
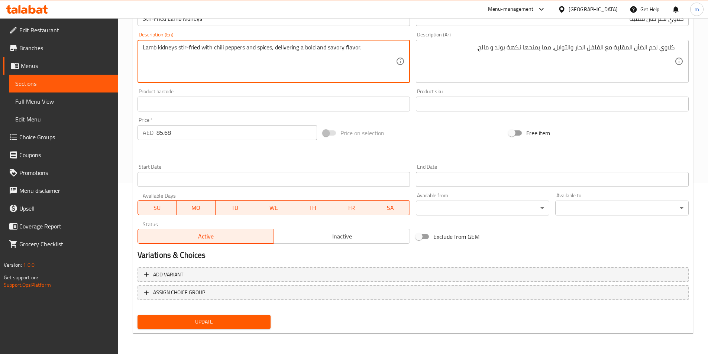
drag, startPoint x: 277, startPoint y: 47, endPoint x: 298, endPoint y: 52, distance: 21.7
drag, startPoint x: 275, startPoint y: 46, endPoint x: 300, endPoint y: 51, distance: 25.1
click at [300, 51] on textarea "Lamb kidneys stir-fried with chili peppers and spices, delivering a bold and sa…" at bounding box center [270, 61] width 254 height 35
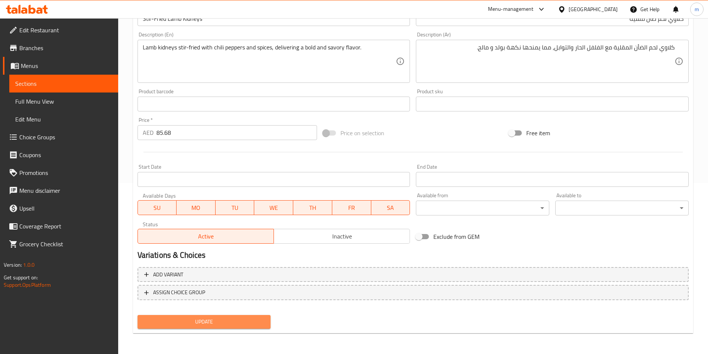
click at [216, 329] on button "Update" at bounding box center [204, 322] width 133 height 14
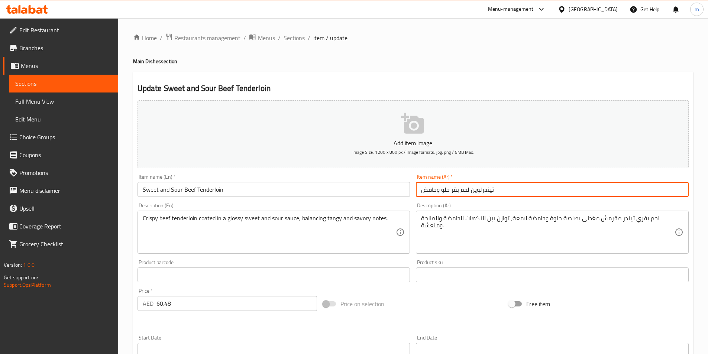
click at [553, 187] on input "تيندرلوين لحم بقر حلو وحامض" at bounding box center [552, 189] width 273 height 15
click at [660, 189] on input "تيندرلوين لحم بقر حلو وحامض" at bounding box center [552, 189] width 273 height 15
click at [551, 196] on input "لحم بقر حلو وحامض" at bounding box center [552, 189] width 273 height 15
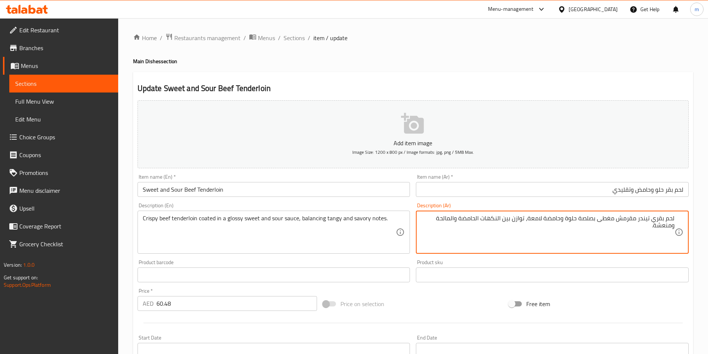
click at [539, 245] on textarea "لحم بقري تيندر مقرمش مغطى بصلصة حلوة وحامضة لامعة، توازن بين النكهات الحامضة وا…" at bounding box center [548, 232] width 254 height 35
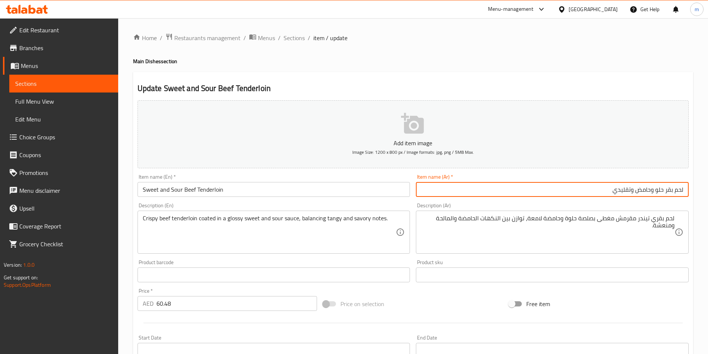
click at [599, 191] on input "لحم بقر حلو وحامض وتقليدي" at bounding box center [552, 189] width 273 height 15
type input "تيندرلوين لحم بقر حلو وحامض"
click at [603, 176] on div "Item name (Ar)   * تيندرلوين لحم بقر حلو وحامض Item name (Ar) *" at bounding box center [552, 185] width 273 height 23
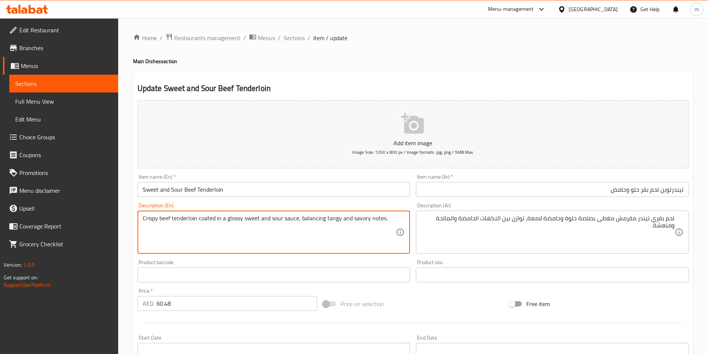
drag, startPoint x: 200, startPoint y: 218, endPoint x: 211, endPoint y: 218, distance: 11.5
click at [213, 218] on textarea "Crispy beef tenderloin coated in a glossy sweet and sour sauce, balancing tangy…" at bounding box center [270, 232] width 254 height 35
click at [215, 218] on textarea "Crispy beef tenderloin coated in a glossy sweet and sour sauce, balancing tangy…" at bounding box center [270, 232] width 254 height 35
drag, startPoint x: 227, startPoint y: 219, endPoint x: 242, endPoint y: 219, distance: 15.6
click at [242, 219] on textarea "Crispy beef tenderloin coated in a glossy sweet and sour sauce, balancing tangy…" at bounding box center [270, 232] width 254 height 35
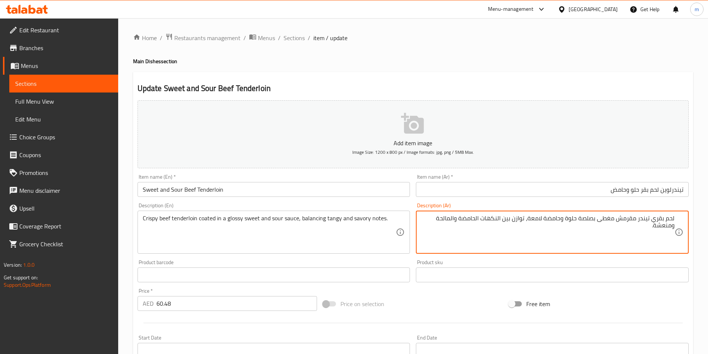
drag, startPoint x: 528, startPoint y: 218, endPoint x: 543, endPoint y: 222, distance: 15.2
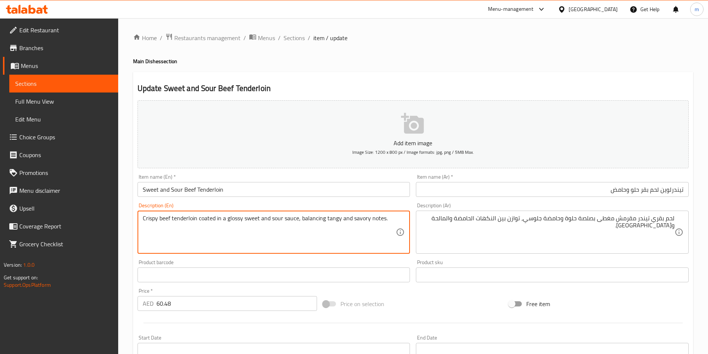
drag, startPoint x: 301, startPoint y: 218, endPoint x: 324, endPoint y: 225, distance: 24.5
drag, startPoint x: 370, startPoint y: 219, endPoint x: 383, endPoint y: 225, distance: 14.5
click at [383, 225] on textarea "Crispy beef tenderloin coated in a glossy sweet and sour sauce, balancing tangy…" at bounding box center [270, 232] width 254 height 35
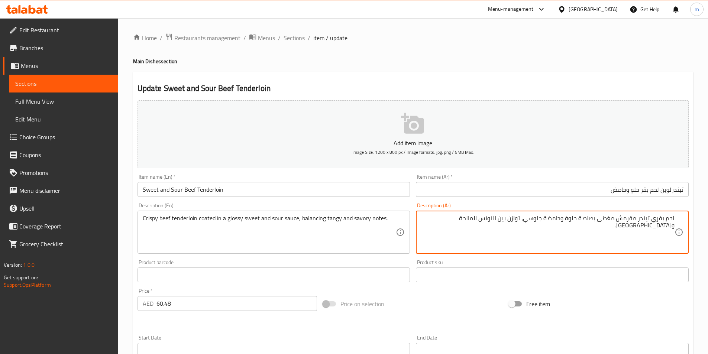
click at [459, 221] on textarea "لحم بقري تيندر مقرمش مغطى بصلصة حلوة وحامضة جلوسي، توازن بين النوتس المالحة و[G…" at bounding box center [548, 232] width 254 height 35
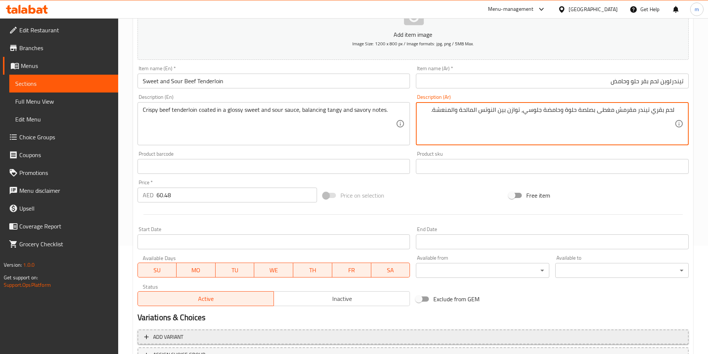
scroll to position [171, 0]
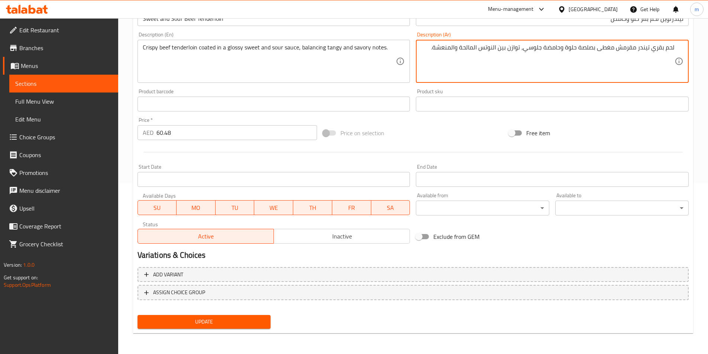
type textarea "لحم بقري تيندر مقرمش مغطى بصلصة حلوة وحامضة جلوسي، توازن بين النوتس المالحة وال…"
click at [237, 319] on span "Update" at bounding box center [204, 321] width 122 height 9
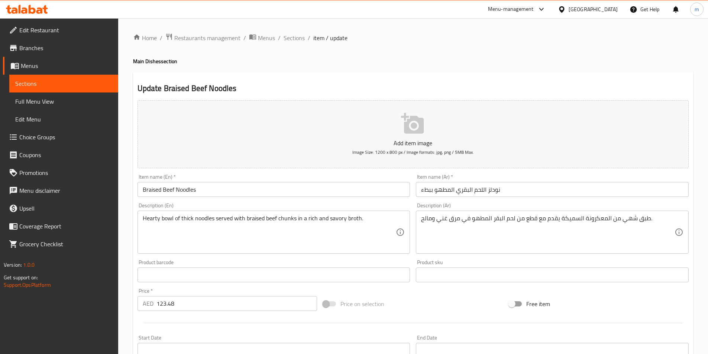
click at [358, 190] on input "Braised Beef Noodles" at bounding box center [274, 189] width 273 height 15
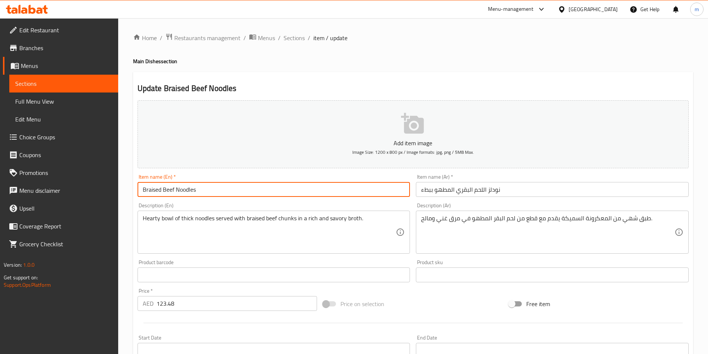
drag, startPoint x: 160, startPoint y: 190, endPoint x: 121, endPoint y: 195, distance: 39.7
click at [121, 195] on div "Home / Restaurants management / Menus / Sections / item / update Main Dishes se…" at bounding box center [413, 271] width 590 height 507
click at [263, 186] on input "Braised Beef Noodles" at bounding box center [274, 189] width 273 height 15
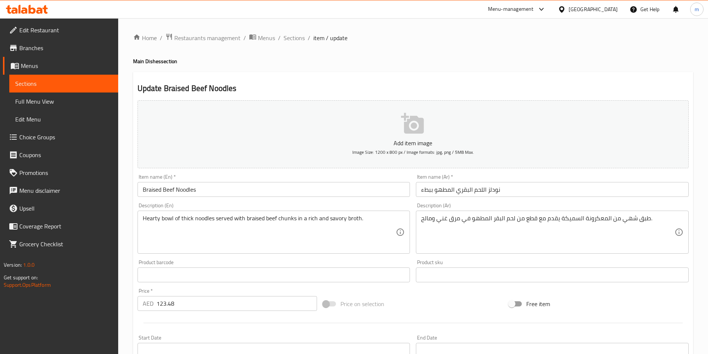
click at [294, 185] on input "Braised Beef Noodles" at bounding box center [274, 189] width 273 height 15
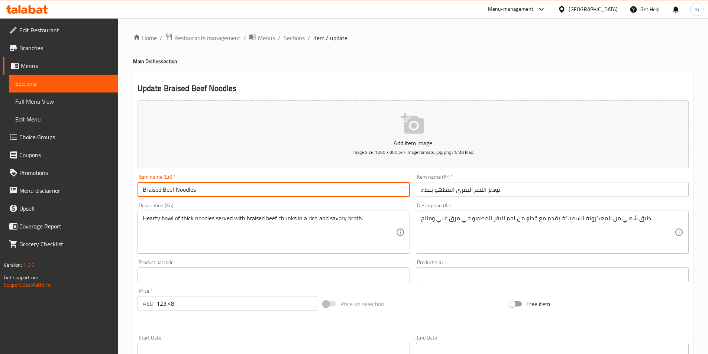
paste input "Main Dishes"
click at [302, 187] on input "Braised Beef Noodles Main Dishes" at bounding box center [274, 189] width 273 height 15
type input "Braised Beef Noodles Main Dishes"
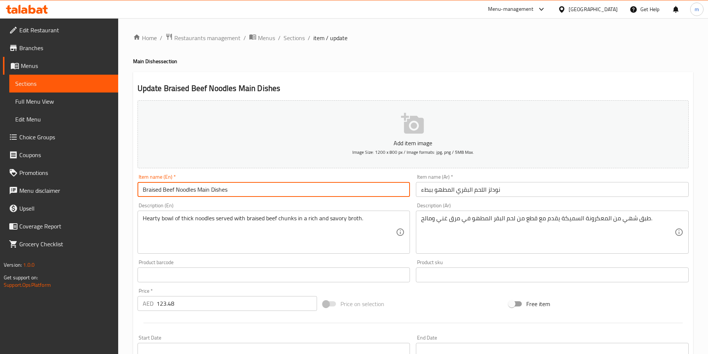
click at [503, 190] on input "نودلز اللحم البقري المطهو ببطء" at bounding box center [552, 189] width 273 height 15
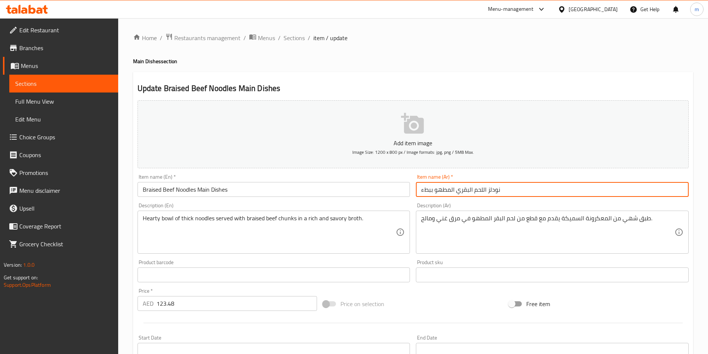
click at [558, 194] on input "نودلز اللحم البقري المطهو ببطء" at bounding box center [552, 189] width 273 height 15
click at [684, 188] on input "نودلز اللحم البقري المطهو ببطء" at bounding box center [552, 189] width 273 height 15
type input "اطباق رئيسية من نودلز اللحم البقري المطهو ببطء"
click at [556, 178] on div "Item name (Ar)   * اطباق رئيسية من نودلز اللحم البقري المطهو ببطء Item name (Ar…" at bounding box center [552, 185] width 273 height 23
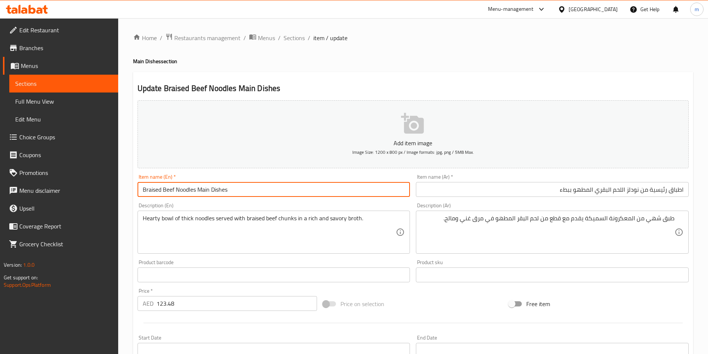
drag, startPoint x: 232, startPoint y: 190, endPoint x: 126, endPoint y: 198, distance: 106.3
click at [126, 198] on div "Home / Restaurants management / Menus / Sections / item / update Main Dishes se…" at bounding box center [413, 271] width 590 height 507
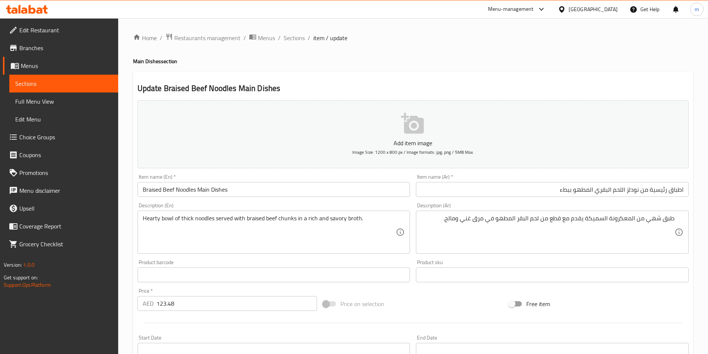
click at [242, 204] on div "Description (En) Hearty bowl of thick noodles served with braised beef chunks i…" at bounding box center [274, 228] width 273 height 51
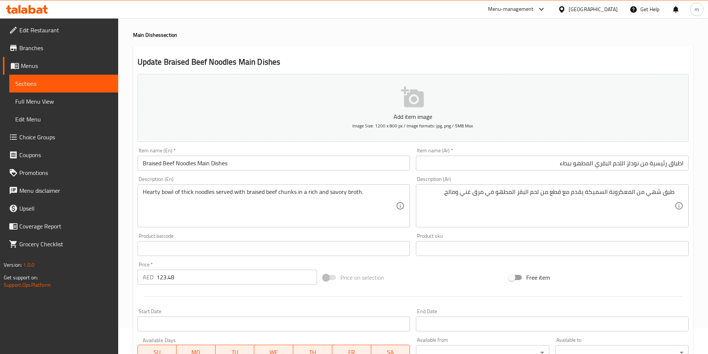
scroll to position [74, 0]
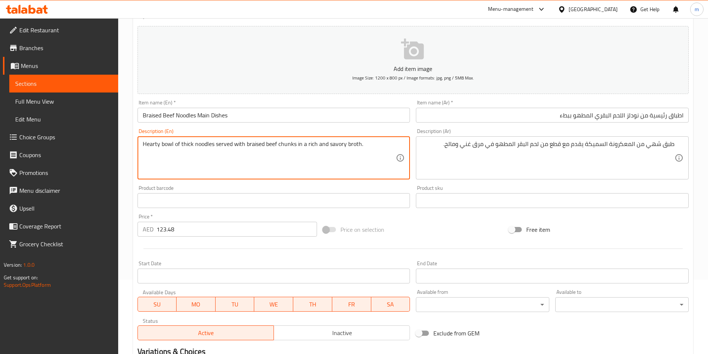
drag, startPoint x: 160, startPoint y: 143, endPoint x: 174, endPoint y: 148, distance: 14.5
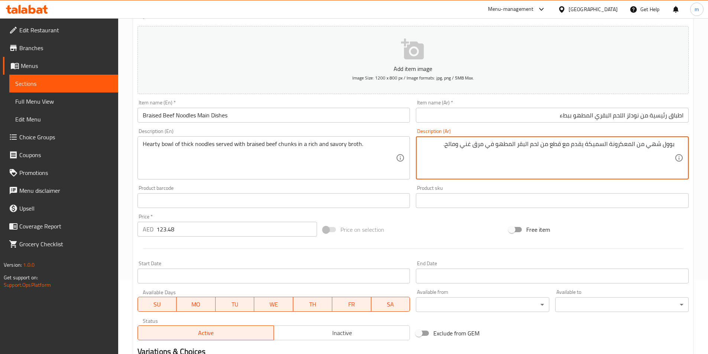
click at [609, 143] on textarea "بوول شهي من المعكرونة السميكة يقدم مع قطع من لحم البقر المطهو في مرق غني ومالح." at bounding box center [548, 158] width 254 height 35
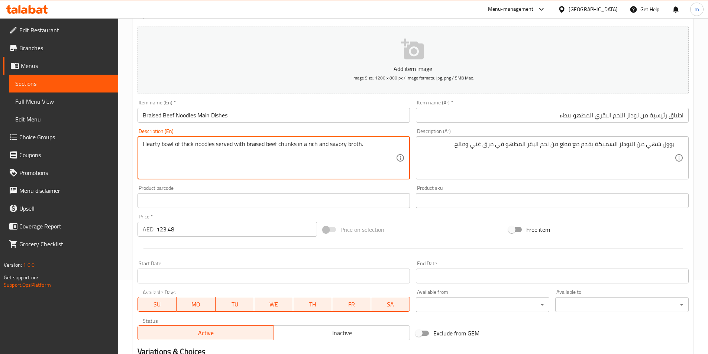
drag, startPoint x: 181, startPoint y: 144, endPoint x: 191, endPoint y: 146, distance: 10.7
drag, startPoint x: 245, startPoint y: 145, endPoint x: 262, endPoint y: 145, distance: 17.5
click at [262, 145] on textarea "Hearty bowl of thick noodles served with braised beef chunks in a rich and savo…" at bounding box center [270, 158] width 254 height 35
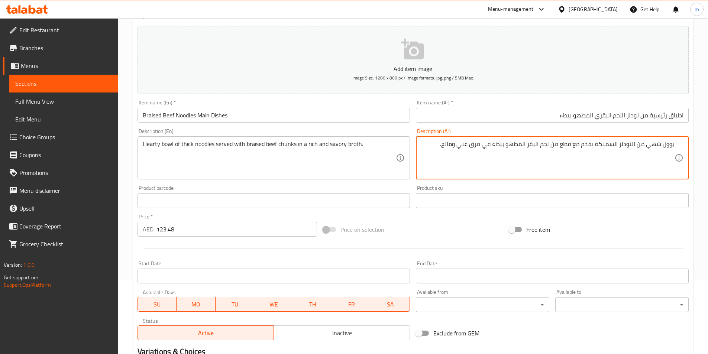
click at [560, 145] on textarea "بوول شهي من النودلز السميكة يقدم مع قطع من لحم البقر المطهو ببطء في مرق غني وما…" at bounding box center [548, 158] width 254 height 35
click at [553, 144] on textarea "بوول شهي من النودلز السميكة يقدم مع قطع من لحم البقر المطهو ببطء في مرق غني وما…" at bounding box center [548, 158] width 254 height 35
paste textarea "chunks"
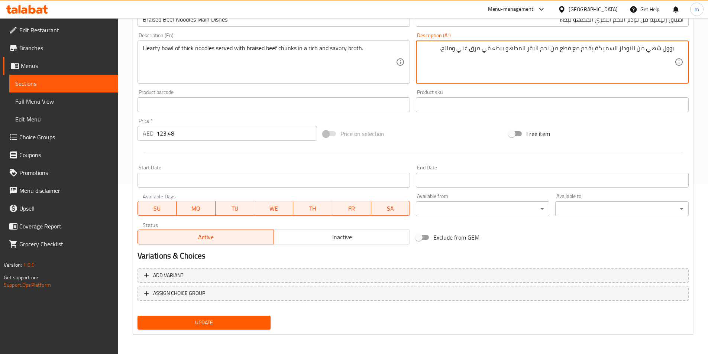
scroll to position [171, 0]
type textarea "بوول شهي من النودلز السميكة يقدم مع قطع من لحم البقر المطهو ببطء في مرق غني وما…"
click at [247, 319] on span "Update" at bounding box center [204, 321] width 122 height 9
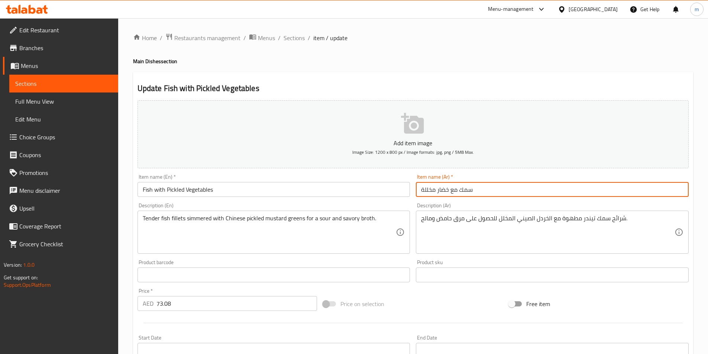
click at [493, 196] on input "سمك مع خضار مخللة" at bounding box center [552, 189] width 273 height 15
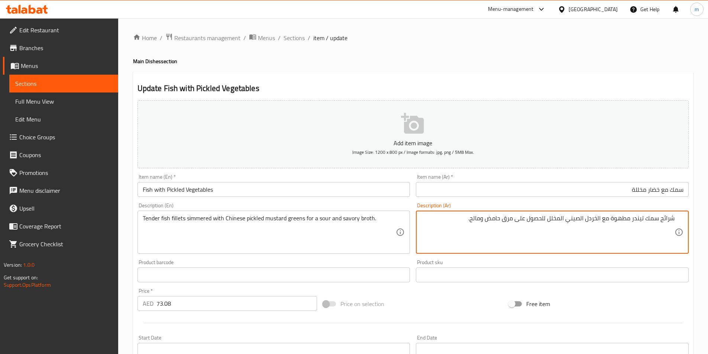
click at [592, 199] on div "Item name (Ar)   * سمك مع خضار مخللة Item name (Ar) *" at bounding box center [552, 185] width 279 height 29
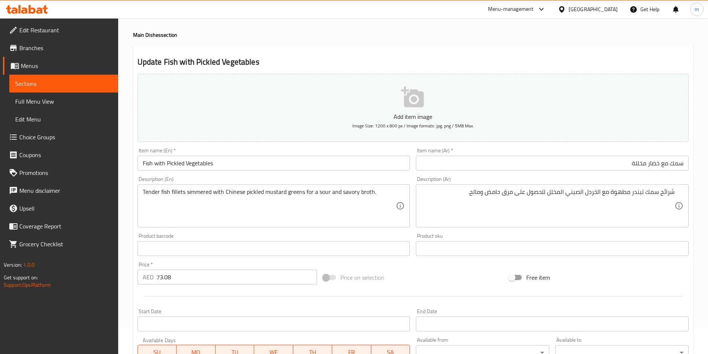
scroll to position [74, 0]
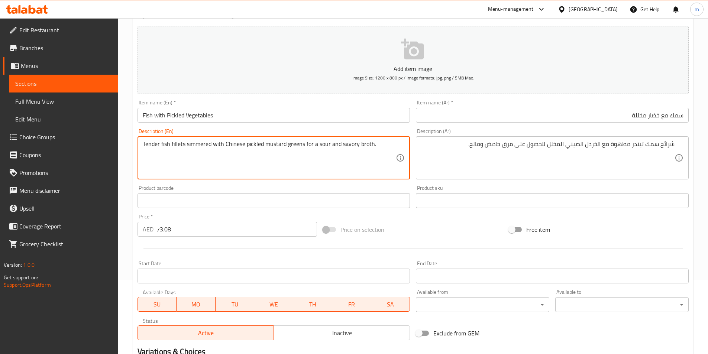
drag, startPoint x: 171, startPoint y: 142, endPoint x: 184, endPoint y: 148, distance: 13.8
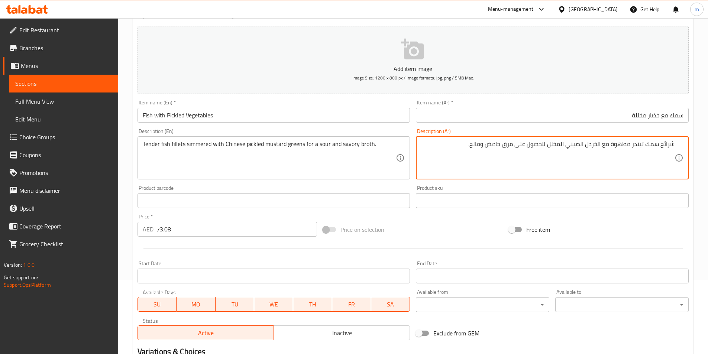
click at [662, 146] on textarea "شرائح سمك تيندر مطهوة مع الخردل الصيني المخلل للحصول على مرق حامض ومالح." at bounding box center [548, 158] width 254 height 35
click at [610, 145] on textarea "شرائح سمك تيندر مطهوة مع الخردل الصيني المخلل للحصول على مرق حامض ومالح." at bounding box center [548, 158] width 254 height 35
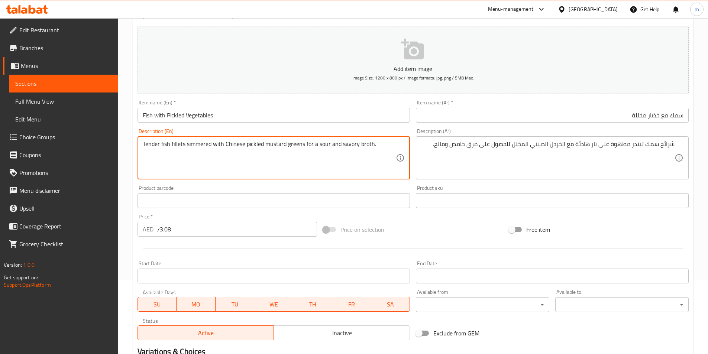
drag, startPoint x: 225, startPoint y: 141, endPoint x: 245, endPoint y: 143, distance: 19.4
drag, startPoint x: 246, startPoint y: 143, endPoint x: 263, endPoint y: 149, distance: 17.9
click at [263, 149] on textarea "Tender fish fillets simmered with Chinese pickled mustard greens for a sour and…" at bounding box center [270, 158] width 254 height 35
click at [292, 150] on textarea "Tender fish fillets simmered with Chinese pickled mustard greens for a sour and…" at bounding box center [270, 158] width 254 height 35
drag, startPoint x: 288, startPoint y: 144, endPoint x: 303, endPoint y: 144, distance: 14.9
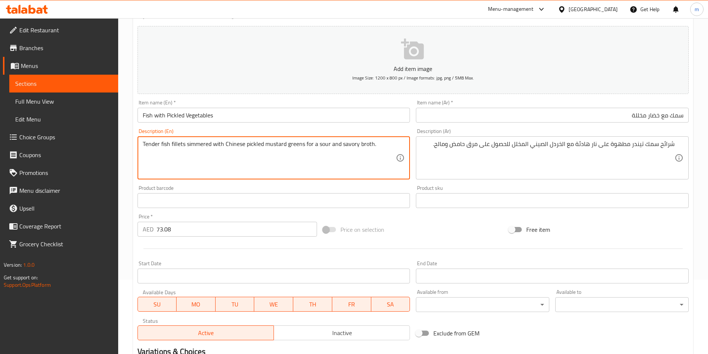
click at [303, 144] on textarea "Tender fish fillets simmered with Chinese pickled mustard greens for a sour and…" at bounding box center [270, 158] width 254 height 35
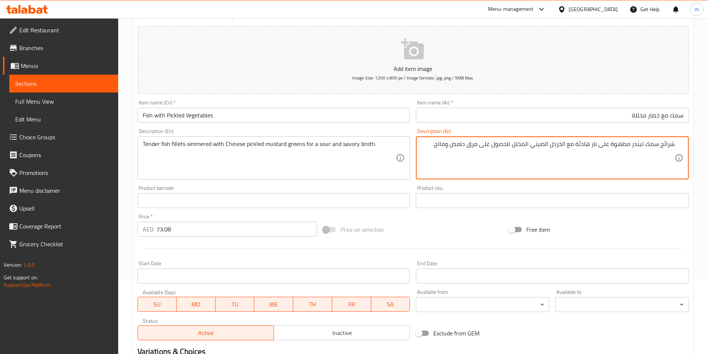
click at [530, 145] on textarea "شرائح سمك تيندر مطهوة على نار هادئة مع الخردل الصيني المخلل للحصول على مرق حامض…" at bounding box center [548, 158] width 254 height 35
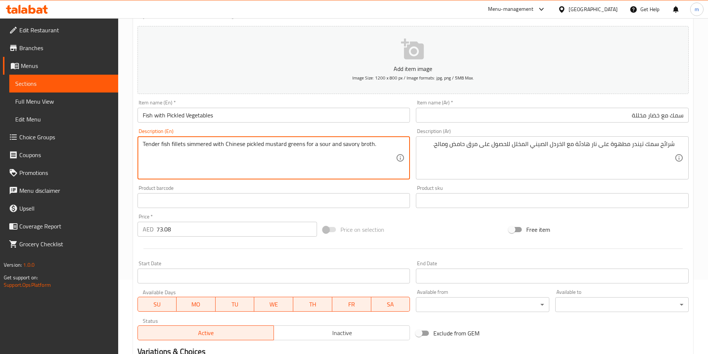
drag, startPoint x: 246, startPoint y: 145, endPoint x: 304, endPoint y: 142, distance: 58.1
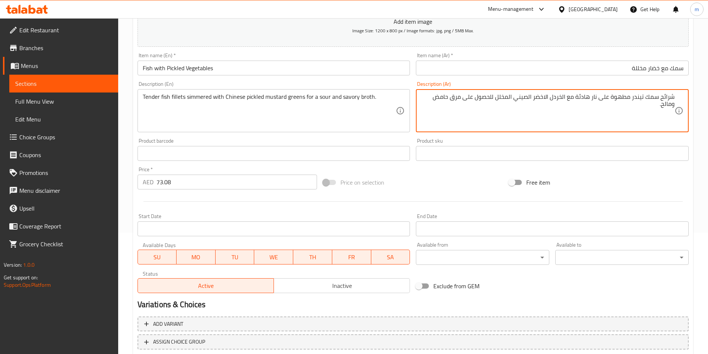
scroll to position [171, 0]
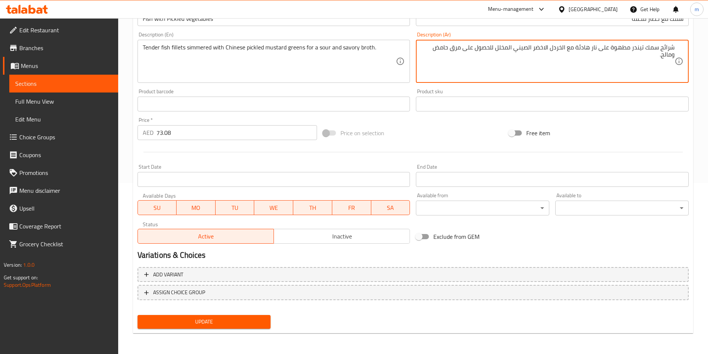
type textarea "شرائح سمك تيندر مطهوة على نار هادئة مع الخردل الاخضر الصيني المخلل للحصول على م…"
click at [239, 329] on div "Update" at bounding box center [204, 322] width 139 height 20
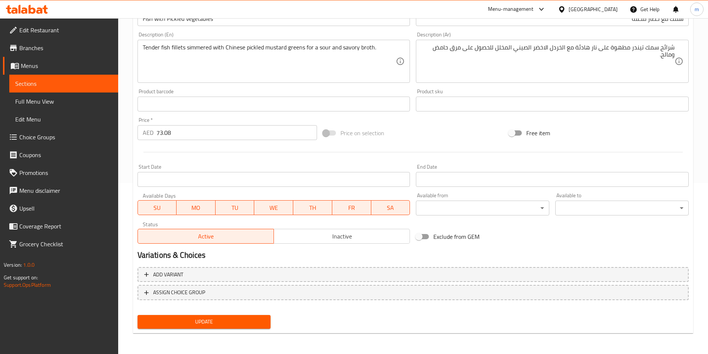
click at [239, 323] on span "Update" at bounding box center [204, 321] width 122 height 9
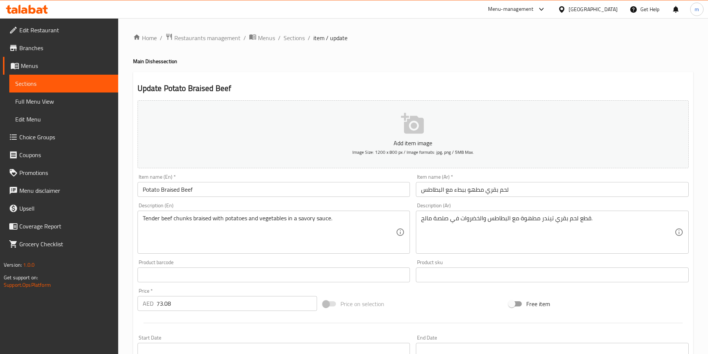
click at [539, 190] on input "لحم بقري مطهو ببطء مع البطاطس" at bounding box center [552, 189] width 273 height 15
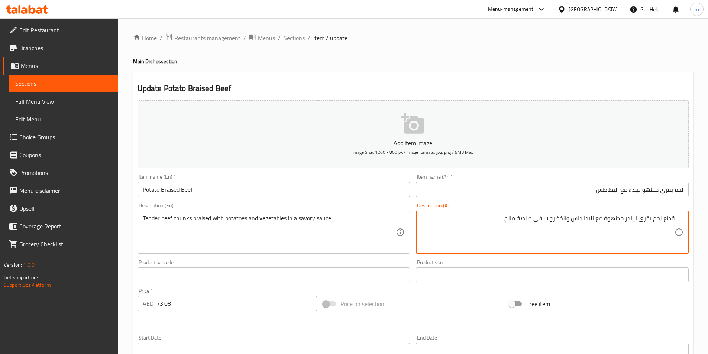
click at [583, 234] on textarea "قطع لحم بقري تيندر مطهوة مع البطاطس والخضروات في صلصة مالح." at bounding box center [548, 232] width 254 height 35
click at [601, 219] on textarea "قطع لحم بقري تيندر مطهوة مع البطاطس والخضروات في صلصة مالح." at bounding box center [548, 232] width 254 height 35
click at [602, 219] on textarea "قطع لحم بقري تيندر مطهوة مع البطاطس والخضروات في صلصة مالح." at bounding box center [548, 232] width 254 height 35
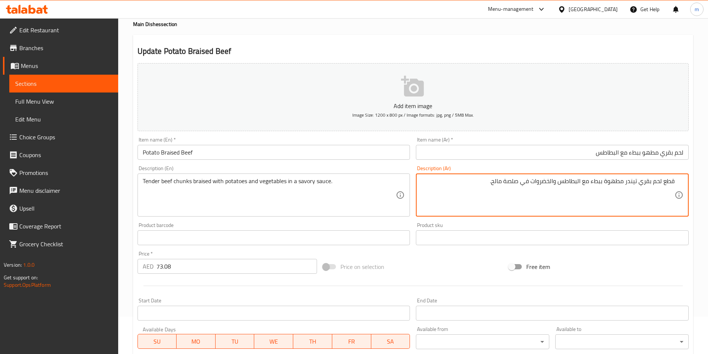
click at [491, 180] on textarea "قطع لحم بقري تيندر مطهوة ببطء مع البطاطس والخضروات في صلصة مالح." at bounding box center [548, 195] width 254 height 35
click at [491, 184] on textarea "قطع لحم بقري تيندر مطهوة ببطء مع البطاطس والخضروات في صلصة مالح." at bounding box center [548, 195] width 254 height 35
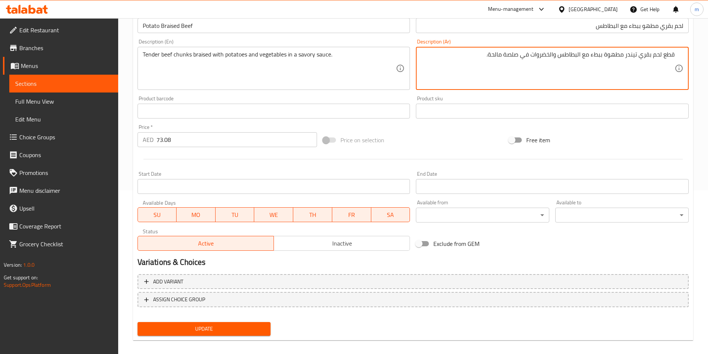
scroll to position [171, 0]
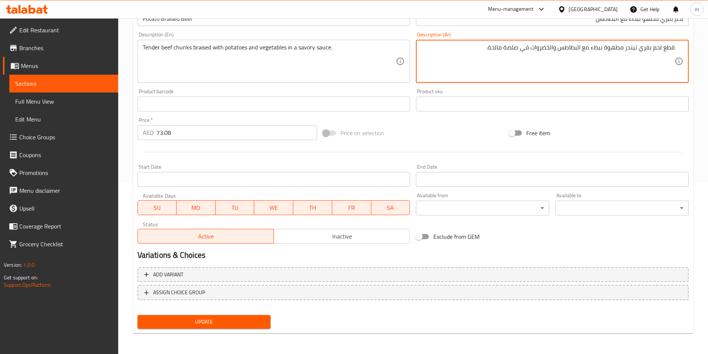
type textarea "قطع لحم بقري تيندر مطهوة ببطء مع البطاطس والخضروات في صلصة مالحة."
click at [221, 323] on span "Update" at bounding box center [204, 321] width 122 height 9
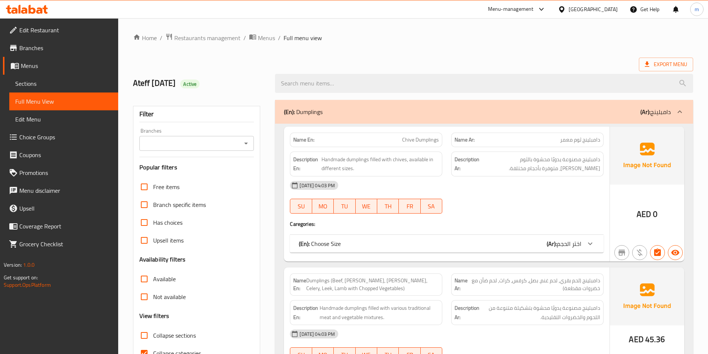
click at [494, 58] on div "Export Menu" at bounding box center [413, 65] width 560 height 14
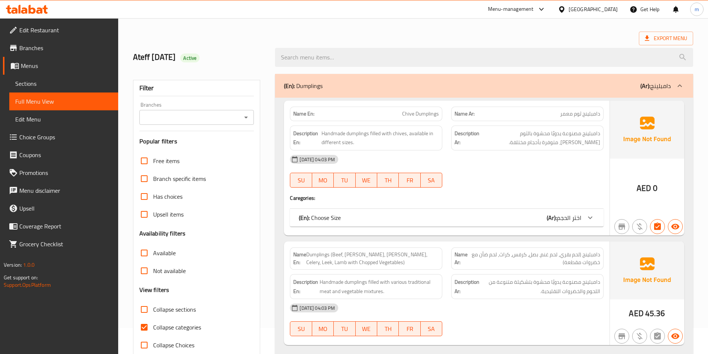
scroll to position [74, 0]
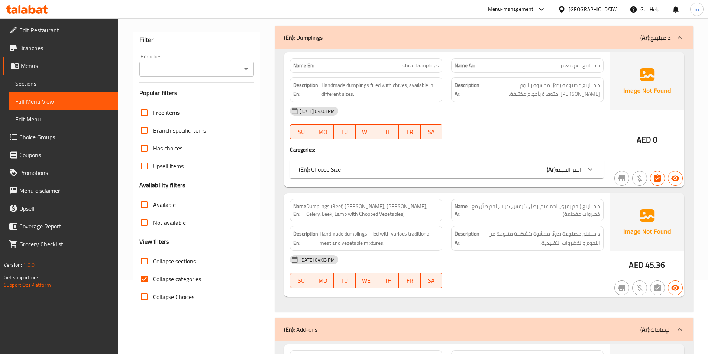
click at [166, 283] on span "Collapse categories" at bounding box center [177, 279] width 48 height 9
click at [153, 283] on input "Collapse categories" at bounding box center [144, 279] width 18 height 18
checkbox input "false"
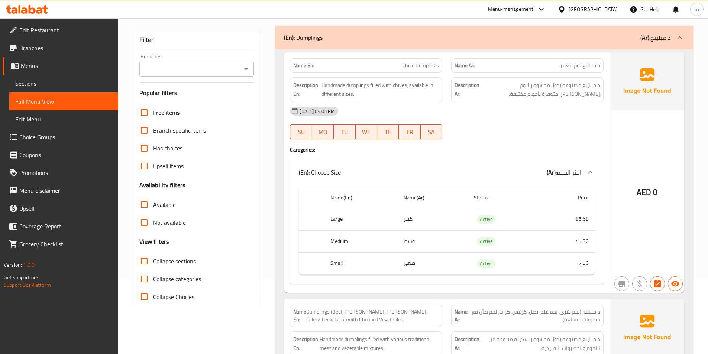
scroll to position [11676, 0]
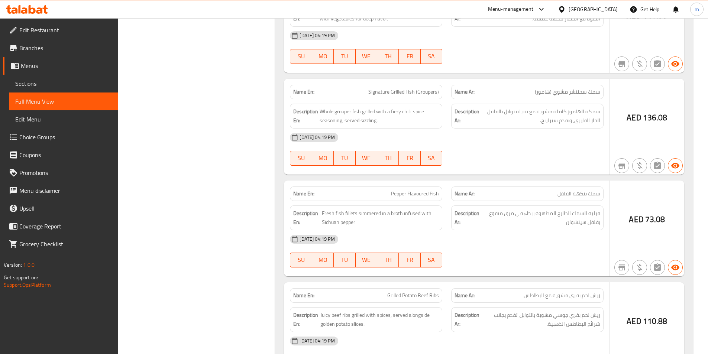
click at [392, 190] on span "Pepper Flavoured Fish" at bounding box center [415, 194] width 48 height 8
copy span "Pepper Flavoured Fish"
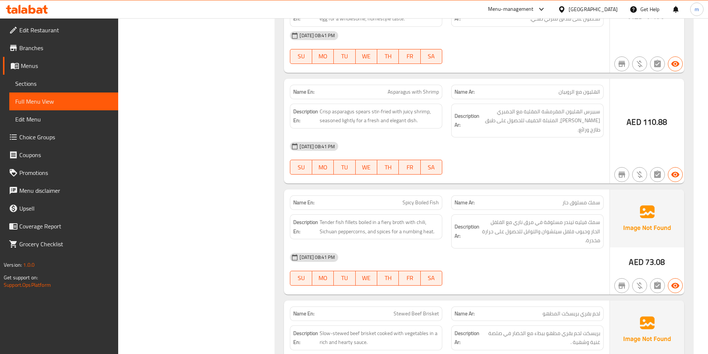
click at [415, 199] on span "Spicy Boiled Fish" at bounding box center [421, 203] width 36 height 8
copy span "Spicy Boiled Fish"
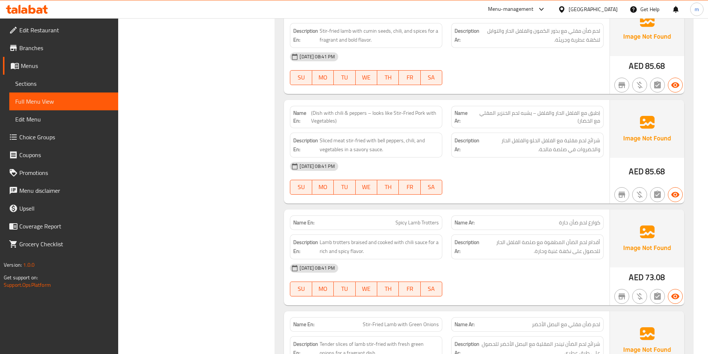
scroll to position [3895, 0]
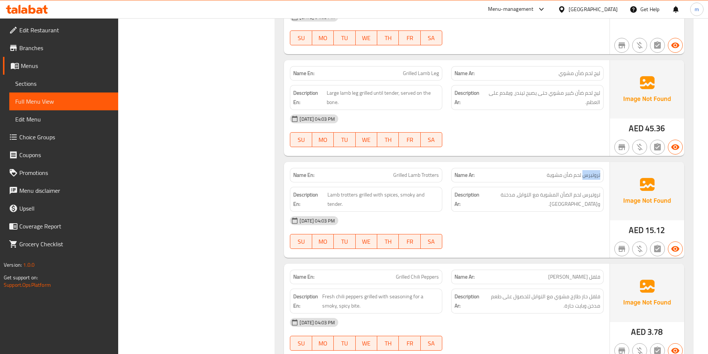
drag, startPoint x: 584, startPoint y: 155, endPoint x: 602, endPoint y: 158, distance: 18.5
click at [602, 168] on div "Name Ar: تروتيرس لحم ضأن مشوية" at bounding box center [527, 175] width 152 height 14
copy span "تروتيرس"
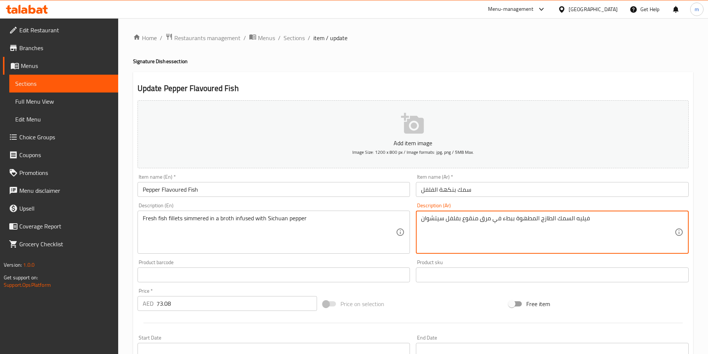
drag, startPoint x: 594, startPoint y: 217, endPoint x: 575, endPoint y: 222, distance: 19.6
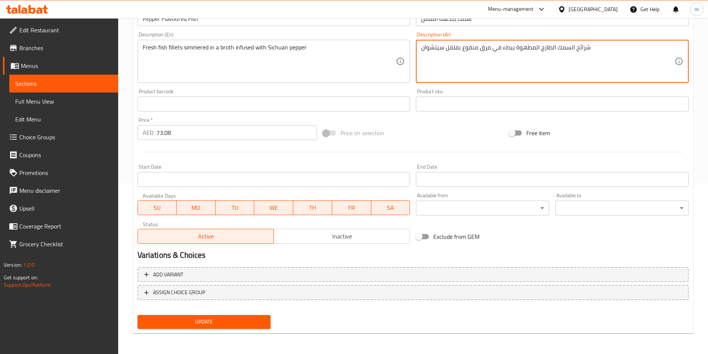
type textarea "شرائح السمك الطازج المطهوة ببطء في مرق منقوع بفلفل سيتشوان"
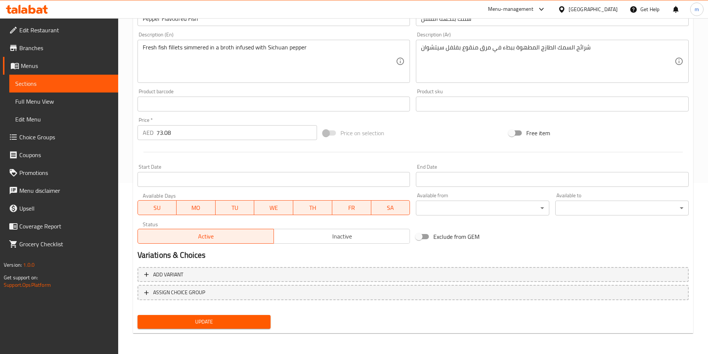
click at [252, 314] on div "Update" at bounding box center [204, 322] width 139 height 20
click at [236, 316] on button "Update" at bounding box center [204, 322] width 133 height 14
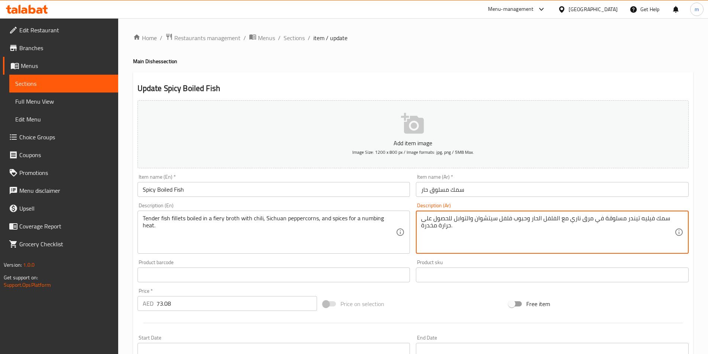
drag, startPoint x: 639, startPoint y: 217, endPoint x: 655, endPoint y: 220, distance: 15.5
click at [672, 214] on div "سمك تيندر مسلوقة في مرق ناري مع الفلفل الحار وحبوب فلفل سيتشوان والتوابل للحصول…" at bounding box center [552, 232] width 273 height 43
click at [667, 222] on textarea "سمك تيندر مسلوقة في مرق ناري مع الفلفل الحار وحبوب فلفل سيتشوان والتوابل للحصول…" at bounding box center [548, 232] width 254 height 35
click at [668, 220] on textarea "سمك تيندر مسلوقة في مرق ناري مع الفلفل الحار وحبوب فلفل سيتشوان والتوابل للحصول…" at bounding box center [548, 232] width 254 height 35
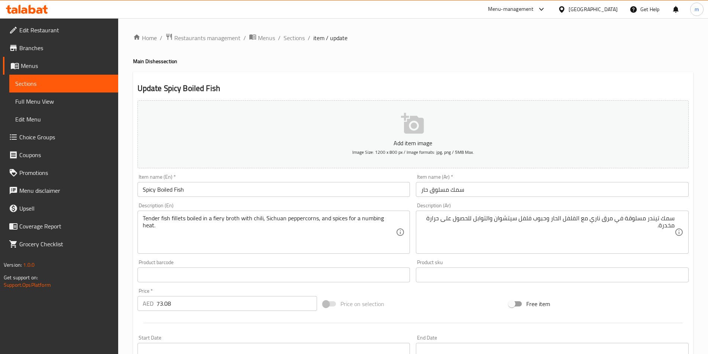
click at [676, 219] on div "سمك تيندر مسلوقة في مرق ناري مع الفلفل الحار وحبوب فلفل سيتشوان والتوابل للحصول…" at bounding box center [552, 232] width 273 height 43
click at [675, 217] on div "سمك تيندر مسلوقة في مرق ناري مع الفلفل الحار وحبوب فلفل سيتشوان والتوابل للحصول…" at bounding box center [552, 232] width 273 height 43
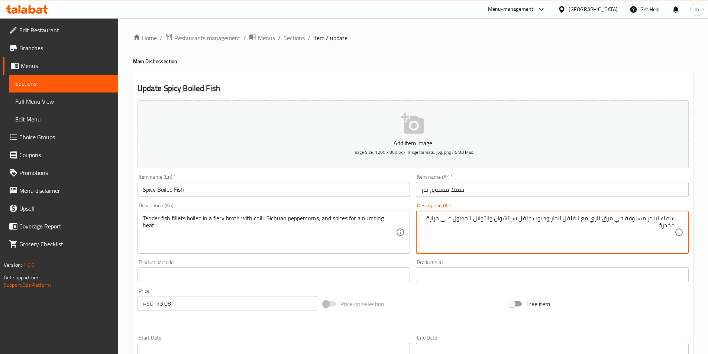
click at [674, 219] on textarea "سمك تيندر مسلوقة في مرق ناري مع الفلفل الحار وحبوب فلفل سيتشوان والتوابل للحصول…" at bounding box center [548, 232] width 254 height 35
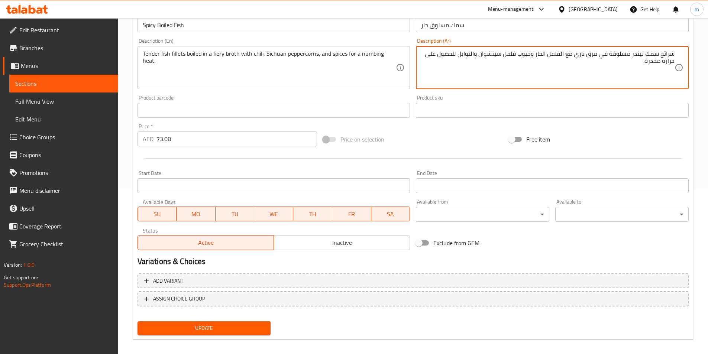
scroll to position [171, 0]
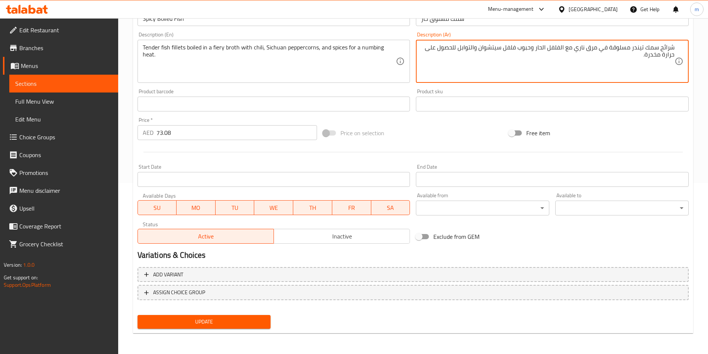
type textarea "شرائح سمك تيندر مسلوقة في مرق ناري مع الفلفل الحار وحبوب فلفل سيتشوان والتوابل …"
click at [229, 326] on span "Update" at bounding box center [204, 321] width 122 height 9
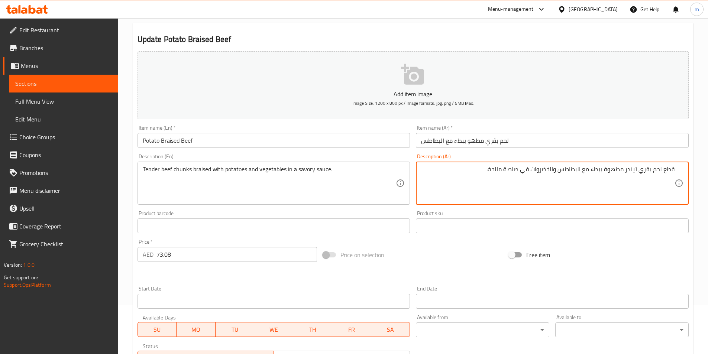
scroll to position [171, 0]
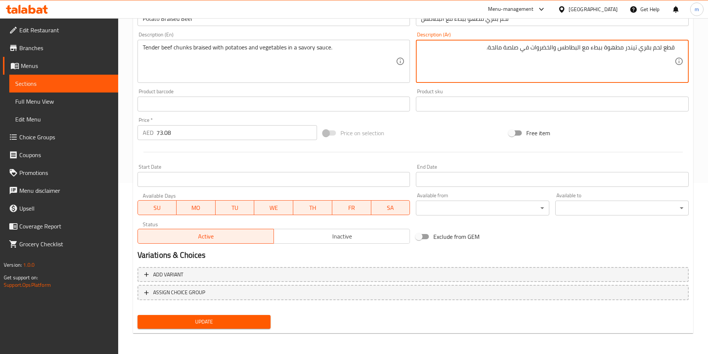
click at [216, 329] on div "Update" at bounding box center [204, 322] width 139 height 20
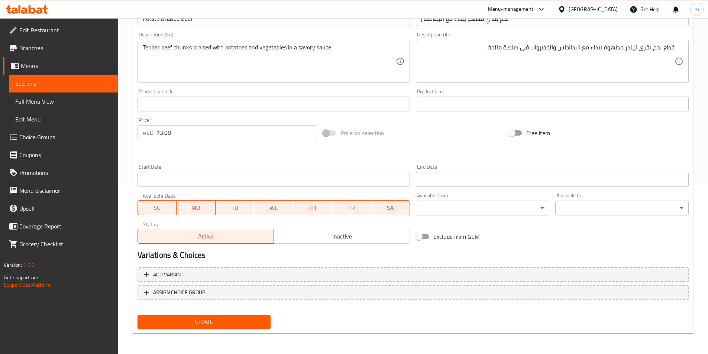
click at [269, 325] on button "Update" at bounding box center [204, 322] width 133 height 14
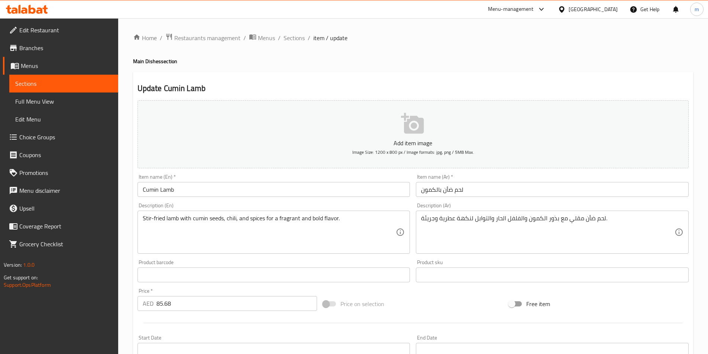
click at [529, 194] on input "لحم ضأن بالكمون" at bounding box center [552, 189] width 273 height 15
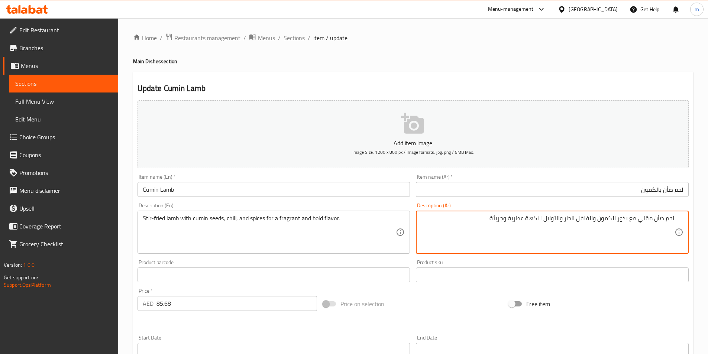
click at [493, 219] on textarea "لحم ضأن مقلي مع بذور الكمون والفلفل الحار والتوابل لنكهة عطرية وجريئة." at bounding box center [548, 232] width 254 height 35
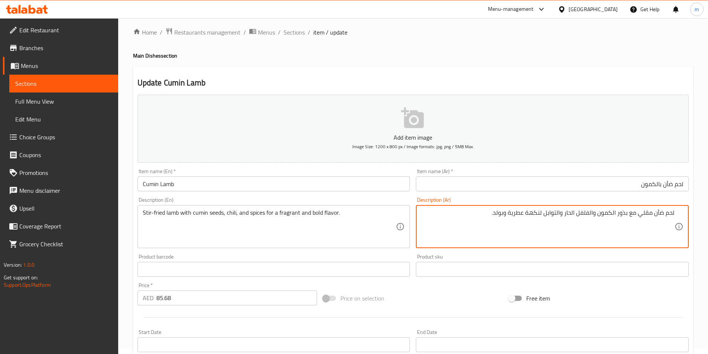
scroll to position [171, 0]
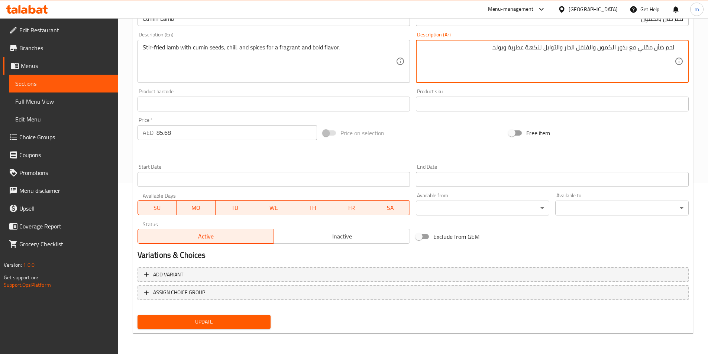
type textarea "لحم ضأن مقلي مع بذور الكمون والفلفل الحار والتوابل لنكهة عطرية وبولد."
click at [174, 316] on button "Update" at bounding box center [204, 322] width 133 height 14
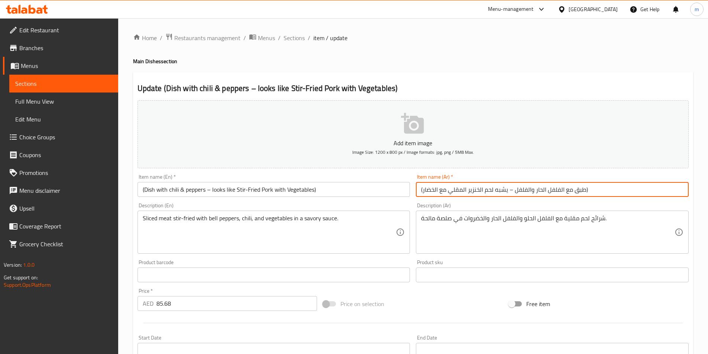
click at [632, 194] on input "(طبق مع الفلفل الحار والفلفل – يشبه لحم الخنزير المقلي مع الخضار)" at bounding box center [552, 189] width 273 height 15
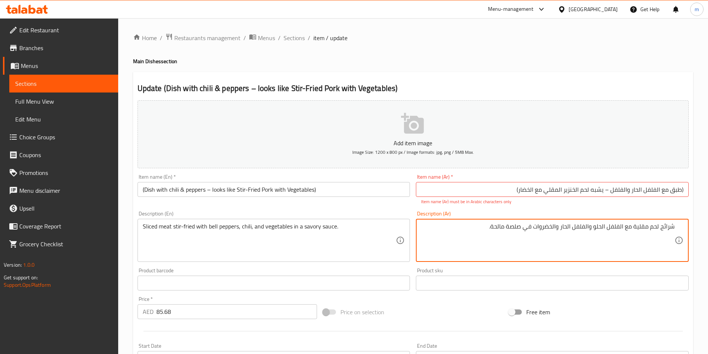
click at [613, 236] on textarea "شرائح لحم مقلية مع الفلفل الحلو والفلفل الحار والخضروات في صلصة مالحة." at bounding box center [548, 240] width 254 height 35
click at [565, 215] on div "Description (Ar) شرائح لحم مقلية مع الفلفل الحلو والفلفل الحار والخضروات في صلص…" at bounding box center [552, 236] width 273 height 51
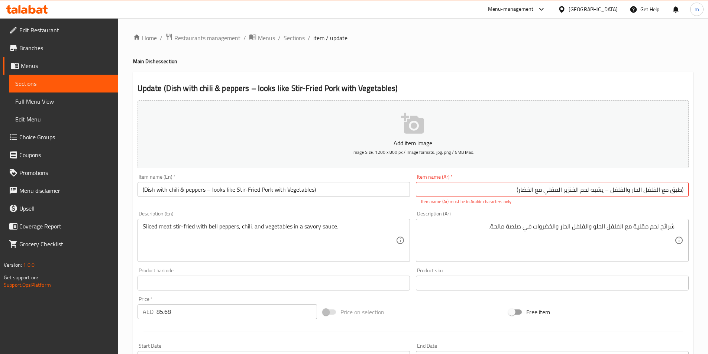
click at [603, 190] on input "(طبق مع الفلفل الحار والفلفل – يشبه لحم الخنزير المقلي مع الخضار)" at bounding box center [552, 189] width 273 height 15
click at [606, 193] on input "(طبق مع الفلفل الحار والفلفل – يشبه لحم الخنزير المقلي مع الخضار)" at bounding box center [552, 189] width 273 height 15
type input "(طبق مع الفلفل الحار والفلفل - يشبه لحم الخنزير المقلي مع الخضار)"
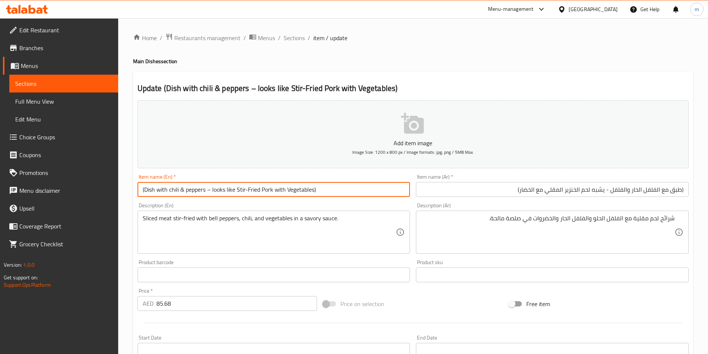
click at [210, 189] on input "(Dish with chili & peppers – looks like Stir-Fried Pork with Vegetables)" at bounding box center [274, 189] width 273 height 15
type input "(Dish with chili & peppers - looks like Stir-Fried Pork with Vegetables)"
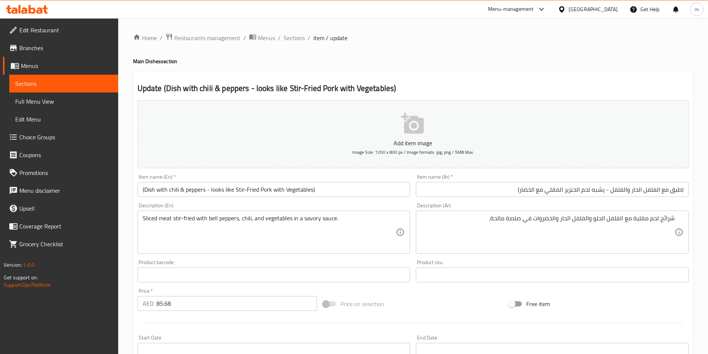
click at [292, 211] on div "Sliced meat stir-fried with bell peppers, chili, and vegetables in a savory sau…" at bounding box center [274, 232] width 273 height 43
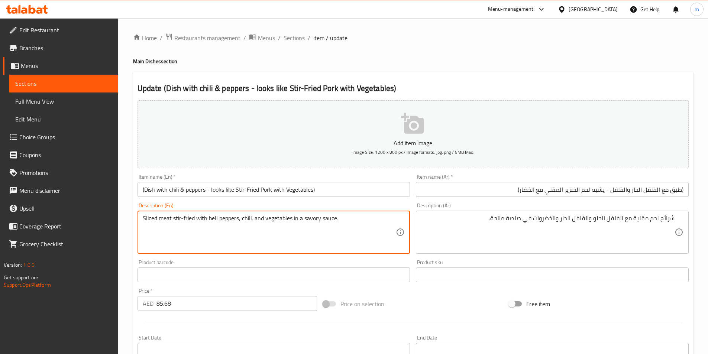
click at [301, 208] on div "Description (En) Sliced meat stir-fried with bell peppers, chili, and vegetable…" at bounding box center [274, 228] width 273 height 51
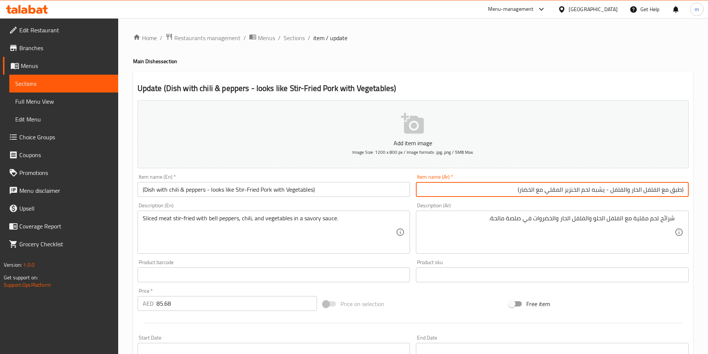
click at [612, 191] on input "(طبق مع الفلفل الحار والفلفل - يشبه لحم الخنزير المقلي مع الخضار)" at bounding box center [552, 189] width 273 height 15
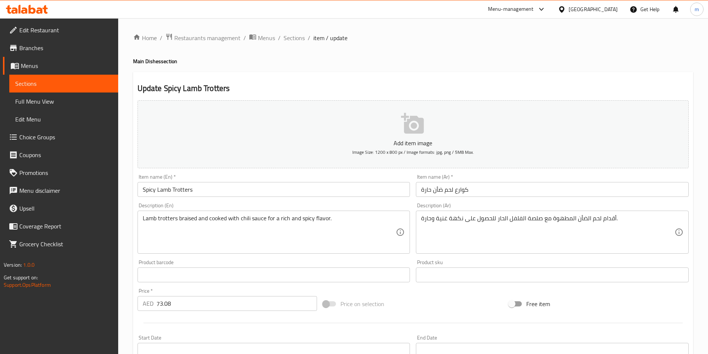
click at [501, 187] on input "كوارع لحم ضأن حارة" at bounding box center [552, 189] width 273 height 15
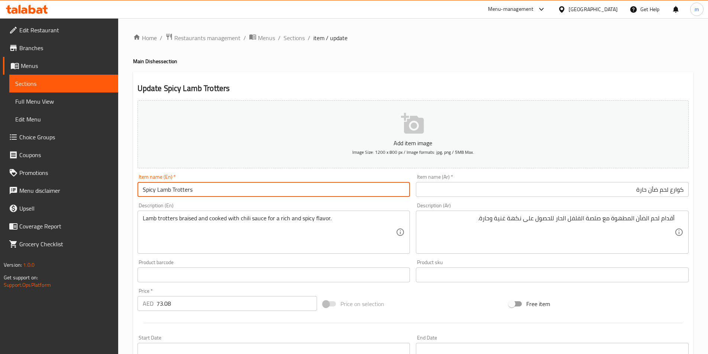
drag, startPoint x: 251, startPoint y: 192, endPoint x: 172, endPoint y: 199, distance: 79.1
click at [172, 199] on div "Item name (En)   * Spicy Lamb Trotters Item name (En) *" at bounding box center [274, 185] width 279 height 29
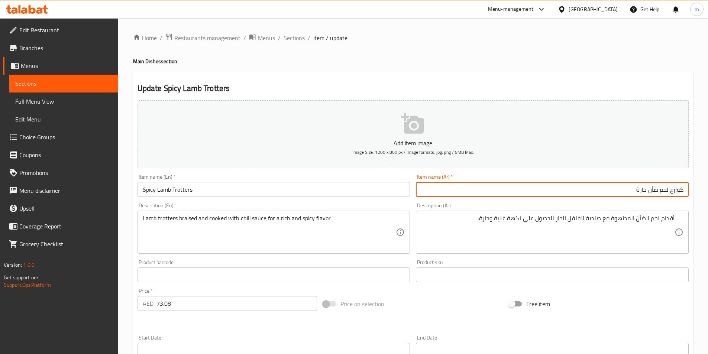
drag, startPoint x: 671, startPoint y: 189, endPoint x: 695, endPoint y: 184, distance: 24.6
click at [695, 184] on div "Home / Restaurants management / Menus / Sections / item / update Main Dishes se…" at bounding box center [413, 271] width 590 height 507
paste input "تروتيرس"
type input "تروتيرس لحم ضأن حارة"
click at [676, 204] on div "Description (Ar) أقدام لحم الضأن المطهوة مع صلصة الفلفل الحار للحصول على نكهة غ…" at bounding box center [552, 228] width 273 height 51
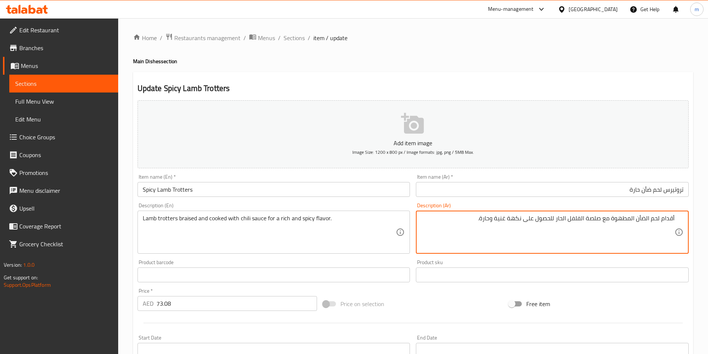
drag, startPoint x: 663, startPoint y: 218, endPoint x: 710, endPoint y: 221, distance: 46.6
paste textarea "روتيرس"
click at [604, 217] on textarea "تروتيرس لحم الضأن المطهوة مع صلصة الفلفل الحار للحصول على نكهة غنية وحارة." at bounding box center [548, 232] width 254 height 35
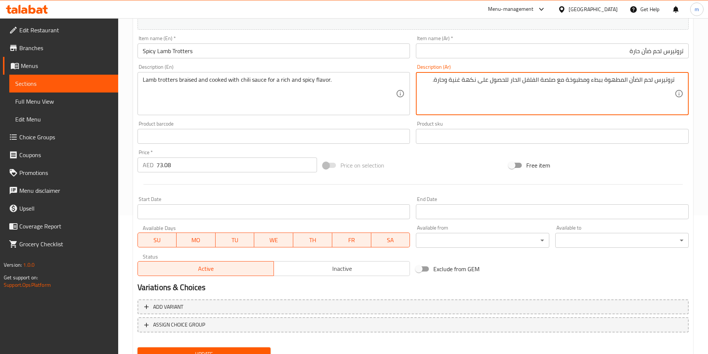
scroll to position [171, 0]
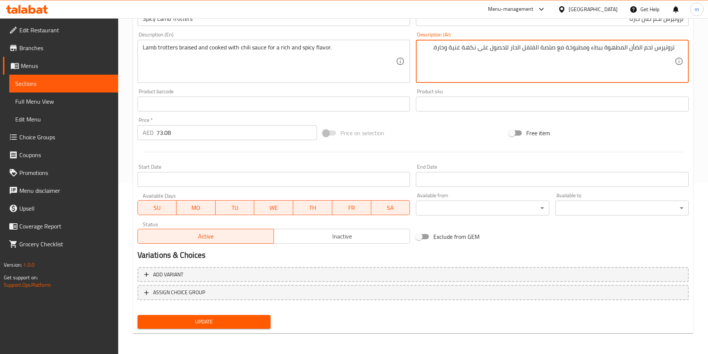
type textarea "تروتيرس لحم الضأن المطهوة ببطء ومطبوخة مع صلصة الفلفل الحار للحصول على نكهة غني…"
click at [234, 324] on span "Update" at bounding box center [204, 321] width 122 height 9
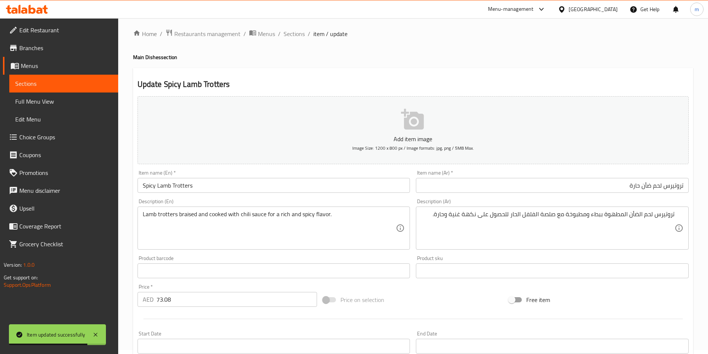
scroll to position [0, 0]
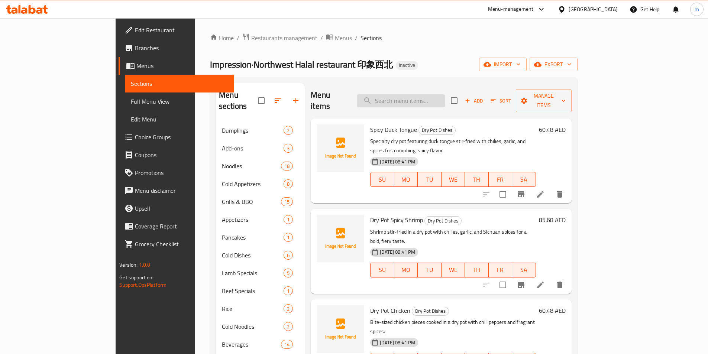
click at [444, 94] on input "search" at bounding box center [401, 100] width 88 height 13
paste input "Stir-Fried Lamb with Green Onions"
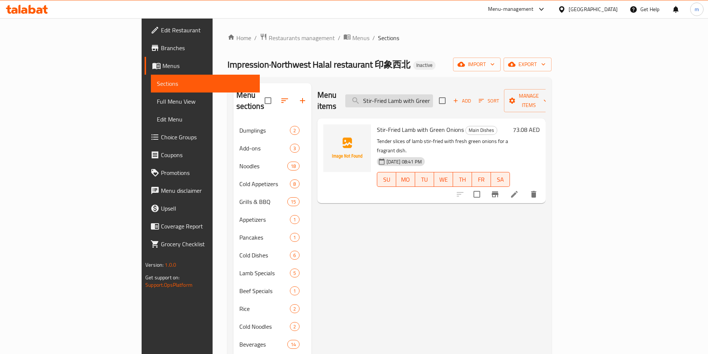
click at [433, 101] on input "Stir-Fried Lamb with Green Onions" at bounding box center [389, 100] width 88 height 13
paste input "Liangfen with Braised Beef Brisket"
drag, startPoint x: 662, startPoint y: 173, endPoint x: 656, endPoint y: 170, distance: 6.2
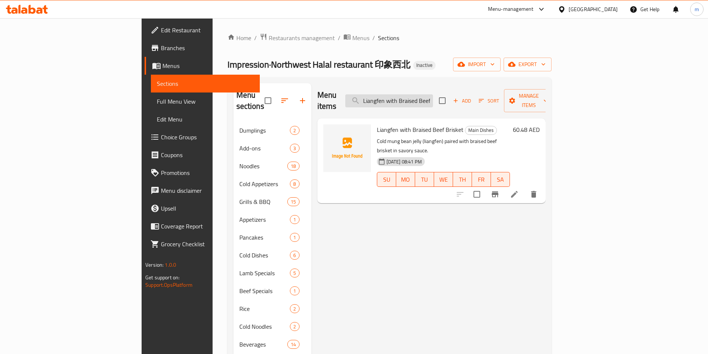
click at [433, 99] on input "Liangfen with Braised Beef Brisket" at bounding box center [389, 100] width 88 height 13
paste input "Stir-Fried Beef with Beans"
drag, startPoint x: 650, startPoint y: 175, endPoint x: 654, endPoint y: 177, distance: 4.5
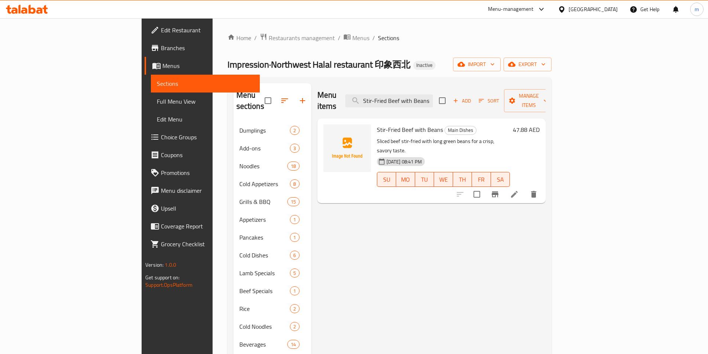
click at [432, 104] on div "Menu items Stir-Fried Beef with Beans Add Sort Manage items" at bounding box center [431, 100] width 228 height 35
click at [433, 100] on input "Stir-Fried Beef with Beans" at bounding box center [389, 100] width 88 height 13
paste input "liced Beef in Hot Chili Oil"
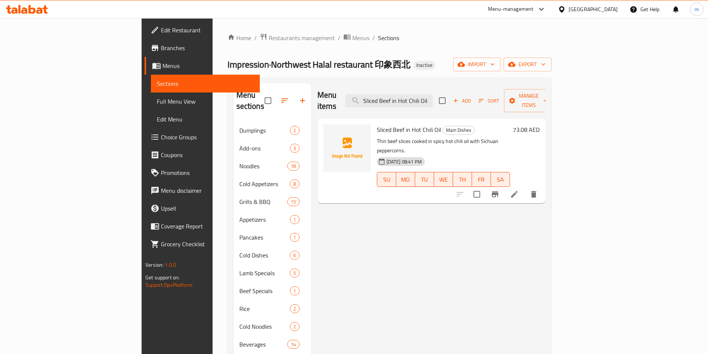
drag, startPoint x: 651, startPoint y: 177, endPoint x: 662, endPoint y: 174, distance: 11.2
drag, startPoint x: 662, startPoint y: 174, endPoint x: 656, endPoint y: 169, distance: 7.1
drag, startPoint x: 656, startPoint y: 169, endPoint x: 666, endPoint y: 205, distance: 37.2
click at [546, 205] on div "Menu items Sliced Beef in Hot Chili Oil Add Sort Manage items Sliced Beef in Ho…" at bounding box center [428, 344] width 234 height 523
click at [433, 94] on input "Sliced Beef in Hot Chili Oil" at bounding box center [389, 100] width 88 height 13
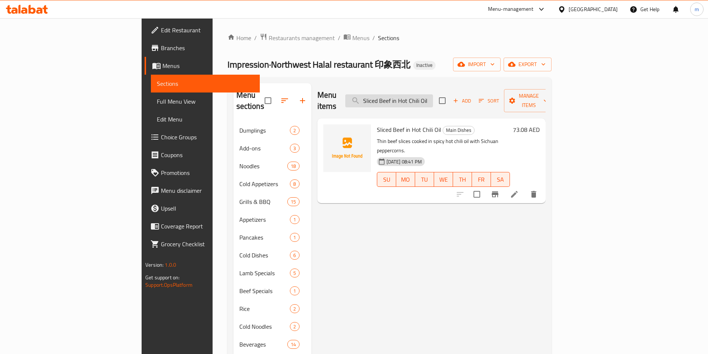
click at [433, 94] on input "Sliced Beef in Hot Chili Oil" at bounding box center [389, 100] width 88 height 13
paste input "Kung Pao Chicken"
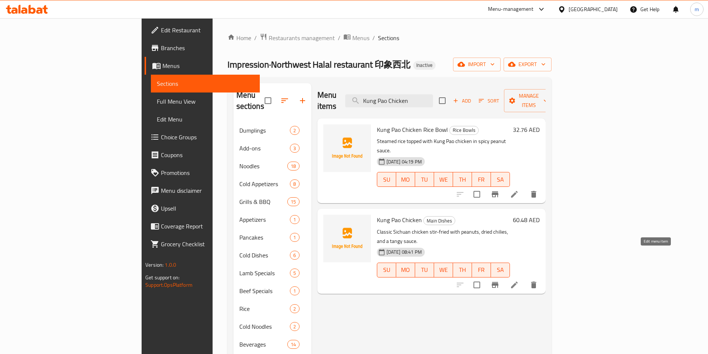
type input "Kung Pao Chicken"
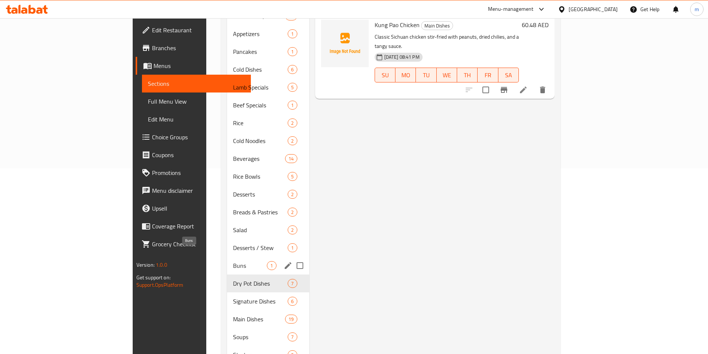
scroll to position [262, 0]
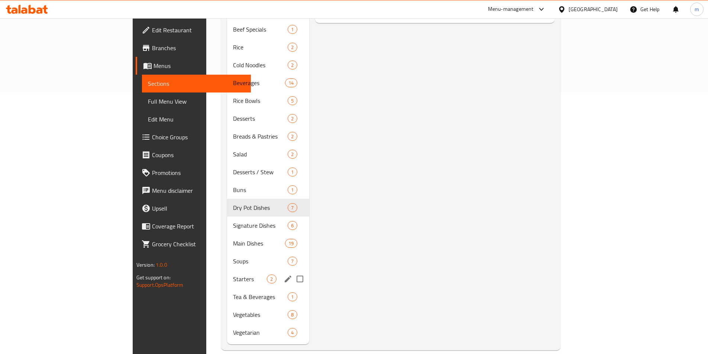
click at [292, 271] on input "Menu sections" at bounding box center [300, 279] width 16 height 16
checkbox input "true"
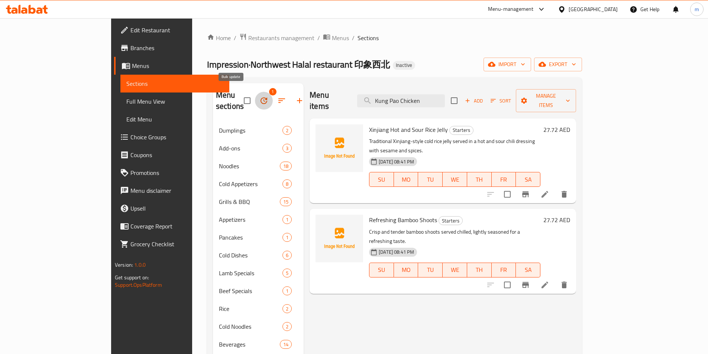
click at [255, 97] on button "button" at bounding box center [264, 101] width 18 height 18
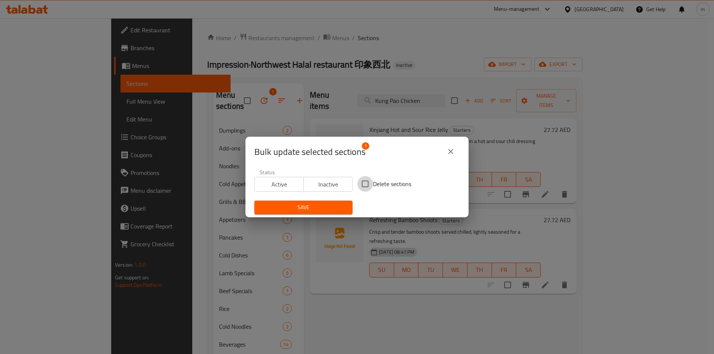
drag, startPoint x: 356, startPoint y: 183, endPoint x: 357, endPoint y: 188, distance: 5.6
click at [357, 183] on input "Delete sections" at bounding box center [365, 184] width 16 height 16
checkbox input "true"
click at [341, 207] on span "Save" at bounding box center [303, 207] width 86 height 9
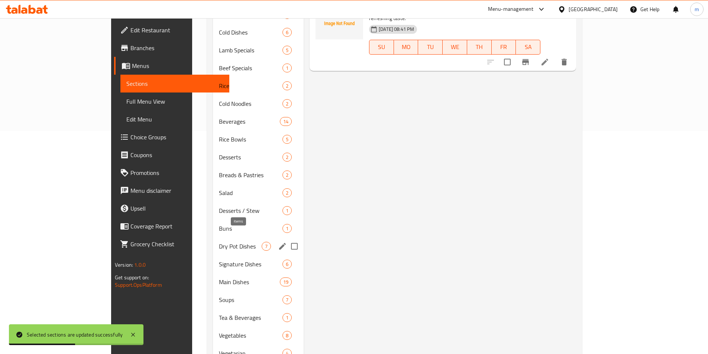
scroll to position [244, 0]
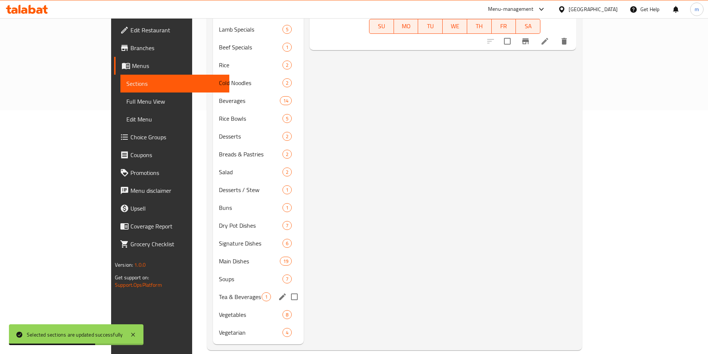
click at [287, 289] on input "Menu sections" at bounding box center [295, 297] width 16 height 16
checkbox input "true"
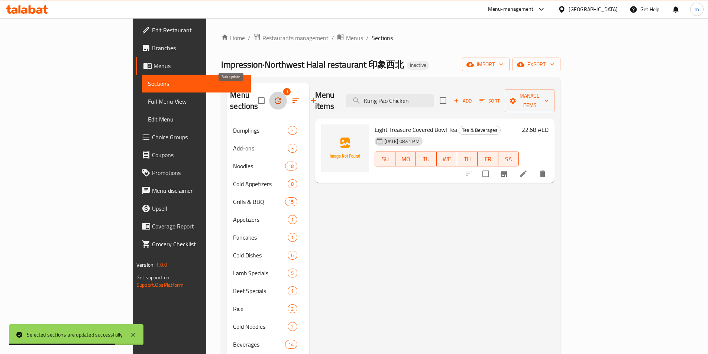
click at [269, 92] on button "button" at bounding box center [278, 101] width 18 height 18
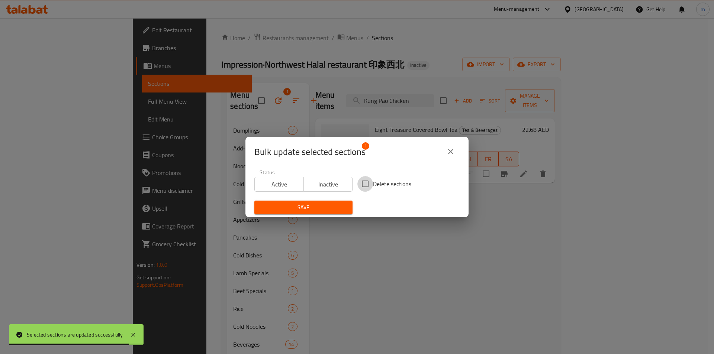
click at [362, 183] on input "Delete sections" at bounding box center [365, 184] width 16 height 16
checkbox input "true"
click at [331, 209] on span "Save" at bounding box center [303, 207] width 86 height 9
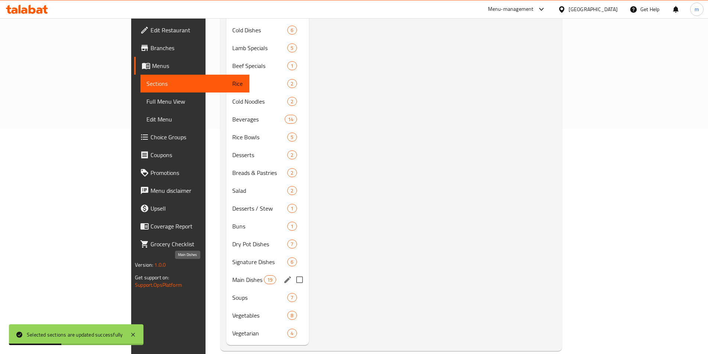
scroll to position [226, 0]
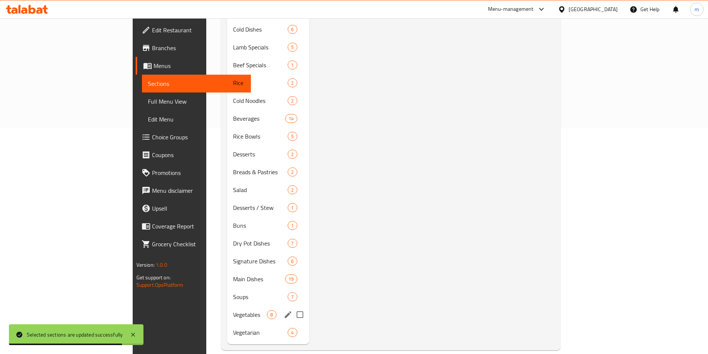
click at [292, 307] on input "Menu sections" at bounding box center [300, 315] width 16 height 16
checkbox input "true"
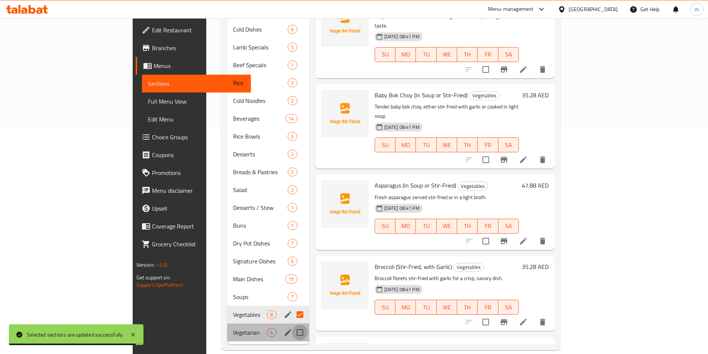
click at [292, 325] on input "Menu sections" at bounding box center [300, 333] width 16 height 16
checkbox input "true"
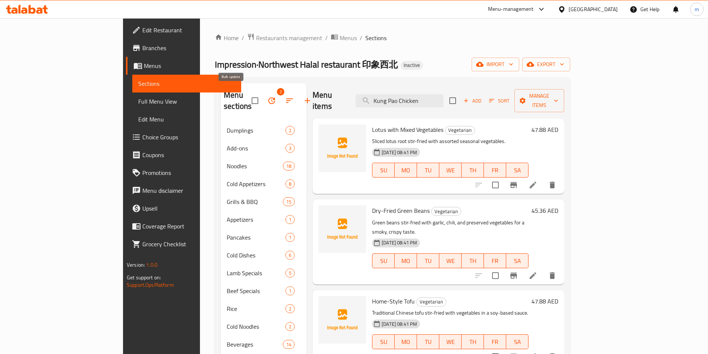
click at [267, 96] on icon "button" at bounding box center [271, 100] width 9 height 9
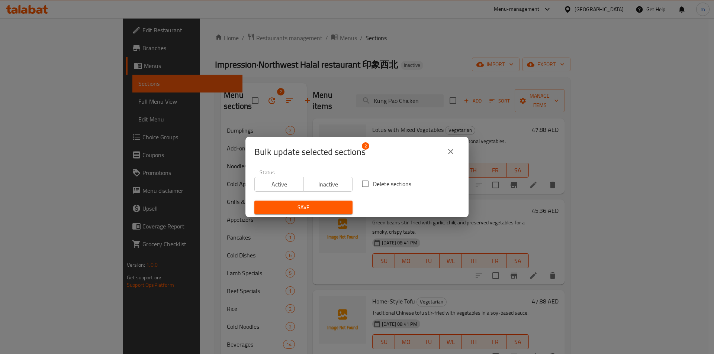
click at [365, 184] on input "Delete sections" at bounding box center [365, 184] width 16 height 16
checkbox input "true"
click at [314, 210] on span "Save" at bounding box center [303, 207] width 86 height 9
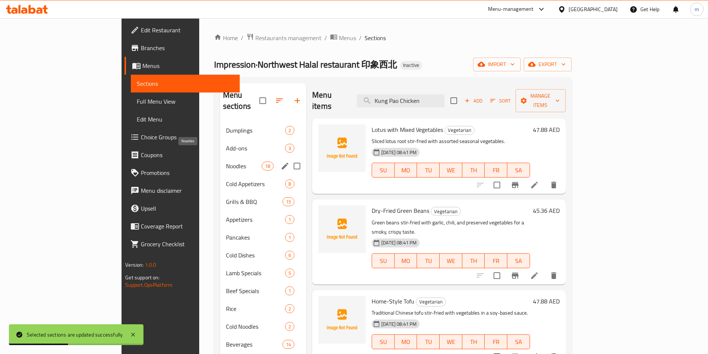
click at [226, 162] on span "Noodles" at bounding box center [244, 166] width 36 height 9
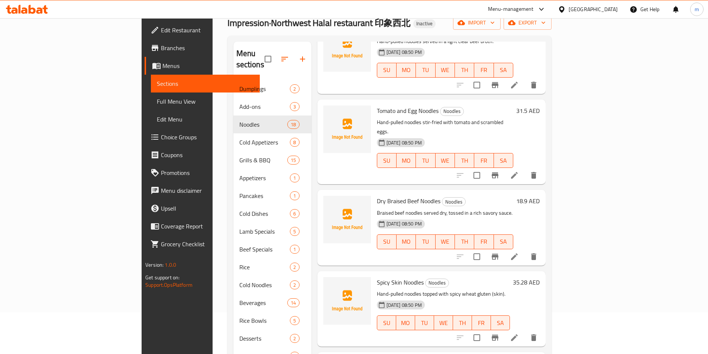
scroll to position [237, 0]
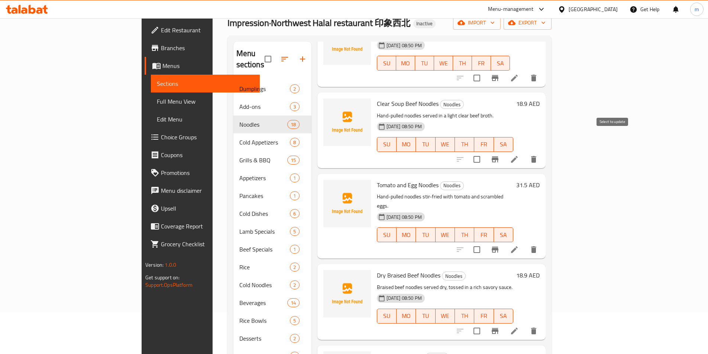
click at [485, 152] on input "checkbox" at bounding box center [477, 160] width 16 height 16
checkbox input "true"
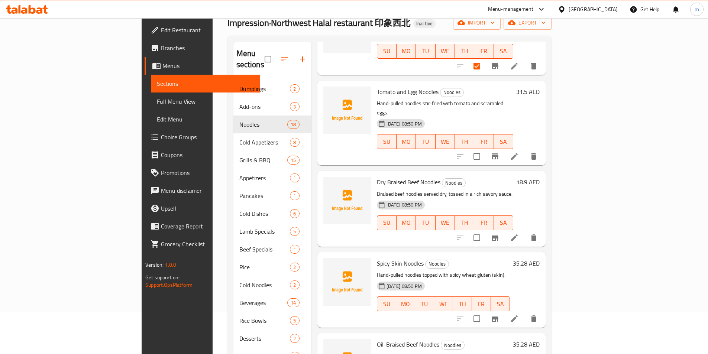
scroll to position [260, 0]
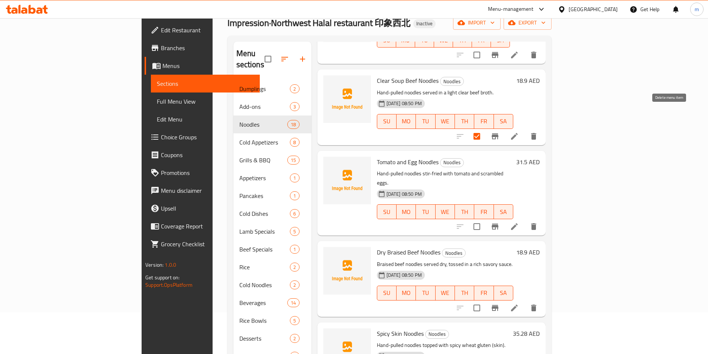
click at [543, 127] on button "delete" at bounding box center [534, 136] width 18 height 18
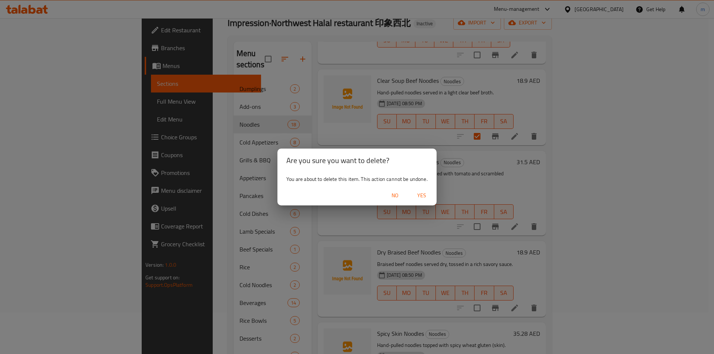
click at [426, 194] on span "Yes" at bounding box center [422, 195] width 18 height 9
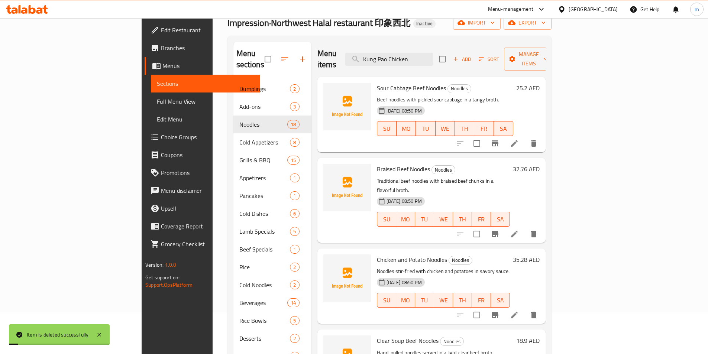
scroll to position [0, 0]
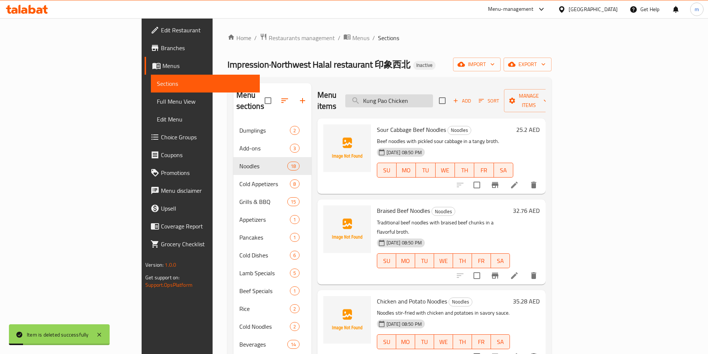
click at [433, 94] on input "Kung Pao Chicken" at bounding box center [389, 100] width 88 height 13
paste input "Dry Braised Beef Noodles"
type input "Dry Braised Beef Noodles"
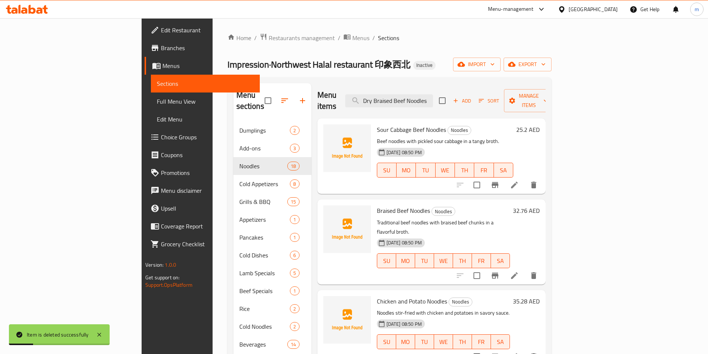
checkbox input "true"
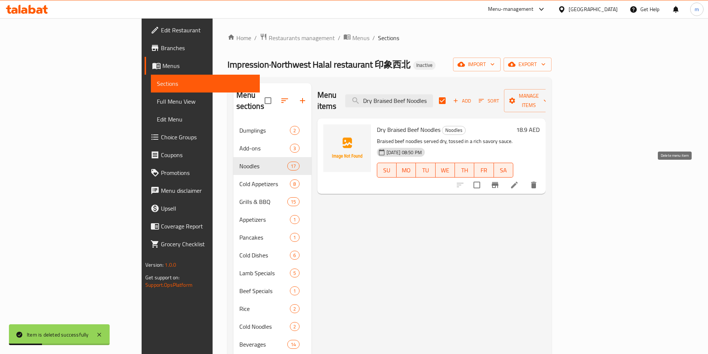
type input "Dry Braised Beef Noodles"
click at [536, 182] on icon "delete" at bounding box center [533, 185] width 5 height 7
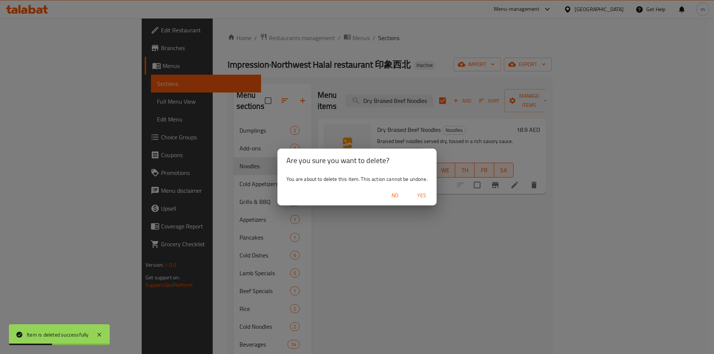
click at [408, 195] on div "No Yes" at bounding box center [356, 196] width 159 height 20
click at [424, 193] on span "Yes" at bounding box center [422, 195] width 18 height 9
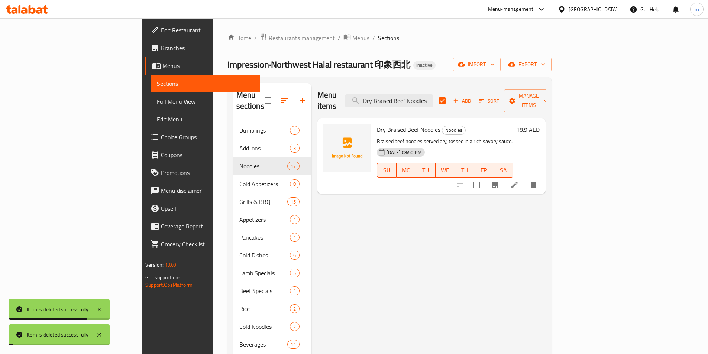
click at [447, 87] on div "Menu items Dry Braised Beef Noodles Add Sort Manage items" at bounding box center [431, 100] width 228 height 35
click at [433, 97] on input "Dry Braised Beef Noodles" at bounding box center [389, 100] width 88 height 13
checkbox input "false"
click at [433, 97] on input "Dry Braised Beef Noodles" at bounding box center [389, 100] width 88 height 13
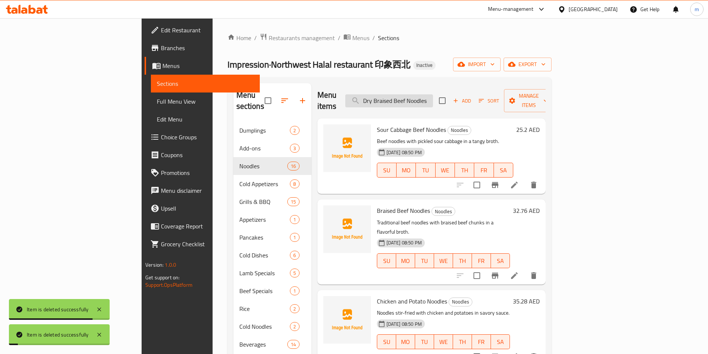
click at [433, 97] on input "Dry Braised Beef Noodles" at bounding box center [389, 100] width 88 height 13
paste input "search"
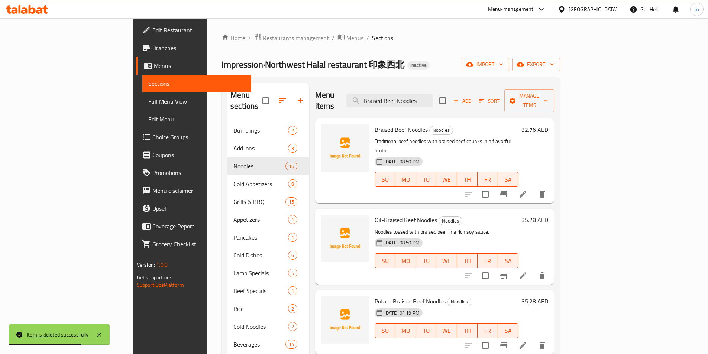
type input "Braised Beef Noodles"
click at [526, 191] on icon at bounding box center [523, 194] width 7 height 7
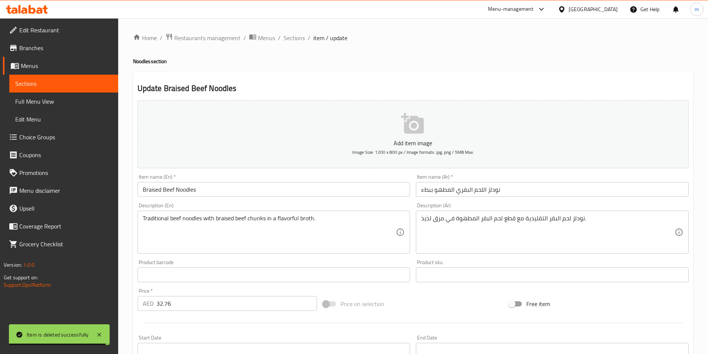
click at [44, 83] on span "Sections" at bounding box center [63, 83] width 97 height 9
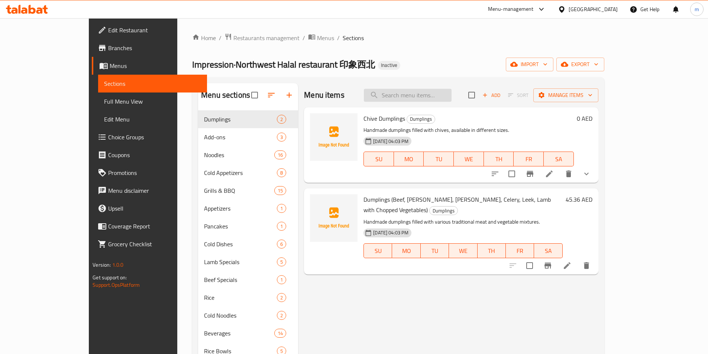
click at [435, 100] on input "search" at bounding box center [408, 95] width 88 height 13
paste input "Braised Beef Noodles"
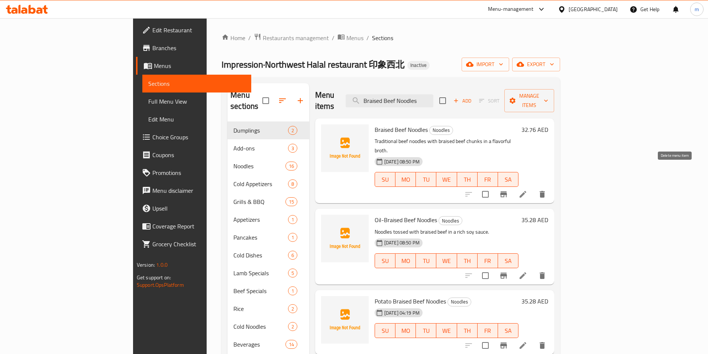
click at [545, 191] on icon "delete" at bounding box center [542, 194] width 5 height 7
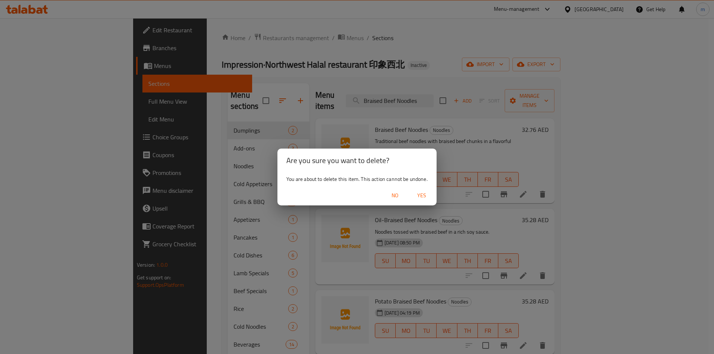
click at [420, 195] on span "Yes" at bounding box center [422, 195] width 18 height 9
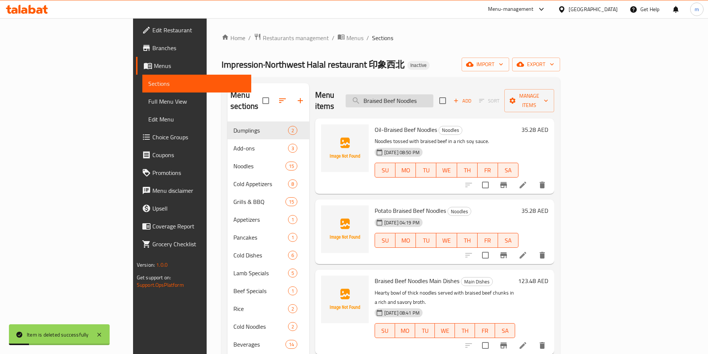
click at [433, 97] on input "Braised Beef Noodles" at bounding box center [390, 100] width 88 height 13
paste input "Sour Cabbage"
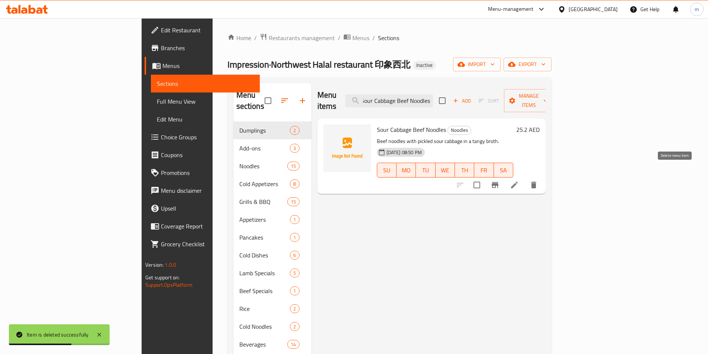
click at [538, 181] on icon "delete" at bounding box center [533, 185] width 9 height 9
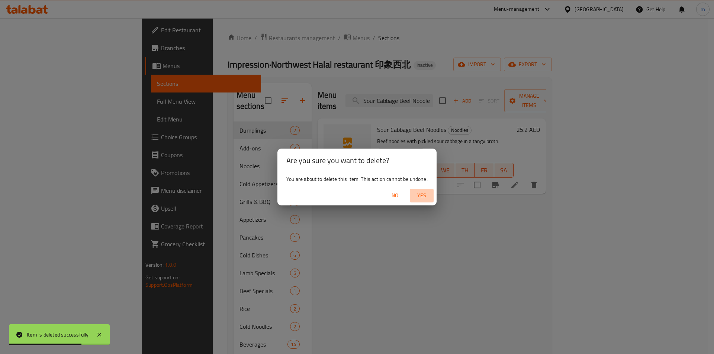
click at [424, 198] on span "Yes" at bounding box center [422, 195] width 18 height 9
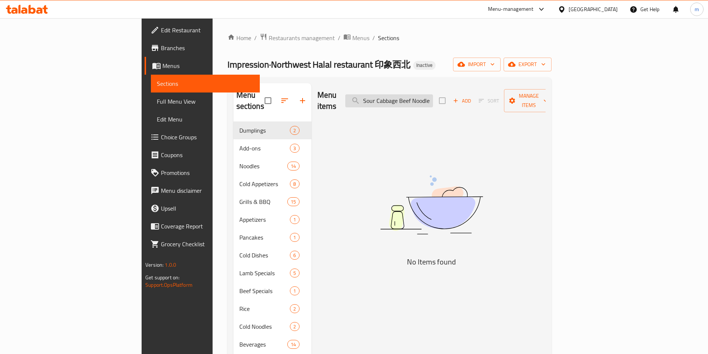
click at [433, 94] on input "Sour Cabbage Beef Noodles" at bounding box center [389, 100] width 88 height 13
paste input "Tomato and Egg"
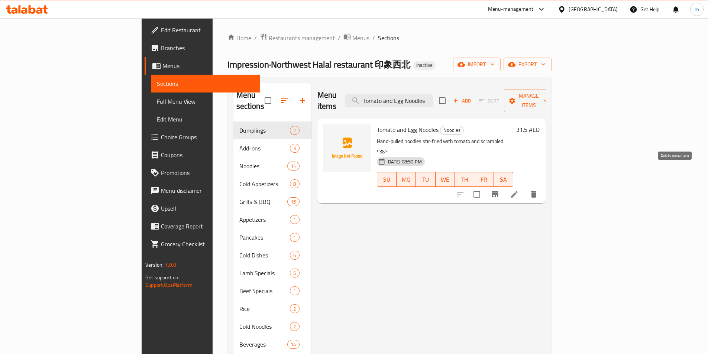
click at [543, 185] on button "delete" at bounding box center [534, 194] width 18 height 18
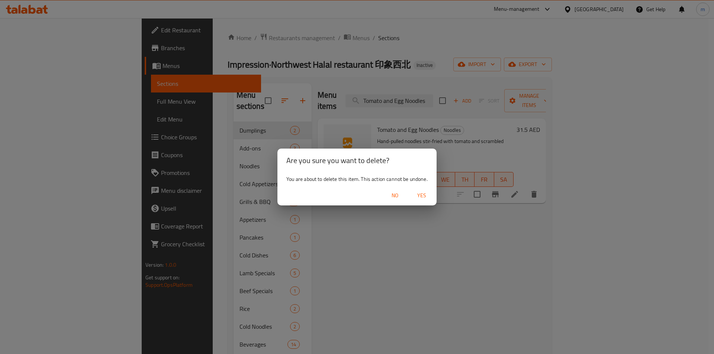
click at [423, 200] on button "Yes" at bounding box center [422, 196] width 24 height 14
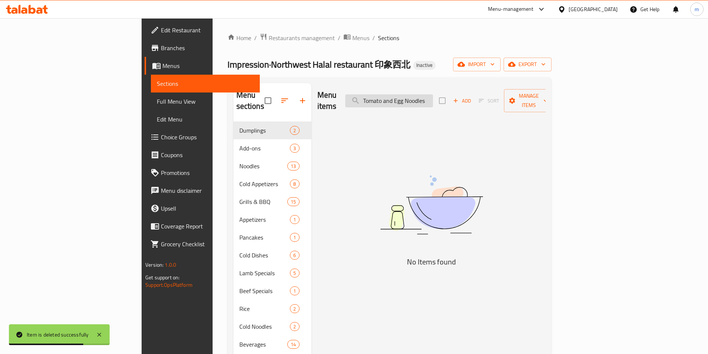
click at [433, 98] on input "Tomato and Egg Noodles" at bounding box center [389, 100] width 88 height 13
paste input "Oil-Braised Beef"
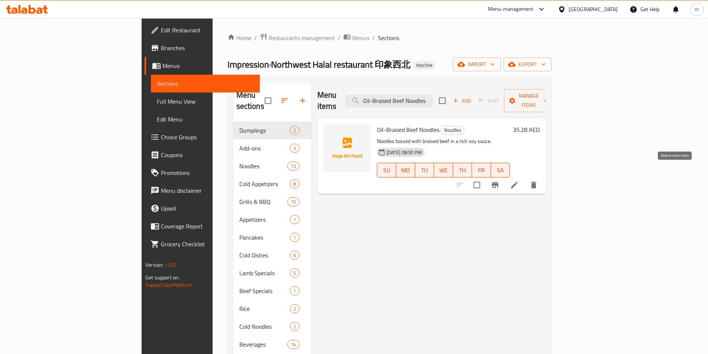
click at [543, 176] on button "delete" at bounding box center [534, 185] width 18 height 18
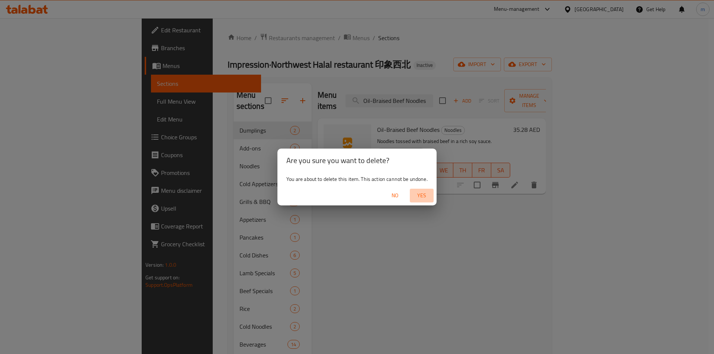
click at [425, 195] on span "Yes" at bounding box center [422, 195] width 18 height 9
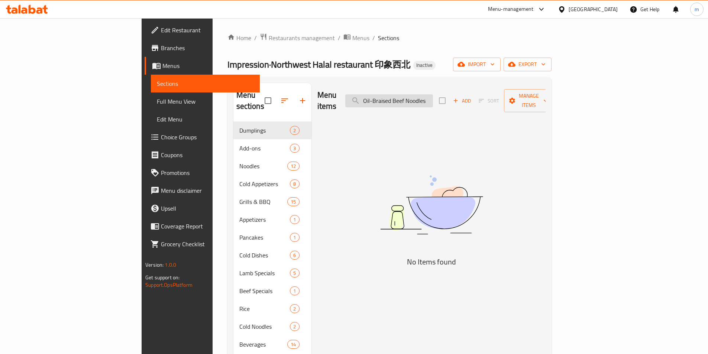
click at [433, 97] on input "Oil-Braised Beef Noodles" at bounding box center [389, 100] width 88 height 13
paste input "Spicy Skin"
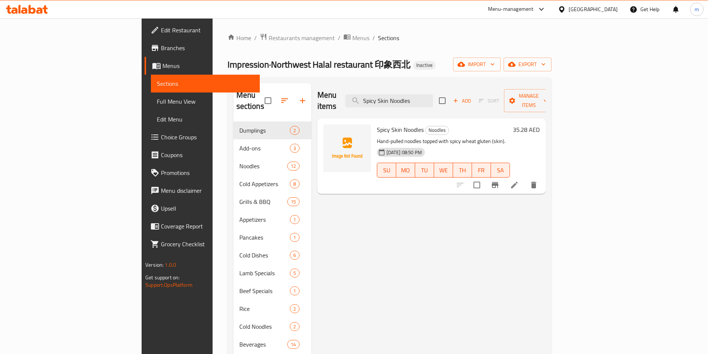
click at [543, 176] on button "delete" at bounding box center [534, 185] width 18 height 18
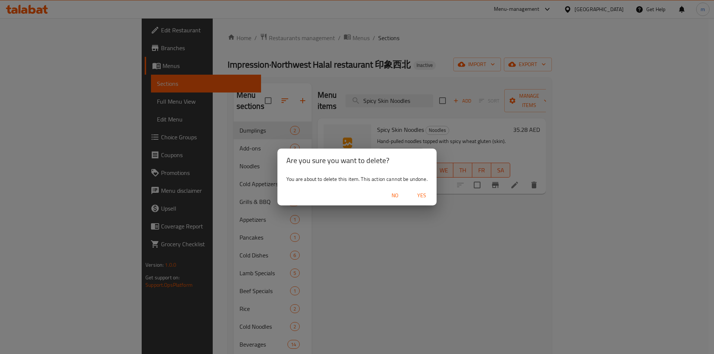
click at [423, 198] on span "Yes" at bounding box center [422, 195] width 18 height 9
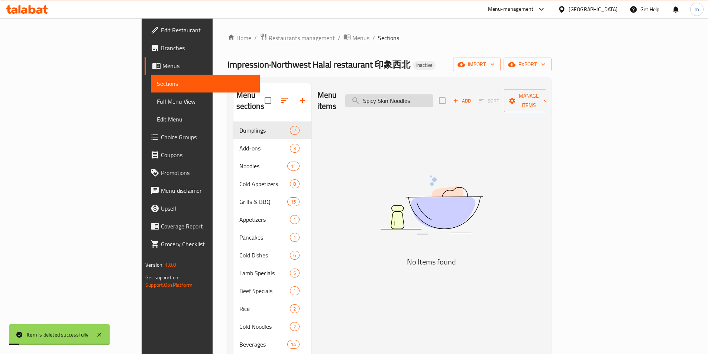
click at [433, 98] on input "Spicy Skin Noodles" at bounding box center [389, 100] width 88 height 13
paste input "Chicken and Potato"
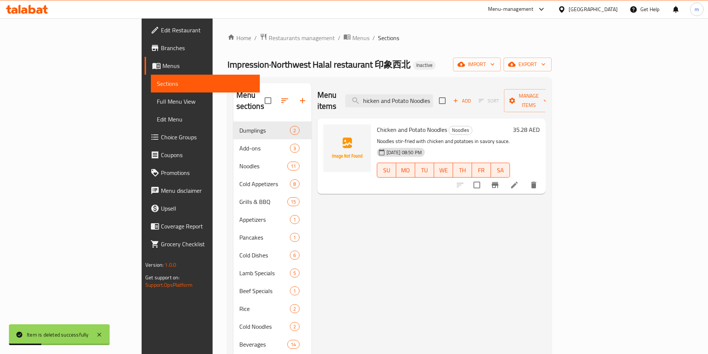
type input "Chicken and Potato Noodles"
click at [536, 182] on icon "delete" at bounding box center [533, 185] width 5 height 7
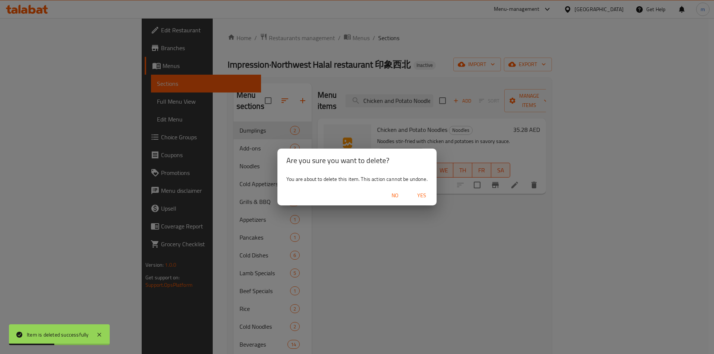
click at [432, 194] on button "Yes" at bounding box center [422, 196] width 24 height 14
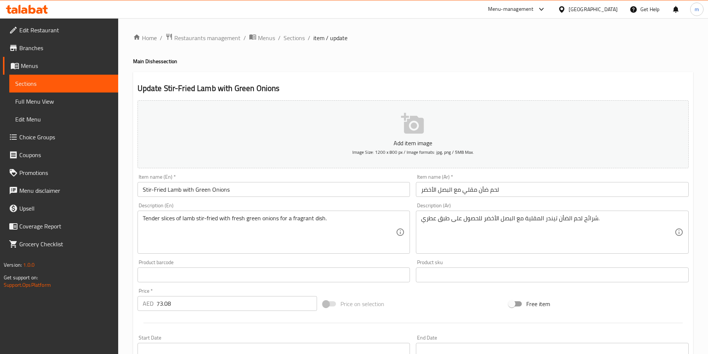
click at [393, 196] on input "Stir-Fried Lamb with Green Onions" at bounding box center [274, 189] width 273 height 15
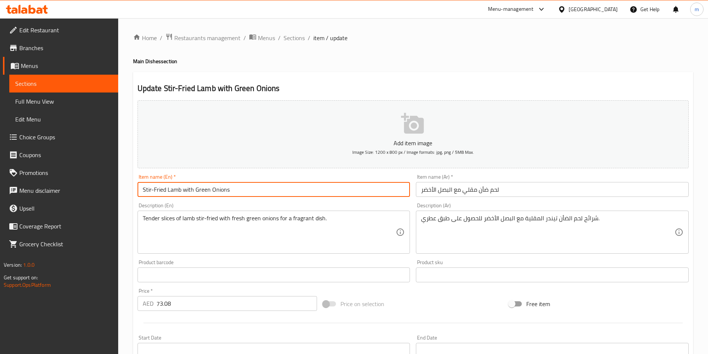
click at [402, 208] on div "Description (En) Tender slices of lamb stir-fried with fresh green onions for a…" at bounding box center [274, 228] width 273 height 51
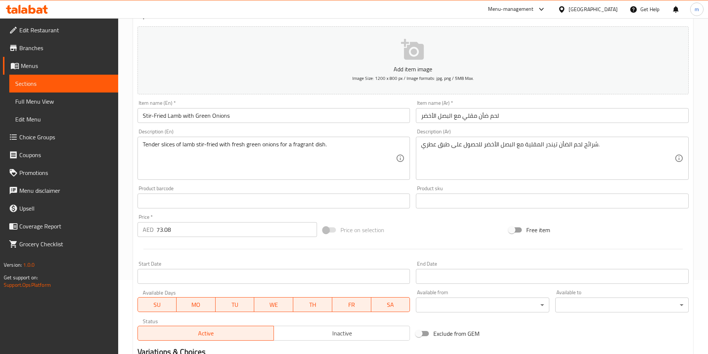
scroll to position [74, 0]
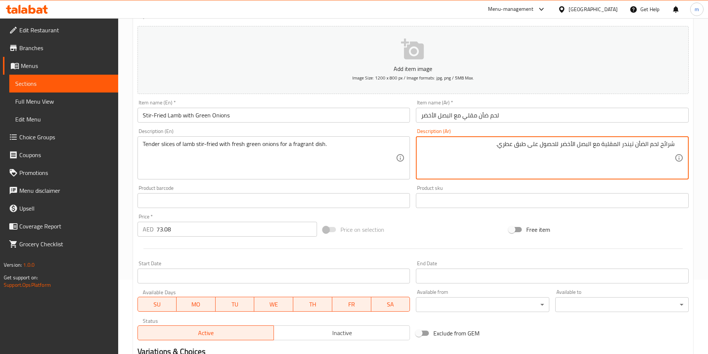
click at [561, 145] on textarea "شرائح لحم الضأن تيندر المقلية مع البصل الأخضر للحصول على طبق عطري." at bounding box center [548, 158] width 254 height 35
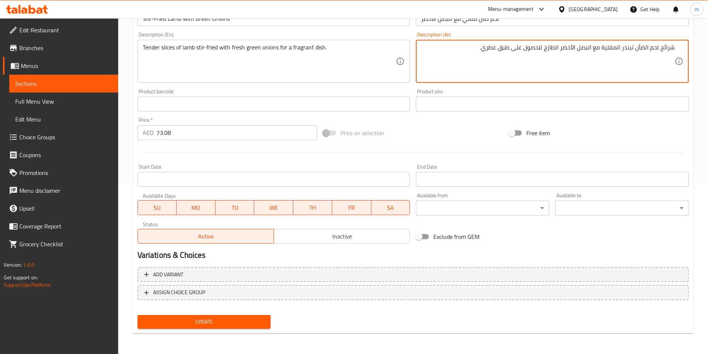
type textarea "شرائح لحم الضأن تيندر المقلية مع البصل الأخضر الطازج للحصول على طبق عطري."
click at [265, 319] on button "Update" at bounding box center [204, 322] width 133 height 14
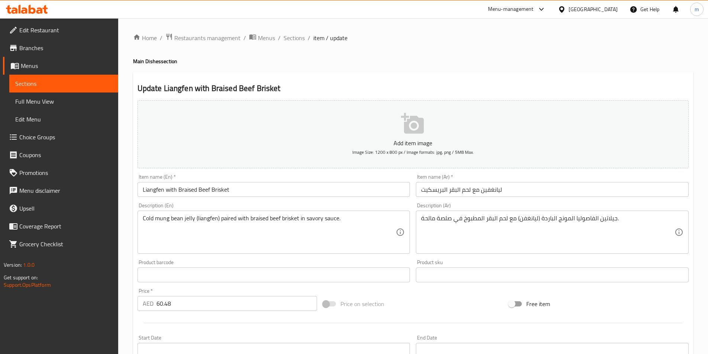
click at [517, 196] on input "ليانغفين مع لحم البقر البريسكيت" at bounding box center [552, 189] width 273 height 15
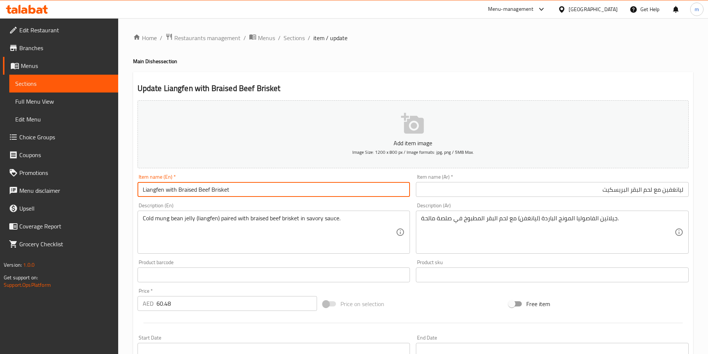
drag, startPoint x: 164, startPoint y: 188, endPoint x: 179, endPoint y: 22, distance: 167.6
click at [93, 191] on div "Edit Restaurant Branches Menus Sections Full Menu View Edit Menu Choice Groups …" at bounding box center [354, 271] width 708 height 507
click at [631, 192] on input "ليانغفين مع لحم البقر البريسكيت" at bounding box center [552, 189] width 273 height 15
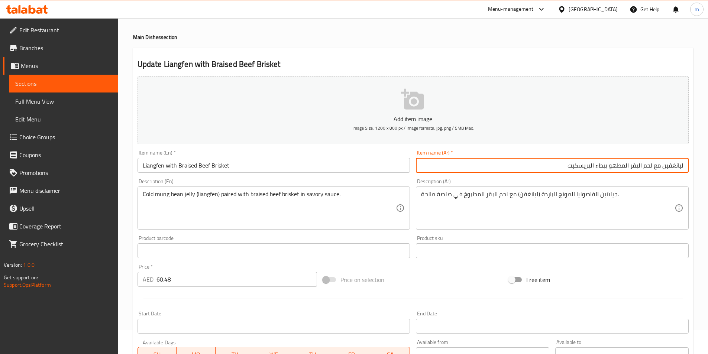
scroll to position [37, 0]
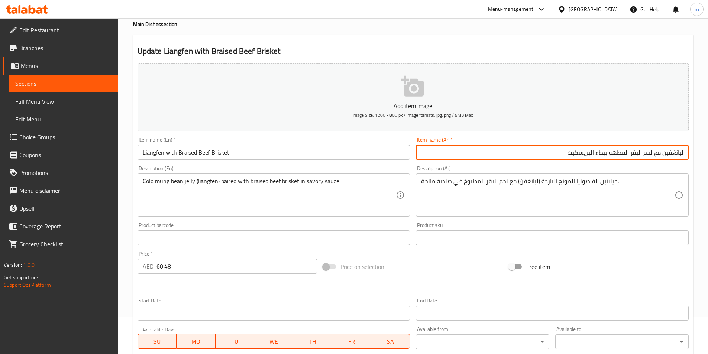
type input "ليانغفين مع لحم البقر المطهو ببطء البريسكيت"
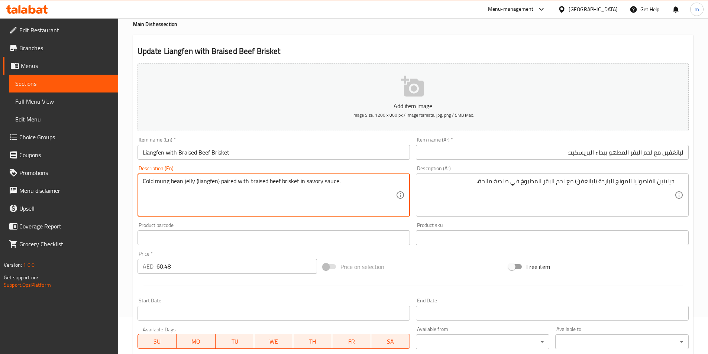
drag, startPoint x: 143, startPoint y: 181, endPoint x: 169, endPoint y: 184, distance: 26.6
click at [178, 191] on textarea "Cold mung bean jelly (liangfen) paired with braised beef brisket in savory sauc…" at bounding box center [270, 195] width 254 height 35
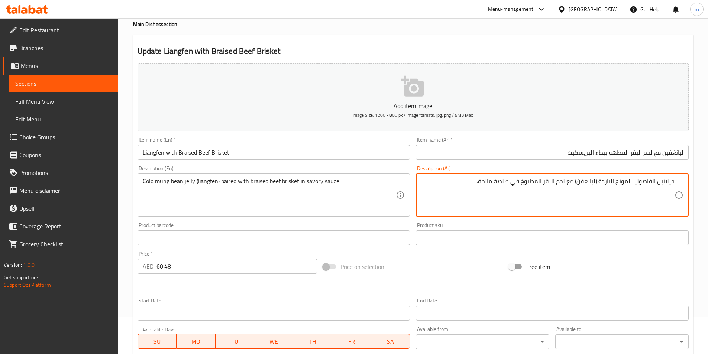
click at [661, 184] on textarea "جيلاتين الفاصوليا المونج الباردة (ليانغفن) مع لحم البقر المطبوخ في صلصة مالحة." at bounding box center [548, 195] width 254 height 35
click at [659, 183] on textarea "جيلاتين الفاصوليا المونج الباردة (ليانغفن) مع لحم البقر المطبوخ في صلصة مالحة." at bounding box center [548, 195] width 254 height 35
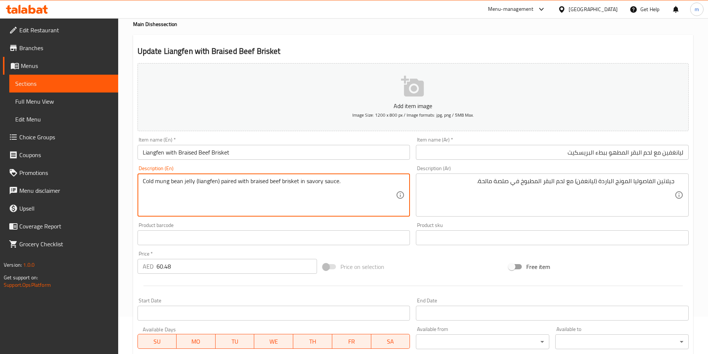
drag, startPoint x: 155, startPoint y: 181, endPoint x: 169, endPoint y: 184, distance: 14.2
drag, startPoint x: 171, startPoint y: 180, endPoint x: 182, endPoint y: 183, distance: 11.2
click at [182, 183] on textarea "Cold mung bean jelly (liangfen) paired with braised beef brisket in savory sauc…" at bounding box center [270, 195] width 254 height 35
drag, startPoint x: 219, startPoint y: 182, endPoint x: 234, endPoint y: 181, distance: 14.6
drag, startPoint x: 249, startPoint y: 179, endPoint x: 266, endPoint y: 181, distance: 17.2
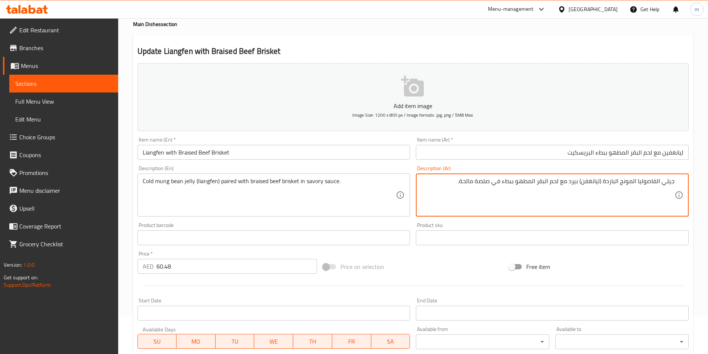
click at [462, 185] on textarea "جيلي الفاصوليا المونج الباردة (ليانغفن) بيرد مع لحم البقر المطهو ببطء في صلصة م…" at bounding box center [548, 195] width 254 height 35
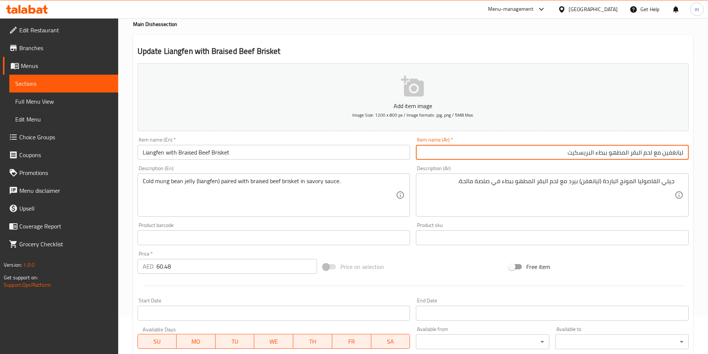
drag, startPoint x: 563, startPoint y: 152, endPoint x: 591, endPoint y: 158, distance: 28.6
click at [591, 158] on input "ليانغفين مع لحم البقر المطهو ببطء البريسكيت" at bounding box center [552, 152] width 273 height 15
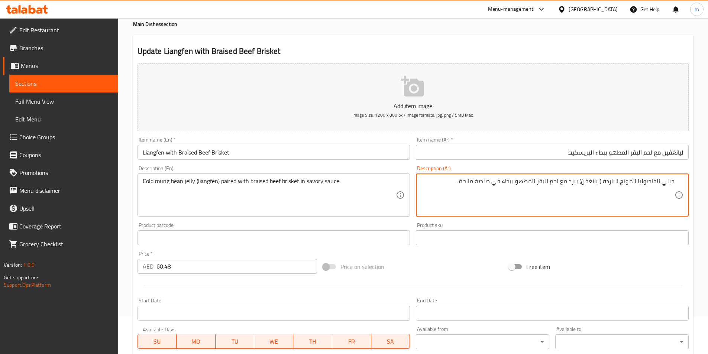
paste textarea "بريسكيت"
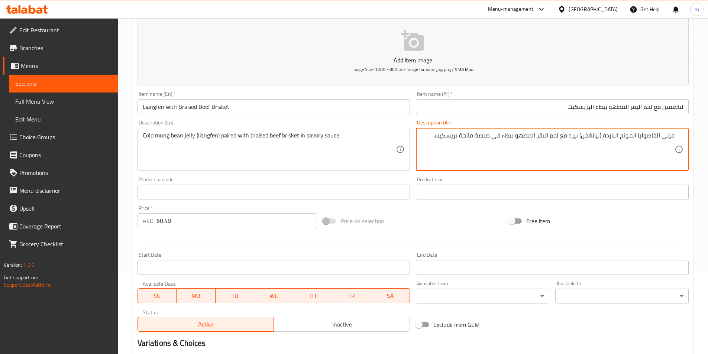
scroll to position [171, 0]
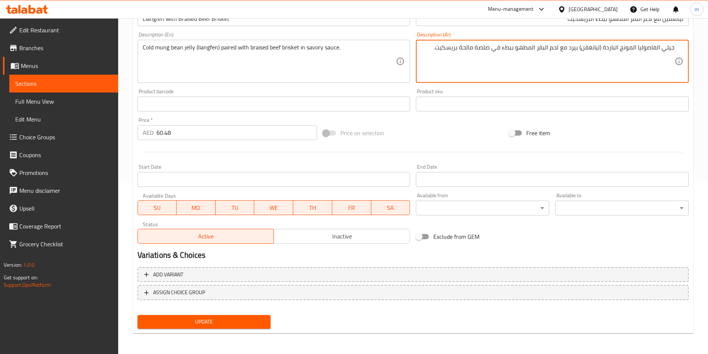
type textarea "جيلي الفاصوليا المونج الباردة (ليانغفن) بيرد مع لحم البقر المطهو ببطء في صلصة م…"
click at [246, 324] on span "Update" at bounding box center [204, 321] width 122 height 9
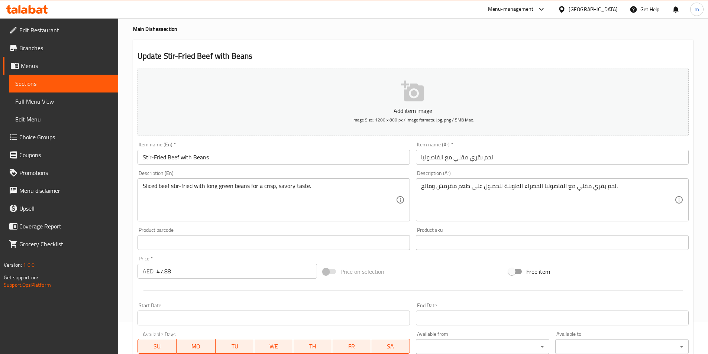
scroll to position [74, 0]
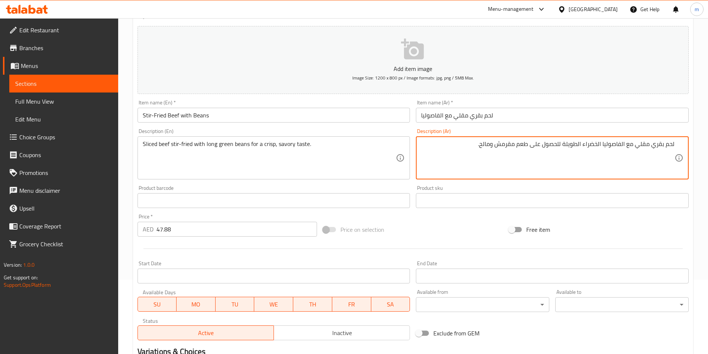
click at [676, 143] on div "لحم بقري مقلي مع الفاصوليا الخضراء الطويلة للحصول على طعم مقرمش ومالح. Descript…" at bounding box center [552, 157] width 273 height 43
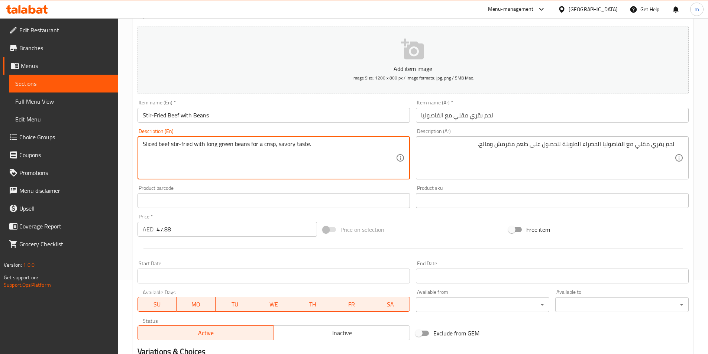
drag, startPoint x: 156, startPoint y: 142, endPoint x: 132, endPoint y: 142, distance: 24.9
click at [675, 143] on div "لحم بقري مقلي مع الفاصوليا الخضراء الطويلة للحصول على طعم مقرمش ومالح. Descript…" at bounding box center [552, 157] width 273 height 43
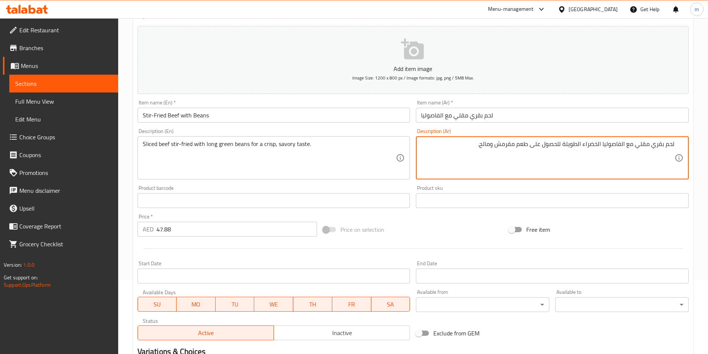
click at [674, 146] on textarea "لحم بقري مقلي مع الفاصوليا الخضراء الطويلة للحصول على طعم مقرمش ومالح." at bounding box center [548, 158] width 254 height 35
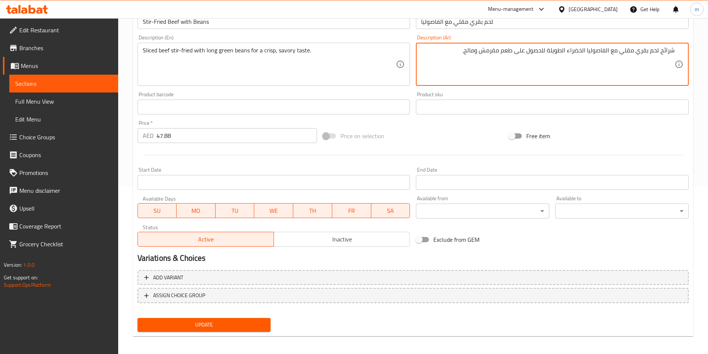
scroll to position [171, 0]
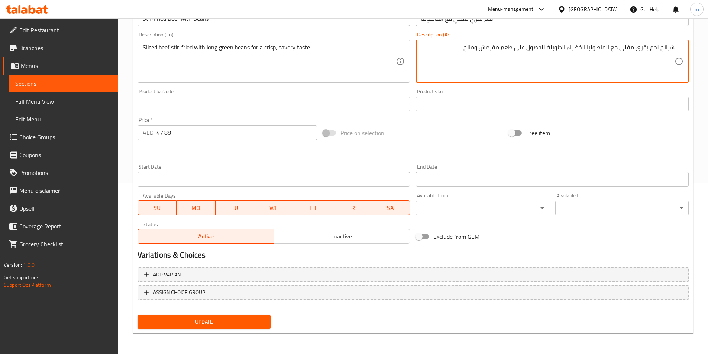
type textarea "شرائح لحم بقري مقلي مع الفاصوليا الخضراء الطويلة للحصول على طعم مقرمش ومالح."
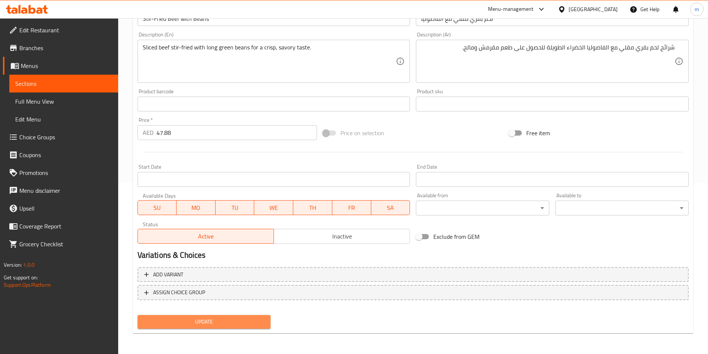
click at [256, 325] on span "Update" at bounding box center [204, 321] width 122 height 9
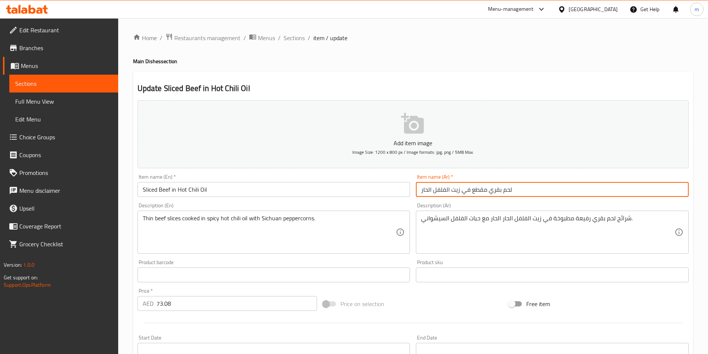
click at [537, 194] on input "لحم بقري مقطع في زيت الفلفل الحار" at bounding box center [552, 189] width 273 height 15
drag, startPoint x: 644, startPoint y: 191, endPoint x: 658, endPoint y: 191, distance: 14.1
click at [658, 191] on input "لحم بقري مقطع في زيت الفلفل الحار" at bounding box center [552, 189] width 273 height 15
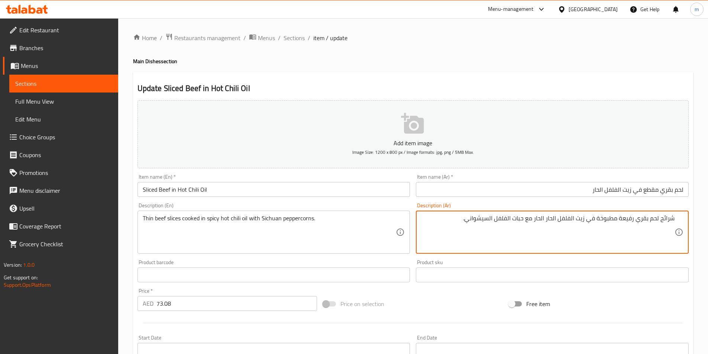
drag, startPoint x: 660, startPoint y: 220, endPoint x: 676, endPoint y: 218, distance: 15.7
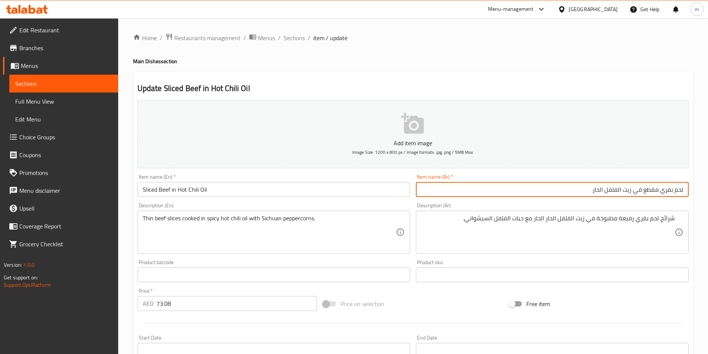
click at [685, 188] on input "لحم بقري مقطع في زيت الفلفل الحار" at bounding box center [552, 189] width 273 height 15
paste input "شرائح"
drag, startPoint x: 629, startPoint y: 189, endPoint x: 646, endPoint y: 192, distance: 16.9
click at [646, 192] on input "شرائحلحم بقري مقطع في زيت الفلفل الحار" at bounding box center [552, 189] width 273 height 15
click at [670, 190] on input "شرائحلحم بقري في زيت الفلفل الحار" at bounding box center [552, 189] width 273 height 15
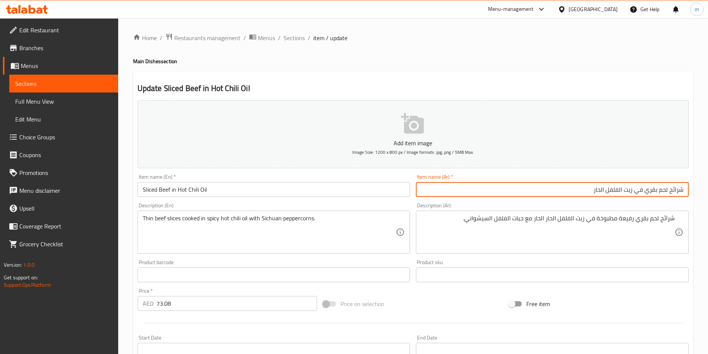
type input "شرائح لحم بقري في زيت الفلفل الحار"
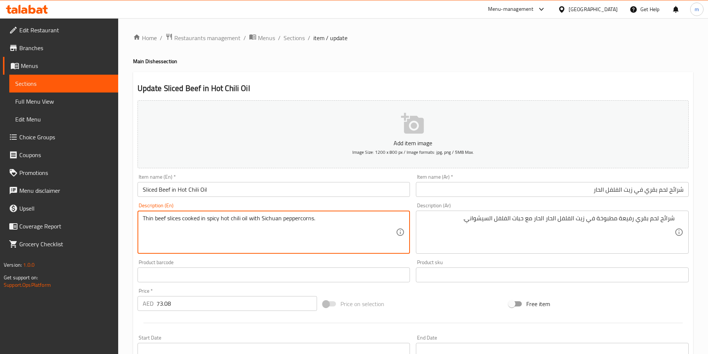
drag, startPoint x: 151, startPoint y: 218, endPoint x: 138, endPoint y: 221, distance: 13.3
click at [153, 217] on textarea "Thin beef slices cooked in spicy hot chili oil with Sichuan peppercorns." at bounding box center [270, 232] width 254 height 35
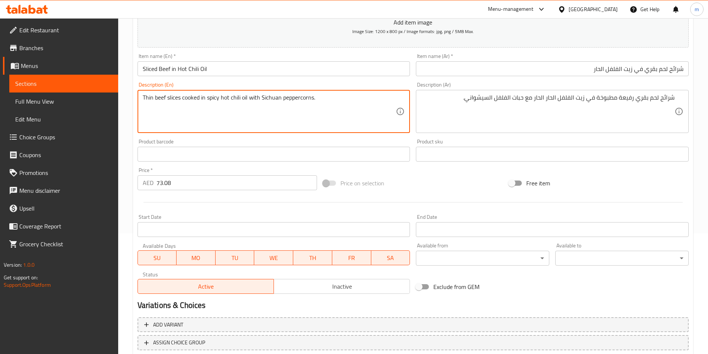
scroll to position [171, 0]
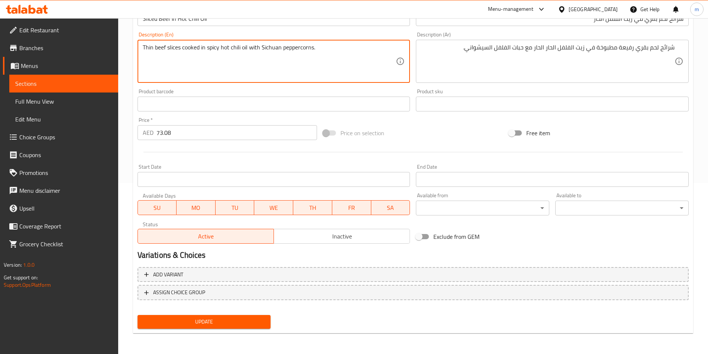
click at [227, 317] on button "Update" at bounding box center [204, 322] width 133 height 14
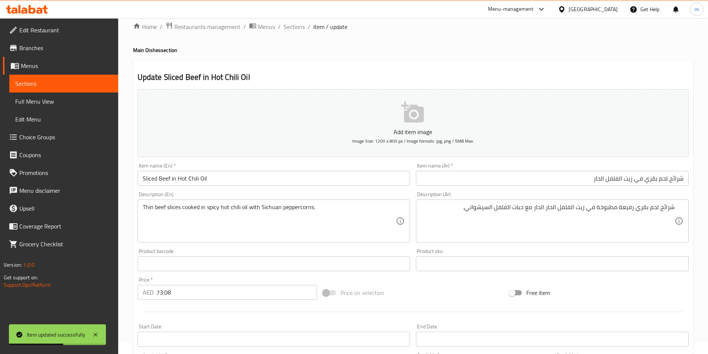
scroll to position [0, 0]
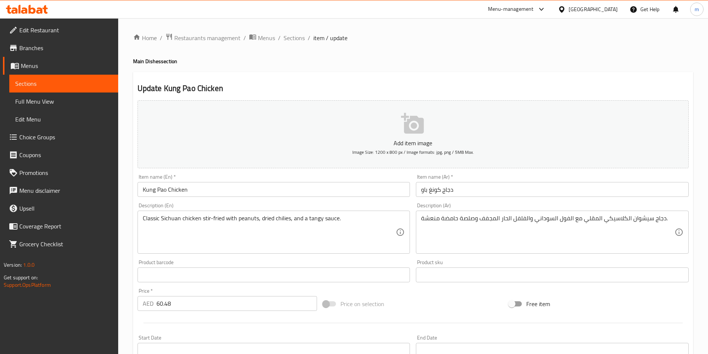
click at [461, 194] on input "دجاج كونغ باو" at bounding box center [552, 189] width 273 height 15
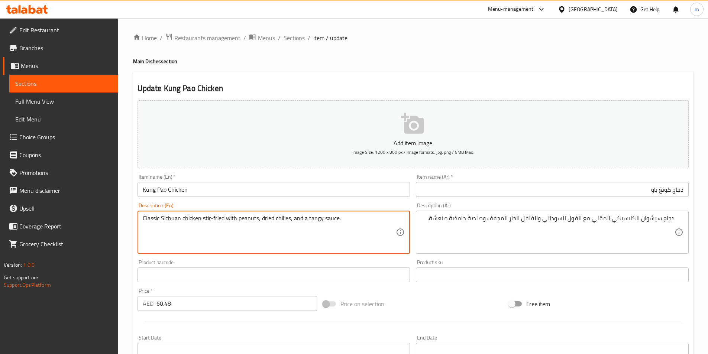
drag, startPoint x: 239, startPoint y: 218, endPoint x: 258, endPoint y: 223, distance: 19.7
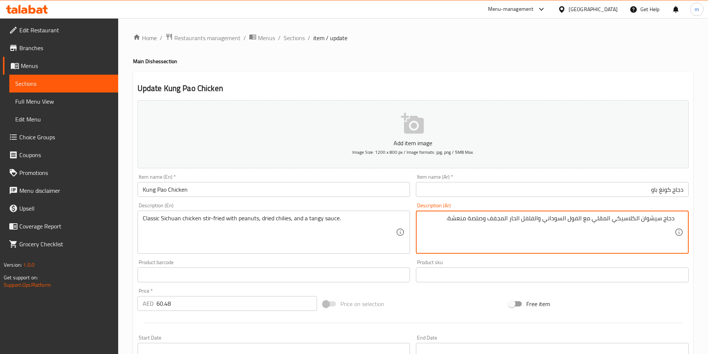
scroll to position [171, 0]
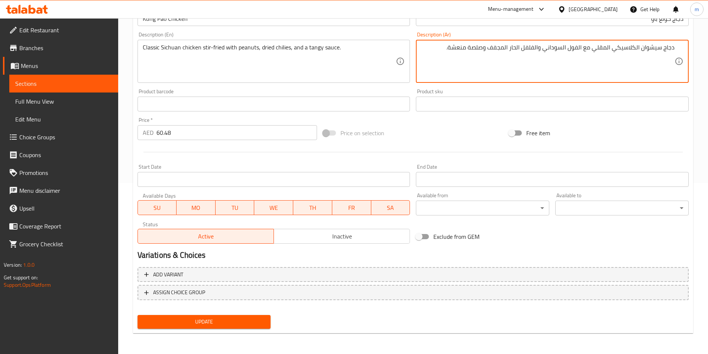
type textarea "دجاج سيشوان الكلاسيكي المقلي مع الفول السوداني والفلفل الحار المجفف وصلصة منعشة."
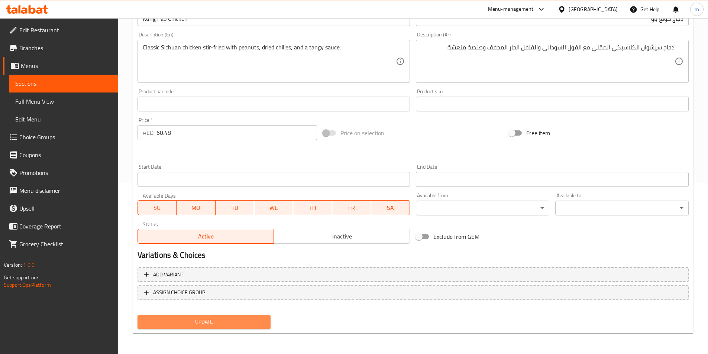
click at [233, 323] on span "Update" at bounding box center [204, 321] width 122 height 9
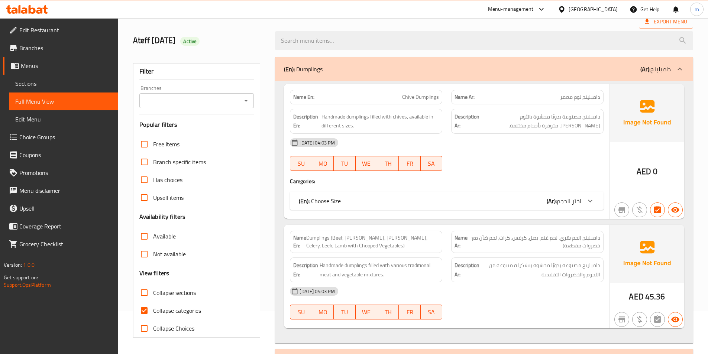
scroll to position [186, 0]
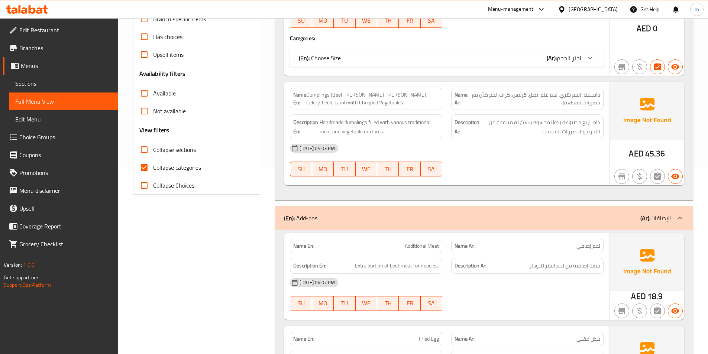
click at [167, 172] on span "Collapse categories" at bounding box center [177, 167] width 48 height 9
click at [153, 172] on input "Collapse categories" at bounding box center [144, 168] width 18 height 18
checkbox input "false"
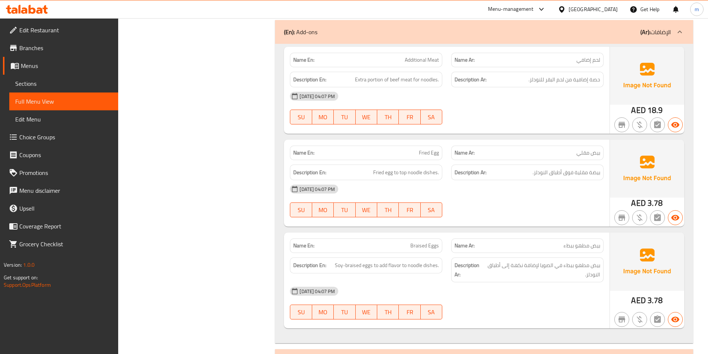
scroll to position [0, 0]
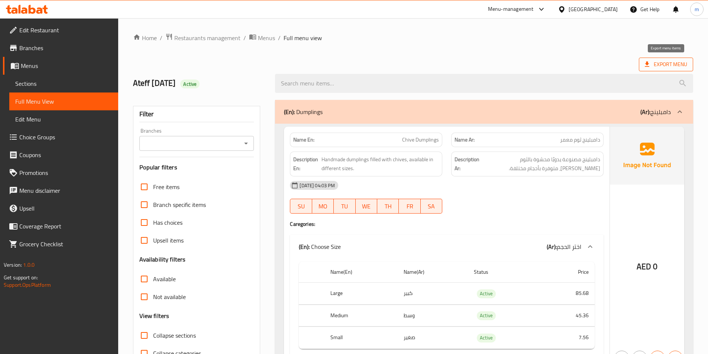
click at [676, 64] on span "Export Menu" at bounding box center [666, 64] width 42 height 9
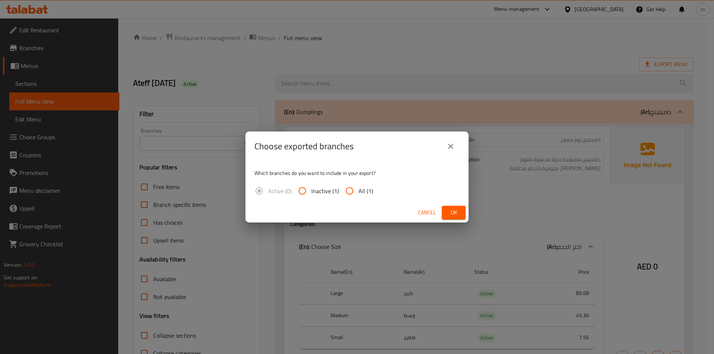
click at [365, 193] on span "All (1)" at bounding box center [365, 191] width 14 height 9
click at [358, 193] on input "All (1)" at bounding box center [349, 191] width 18 height 18
radio input "true"
click at [455, 210] on span "Ok" at bounding box center [454, 212] width 12 height 9
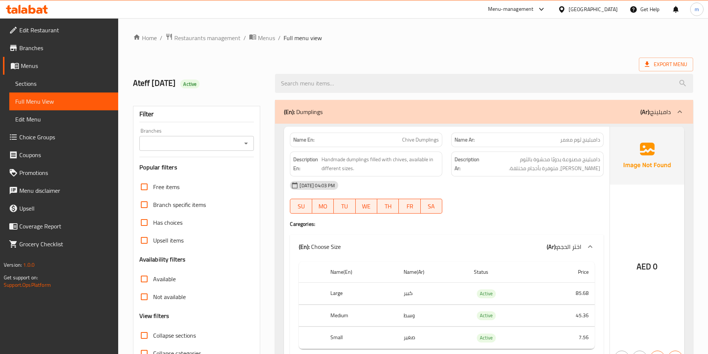
click at [429, 61] on div "Export Menu" at bounding box center [413, 65] width 560 height 14
